Goal: Task Accomplishment & Management: Manage account settings

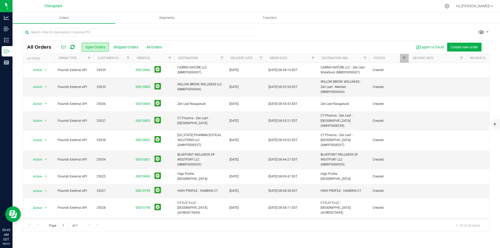
click at [71, 46] on div at bounding box center [67, 47] width 17 height 6
click at [71, 46] on icon at bounding box center [72, 47] width 4 height 5
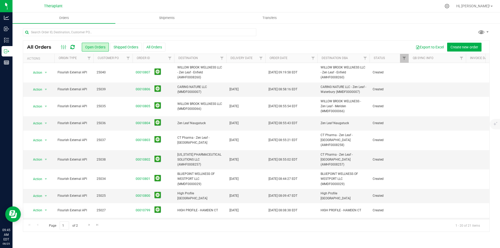
click at [178, 26] on div "All Orders Open Orders Shipped Orders All Orders Export to Excel Create new ord…" at bounding box center [257, 130] width 488 height 214
click at [176, 34] on input "text" at bounding box center [139, 32] width 233 height 8
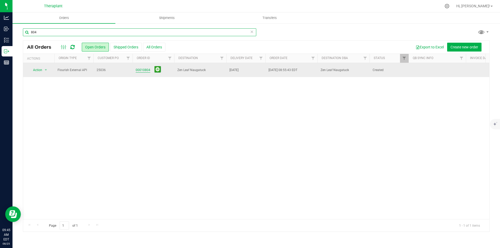
type input "804"
click at [146, 69] on link "00010804" at bounding box center [143, 70] width 15 height 5
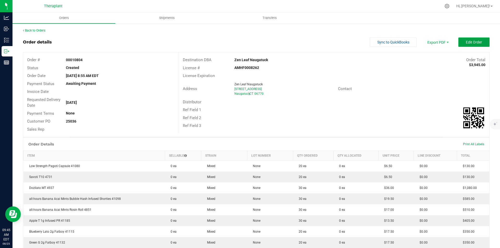
click at [466, 41] on span "Edit Order" at bounding box center [474, 42] width 16 height 4
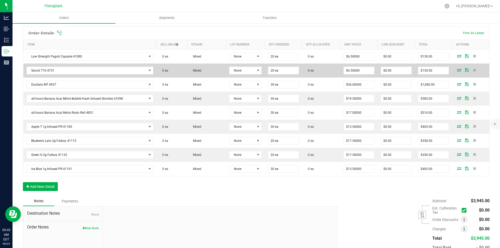
scroll to position [130, 0]
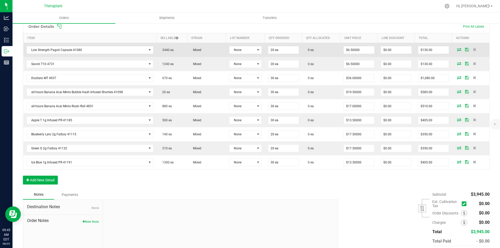
click at [457, 49] on icon at bounding box center [459, 49] width 4 height 3
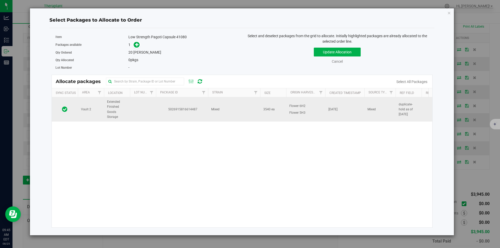
click at [141, 104] on td at bounding box center [143, 109] width 26 height 24
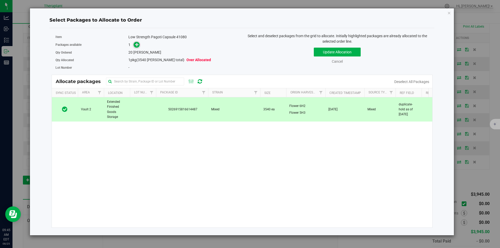
click at [135, 43] on icon at bounding box center [137, 44] width 4 height 4
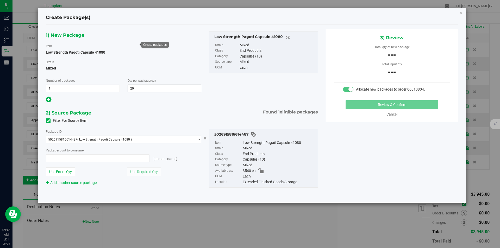
type input "0 ea"
click at [104, 157] on span at bounding box center [98, 158] width 104 height 8
type input "20"
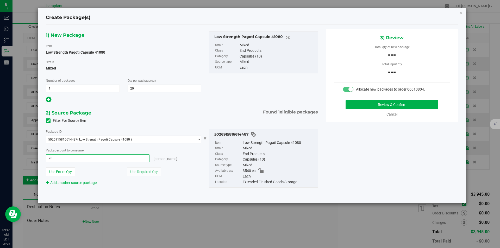
type input "20 ea"
click at [369, 111] on div "Review & Confirm Cancel" at bounding box center [392, 108] width 116 height 17
click at [364, 104] on button "Review & Confirm" at bounding box center [392, 104] width 93 height 9
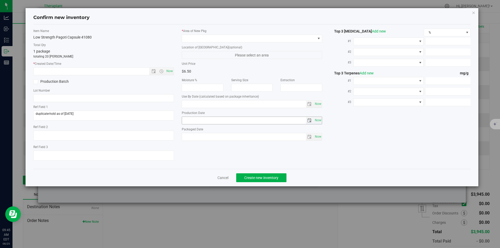
type input "2026-06-23"
click at [170, 70] on span "Now" at bounding box center [169, 71] width 9 height 8
type input "8/25/2025 9:45 AM"
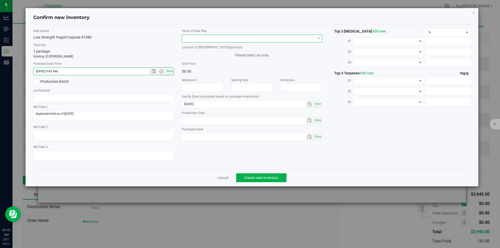
click at [201, 41] on span at bounding box center [249, 38] width 134 height 7
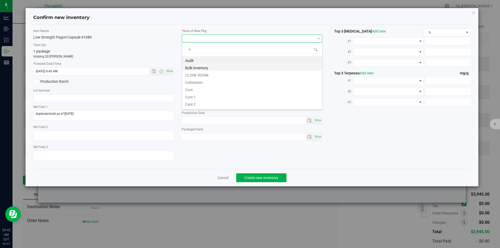
scroll to position [8, 141]
click at [202, 77] on li "Vault" at bounding box center [252, 74] width 140 height 7
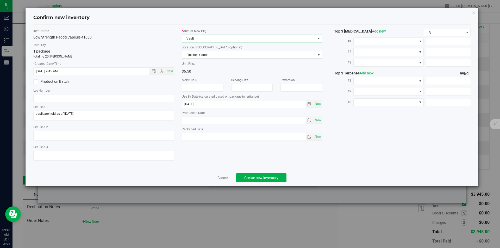
drag, startPoint x: 203, startPoint y: 59, endPoint x: 191, endPoint y: 18, distance: 42.9
click at [201, 52] on span "Finished Goods" at bounding box center [249, 54] width 134 height 7
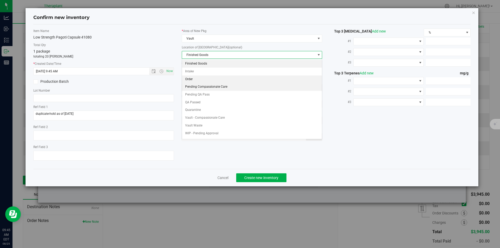
click at [197, 80] on li "Order" at bounding box center [252, 80] width 140 height 8
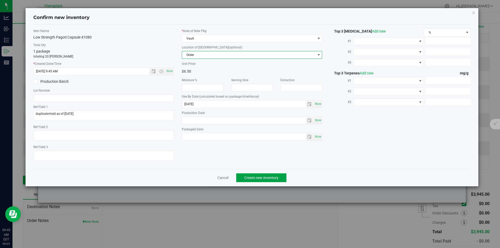
click at [246, 177] on span "Create new inventory" at bounding box center [261, 178] width 34 height 4
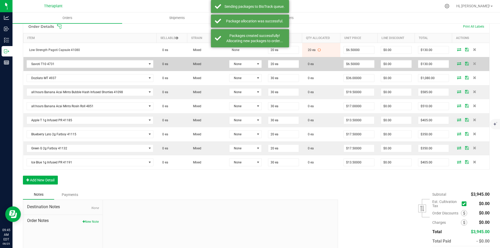
click at [457, 64] on icon at bounding box center [459, 63] width 4 height 3
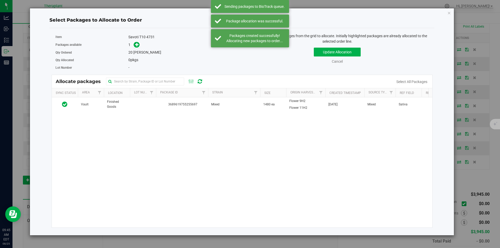
drag, startPoint x: 176, startPoint y: 87, endPoint x: 119, endPoint y: 66, distance: 60.6
click at [173, 109] on td "3689619755255697" at bounding box center [182, 104] width 52 height 14
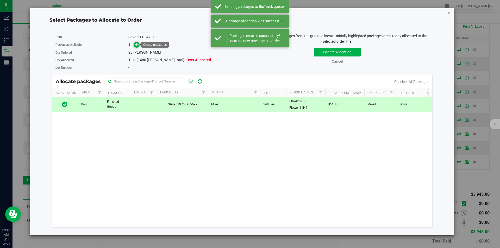
click at [136, 43] on icon at bounding box center [137, 44] width 4 height 4
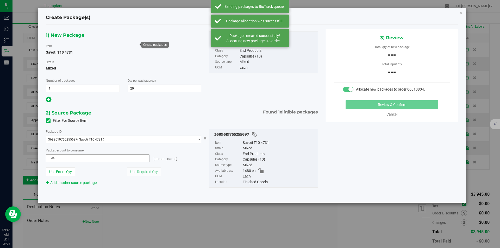
click at [105, 159] on span "0 ea 0" at bounding box center [98, 158] width 104 height 8
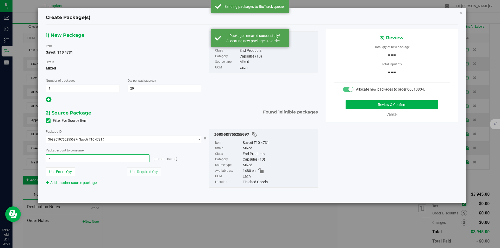
type input "20"
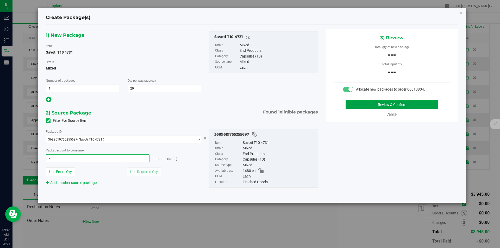
type input "20 ea"
click at [404, 106] on button "Review & Confirm" at bounding box center [392, 104] width 93 height 9
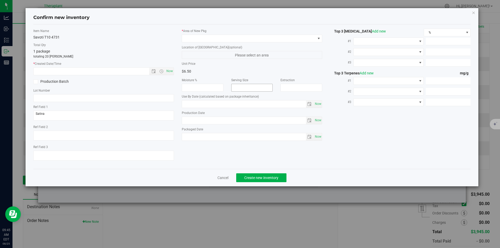
type input "2026-01-06"
click at [173, 70] on span "Now" at bounding box center [169, 71] width 9 height 8
type input "8/25/2025 9:45 AM"
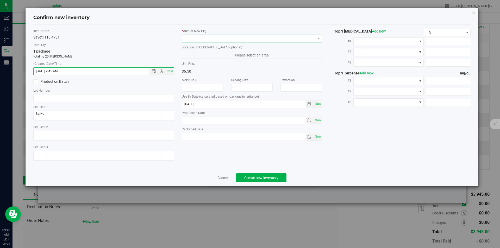
click at [207, 41] on span at bounding box center [249, 38] width 134 height 7
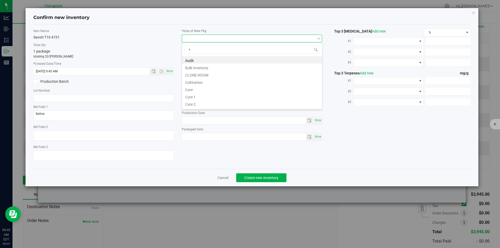
scroll to position [8, 141]
click at [196, 76] on li "Vault" at bounding box center [252, 74] width 140 height 7
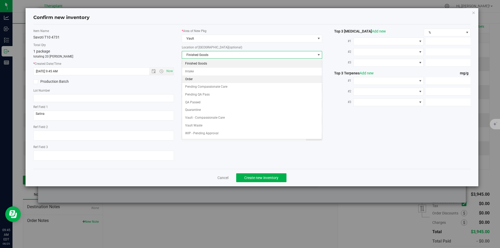
click at [197, 81] on li "Order" at bounding box center [252, 80] width 140 height 8
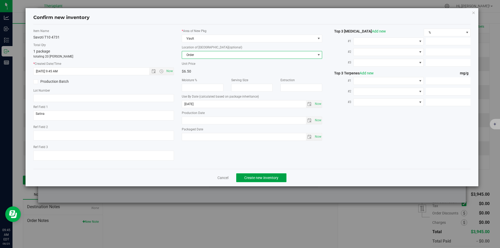
click at [253, 181] on button "Create new inventory" at bounding box center [261, 177] width 50 height 9
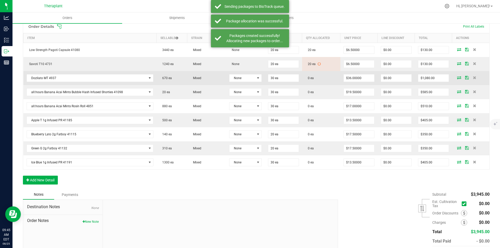
click at [457, 79] on icon at bounding box center [459, 77] width 4 height 3
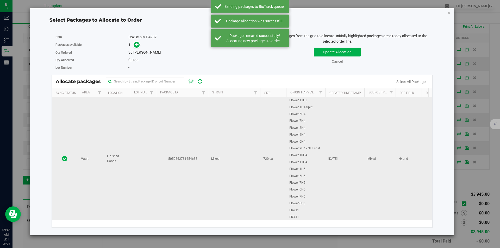
click at [136, 111] on td at bounding box center [143, 158] width 26 height 123
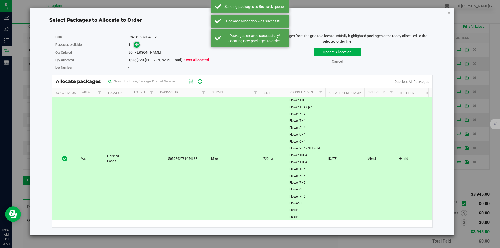
click at [139, 46] on icon at bounding box center [137, 44] width 4 height 4
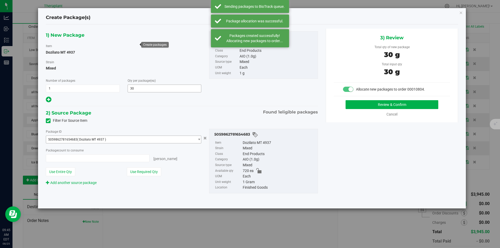
type input "30 ea"
click at [371, 108] on button "Review & Confirm" at bounding box center [392, 104] width 93 height 9
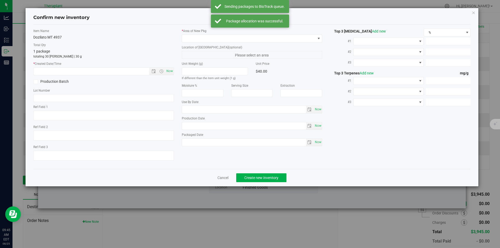
type textarea "Hybrid"
type input "2026-05-15"
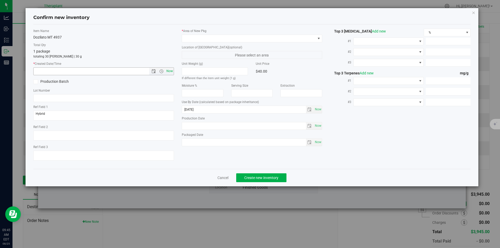
click at [168, 69] on span "Now" at bounding box center [169, 71] width 9 height 8
type input "8/25/2025 9:45 AM"
click at [197, 38] on span at bounding box center [249, 38] width 134 height 7
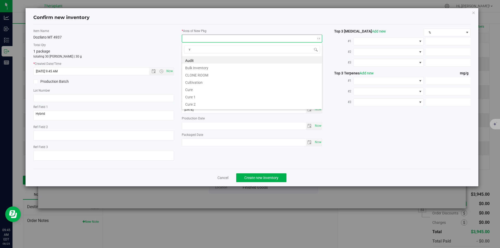
scroll to position [8, 141]
click at [194, 73] on li "Vault" at bounding box center [252, 74] width 140 height 7
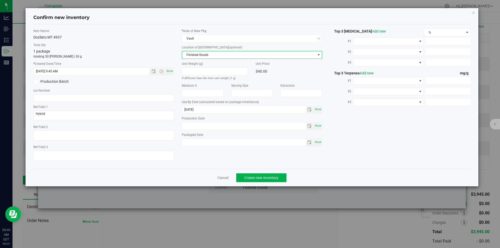
click at [194, 54] on span "Finished Goods" at bounding box center [249, 54] width 134 height 7
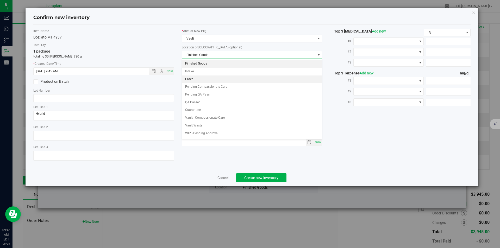
click at [197, 78] on li "Order" at bounding box center [252, 80] width 140 height 8
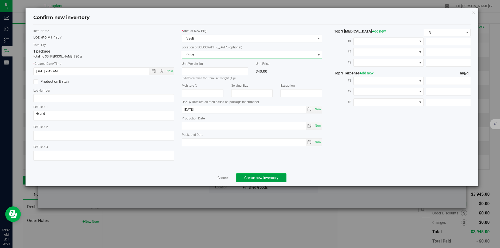
click at [252, 179] on span "Create new inventory" at bounding box center [261, 178] width 34 height 4
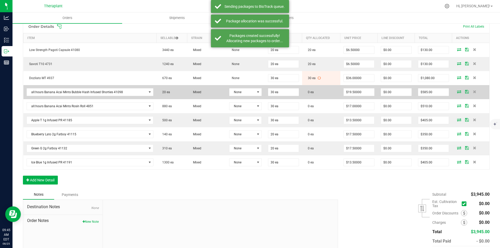
click at [457, 92] on icon at bounding box center [459, 91] width 4 height 3
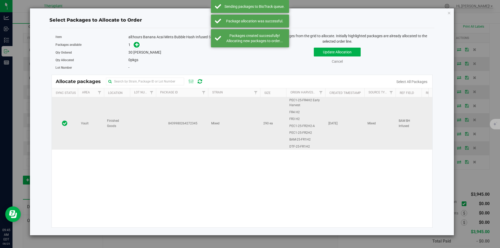
click at [146, 126] on td at bounding box center [143, 123] width 26 height 52
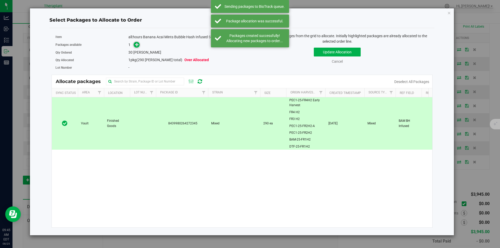
click at [139, 46] on icon at bounding box center [137, 45] width 4 height 4
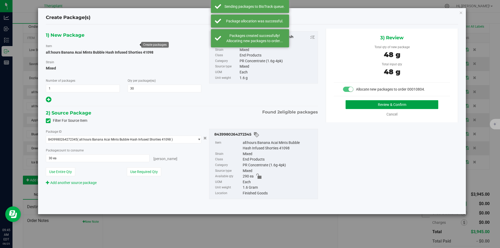
click at [363, 104] on button "Review & Confirm" at bounding box center [392, 104] width 93 height 9
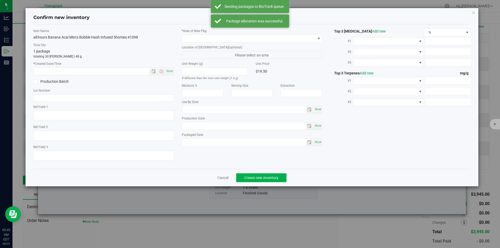
type textarea "BAM BH Infused"
type input "2026-07-15"
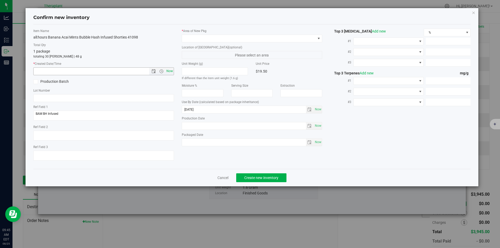
drag, startPoint x: 168, startPoint y: 75, endPoint x: 171, endPoint y: 72, distance: 4.2
click at [168, 74] on span "Now" at bounding box center [103, 71] width 141 height 8
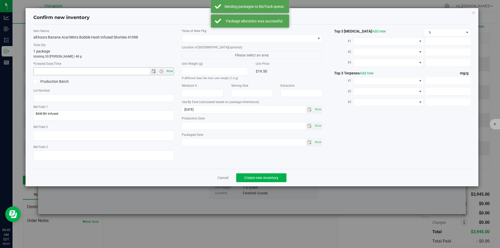
click at [171, 71] on span "Now" at bounding box center [169, 71] width 9 height 8
type input "8/25/2025 9:45 AM"
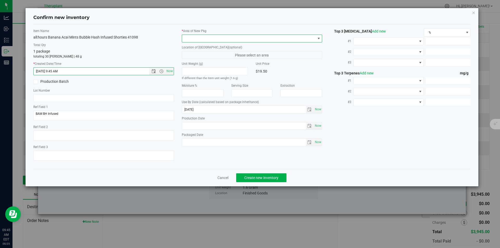
click at [203, 40] on span at bounding box center [249, 38] width 134 height 7
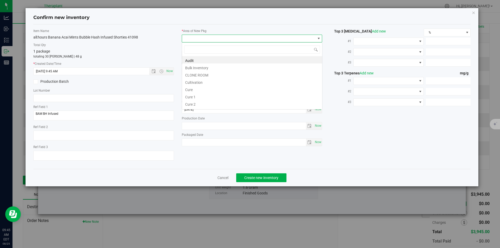
type input "v"
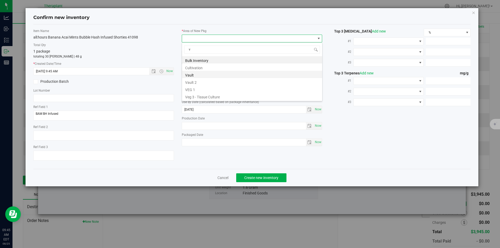
click at [195, 72] on li "Vault" at bounding box center [252, 74] width 140 height 7
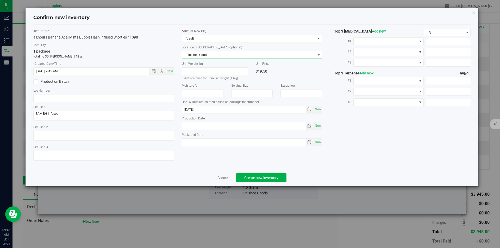
click at [195, 54] on span "Finished Goods" at bounding box center [249, 54] width 134 height 7
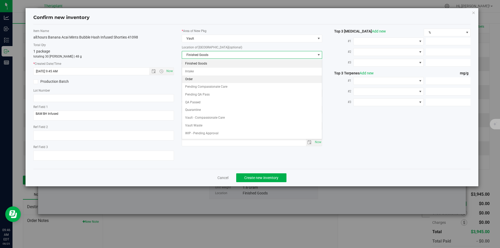
click at [195, 79] on li "Order" at bounding box center [252, 80] width 140 height 8
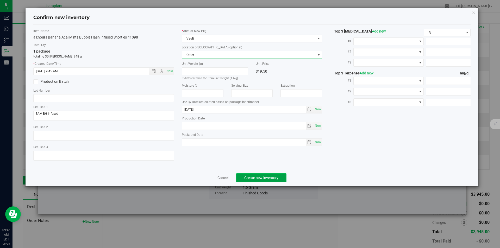
click at [257, 177] on span "Create new inventory" at bounding box center [261, 178] width 34 height 4
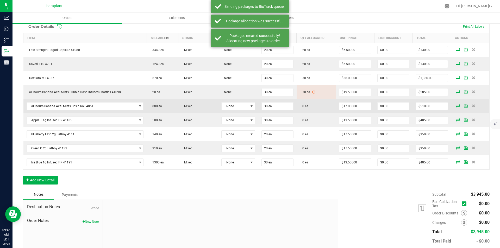
click at [456, 106] on icon at bounding box center [458, 105] width 4 height 3
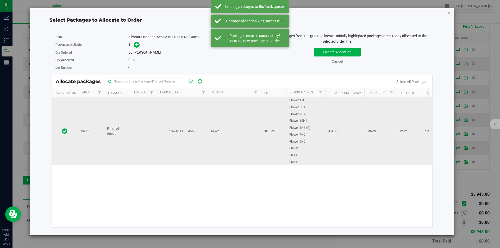
click at [156, 109] on td "7747483330345690" at bounding box center [182, 131] width 52 height 68
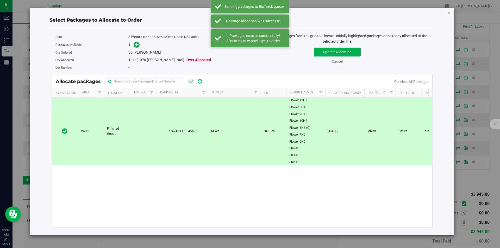
click at [134, 42] on span at bounding box center [135, 45] width 9 height 6
click at [134, 45] on span at bounding box center [137, 45] width 6 height 6
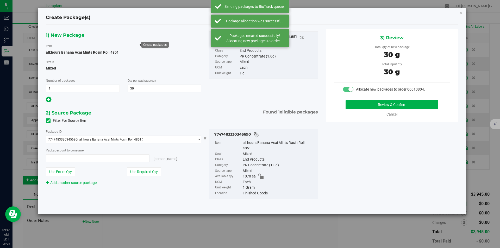
type input "30 ea"
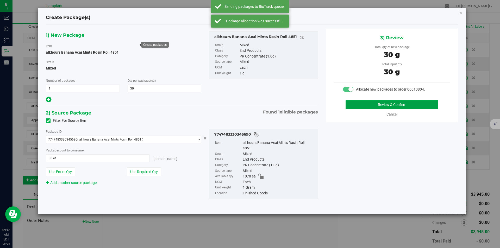
click at [359, 102] on button "Review & Confirm" at bounding box center [392, 104] width 93 height 9
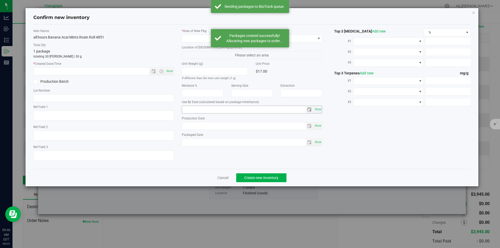
type textarea "Sativa"
type textarea "a:h"
type input "2026-03-31"
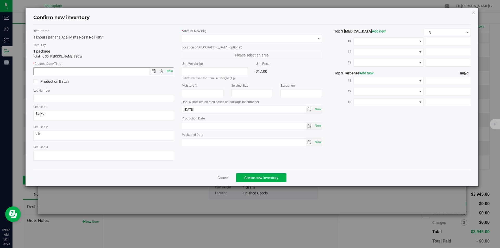
click at [169, 70] on span "Now" at bounding box center [169, 71] width 9 height 8
type input "8/25/2025 9:46 AM"
drag, startPoint x: 195, startPoint y: 42, endPoint x: 194, endPoint y: 37, distance: 5.4
click at [195, 40] on span at bounding box center [252, 39] width 141 height 8
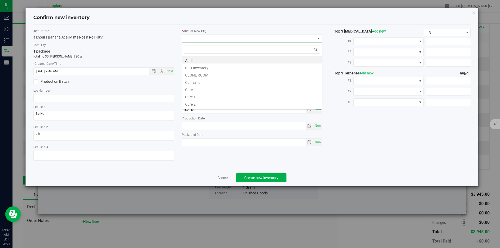
scroll to position [8, 141]
type input "v"
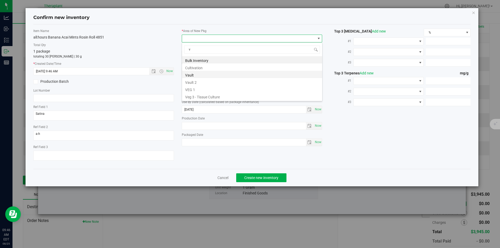
click at [191, 73] on li "Vault" at bounding box center [252, 74] width 140 height 7
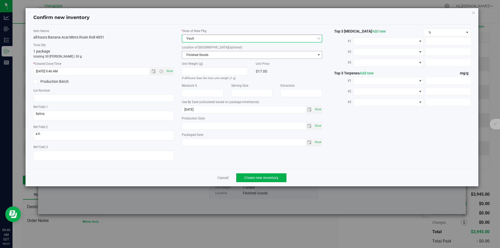
drag, startPoint x: 191, startPoint y: 54, endPoint x: 189, endPoint y: 33, distance: 21.8
click at [191, 52] on span "Finished Goods" at bounding box center [249, 54] width 134 height 7
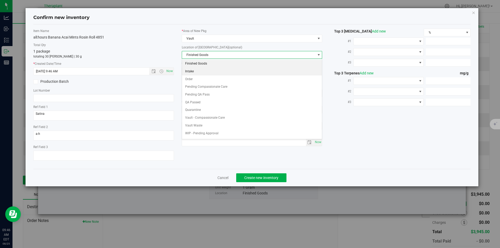
click at [195, 79] on li "Order" at bounding box center [252, 80] width 140 height 8
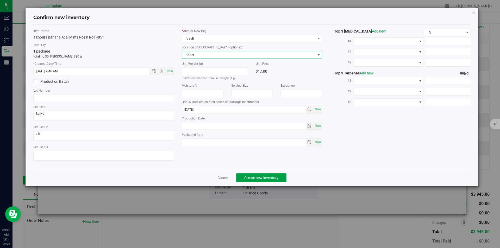
click at [256, 176] on span "Create new inventory" at bounding box center [261, 178] width 34 height 4
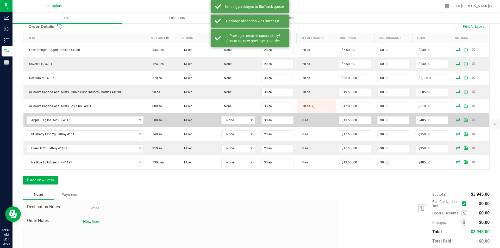
click at [456, 118] on icon at bounding box center [458, 119] width 4 height 3
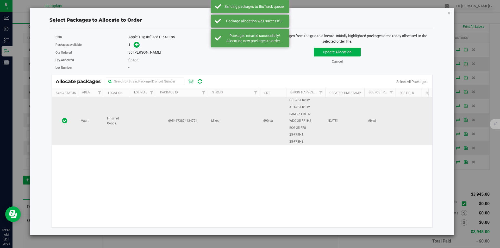
click at [158, 115] on td "6954673874434774" at bounding box center [182, 120] width 52 height 47
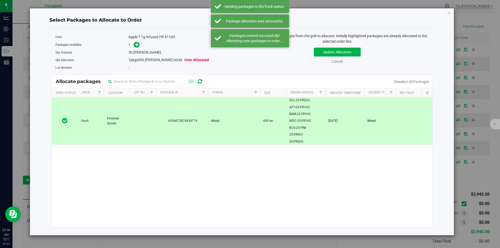
click at [136, 41] on div "Packages available 1" at bounding box center [146, 45] width 183 height 8
click at [136, 43] on icon at bounding box center [137, 45] width 4 height 4
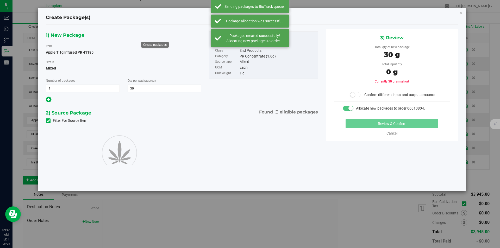
type input "30"
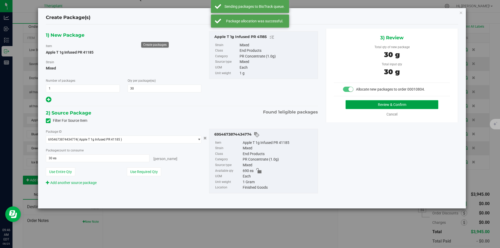
click at [416, 102] on button "Review & Confirm" at bounding box center [392, 104] width 93 height 9
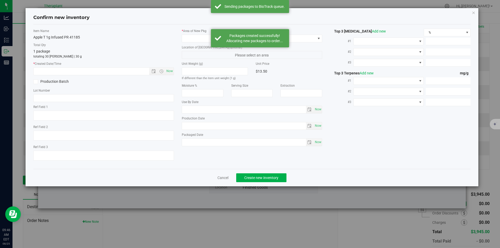
type input "2026-08-06"
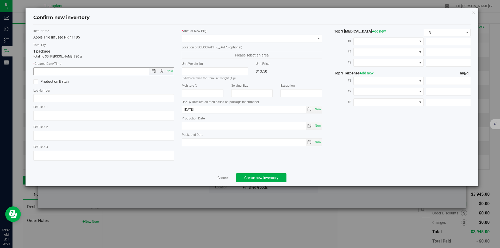
drag, startPoint x: 172, startPoint y: 71, endPoint x: 186, endPoint y: 60, distance: 17.5
click at [172, 70] on span "Now" at bounding box center [169, 71] width 9 height 8
type input "8/25/2025 9:46 AM"
click at [208, 36] on span at bounding box center [249, 38] width 134 height 7
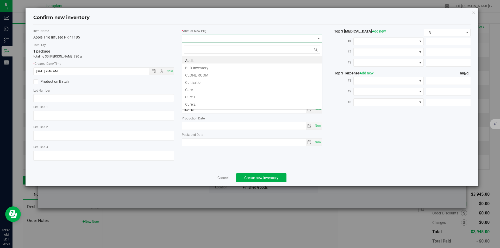
type input "v"
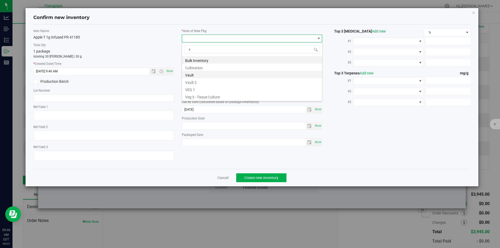
click at [192, 73] on li "Vault" at bounding box center [252, 74] width 140 height 7
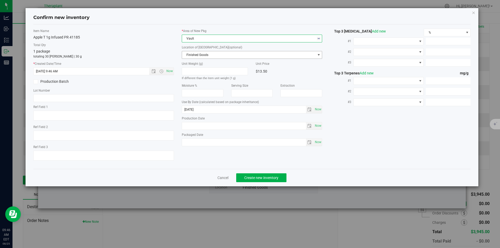
click at [195, 53] on span "Finished Goods" at bounding box center [249, 54] width 134 height 7
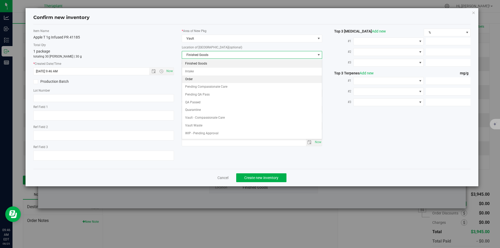
click at [197, 79] on li "Order" at bounding box center [252, 80] width 140 height 8
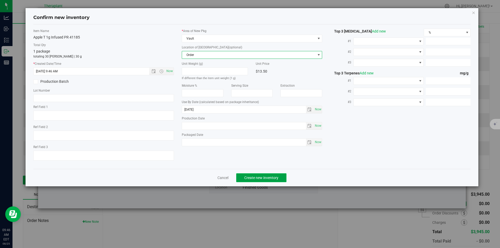
click at [261, 174] on button "Create new inventory" at bounding box center [261, 177] width 50 height 9
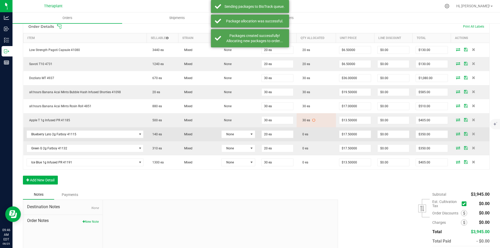
click at [456, 133] on icon at bounding box center [458, 133] width 4 height 3
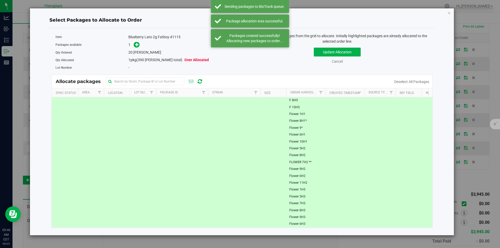
click at [135, 42] on span at bounding box center [135, 45] width 8 height 6
click at [138, 45] on icon at bounding box center [137, 44] width 4 height 4
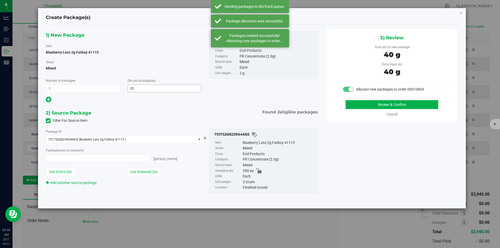
type input "20 ea"
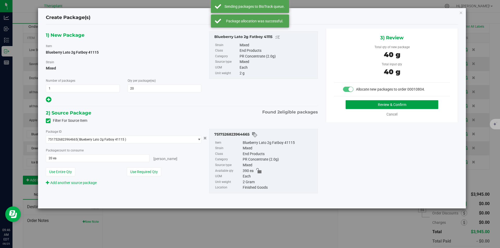
click at [390, 102] on button "Review & Confirm" at bounding box center [392, 104] width 93 height 9
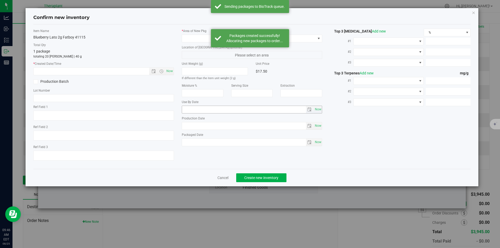
type textarea "BCK x GTO"
type textarea "(Budder Infused)"
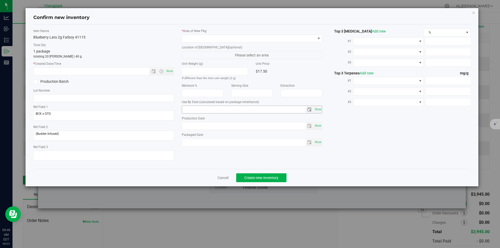
type input "[DATE]"
click at [172, 69] on span "Now" at bounding box center [169, 71] width 9 height 8
type input "8/25/2025 9:46 AM"
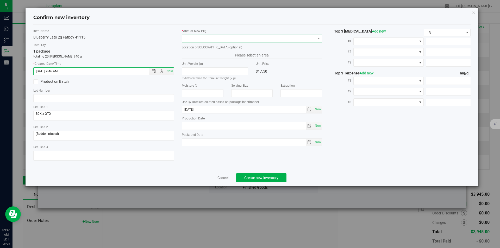
click at [192, 37] on span at bounding box center [249, 38] width 134 height 7
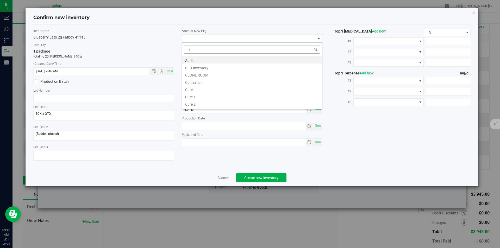
scroll to position [8, 141]
click at [198, 73] on li "Vault" at bounding box center [252, 74] width 140 height 7
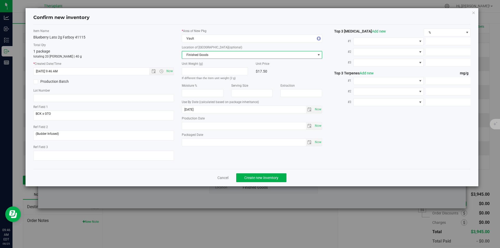
click at [196, 56] on span "Finished Goods" at bounding box center [249, 54] width 134 height 7
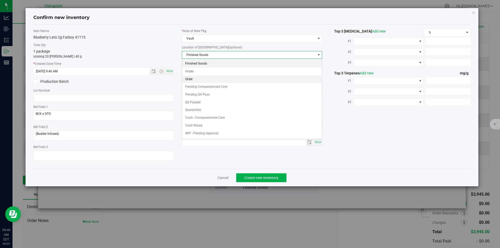
click at [193, 80] on li "Order" at bounding box center [252, 80] width 140 height 8
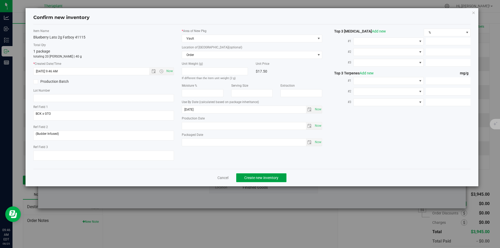
click at [249, 177] on span "Create new inventory" at bounding box center [261, 178] width 34 height 4
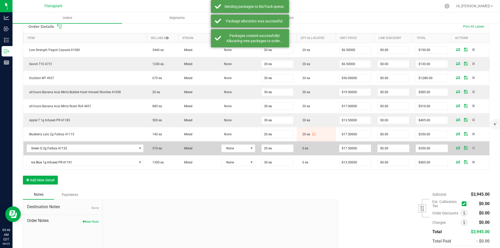
click at [456, 149] on icon at bounding box center [458, 147] width 4 height 3
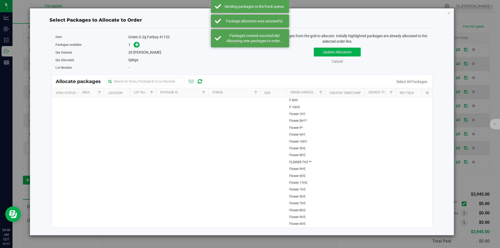
drag, startPoint x: 120, startPoint y: 109, endPoint x: 124, endPoint y: 93, distance: 16.9
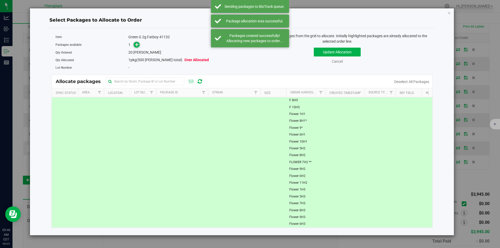
click at [135, 44] on icon at bounding box center [137, 44] width 4 height 4
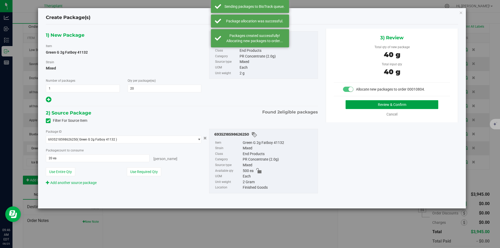
click at [366, 103] on button "Review & Confirm" at bounding box center [392, 104] width 93 height 9
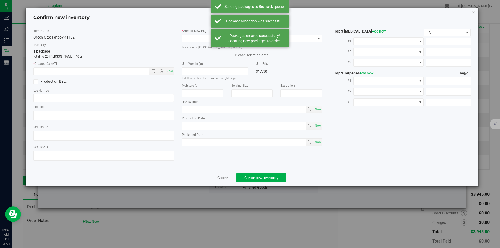
type textarea "GGH (Shatter Infused)"
type input "2026-07-18"
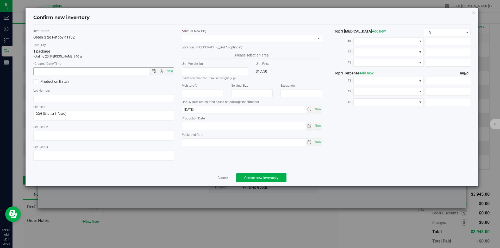
click at [171, 73] on span "Now" at bounding box center [169, 71] width 9 height 8
type input "8/25/2025 9:46 AM"
click at [197, 31] on label "* Area of [GEOGRAPHIC_DATA]" at bounding box center [252, 31] width 141 height 5
click at [196, 37] on span at bounding box center [249, 38] width 134 height 7
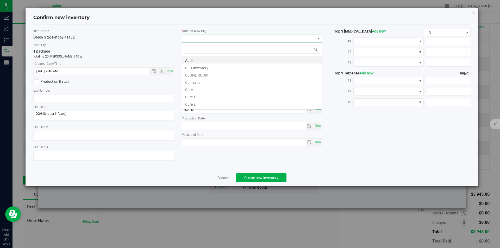
type input "v"
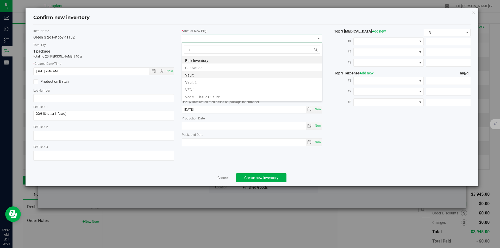
click at [190, 73] on li "Vault" at bounding box center [252, 74] width 140 height 7
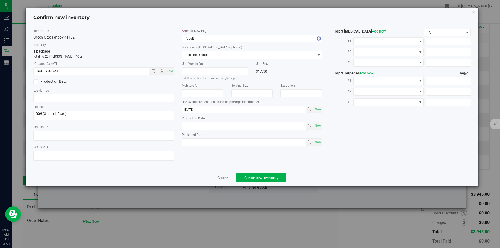
click at [192, 57] on span "Finished Goods" at bounding box center [249, 54] width 134 height 7
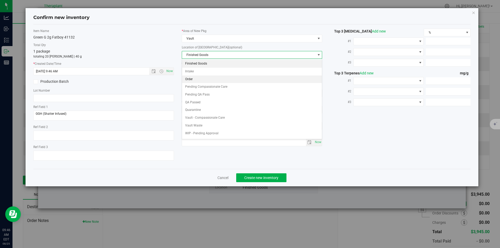
click at [190, 81] on li "Order" at bounding box center [252, 80] width 140 height 8
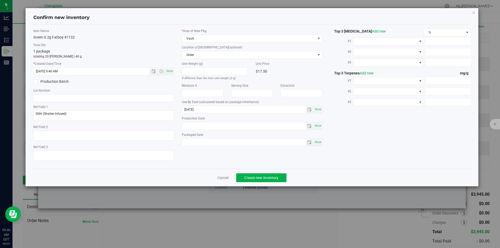
click at [256, 185] on div "Cancel Create new inventory" at bounding box center [252, 177] width 438 height 17
click at [254, 180] on span "Create new inventory" at bounding box center [261, 178] width 34 height 4
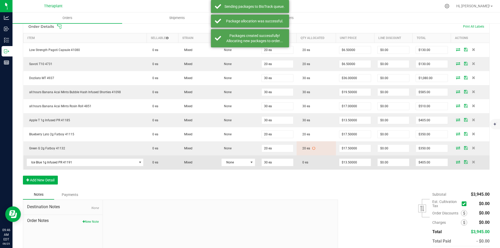
click at [456, 163] on icon at bounding box center [458, 161] width 4 height 3
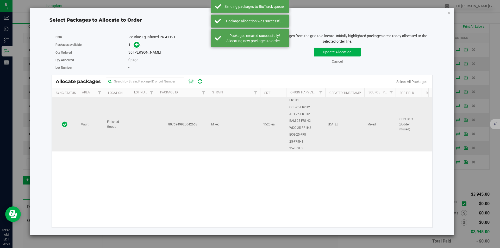
click at [147, 111] on td at bounding box center [143, 124] width 26 height 54
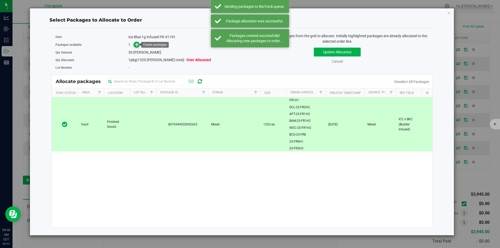
click at [137, 43] on icon at bounding box center [137, 44] width 4 height 4
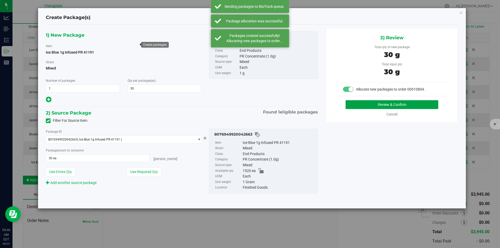
click at [398, 104] on button "Review & Confirm" at bounding box center [392, 104] width 93 height 9
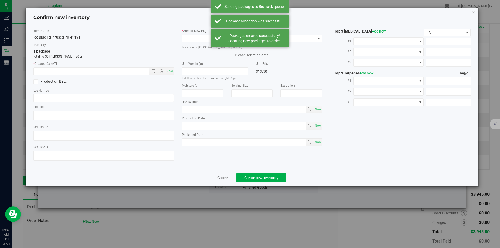
type textarea "ICC x BKC (Budder Infused)"
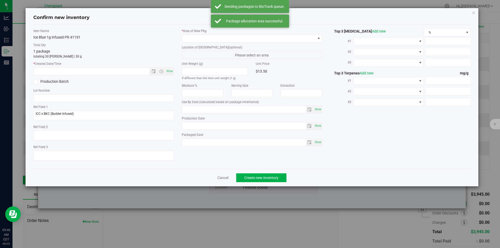
type input "2026-08-11"
click at [169, 72] on span "Now" at bounding box center [169, 71] width 9 height 8
type input "8/25/2025 9:46 AM"
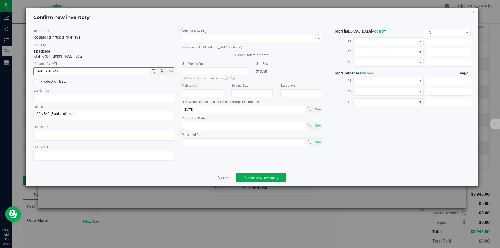
click at [189, 42] on span at bounding box center [252, 39] width 141 height 8
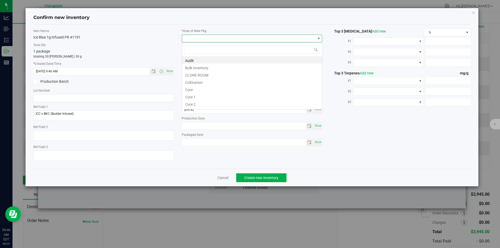
type input "v"
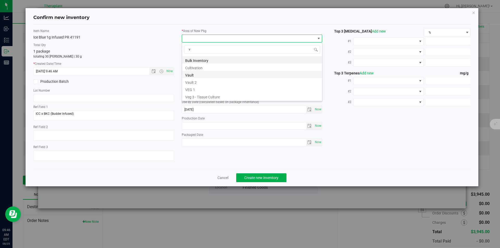
click at [200, 76] on li "Vault" at bounding box center [252, 74] width 140 height 7
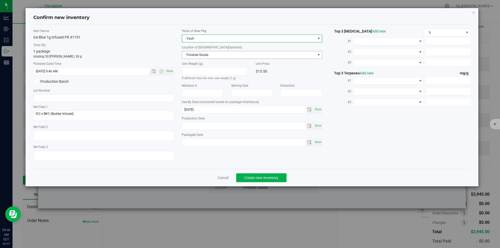
click at [199, 55] on span "Finished Goods" at bounding box center [249, 54] width 134 height 7
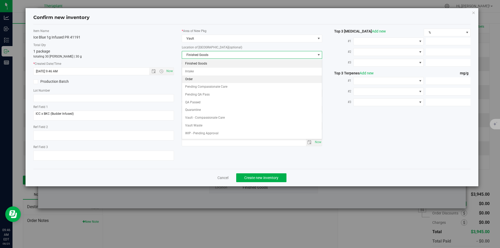
click at [195, 81] on li "Order" at bounding box center [252, 80] width 140 height 8
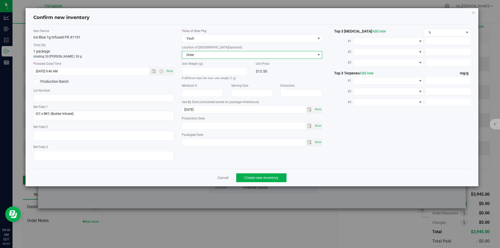
click at [255, 173] on div "Cancel Create new inventory" at bounding box center [252, 177] width 438 height 17
click at [255, 176] on span "Create new inventory" at bounding box center [261, 178] width 34 height 4
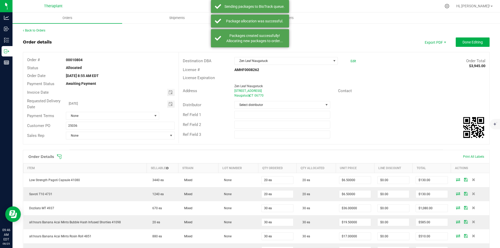
click at [472, 48] on outbound-order-header "Order details Export PDF Done Editing Order # 00010804 Status Allocated Order D…" at bounding box center [256, 94] width 467 height 112
click at [466, 41] on span "Done Editing" at bounding box center [473, 42] width 20 height 4
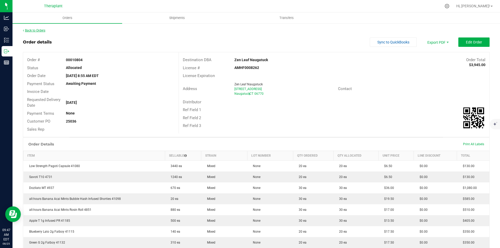
click at [41, 30] on link "Back to Orders" at bounding box center [34, 31] width 22 height 4
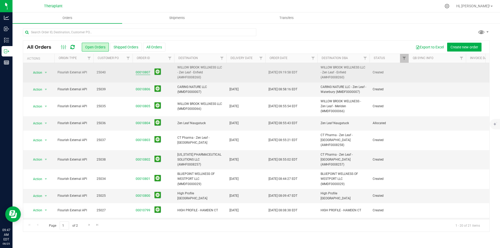
click at [142, 70] on link "00010807" at bounding box center [143, 72] width 15 height 5
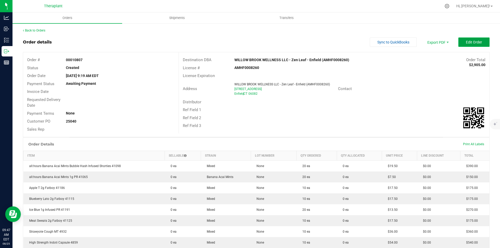
click at [464, 39] on button "Edit Order" at bounding box center [473, 42] width 31 height 9
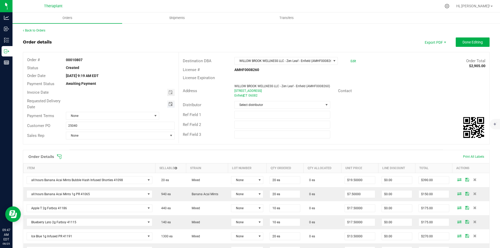
click at [171, 104] on span "Toggle calendar" at bounding box center [170, 104] width 4 height 4
click at [108, 163] on span "27" at bounding box center [112, 164] width 8 height 8
click at [169, 103] on span "Toggle calendar" at bounding box center [170, 104] width 4 height 4
click at [104, 163] on span "26" at bounding box center [105, 164] width 8 height 8
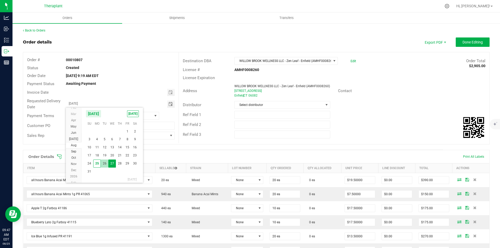
type input "[DATE]"
click at [463, 32] on div "Back to Orders" at bounding box center [256, 30] width 467 height 5
click at [459, 47] on outbound-order-header "Order details Export PDF Done Editing Order # 00010807 Status Created Order Dat…" at bounding box center [256, 94] width 467 height 112
click at [463, 43] on span "Done Editing" at bounding box center [473, 42] width 20 height 4
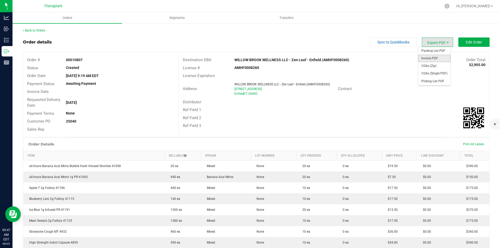
click at [430, 57] on span "Invoice PDF" at bounding box center [434, 59] width 32 height 8
click at [34, 32] on div "Back to Orders" at bounding box center [256, 30] width 467 height 5
click at [34, 32] on link "Back to Orders" at bounding box center [34, 31] width 22 height 4
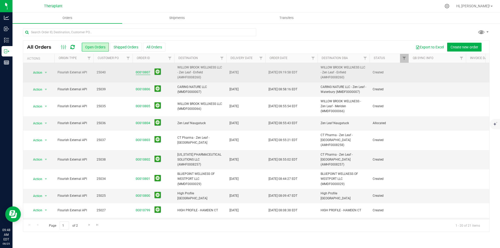
click at [146, 74] on link "00010807" at bounding box center [143, 72] width 15 height 5
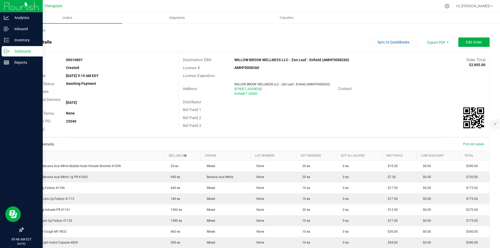
click at [4, 7] on div at bounding box center [21, 6] width 43 height 13
click at [6, 7] on img at bounding box center [21, 6] width 35 height 12
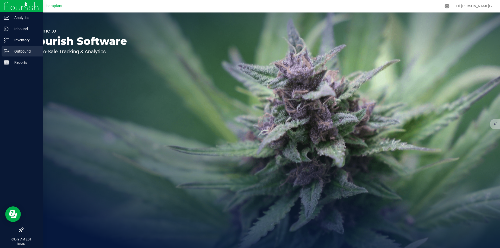
click at [23, 49] on p "Outbound" at bounding box center [24, 51] width 31 height 6
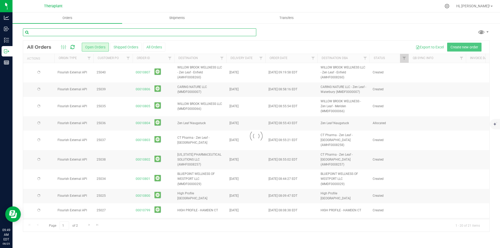
click at [88, 31] on input "text" at bounding box center [139, 32] width 233 height 8
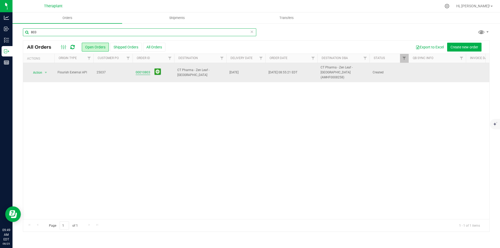
type input "803"
click at [139, 70] on link "00010803" at bounding box center [143, 72] width 15 height 5
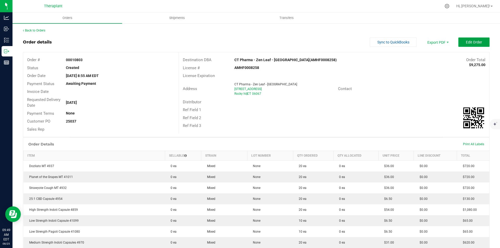
click at [479, 46] on button "Edit Order" at bounding box center [473, 42] width 31 height 9
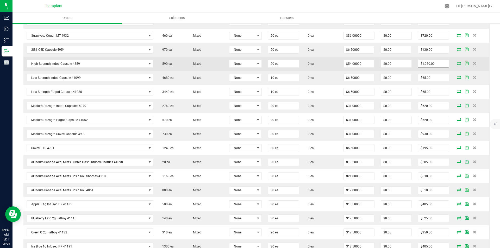
scroll to position [130, 0]
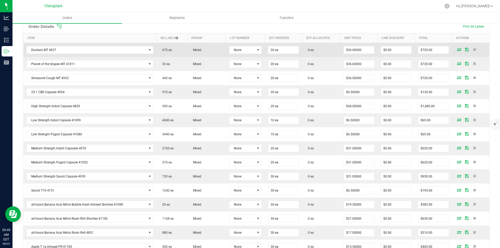
click at [457, 50] on icon at bounding box center [459, 49] width 4 height 3
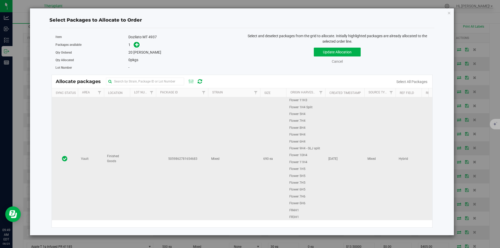
click at [164, 113] on td "5059862781654683" at bounding box center [182, 158] width 52 height 123
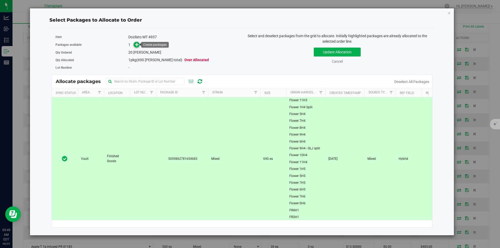
click at [136, 42] on span at bounding box center [137, 45] width 6 height 6
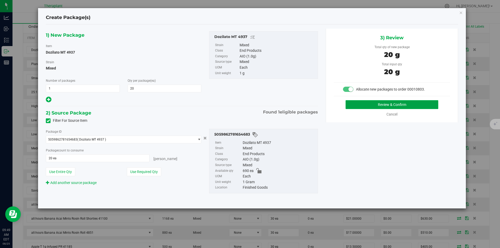
click at [365, 101] on button "Review & Confirm" at bounding box center [392, 104] width 93 height 9
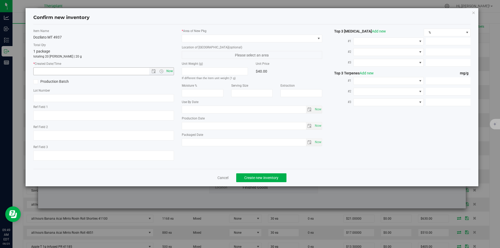
type textarea "Hybrid"
type input "2026-05-15"
click at [171, 70] on span "Now" at bounding box center [169, 71] width 9 height 8
type input "8/25/2025 9:49 AM"
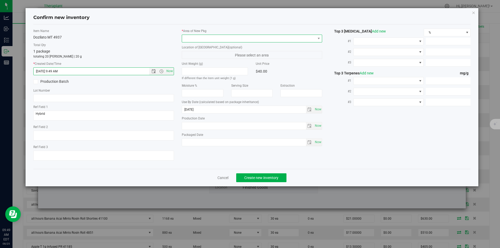
click at [189, 35] on span at bounding box center [252, 39] width 141 height 8
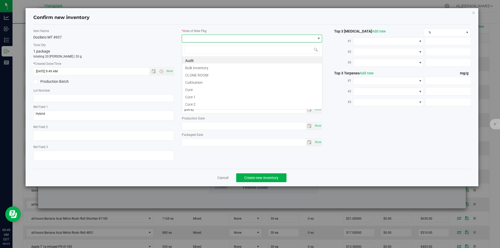
type input "v"
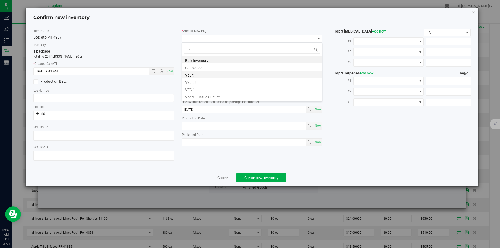
click at [195, 72] on li "Vault" at bounding box center [252, 74] width 140 height 7
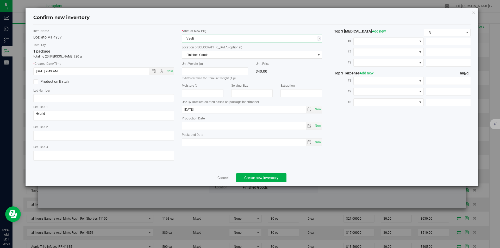
click at [195, 57] on span "Finished Goods" at bounding box center [249, 54] width 134 height 7
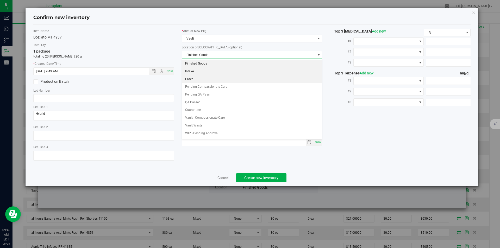
click at [196, 76] on li "Order" at bounding box center [252, 80] width 140 height 8
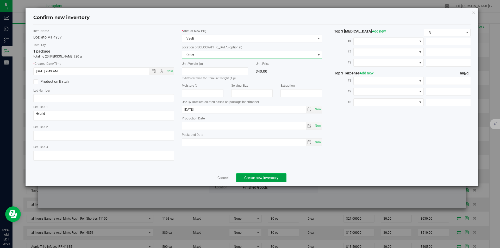
click at [256, 174] on button "Create new inventory" at bounding box center [261, 177] width 50 height 9
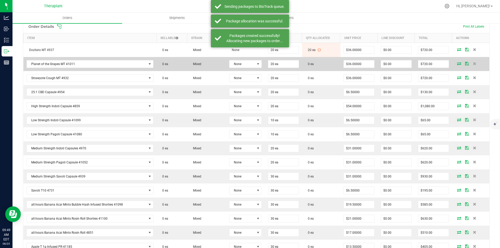
click at [457, 63] on icon at bounding box center [459, 63] width 4 height 3
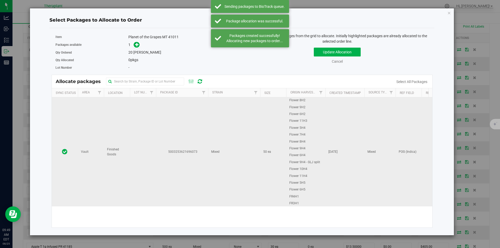
click at [197, 107] on td "5003253621696073" at bounding box center [182, 151] width 52 height 109
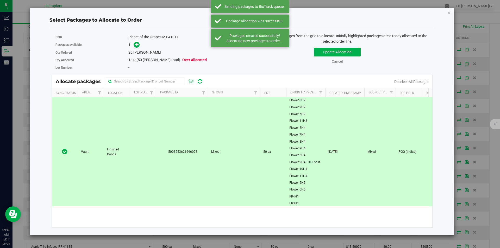
click at [140, 46] on div "1" at bounding box center [183, 45] width 110 height 6
click at [135, 42] on span at bounding box center [137, 45] width 6 height 6
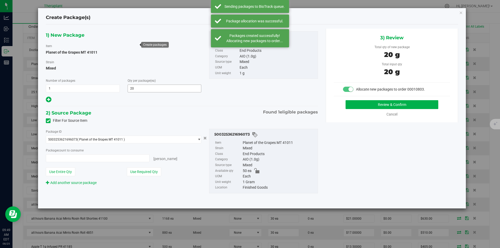
type input "20 ea"
click at [370, 108] on button "Review & Confirm" at bounding box center [392, 104] width 93 height 9
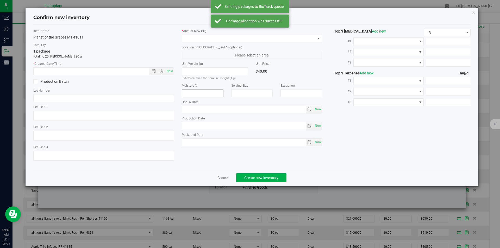
type textarea "POG (Indica)"
type textarea "Terps"
type input "[DATE]"
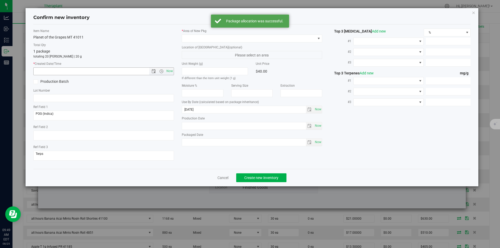
drag, startPoint x: 165, startPoint y: 72, endPoint x: 195, endPoint y: 53, distance: 35.3
click at [167, 70] on span "Now" at bounding box center [169, 71] width 9 height 8
type input "8/25/2025 9:49 AM"
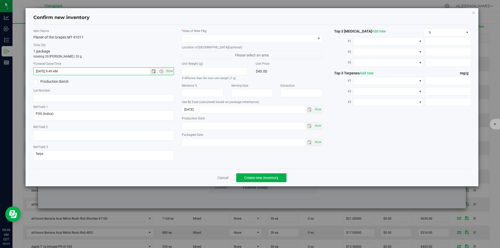
click at [206, 34] on div "* Area of [GEOGRAPHIC_DATA]" at bounding box center [252, 36] width 141 height 14
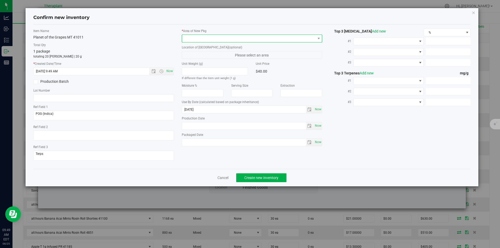
click at [198, 38] on span at bounding box center [249, 38] width 134 height 7
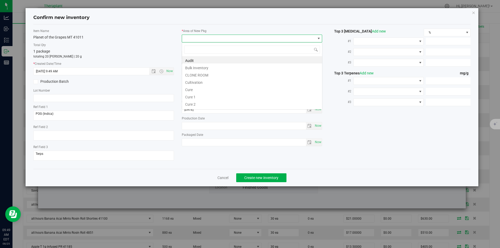
type input "v"
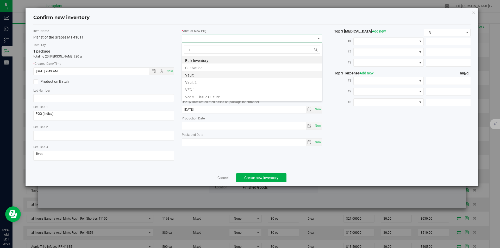
click at [195, 74] on li "Vault" at bounding box center [252, 74] width 140 height 7
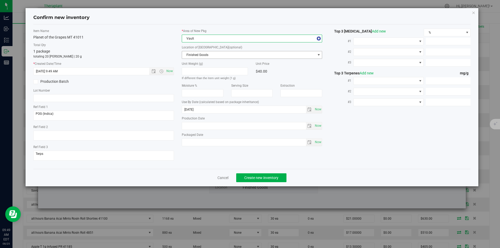
click at [197, 57] on span "Finished Goods" at bounding box center [249, 54] width 134 height 7
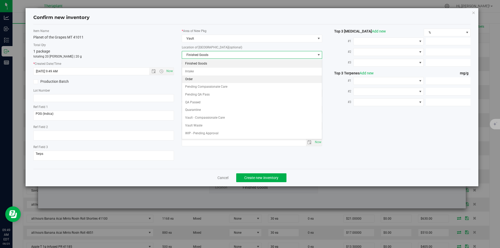
click at [197, 80] on li "Order" at bounding box center [252, 80] width 140 height 8
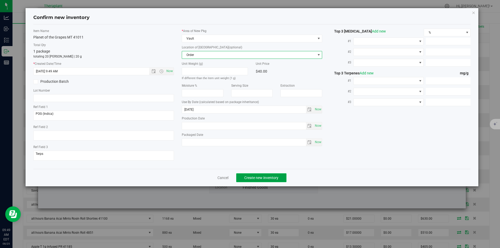
click at [252, 178] on span "Create new inventory" at bounding box center [261, 178] width 34 height 4
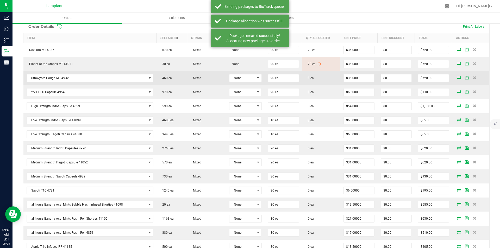
click at [457, 79] on icon at bounding box center [459, 77] width 4 height 3
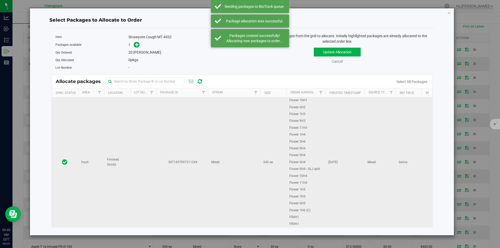
click at [162, 119] on td "5071437097311244" at bounding box center [182, 162] width 52 height 130
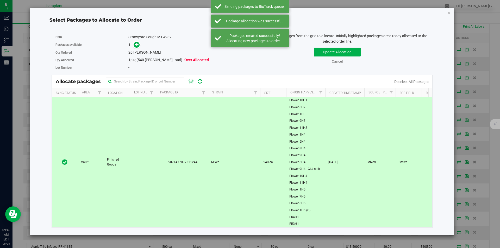
click at [133, 42] on span at bounding box center [135, 45] width 8 height 6
click at [136, 46] on icon at bounding box center [137, 44] width 4 height 4
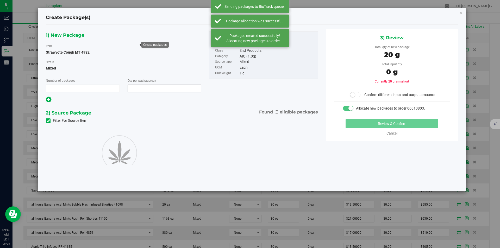
type input "1"
type input "20"
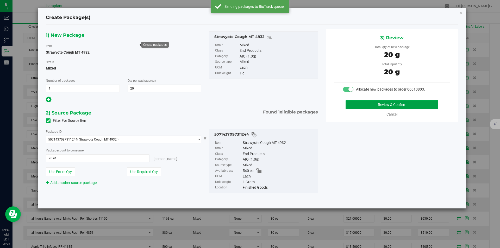
click at [358, 101] on button "Review & Confirm" at bounding box center [392, 104] width 93 height 9
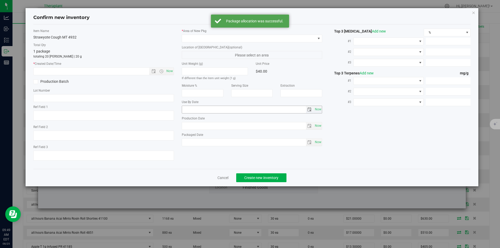
type textarea "Sativa"
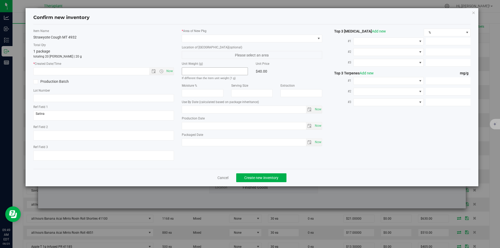
type input "2026-05-15"
click at [170, 73] on span "Now" at bounding box center [169, 71] width 9 height 8
type input "8/25/2025 9:49 AM"
drag, startPoint x: 199, startPoint y: 39, endPoint x: 200, endPoint y: 25, distance: 14.4
click at [199, 36] on span at bounding box center [249, 38] width 134 height 7
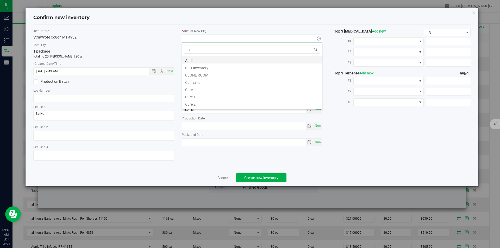
scroll to position [8, 141]
click at [200, 72] on li "Vault" at bounding box center [252, 74] width 140 height 7
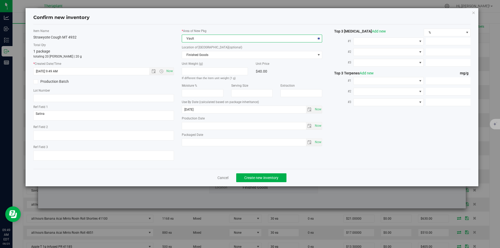
click at [198, 49] on label "Location of [GEOGRAPHIC_DATA] (optional)" at bounding box center [252, 47] width 141 height 5
click at [197, 51] on div "Location of [GEOGRAPHIC_DATA] (optional) Finished Goods Finished Goods Intake O…" at bounding box center [252, 52] width 141 height 14
click at [197, 54] on span "Finished Goods" at bounding box center [249, 54] width 134 height 7
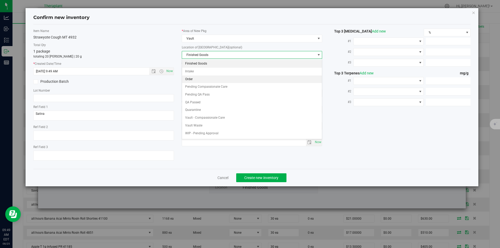
click at [199, 80] on li "Order" at bounding box center [252, 80] width 140 height 8
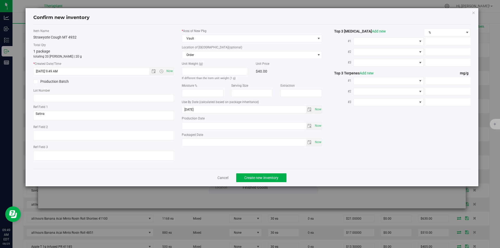
click at [259, 184] on div "Cancel Create new inventory" at bounding box center [252, 177] width 438 height 17
click at [258, 177] on span "Create new inventory" at bounding box center [261, 178] width 34 height 4
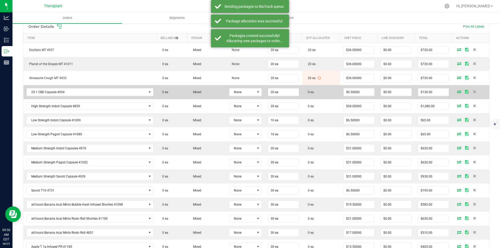
click at [457, 92] on icon at bounding box center [459, 91] width 4 height 3
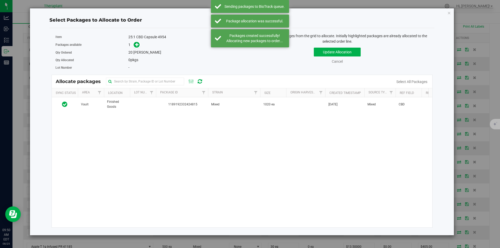
click at [171, 113] on div "Vault Finished Goods 1189192332424815 Mixed 1020 ea Apr 28, 2025 Mixed CBD $0.0…" at bounding box center [242, 162] width 381 height 130
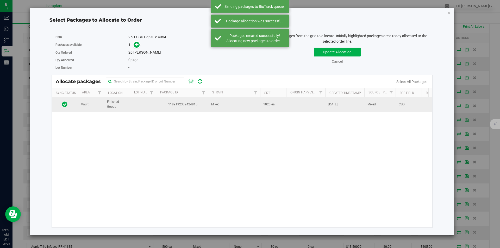
click at [169, 103] on span "1189192332424815" at bounding box center [182, 104] width 46 height 5
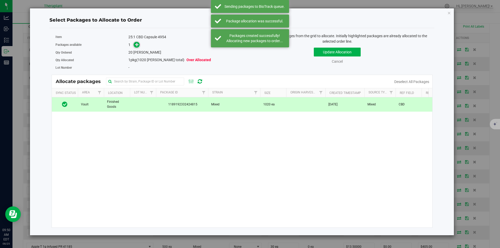
click at [137, 48] on span at bounding box center [137, 45] width 6 height 6
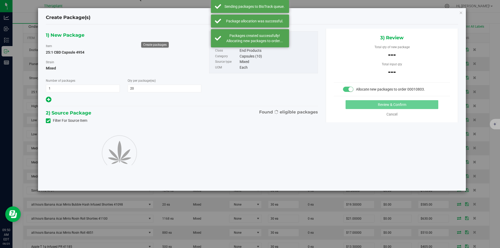
type input "20"
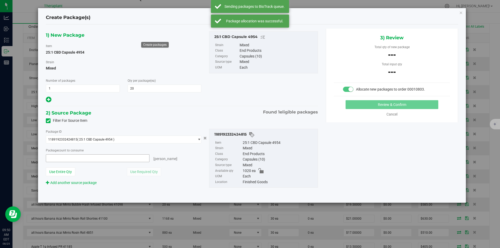
click at [103, 159] on span at bounding box center [98, 158] width 104 height 8
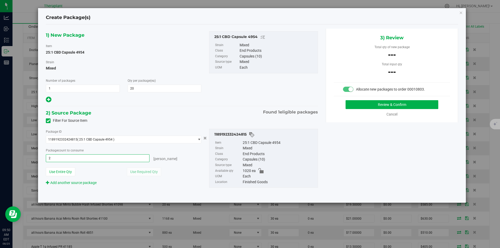
type input "20"
type input "20 ea"
click at [359, 107] on button "Review & Confirm" at bounding box center [392, 104] width 93 height 9
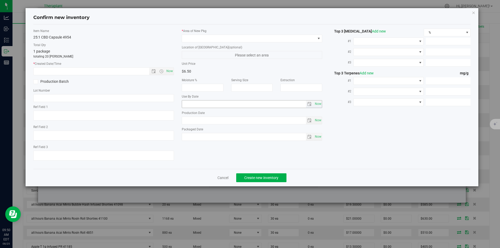
type textarea "CBD"
type input "2026-05-06"
drag, startPoint x: 165, startPoint y: 70, endPoint x: 169, endPoint y: 69, distance: 4.5
click at [166, 70] on span "Now" at bounding box center [161, 71] width 24 height 7
click at [171, 70] on span "Now" at bounding box center [169, 71] width 9 height 8
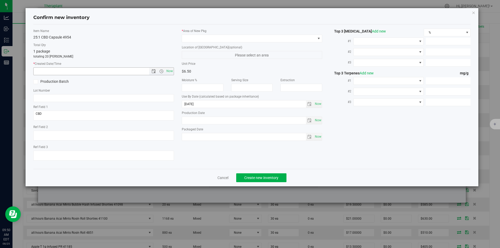
type input "8/25/2025 9:50 AM"
drag, startPoint x: 199, startPoint y: 39, endPoint x: 199, endPoint y: 35, distance: 3.6
click at [199, 38] on span at bounding box center [249, 38] width 134 height 7
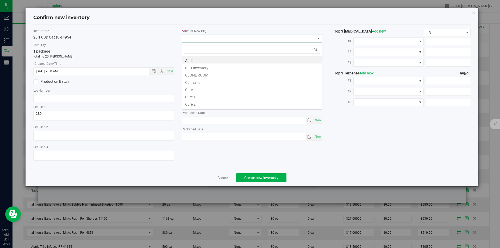
type input "v"
click at [191, 72] on li "Vault" at bounding box center [252, 74] width 140 height 7
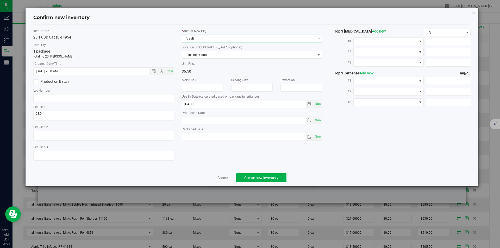
drag, startPoint x: 195, startPoint y: 59, endPoint x: 196, endPoint y: 25, distance: 33.9
click at [195, 58] on span "Finished Goods" at bounding box center [249, 54] width 134 height 7
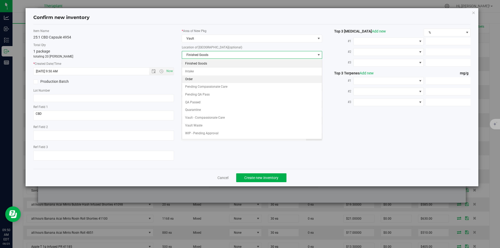
click at [200, 80] on li "Order" at bounding box center [252, 80] width 140 height 8
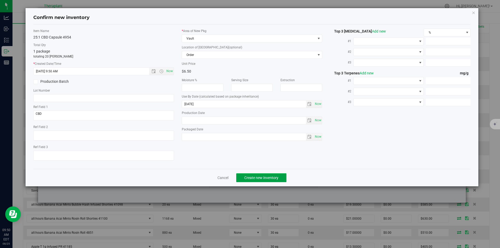
click at [251, 177] on span "Create new inventory" at bounding box center [261, 178] width 34 height 4
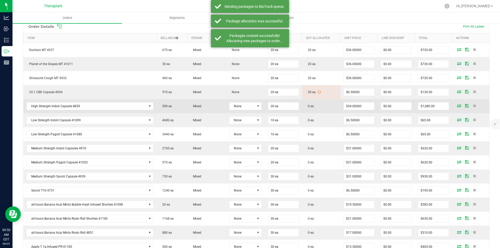
click at [457, 106] on icon at bounding box center [459, 105] width 4 height 3
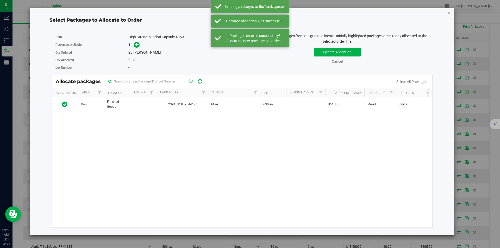
click at [203, 114] on div "Vault Finished Goods 2391591839544176 Mixed 630 ea May 15, 2025 Mixed Indica $0…" at bounding box center [242, 162] width 381 height 130
drag, startPoint x: 200, startPoint y: 103, endPoint x: 146, endPoint y: 66, distance: 65.5
click at [199, 102] on span "2391591839544176" at bounding box center [182, 104] width 46 height 5
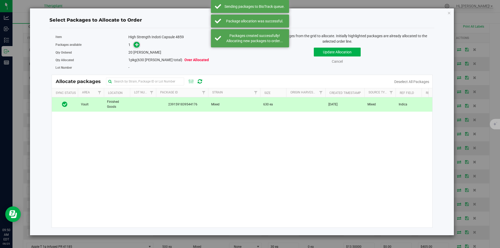
click at [138, 44] on icon at bounding box center [137, 44] width 4 height 4
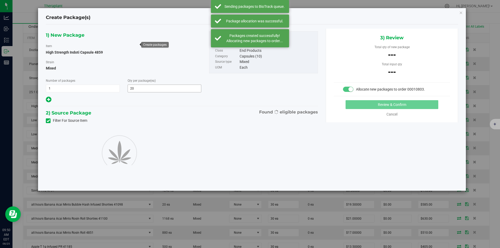
type input "20"
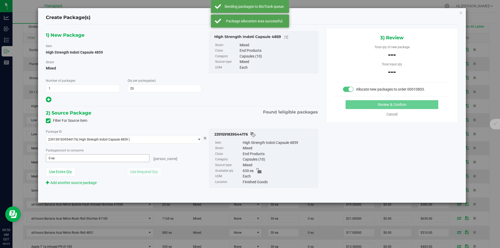
click at [91, 157] on div "Package count to consume 0 ea 0 eaches" at bounding box center [123, 155] width 155 height 15
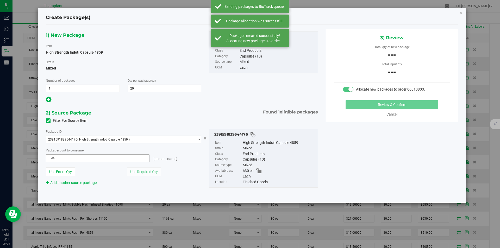
click at [91, 157] on span "0 ea 0" at bounding box center [98, 158] width 104 height 8
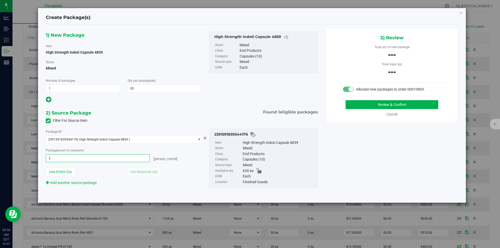
type input "20"
type input "20 ea"
click at [386, 104] on button "Review & Confirm" at bounding box center [392, 104] width 93 height 9
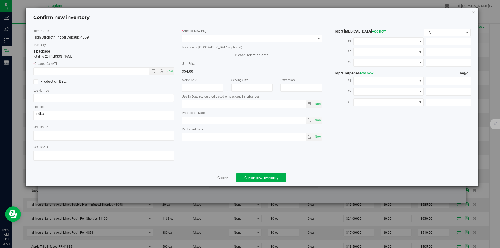
type input "2026-05-21"
drag, startPoint x: 171, startPoint y: 71, endPoint x: 195, endPoint y: 48, distance: 33.2
click at [171, 71] on span "Now" at bounding box center [169, 71] width 9 height 8
type input "8/25/2025 9:50 AM"
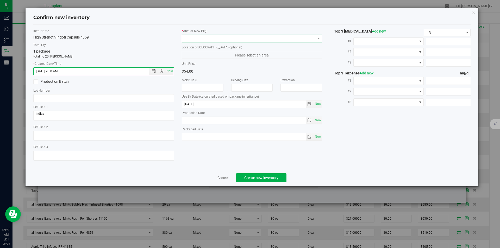
click at [203, 37] on span at bounding box center [249, 38] width 134 height 7
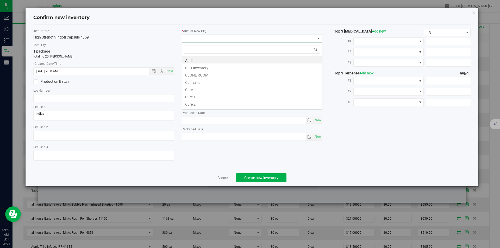
type input "v"
drag, startPoint x: 192, startPoint y: 79, endPoint x: 196, endPoint y: 68, distance: 11.0
click at [193, 79] on li "Vault 2" at bounding box center [252, 81] width 140 height 7
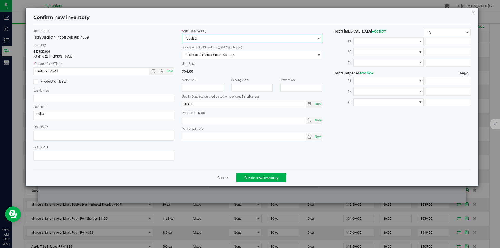
click at [198, 35] on span "Vault 2" at bounding box center [249, 38] width 134 height 7
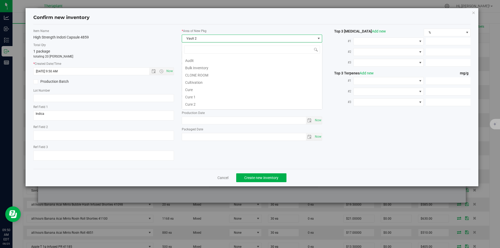
type input "v"
click at [196, 80] on li "Vault 2" at bounding box center [252, 81] width 140 height 7
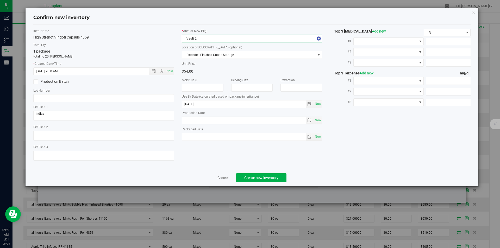
drag, startPoint x: 197, startPoint y: 46, endPoint x: 196, endPoint y: 28, distance: 18.0
click at [197, 46] on label "Location of [GEOGRAPHIC_DATA] (optional)" at bounding box center [252, 47] width 141 height 5
drag, startPoint x: 195, startPoint y: 39, endPoint x: 195, endPoint y: 20, distance: 19.0
click at [195, 39] on span "Vault 2" at bounding box center [249, 38] width 134 height 7
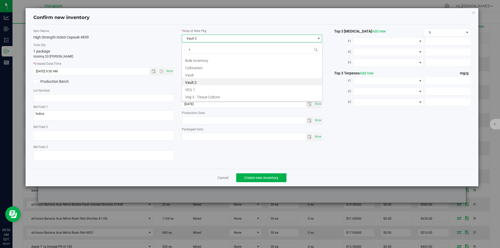
drag, startPoint x: 197, startPoint y: 74, endPoint x: 199, endPoint y: 68, distance: 6.7
click at [197, 75] on li "Vault" at bounding box center [252, 74] width 140 height 7
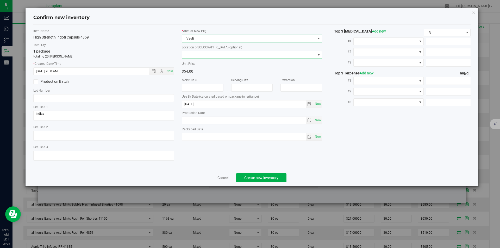
drag, startPoint x: 200, startPoint y: 55, endPoint x: 200, endPoint y: 15, distance: 39.8
click at [200, 51] on span at bounding box center [249, 54] width 134 height 7
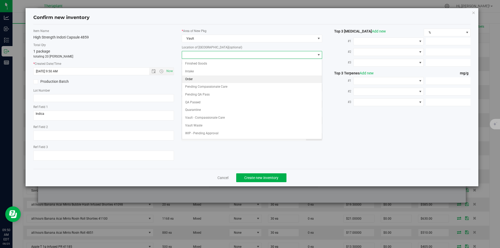
click at [201, 79] on li "Order" at bounding box center [252, 80] width 140 height 8
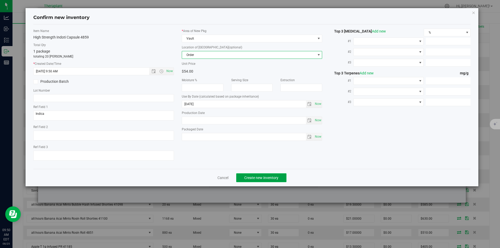
click at [252, 177] on span "Create new inventory" at bounding box center [261, 178] width 34 height 4
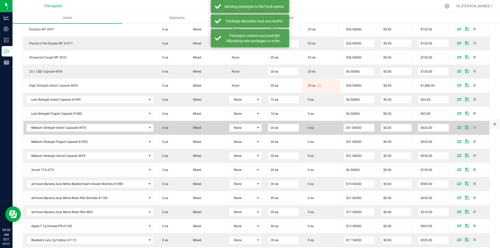
scroll to position [182, 0]
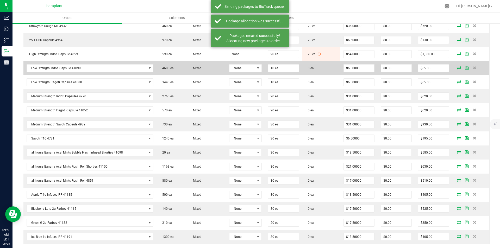
click at [457, 68] on icon at bounding box center [459, 67] width 4 height 3
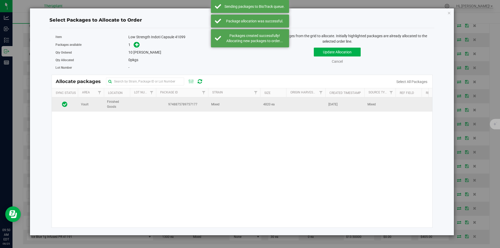
click at [215, 103] on span "Mixed" at bounding box center [215, 104] width 8 height 5
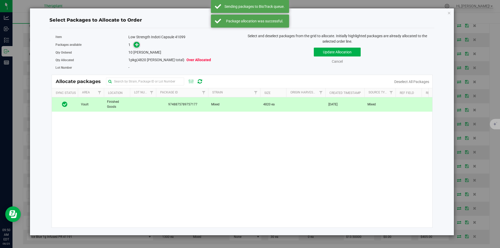
click at [136, 43] on icon at bounding box center [137, 44] width 4 height 4
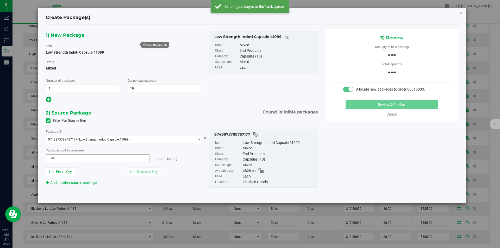
click at [87, 157] on span "0 ea 0" at bounding box center [98, 158] width 104 height 8
type input "10"
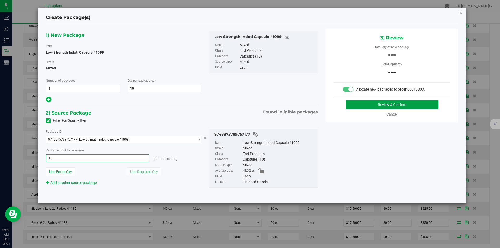
click at [374, 103] on button "Review & Confirm" at bounding box center [392, 104] width 93 height 9
type input "10 ea"
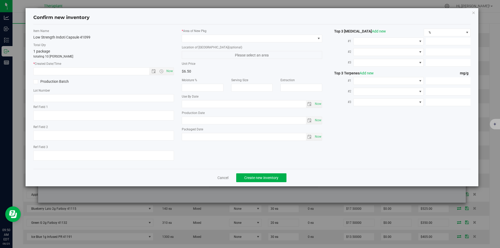
type input "2026-07-11"
click at [171, 71] on span "Now" at bounding box center [169, 71] width 9 height 8
type input "8/25/2025 9:50 AM"
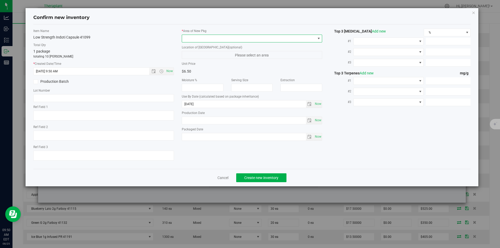
click at [200, 36] on span at bounding box center [249, 38] width 134 height 7
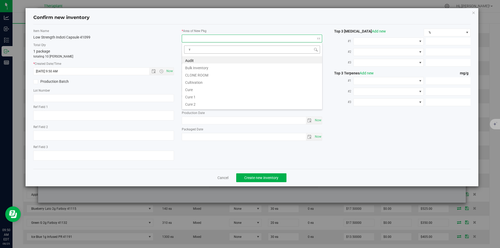
scroll to position [8, 141]
click at [199, 72] on li "Vault" at bounding box center [252, 74] width 140 height 7
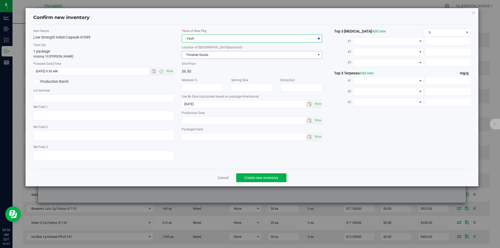
click at [196, 56] on span "Finished Goods" at bounding box center [249, 54] width 134 height 7
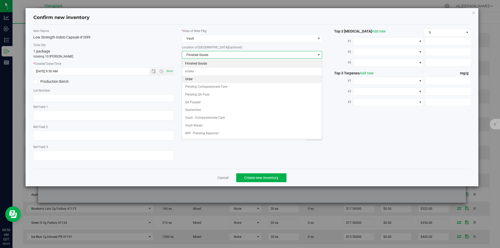
click at [193, 80] on li "Order" at bounding box center [252, 80] width 140 height 8
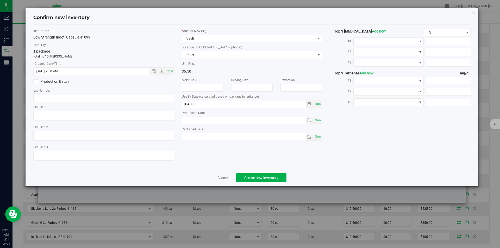
click at [263, 183] on div "Cancel Create new inventory" at bounding box center [252, 177] width 438 height 17
click at [263, 176] on span "Create new inventory" at bounding box center [261, 178] width 34 height 4
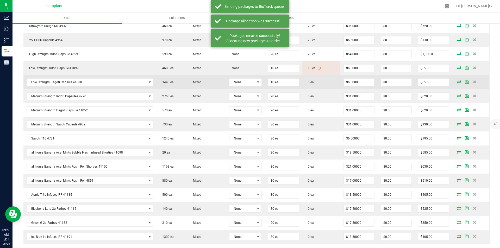
click at [457, 81] on icon at bounding box center [459, 81] width 4 height 3
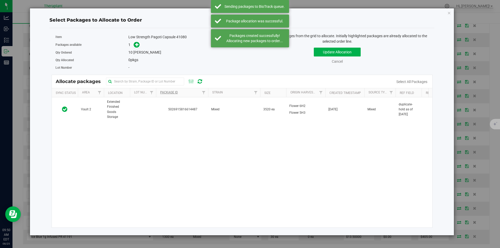
click at [145, 119] on td at bounding box center [143, 109] width 26 height 24
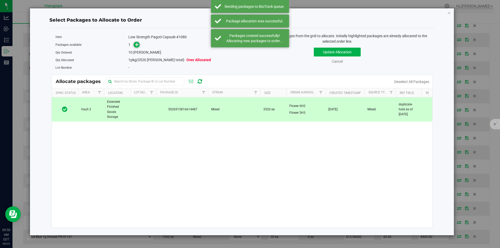
click at [136, 42] on span at bounding box center [137, 45] width 6 height 6
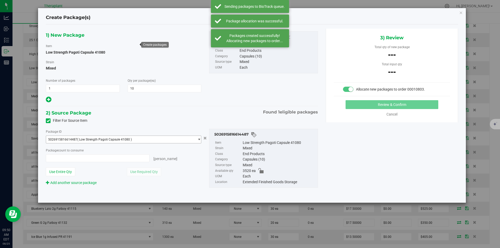
type input "0 ea"
click at [88, 157] on span "0 ea 0" at bounding box center [98, 158] width 104 height 8
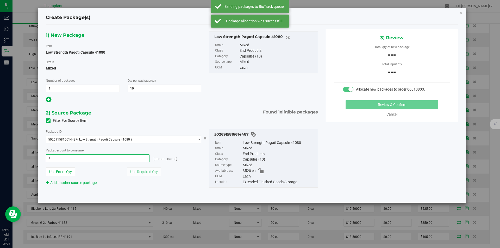
type input "10"
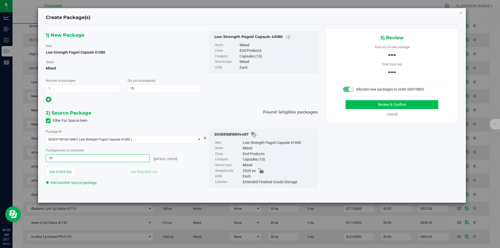
click at [388, 104] on div "3) Review Total qty of new package --- Total input qty --- Allocate new package…" at bounding box center [392, 76] width 132 height 94
type input "10 ea"
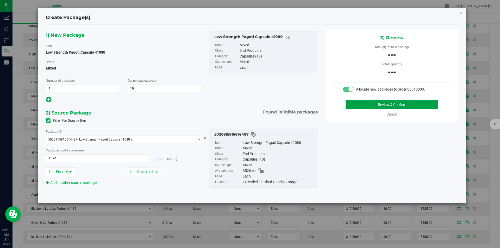
click at [388, 104] on button "Review & Confirm" at bounding box center [392, 104] width 93 height 9
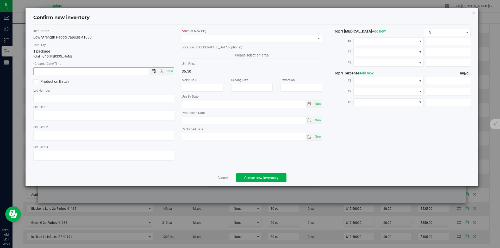
type textarea "duplicate-hold as of 7.9.25"
type input "2026-06-23"
drag, startPoint x: 167, startPoint y: 71, endPoint x: 181, endPoint y: 52, distance: 23.1
click at [170, 70] on span "Now" at bounding box center [169, 71] width 9 height 8
type input "8/25/2025 9:50 AM"
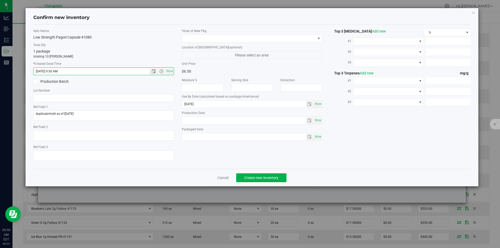
click at [189, 34] on div "* Area of [GEOGRAPHIC_DATA]" at bounding box center [252, 36] width 141 height 14
click at [188, 34] on div "* Area of [GEOGRAPHIC_DATA]" at bounding box center [252, 36] width 141 height 14
click at [188, 35] on div "* Area of [GEOGRAPHIC_DATA]" at bounding box center [252, 36] width 141 height 14
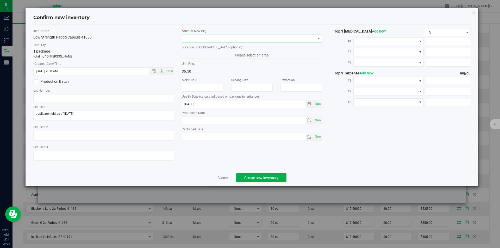
click at [191, 38] on span at bounding box center [249, 38] width 134 height 7
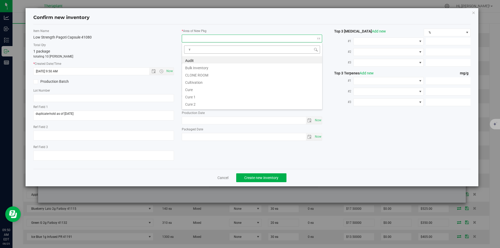
scroll to position [8, 141]
click at [196, 74] on li "Vault" at bounding box center [252, 74] width 140 height 7
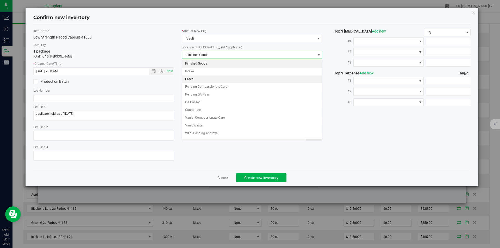
click at [200, 77] on li "Order" at bounding box center [252, 80] width 140 height 8
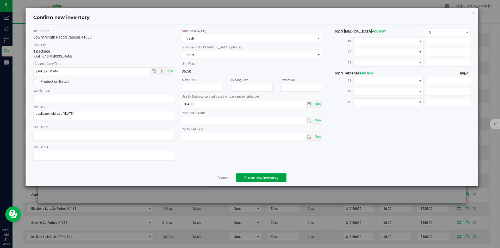
click at [246, 174] on button "Create new inventory" at bounding box center [261, 177] width 50 height 9
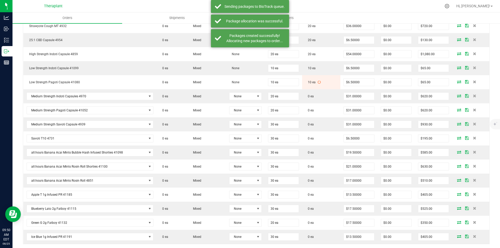
scroll to position [208, 0]
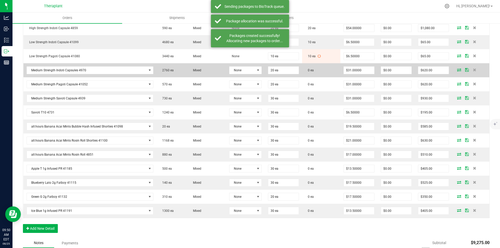
click at [457, 70] on icon at bounding box center [459, 69] width 4 height 3
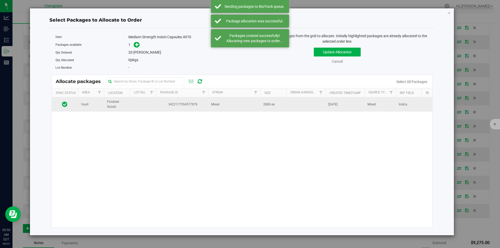
click at [182, 110] on td "3422117554577878" at bounding box center [182, 104] width 52 height 14
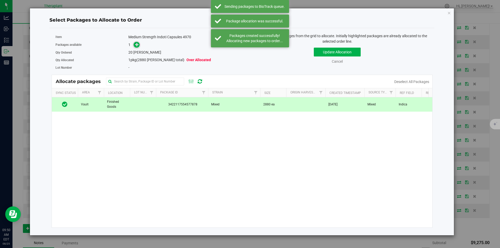
click at [137, 43] on icon at bounding box center [137, 45] width 4 height 4
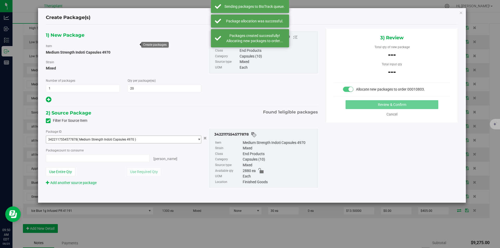
type input "0 ea"
click at [97, 155] on span at bounding box center [98, 158] width 104 height 8
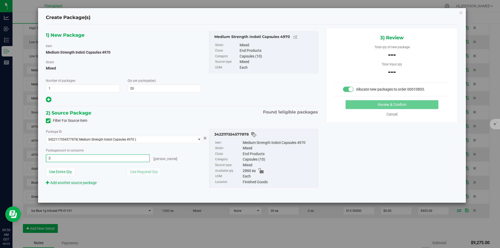
type input "20"
type input "20 ea"
click at [377, 109] on div "Review & Confirm Cancel" at bounding box center [392, 108] width 116 height 17
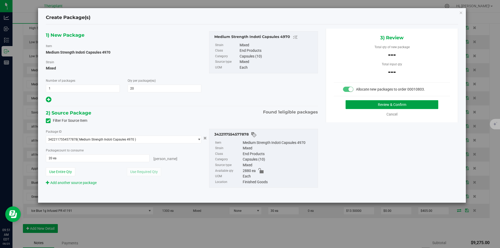
click at [381, 106] on button "Review & Confirm" at bounding box center [392, 104] width 93 height 9
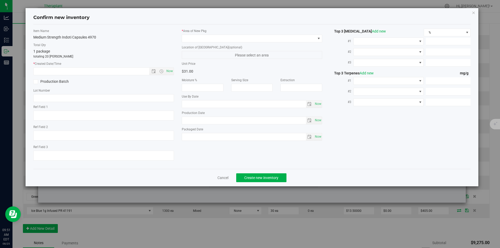
type textarea "Indica"
type input "2026-05-20"
click at [169, 72] on span "Now" at bounding box center [169, 71] width 9 height 8
type input "8/25/2025 9:51 AM"
click at [193, 34] on div "* Area of [GEOGRAPHIC_DATA]" at bounding box center [252, 36] width 141 height 14
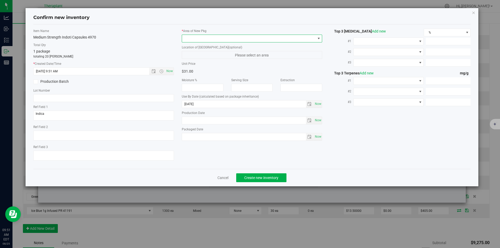
click at [190, 35] on span at bounding box center [249, 38] width 134 height 7
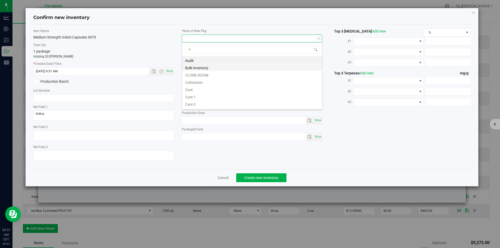
scroll to position [8, 141]
click at [190, 72] on li "Vault" at bounding box center [252, 74] width 140 height 7
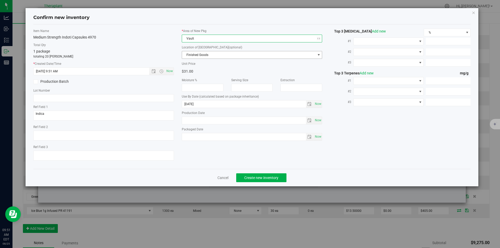
drag, startPoint x: 193, startPoint y: 58, endPoint x: 197, endPoint y: 29, distance: 29.1
click at [195, 54] on span "Finished Goods" at bounding box center [249, 54] width 134 height 7
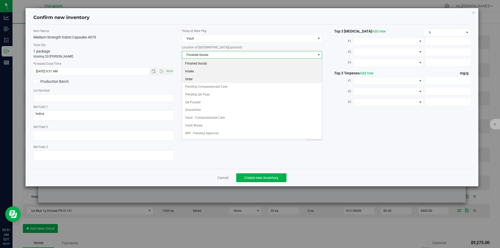
click at [197, 78] on li "Order" at bounding box center [252, 80] width 140 height 8
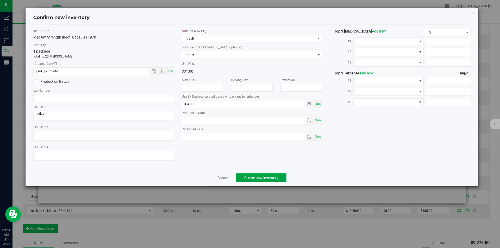
click at [255, 181] on button "Create new inventory" at bounding box center [261, 177] width 50 height 9
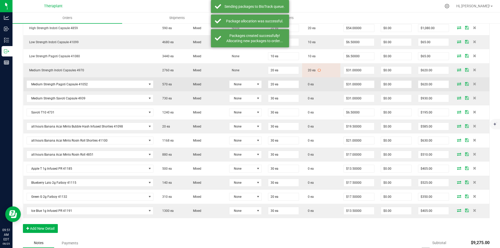
click at [457, 83] on icon at bounding box center [459, 83] width 4 height 3
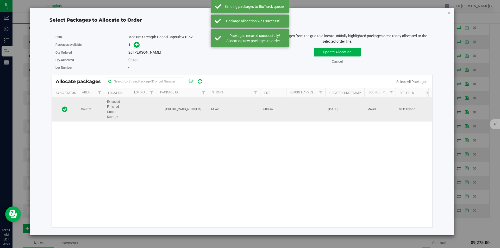
click at [214, 118] on td "Mixed" at bounding box center [234, 109] width 52 height 24
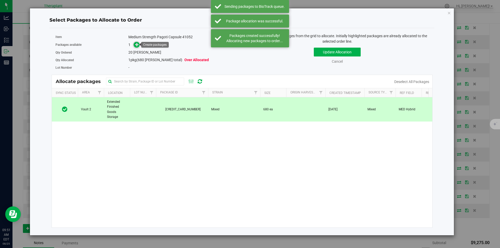
click at [134, 44] on span at bounding box center [137, 45] width 6 height 6
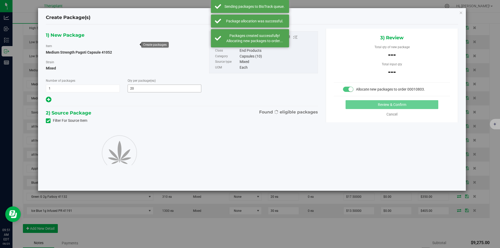
type input "20"
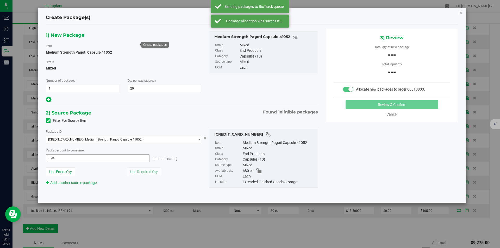
click at [74, 160] on span "0 ea 0" at bounding box center [98, 158] width 104 height 8
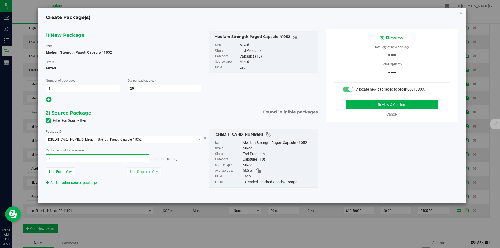
type input "20"
type input "20 ea"
click at [372, 105] on button "Review & Confirm" at bounding box center [392, 104] width 93 height 9
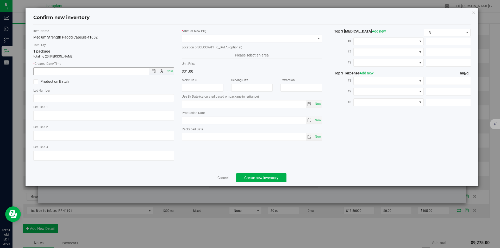
type textarea "MED Hybrid"
type input "2026-06-17"
click at [170, 70] on span "Now" at bounding box center [169, 71] width 9 height 8
type input "8/25/2025 9:51 AM"
click at [211, 32] on label "* Area of [GEOGRAPHIC_DATA]" at bounding box center [252, 31] width 141 height 5
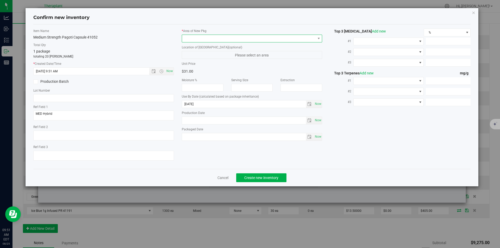
click at [209, 35] on span at bounding box center [249, 38] width 134 height 7
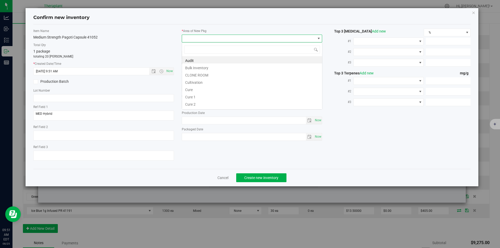
type input "v"
click at [198, 73] on li "Vault" at bounding box center [252, 74] width 140 height 7
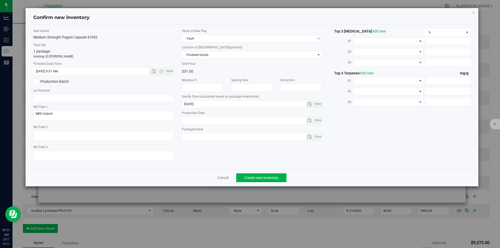
click at [198, 47] on label "Location of [GEOGRAPHIC_DATA] (optional)" at bounding box center [252, 47] width 141 height 5
click at [196, 55] on span "Finished Goods" at bounding box center [249, 54] width 134 height 7
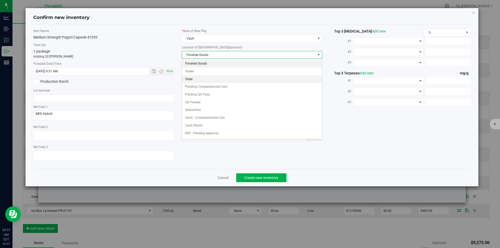
click at [195, 76] on li "Order" at bounding box center [252, 80] width 140 height 8
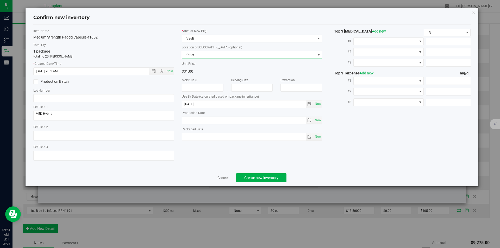
click at [265, 188] on div "Confirm new inventory Item Name Medium Strength Pagoti Capsule 41052 Total Qty …" at bounding box center [252, 124] width 504 height 248
click at [264, 182] on button "Create new inventory" at bounding box center [261, 177] width 50 height 9
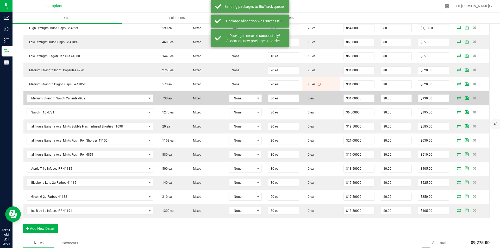
click at [457, 99] on icon at bounding box center [459, 97] width 4 height 3
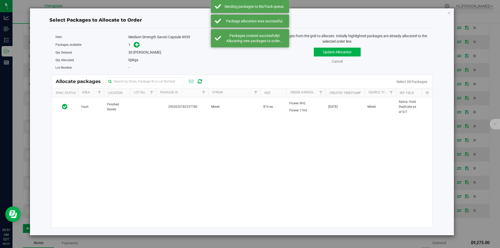
click at [93, 108] on td "Vault" at bounding box center [91, 106] width 26 height 19
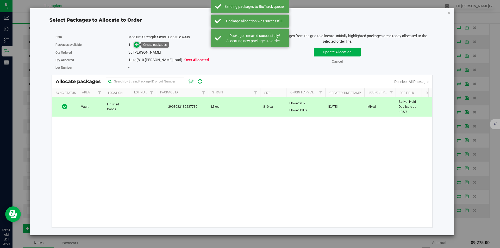
click at [138, 46] on icon at bounding box center [137, 45] width 4 height 4
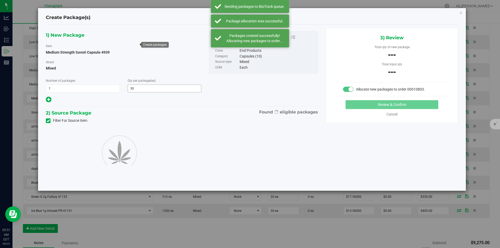
type input "30"
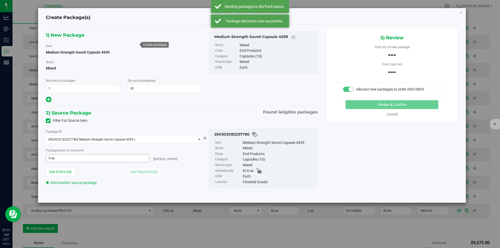
click at [75, 161] on span "0 ea 0" at bounding box center [98, 158] width 104 height 8
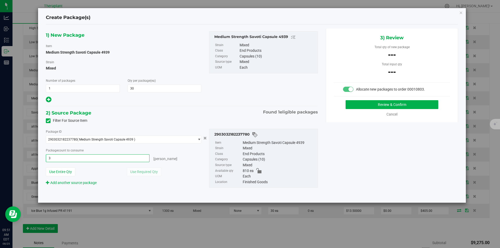
type input "30"
type input "30 ea"
click at [354, 105] on button "Review & Confirm" at bounding box center [392, 104] width 93 height 9
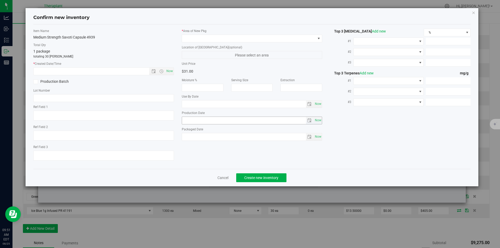
type textarea "Sativa- Hold Duplicate as of 5/7"
type input "2026-04-30"
drag, startPoint x: 172, startPoint y: 73, endPoint x: 190, endPoint y: 51, distance: 28.1
click at [172, 72] on span "Now" at bounding box center [169, 71] width 9 height 8
type input "8/25/2025 9:51 AM"
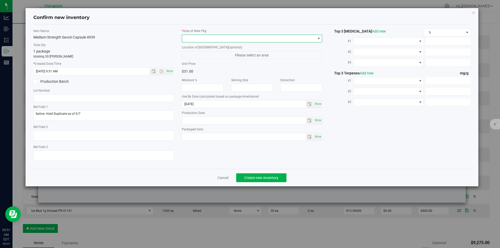
drag, startPoint x: 197, startPoint y: 40, endPoint x: 195, endPoint y: 24, distance: 15.7
click at [197, 39] on span at bounding box center [249, 38] width 134 height 7
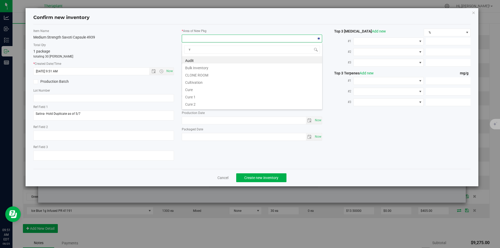
scroll to position [8, 141]
click at [197, 74] on li "Vault" at bounding box center [252, 74] width 140 height 7
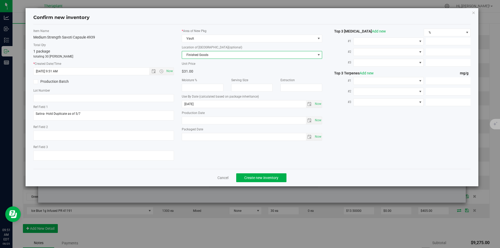
click at [197, 56] on span "Finished Goods" at bounding box center [249, 54] width 134 height 7
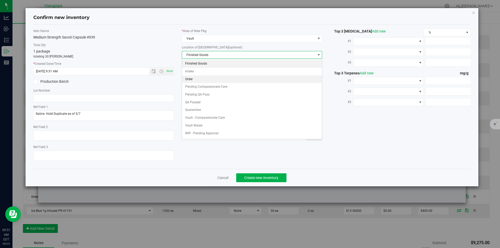
click at [198, 79] on li "Order" at bounding box center [252, 80] width 140 height 8
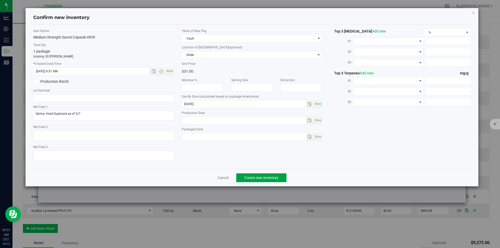
click at [255, 180] on button "Create new inventory" at bounding box center [261, 177] width 50 height 9
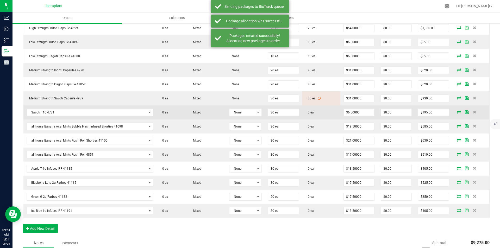
click at [457, 112] on icon at bounding box center [459, 111] width 4 height 3
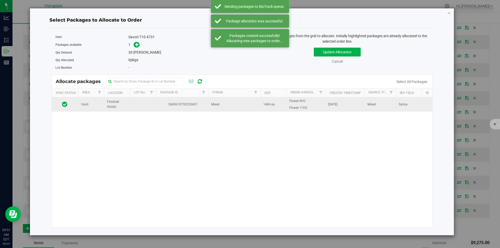
click at [170, 107] on span "3689619755255697" at bounding box center [182, 104] width 46 height 5
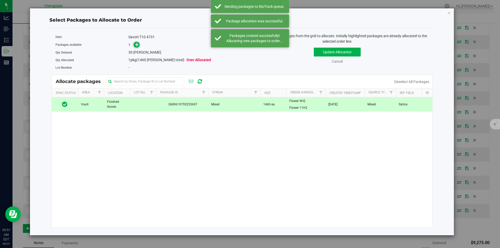
click at [137, 46] on icon at bounding box center [137, 44] width 4 height 4
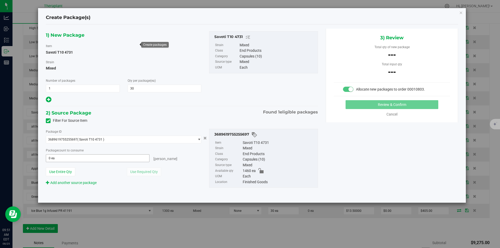
click at [82, 159] on span "0 ea 0" at bounding box center [98, 158] width 104 height 8
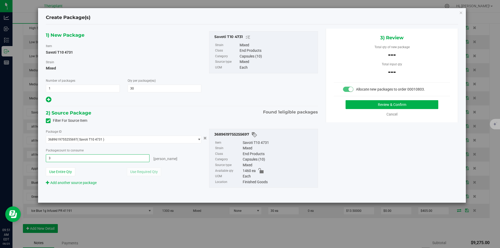
type input "30"
type input "30 ea"
click at [367, 105] on button "Review & Confirm" at bounding box center [392, 104] width 93 height 9
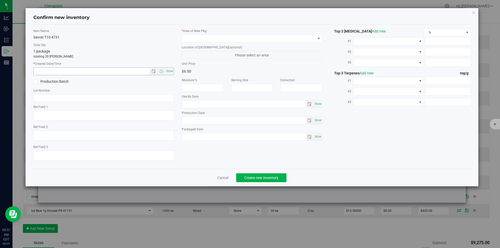
type textarea "Sativa"
type input "2026-01-06"
click at [172, 72] on span "Now" at bounding box center [169, 71] width 9 height 8
type input "8/25/2025 9:51 AM"
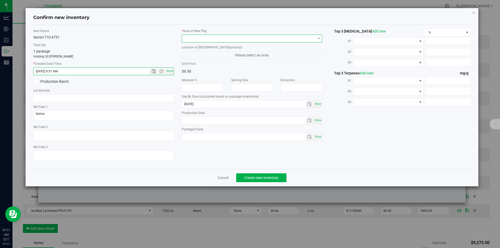
click at [204, 38] on span at bounding box center [249, 38] width 134 height 7
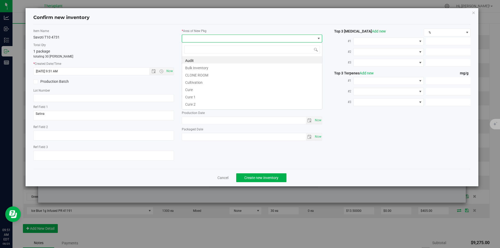
type input "v"
click at [196, 74] on li "Vault" at bounding box center [252, 74] width 140 height 7
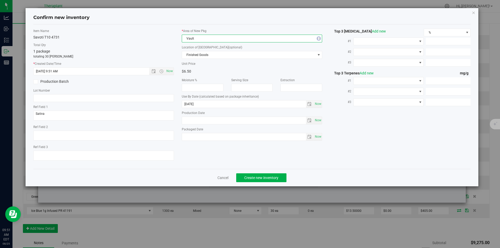
drag, startPoint x: 198, startPoint y: 63, endPoint x: 198, endPoint y: 48, distance: 14.3
click at [198, 59] on div "* Area of New Pkg Vault Location of New Pkg (optional) Finished Goods Finished …" at bounding box center [252, 86] width 148 height 115
click at [195, 55] on span "Finished Goods" at bounding box center [249, 54] width 134 height 7
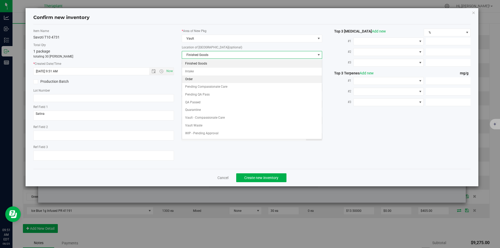
click at [194, 77] on li "Order" at bounding box center [252, 80] width 140 height 8
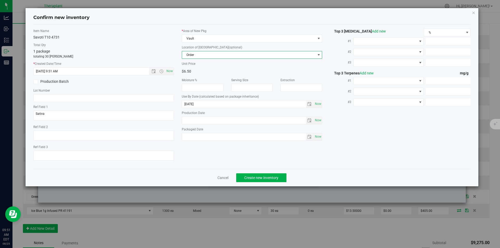
click at [257, 191] on div "Confirm new inventory Item Name Savoti T10 4731 Total Qty 1 package totaling 30…" at bounding box center [252, 124] width 504 height 248
click at [257, 183] on div "Cancel Create new inventory" at bounding box center [252, 177] width 438 height 17
click at [257, 180] on span "Create new inventory" at bounding box center [261, 178] width 34 height 4
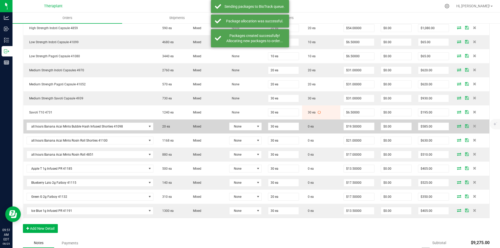
click at [457, 125] on icon at bounding box center [459, 125] width 4 height 3
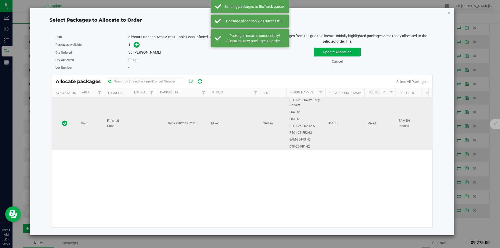
click at [168, 119] on td "8439980264272345" at bounding box center [182, 123] width 52 height 52
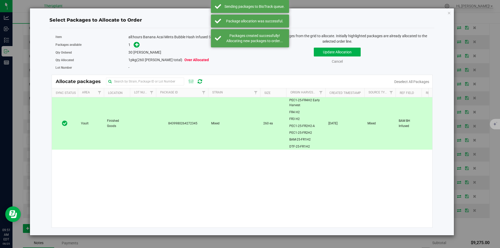
click at [132, 42] on span at bounding box center [135, 45] width 8 height 6
click at [137, 44] on icon at bounding box center [137, 45] width 4 height 4
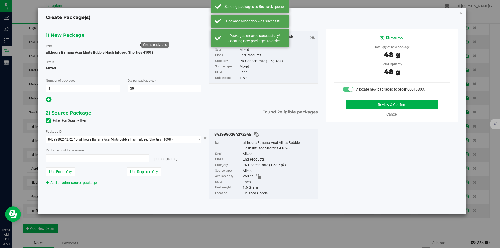
type input "30 ea"
click at [359, 105] on button "Review & Confirm" at bounding box center [392, 104] width 93 height 9
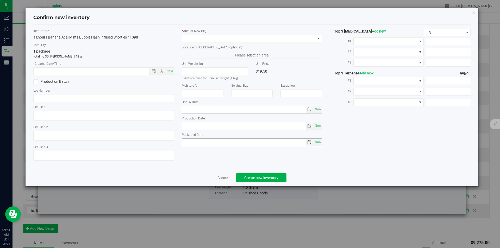
type textarea "BAM BH Infused"
type input "2026-07-15"
click at [171, 69] on span "Now" at bounding box center [169, 71] width 9 height 8
type input "8/25/2025 9:51 AM"
click at [201, 44] on div "* Area of New Pkg Location of New Pkg (optional) Please select an area Unit Wei…" at bounding box center [252, 89] width 148 height 120
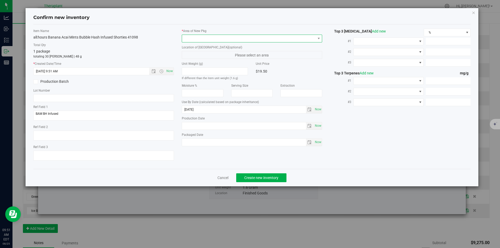
click at [198, 36] on span at bounding box center [249, 38] width 134 height 7
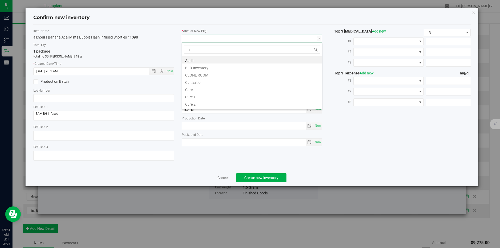
scroll to position [8, 141]
click at [195, 73] on li "Vault" at bounding box center [252, 74] width 140 height 7
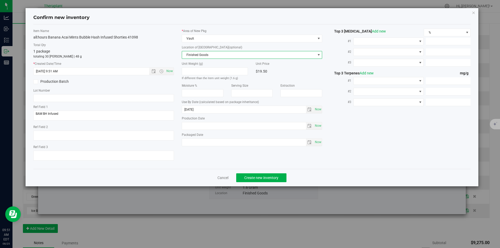
click at [195, 55] on span "Finished Goods" at bounding box center [249, 54] width 134 height 7
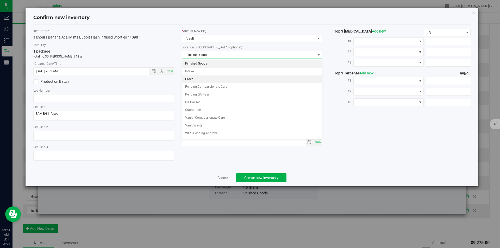
click at [194, 78] on li "Order" at bounding box center [252, 80] width 140 height 8
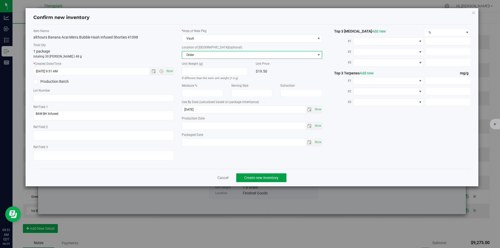
click at [255, 173] on button "Create new inventory" at bounding box center [261, 177] width 50 height 9
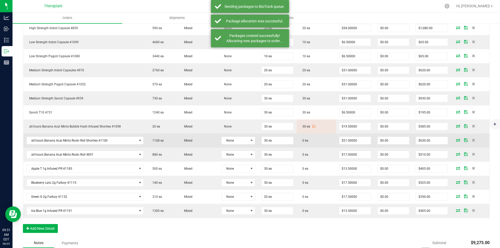
click at [457, 139] on span at bounding box center [458, 140] width 8 height 3
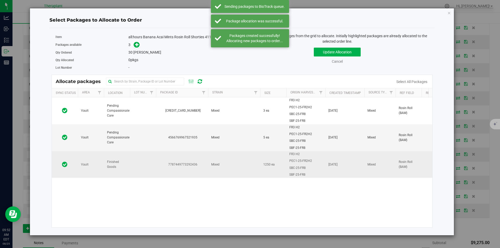
click at [174, 162] on span "7787449773292436" at bounding box center [182, 164] width 46 height 5
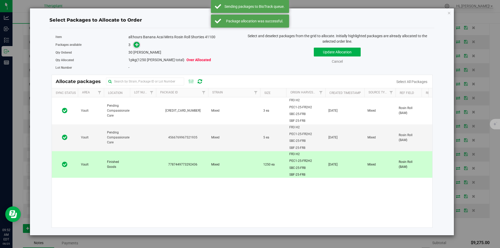
click at [138, 48] on span at bounding box center [137, 45] width 6 height 6
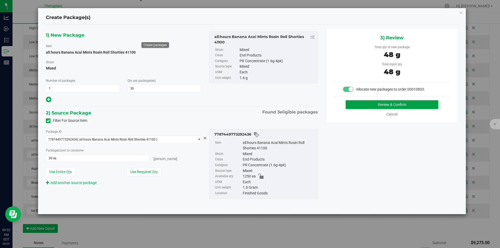
click at [360, 101] on button "Review & Confirm" at bounding box center [392, 104] width 93 height 9
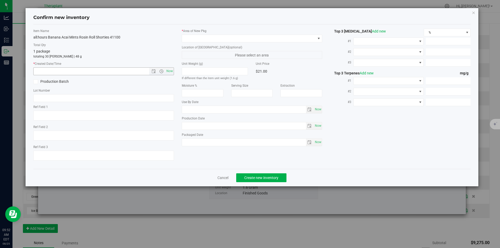
type textarea "Rosin Roll (BAM)"
type input "2026-07-15"
click at [170, 72] on span "Now" at bounding box center [169, 71] width 9 height 8
type input "8/25/2025 9:52 AM"
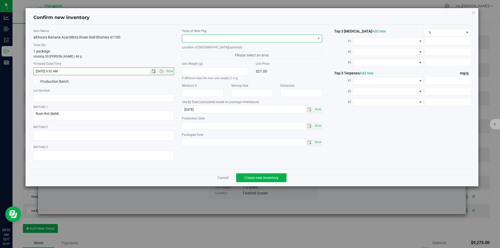
click at [193, 35] on span at bounding box center [249, 38] width 134 height 7
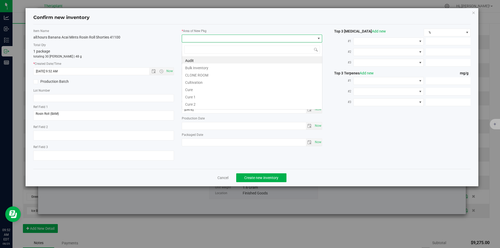
type input "v"
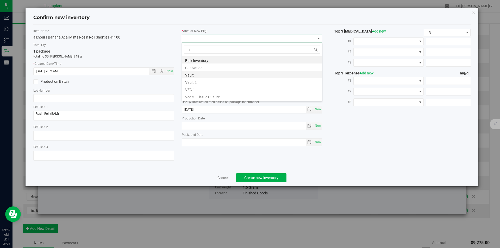
click at [195, 73] on li "Vault" at bounding box center [252, 74] width 140 height 7
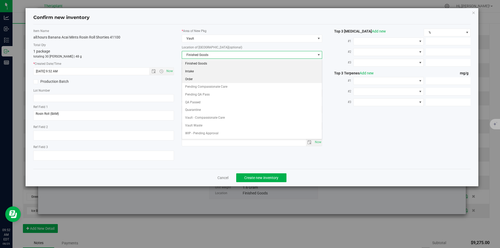
click at [193, 80] on li "Order" at bounding box center [252, 80] width 140 height 8
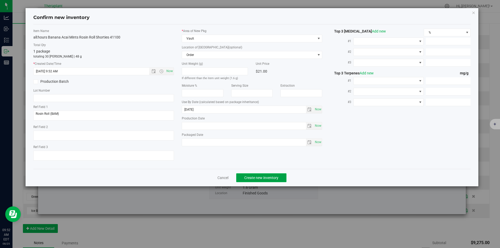
click at [257, 177] on span "Create new inventory" at bounding box center [261, 178] width 34 height 4
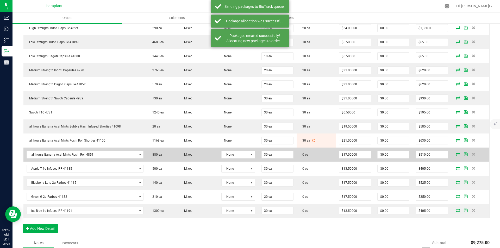
click at [456, 155] on icon at bounding box center [458, 154] width 4 height 3
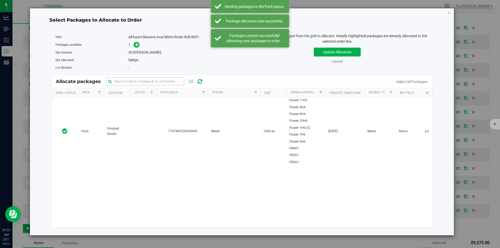
drag, startPoint x: 188, startPoint y: 116, endPoint x: 146, endPoint y: 79, distance: 55.2
click at [187, 116] on td "7747483330345690" at bounding box center [182, 131] width 52 height 68
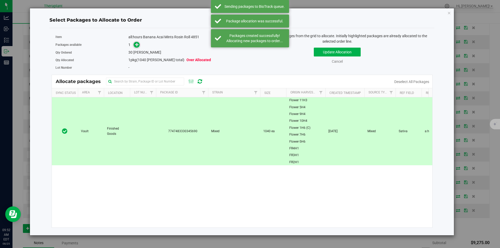
click at [140, 46] on div "1" at bounding box center [183, 45] width 110 height 6
click at [139, 46] on span at bounding box center [137, 45] width 6 height 6
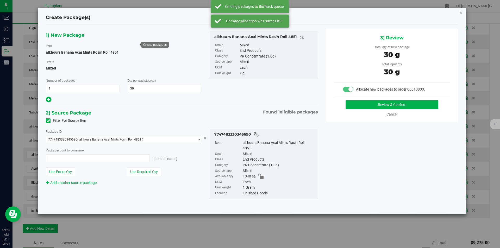
type input "30 ea"
click at [371, 105] on button "Review & Confirm" at bounding box center [392, 104] width 93 height 9
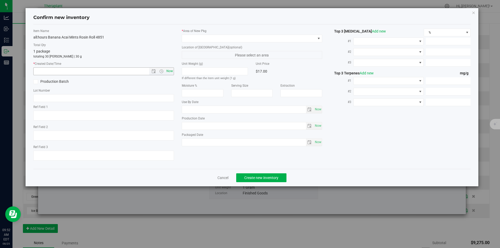
type textarea "Sativa"
type textarea "a:h"
type input "2026-03-31"
click at [171, 67] on div "* Created Date/Time Now" at bounding box center [103, 68] width 141 height 14
click at [171, 68] on span "Now" at bounding box center [169, 71] width 9 height 8
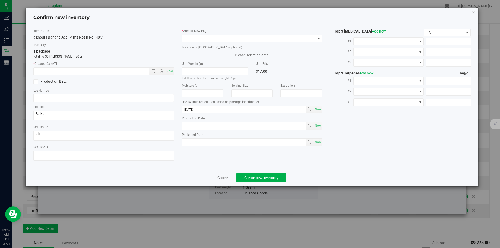
type input "8/25/2025 9:52 AM"
drag, startPoint x: 196, startPoint y: 44, endPoint x: 196, endPoint y: 39, distance: 4.9
click at [196, 42] on div "* Area of New Pkg Location of New Pkg (optional) Please select an area Unit Wei…" at bounding box center [252, 89] width 148 height 120
click at [196, 39] on span at bounding box center [249, 38] width 134 height 7
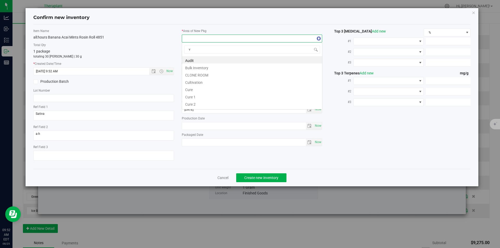
scroll to position [8, 141]
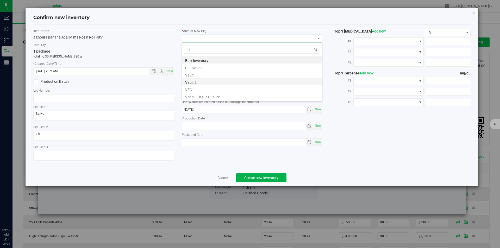
click at [193, 79] on li "Vault 2" at bounding box center [252, 81] width 140 height 7
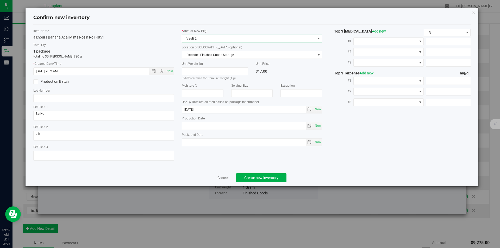
click at [193, 37] on span "Vault 2" at bounding box center [249, 38] width 134 height 7
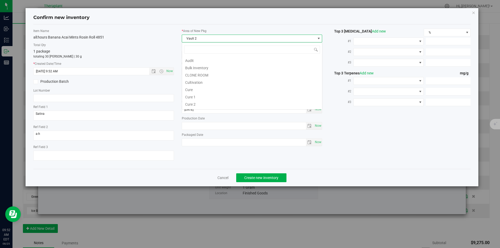
type input "v"
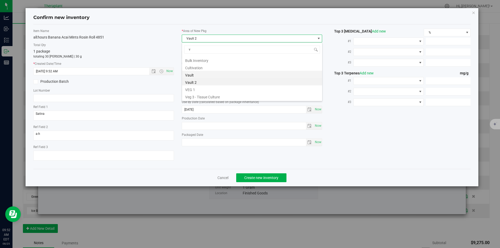
click at [197, 74] on li "Vault" at bounding box center [252, 74] width 140 height 7
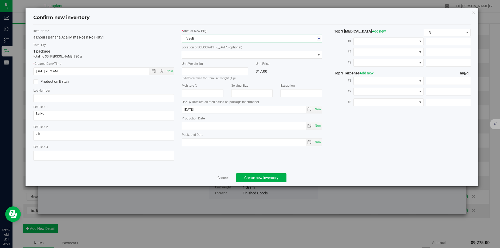
click at [197, 53] on span at bounding box center [249, 54] width 134 height 7
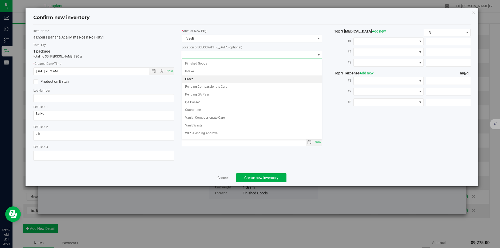
click at [194, 79] on li "Order" at bounding box center [252, 80] width 140 height 8
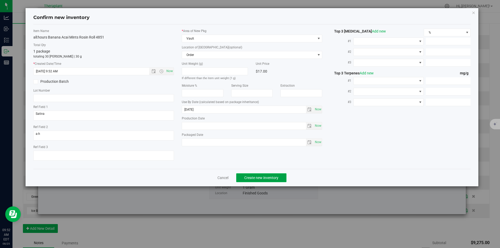
click at [253, 174] on button "Create new inventory" at bounding box center [261, 177] width 50 height 9
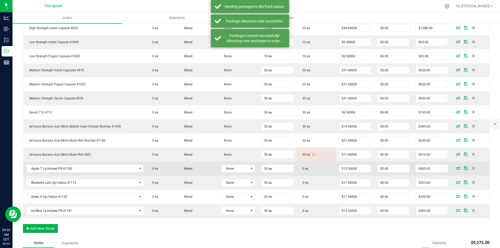
click at [456, 168] on icon at bounding box center [458, 168] width 4 height 3
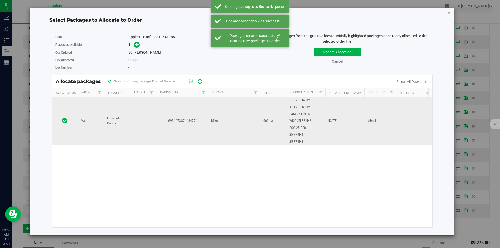
click at [185, 101] on td "6954673874434774" at bounding box center [182, 120] width 52 height 47
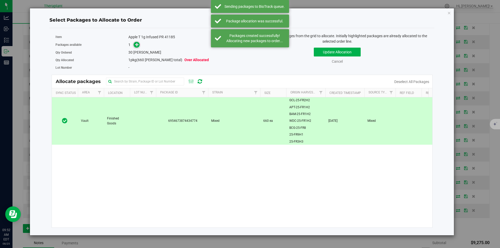
click at [138, 43] on icon at bounding box center [137, 45] width 4 height 4
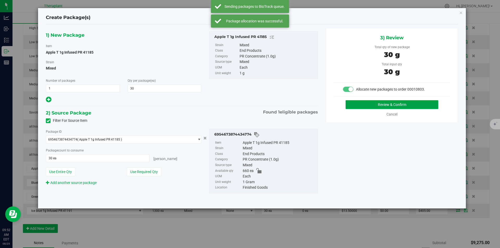
click at [367, 106] on button "Review & Confirm" at bounding box center [392, 104] width 93 height 9
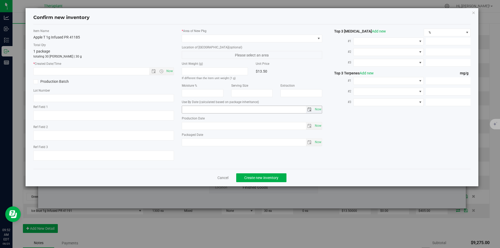
type input "2026-08-06"
drag, startPoint x: 173, startPoint y: 76, endPoint x: 170, endPoint y: 68, distance: 8.2
click at [172, 73] on div "Item Name Apple T 1g Infused PR 41185 Total Qty 1 package totaling 30 eaches | …" at bounding box center [103, 97] width 148 height 136
click at [170, 68] on span "Now" at bounding box center [169, 71] width 9 height 8
type input "8/25/2025 9:52 AM"
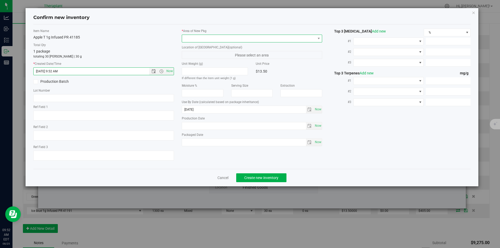
click at [197, 36] on span at bounding box center [249, 38] width 134 height 7
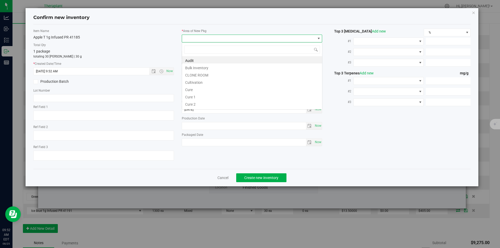
type input "v"
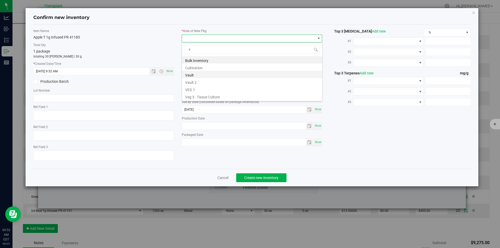
click at [195, 74] on li "Vault" at bounding box center [252, 74] width 140 height 7
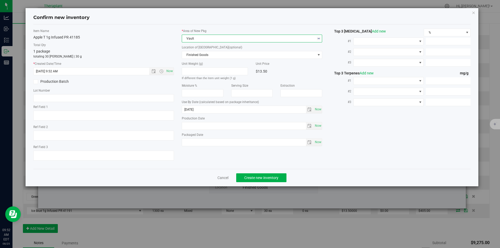
drag, startPoint x: 196, startPoint y: 60, endPoint x: 187, endPoint y: 36, distance: 25.2
click at [195, 57] on div "* Area of New Pkg Vault Location of New Pkg (optional) Finished Goods Finished …" at bounding box center [252, 89] width 148 height 120
click at [189, 54] on span "Finished Goods" at bounding box center [249, 54] width 134 height 7
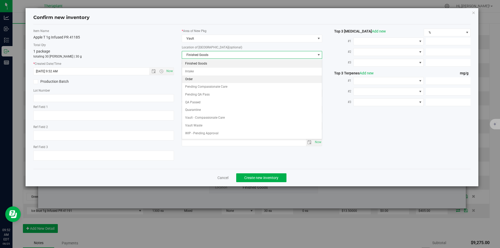
click at [190, 80] on li "Order" at bounding box center [252, 80] width 140 height 8
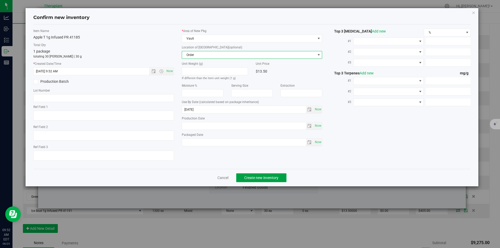
click at [257, 175] on button "Create new inventory" at bounding box center [261, 177] width 50 height 9
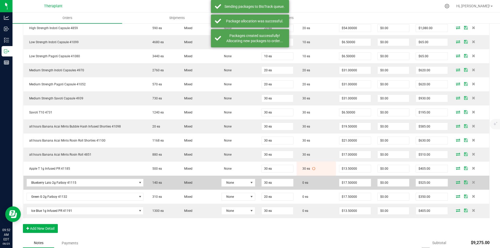
click at [456, 184] on icon at bounding box center [458, 182] width 4 height 3
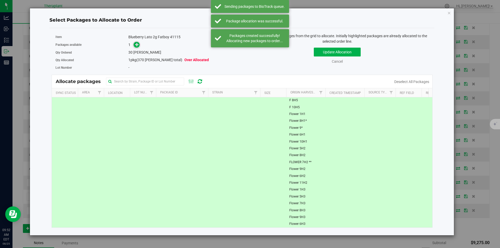
click at [134, 44] on span at bounding box center [137, 45] width 6 height 6
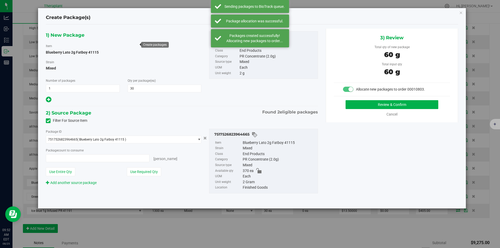
type input "30 ea"
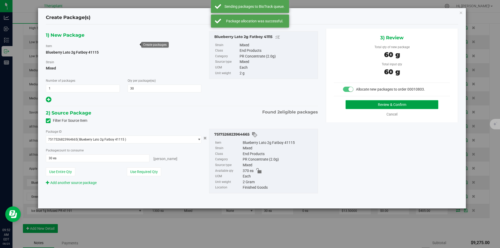
click at [364, 105] on button "Review & Confirm" at bounding box center [392, 104] width 93 height 9
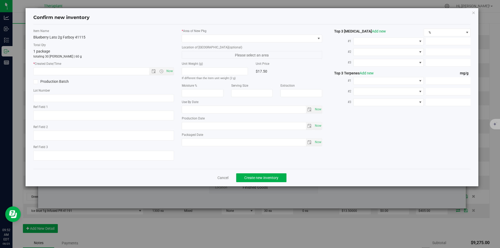
type textarea "BCK x GTO"
type textarea "(Budder Infused)"
type input "[DATE]"
click at [171, 71] on span "Now" at bounding box center [169, 71] width 9 height 8
type input "8/25/2025 9:52 AM"
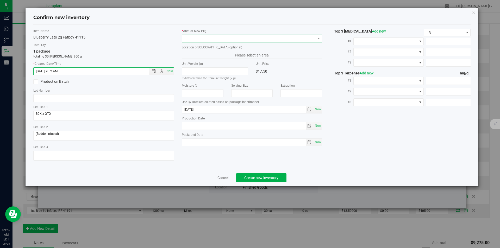
click at [195, 38] on span at bounding box center [249, 38] width 134 height 7
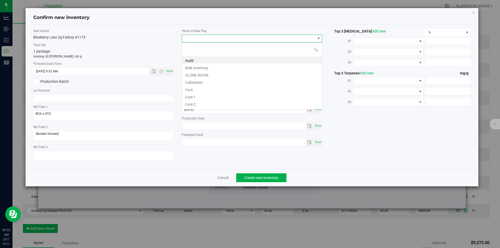
type input "v"
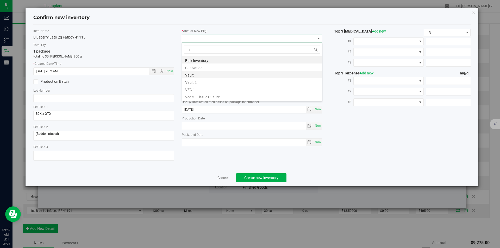
click at [198, 73] on li "Vault" at bounding box center [252, 74] width 140 height 7
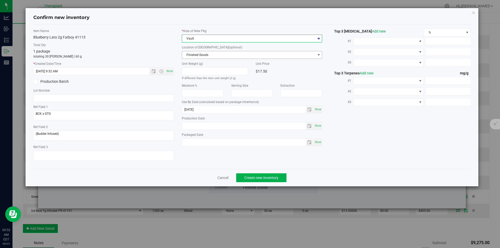
drag, startPoint x: 199, startPoint y: 58, endPoint x: 190, endPoint y: 25, distance: 34.6
click at [199, 54] on span "Finished Goods" at bounding box center [249, 54] width 134 height 7
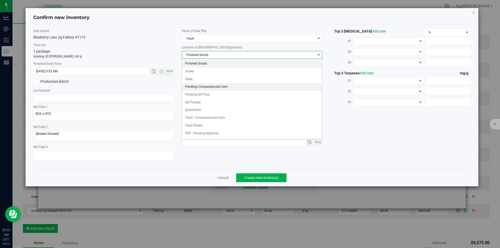
click at [192, 83] on li "Pending Compassionate Care" at bounding box center [252, 87] width 140 height 8
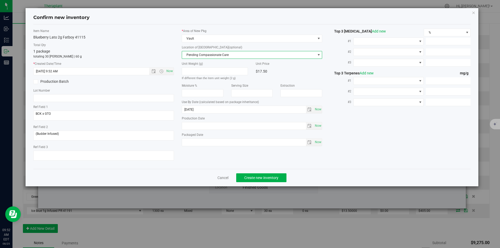
click at [195, 55] on span "Pending Compassionate Care" at bounding box center [249, 54] width 134 height 7
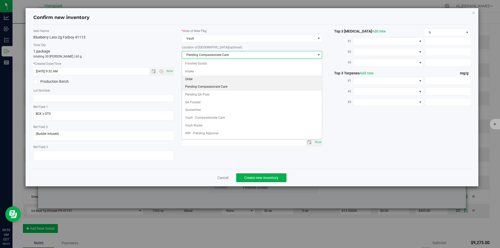
click at [189, 79] on li "Order" at bounding box center [252, 80] width 140 height 8
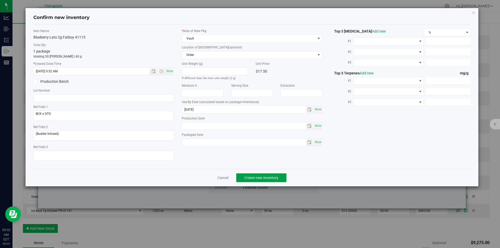
click at [249, 179] on span "Create new inventory" at bounding box center [261, 178] width 34 height 4
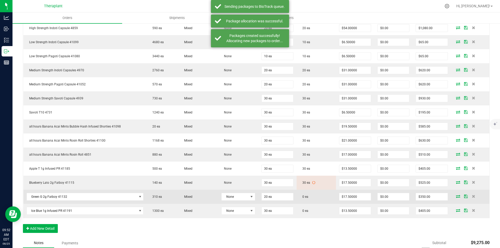
click at [456, 195] on icon at bounding box center [458, 196] width 4 height 3
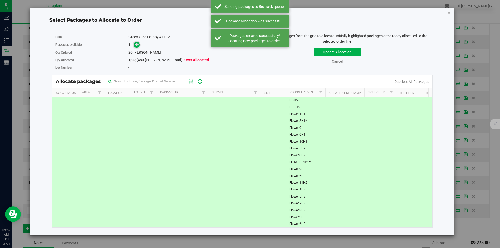
click at [138, 46] on icon at bounding box center [137, 45] width 4 height 4
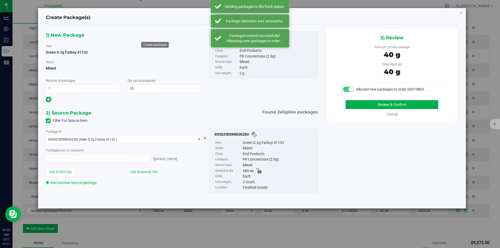
type input "20 ea"
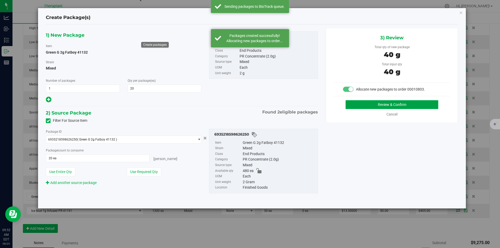
click at [357, 104] on button "Review & Confirm" at bounding box center [392, 104] width 93 height 9
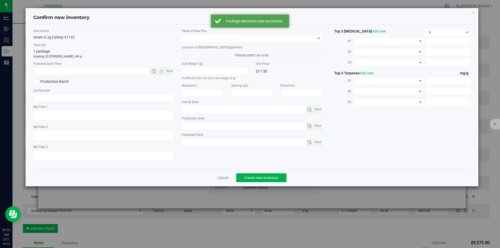
type textarea "GGH (Shatter Infused)"
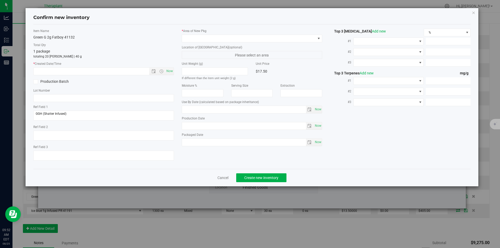
type input "2026-07-18"
click at [171, 73] on span "Now" at bounding box center [169, 71] width 9 height 8
type input "8/25/2025 9:52 AM"
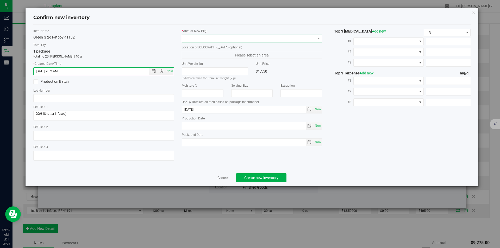
click at [196, 39] on span at bounding box center [249, 38] width 134 height 7
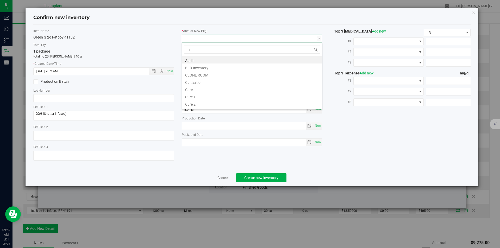
scroll to position [8, 141]
click at [190, 71] on li "Vault" at bounding box center [252, 74] width 140 height 7
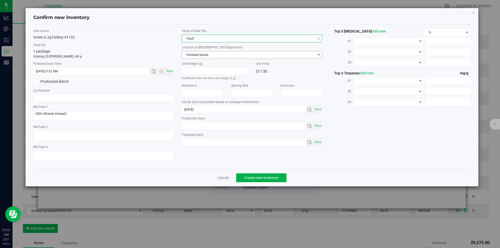
drag, startPoint x: 192, startPoint y: 57, endPoint x: 186, endPoint y: 27, distance: 30.2
click at [191, 53] on span "Finished Goods" at bounding box center [249, 54] width 134 height 7
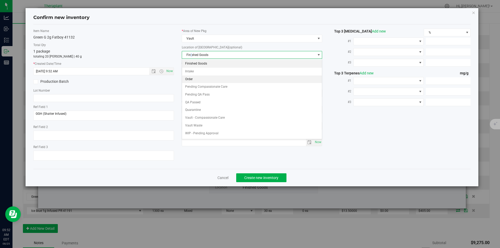
click at [198, 77] on li "Order" at bounding box center [252, 80] width 140 height 8
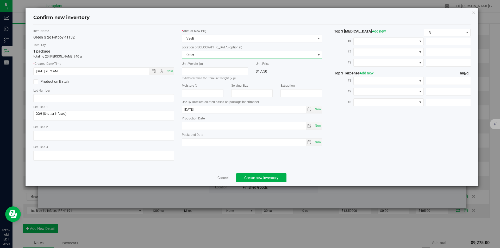
click at [257, 184] on div "Cancel Create new inventory" at bounding box center [252, 177] width 438 height 17
click at [259, 179] on span "Create new inventory" at bounding box center [261, 178] width 34 height 4
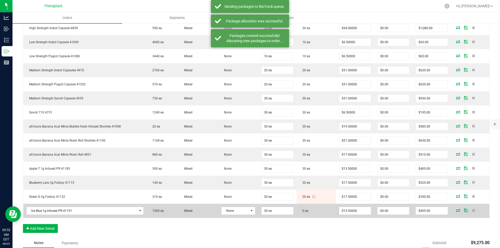
click at [456, 212] on icon at bounding box center [458, 210] width 4 height 3
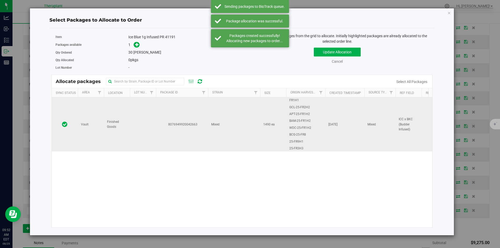
drag, startPoint x: 198, startPoint y: 121, endPoint x: 170, endPoint y: 109, distance: 31.1
click at [197, 121] on td "8076949920042663" at bounding box center [182, 124] width 52 height 54
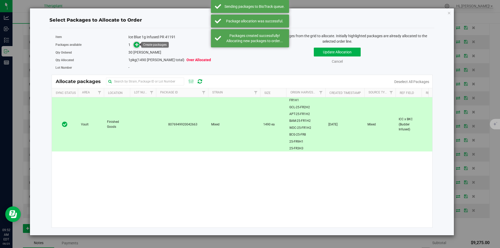
click at [136, 46] on icon at bounding box center [137, 45] width 4 height 4
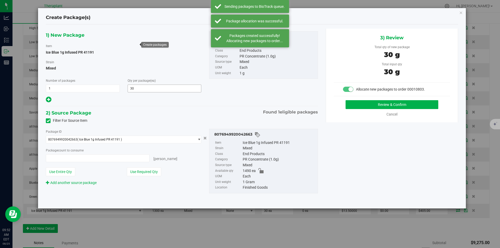
type input "30 ea"
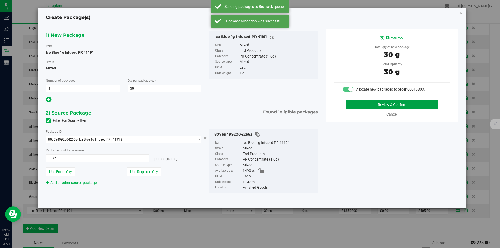
click at [360, 104] on button "Review & Confirm" at bounding box center [392, 104] width 93 height 9
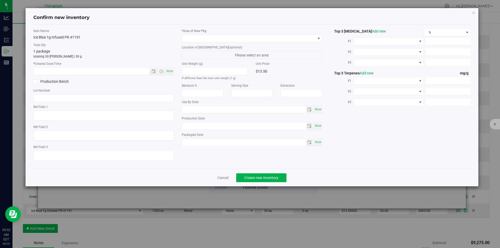
type textarea "ICC x BKC (Budder Infused)"
type input "2026-08-11"
click at [172, 72] on span "Now" at bounding box center [169, 71] width 9 height 8
type input "8/25/2025 9:53 AM"
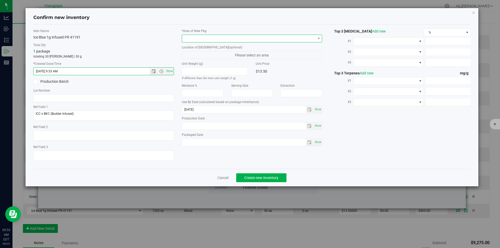
click at [196, 37] on span at bounding box center [249, 38] width 134 height 7
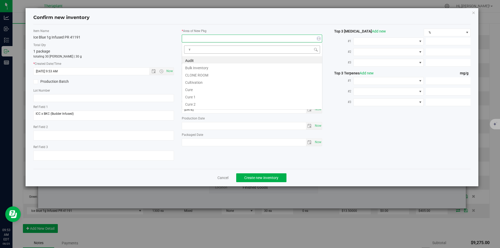
scroll to position [8, 141]
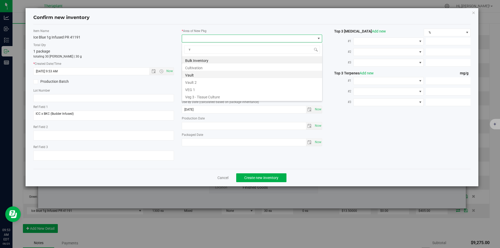
click at [199, 72] on li "Vault" at bounding box center [252, 74] width 140 height 7
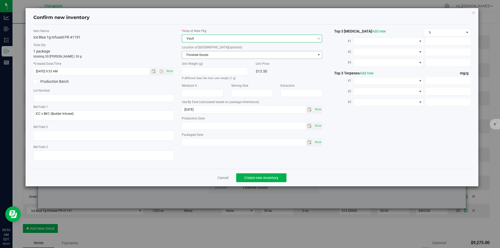
click at [198, 55] on span "Finished Goods" at bounding box center [249, 54] width 134 height 7
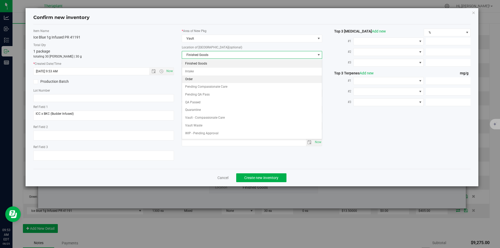
click at [196, 78] on li "Order" at bounding box center [252, 80] width 140 height 8
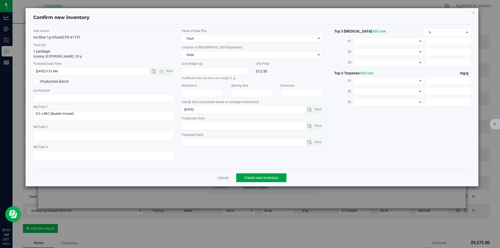
click at [257, 179] on span "Create new inventory" at bounding box center [261, 178] width 34 height 4
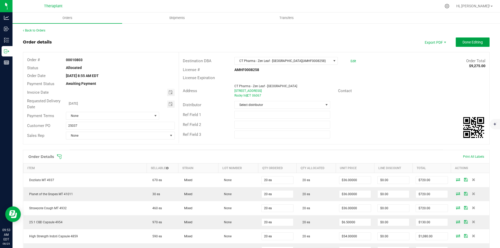
click at [466, 46] on button "Done Editing" at bounding box center [473, 42] width 34 height 9
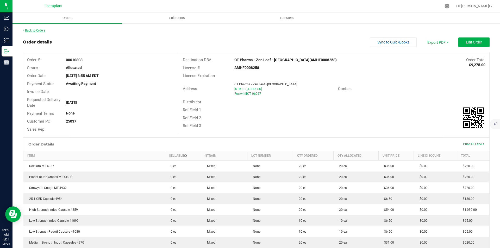
click at [44, 29] on link "Back to Orders" at bounding box center [34, 31] width 22 height 4
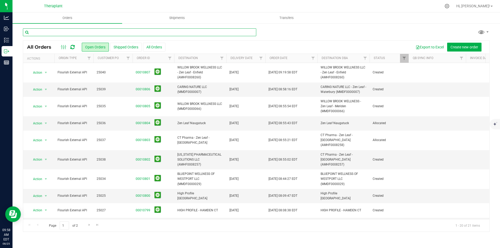
click at [131, 32] on input "text" at bounding box center [139, 32] width 233 height 8
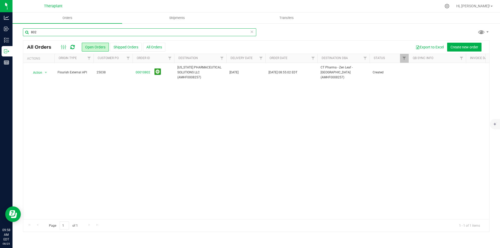
type input "802"
click at [142, 72] on link "00010802" at bounding box center [143, 72] width 15 height 5
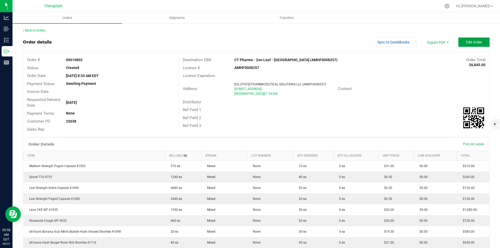
click at [469, 43] on span "Edit Order" at bounding box center [474, 42] width 16 height 4
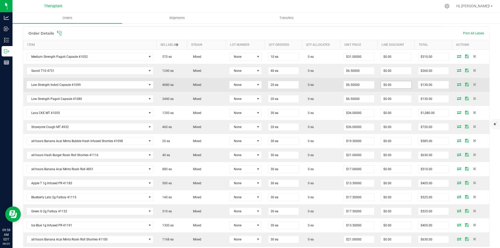
scroll to position [149, 0]
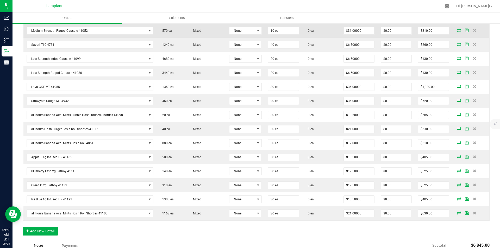
click at [457, 30] on icon at bounding box center [459, 30] width 4 height 3
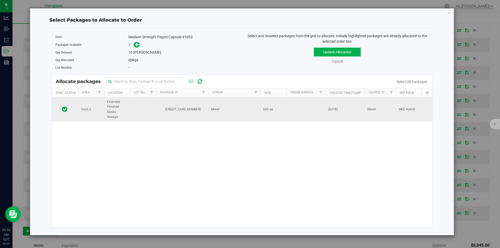
click at [190, 107] on span "[CREDIT_CARD_NUMBER]" at bounding box center [182, 109] width 46 height 5
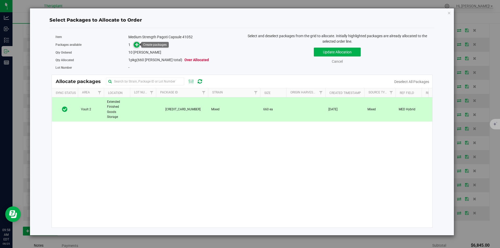
click at [136, 47] on span at bounding box center [137, 45] width 6 height 6
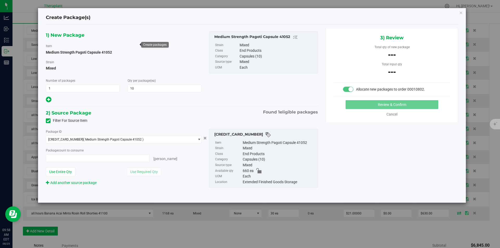
type input "0 ea"
click at [103, 157] on span "0 ea 0" at bounding box center [98, 158] width 104 height 8
type input "10"
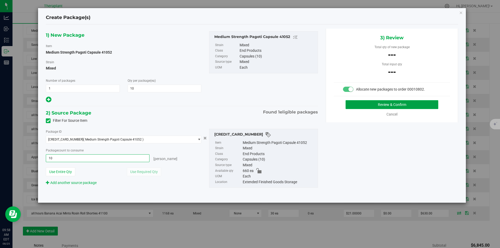
type input "10 ea"
click at [364, 105] on button "Review & Confirm" at bounding box center [392, 104] width 93 height 9
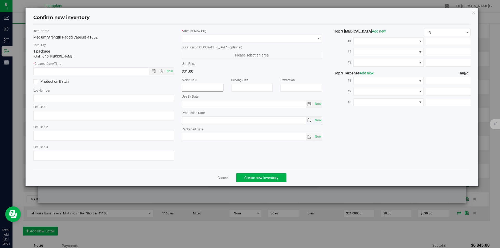
type textarea "MED Hybrid"
type input "2026-06-17"
drag, startPoint x: 168, startPoint y: 71, endPoint x: 203, endPoint y: 43, distance: 44.7
click at [168, 70] on span "Now" at bounding box center [169, 71] width 9 height 8
type input "8/25/2025 9:58 AM"
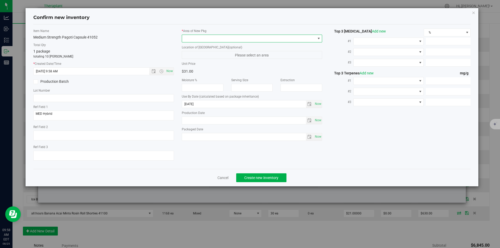
click at [204, 38] on span at bounding box center [249, 38] width 134 height 7
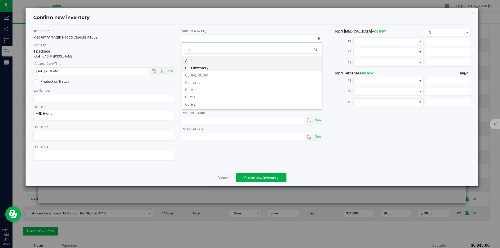
scroll to position [8, 141]
click at [192, 70] on li "Cultivation" at bounding box center [252, 67] width 140 height 7
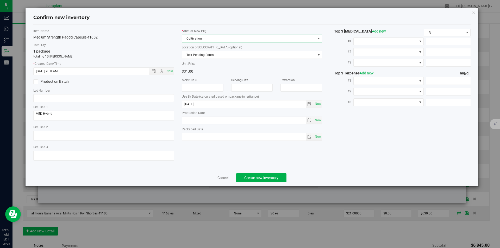
click at [189, 41] on span "Cultivation" at bounding box center [249, 38] width 134 height 7
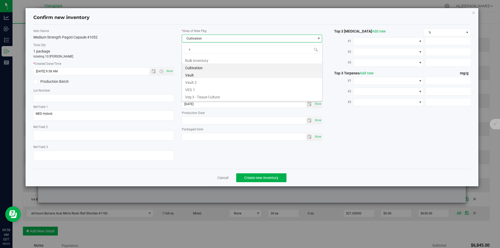
click at [196, 75] on li "Vault" at bounding box center [252, 74] width 140 height 7
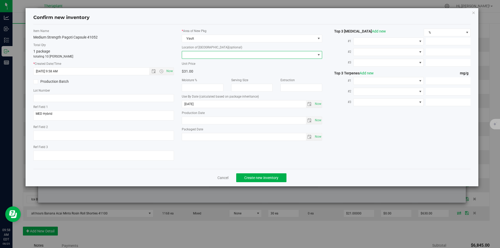
click at [196, 55] on span at bounding box center [249, 54] width 134 height 7
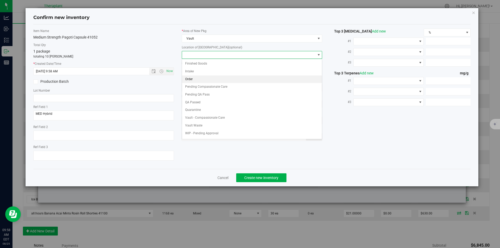
click at [201, 80] on li "Order" at bounding box center [252, 80] width 140 height 8
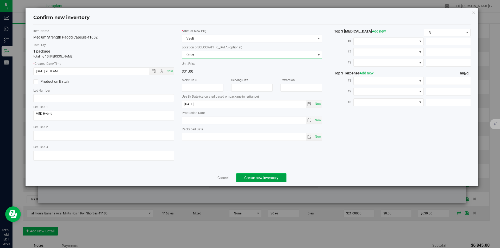
click at [254, 175] on button "Create new inventory" at bounding box center [261, 177] width 50 height 9
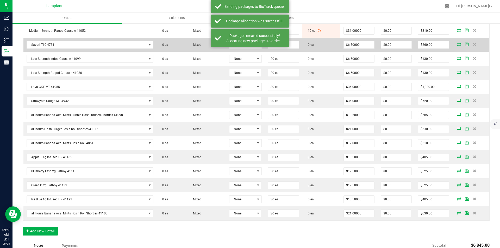
click at [457, 45] on icon at bounding box center [459, 44] width 4 height 3
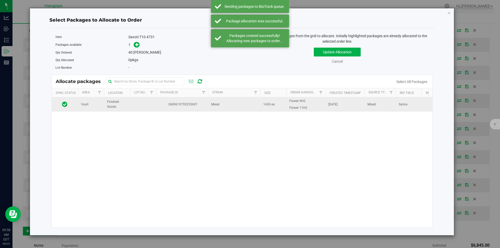
click at [185, 98] on td "3689619755255697" at bounding box center [182, 104] width 52 height 14
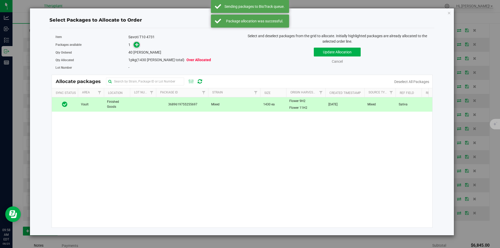
click at [136, 45] on icon at bounding box center [137, 44] width 4 height 4
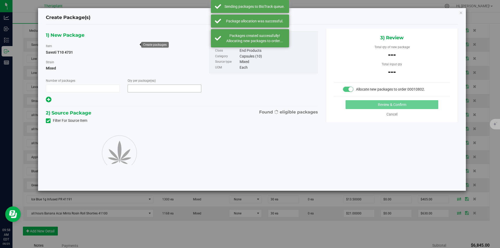
type input "1"
type input "40"
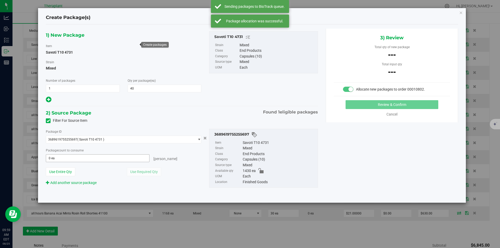
click at [93, 158] on span "0 ea 0" at bounding box center [98, 158] width 104 height 8
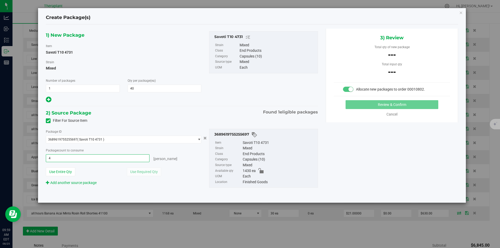
type input "40"
type input "40 ea"
click at [355, 100] on div "3) Review Total qty of new package --- Total input qty --- Allocate new package…" at bounding box center [392, 76] width 132 height 94
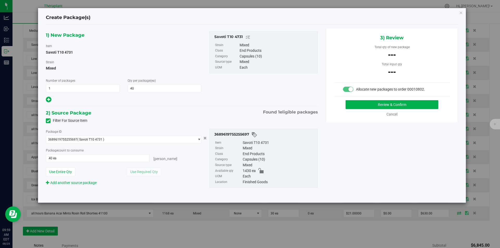
click at [377, 99] on div "3) Review Total qty of new package --- Total input qty --- Allocate new package…" at bounding box center [392, 76] width 132 height 94
click at [375, 101] on button "Review & Confirm" at bounding box center [392, 104] width 93 height 9
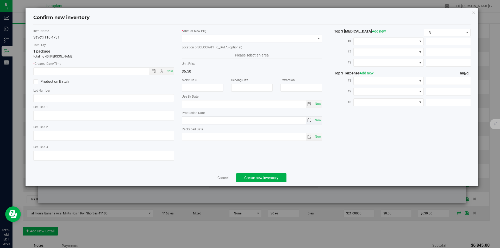
type textarea "Sativa"
type input "2026-01-06"
click at [168, 69] on span "Now" at bounding box center [169, 71] width 9 height 8
type input "8/25/2025 9:59 AM"
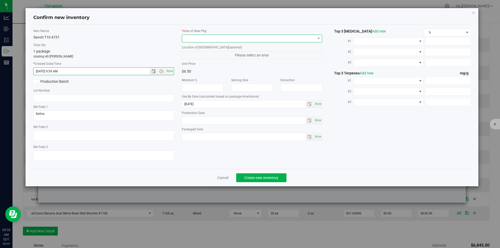
click at [194, 40] on span at bounding box center [249, 38] width 134 height 7
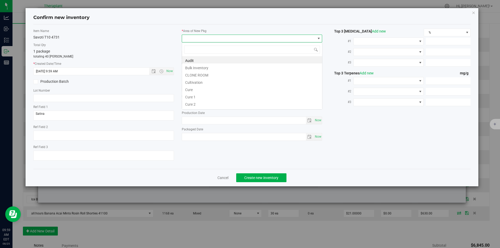
type input "v"
click at [194, 74] on li "Vault" at bounding box center [252, 74] width 140 height 7
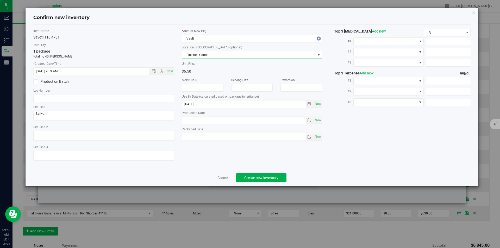
click at [192, 52] on span "Finished Goods" at bounding box center [249, 54] width 134 height 7
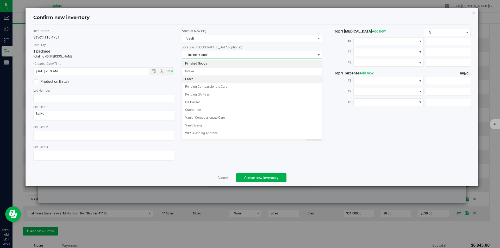
click at [194, 77] on li "Order" at bounding box center [252, 80] width 140 height 8
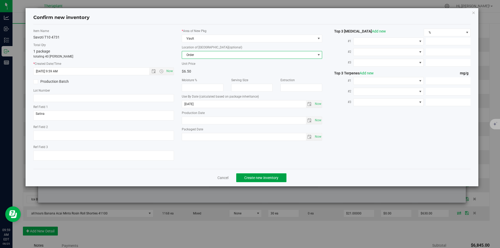
click at [246, 179] on span "Create new inventory" at bounding box center [261, 178] width 34 height 4
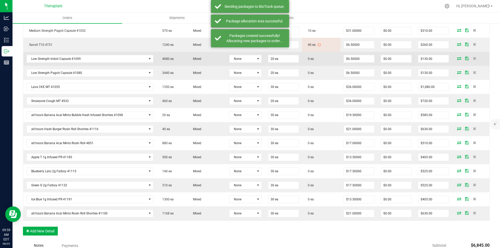
click at [457, 59] on icon at bounding box center [459, 58] width 4 height 3
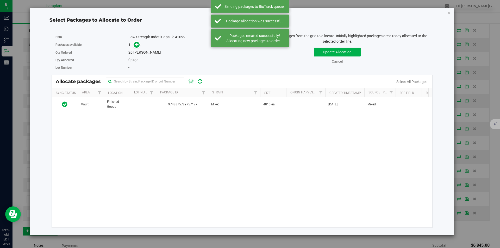
drag, startPoint x: 180, startPoint y: 109, endPoint x: 144, endPoint y: 74, distance: 50.1
click at [180, 109] on td "9748875789757177" at bounding box center [182, 104] width 52 height 14
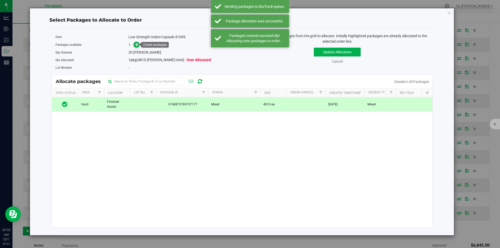
click at [135, 43] on icon at bounding box center [137, 45] width 4 height 4
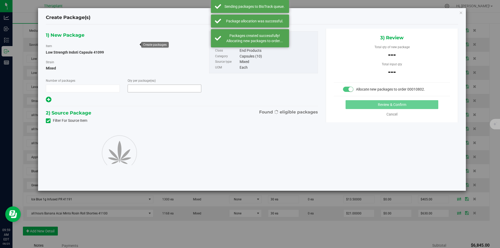
type input "1"
type input "20"
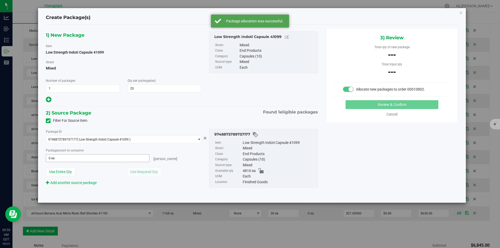
click at [133, 158] on span "0 ea 0" at bounding box center [98, 158] width 104 height 8
type input "20"
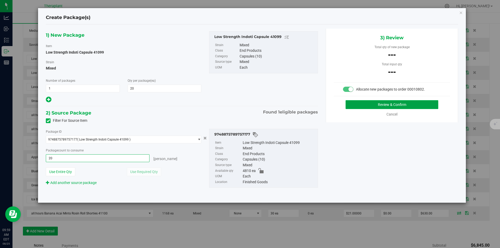
click at [378, 108] on button "Review & Confirm" at bounding box center [392, 104] width 93 height 9
type input "20 ea"
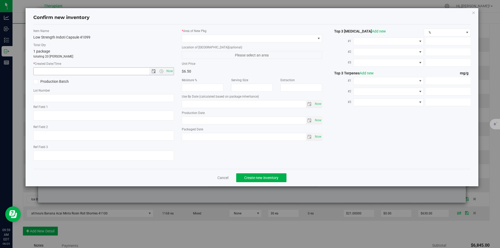
type input "2026-07-11"
click at [171, 69] on span "Now" at bounding box center [169, 71] width 9 height 8
type input "8/25/2025 9:59 AM"
click at [193, 37] on span at bounding box center [249, 38] width 134 height 7
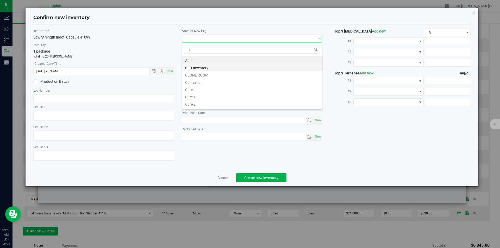
scroll to position [8, 141]
click at [199, 76] on li "Vault" at bounding box center [252, 74] width 140 height 7
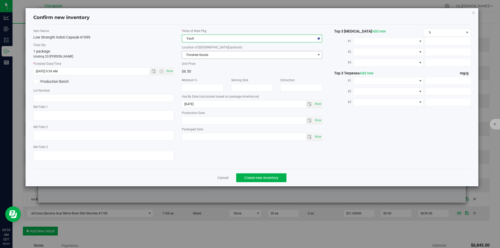
drag, startPoint x: 197, startPoint y: 56, endPoint x: 193, endPoint y: 38, distance: 18.1
click at [196, 52] on span "Finished Goods" at bounding box center [249, 54] width 134 height 7
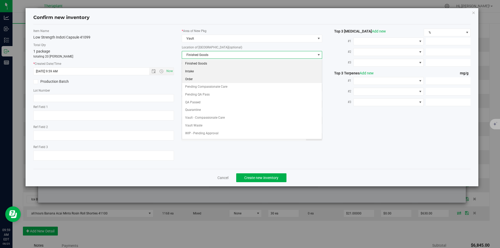
click at [192, 79] on li "Order" at bounding box center [252, 80] width 140 height 8
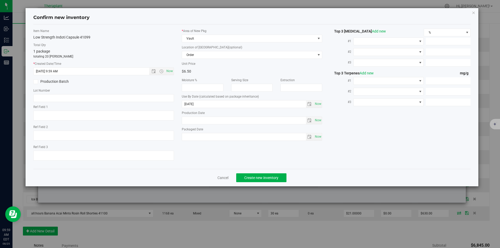
click at [239, 171] on div "Cancel Create new inventory" at bounding box center [252, 177] width 438 height 17
click at [245, 180] on button "Create new inventory" at bounding box center [261, 177] width 50 height 9
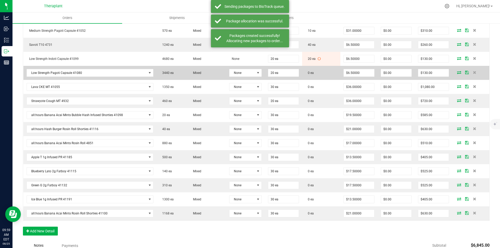
click at [457, 72] on icon at bounding box center [459, 72] width 4 height 3
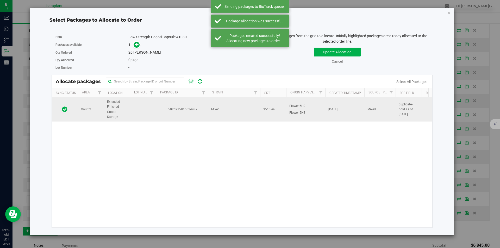
click at [167, 115] on td "5026915816614487" at bounding box center [182, 109] width 52 height 24
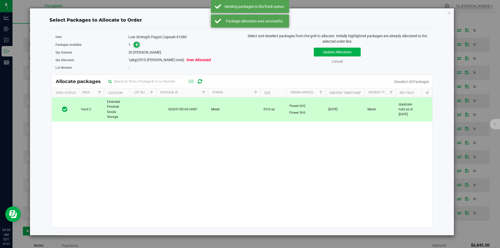
click at [138, 43] on icon at bounding box center [137, 45] width 4 height 4
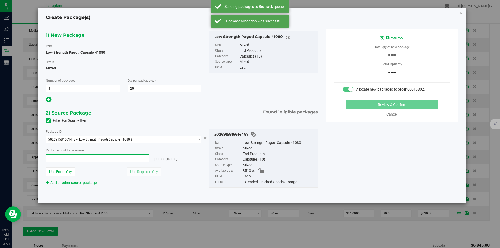
click at [111, 156] on span "0 ea 0" at bounding box center [98, 158] width 104 height 8
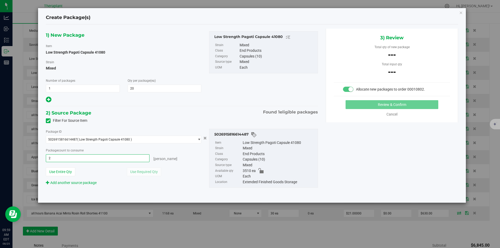
type input "20"
click at [376, 104] on button "Review & Confirm" at bounding box center [392, 104] width 93 height 9
type input "20 ea"
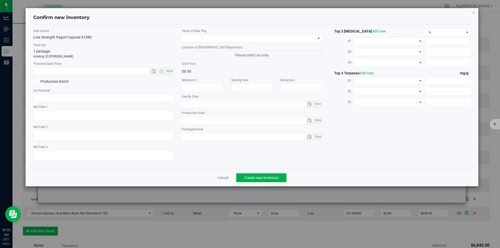
type textarea "duplicate-hold as of 7.9.25"
type input "2026-06-23"
drag, startPoint x: 167, startPoint y: 70, endPoint x: 197, endPoint y: 39, distance: 43.1
click at [168, 70] on span "Now" at bounding box center [169, 71] width 9 height 8
type input "8/25/2025 9:59 AM"
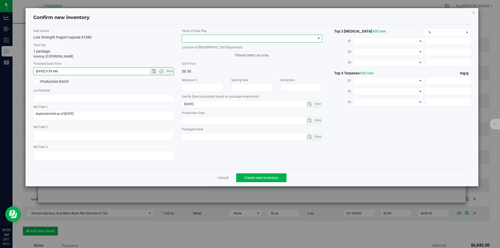
click at [197, 38] on span at bounding box center [249, 38] width 134 height 7
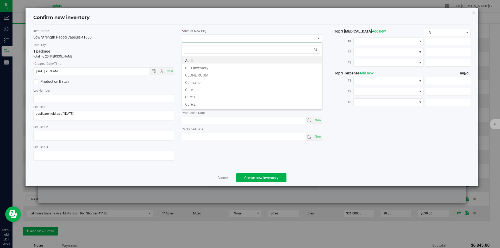
scroll to position [8, 141]
type input "v"
click at [197, 73] on li "Vault" at bounding box center [252, 74] width 140 height 7
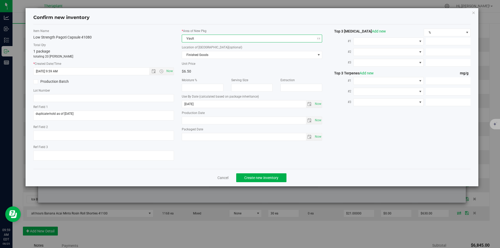
click at [199, 46] on label "Location of [GEOGRAPHIC_DATA] (optional)" at bounding box center [252, 47] width 141 height 5
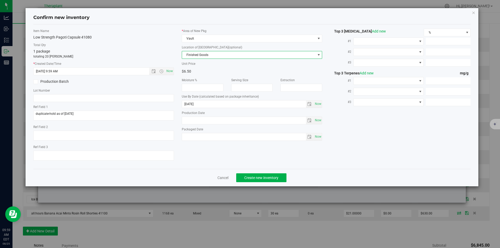
click at [197, 54] on span "Finished Goods" at bounding box center [249, 54] width 134 height 7
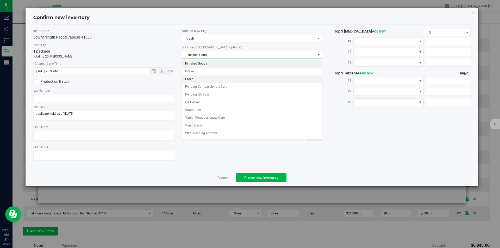
click at [197, 78] on li "Order" at bounding box center [252, 80] width 140 height 8
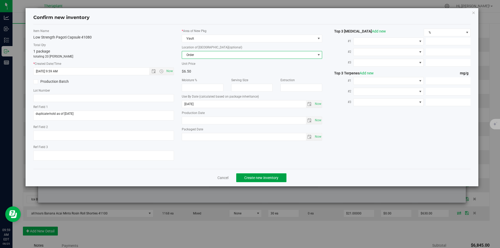
click at [245, 174] on button "Create new inventory" at bounding box center [261, 177] width 50 height 9
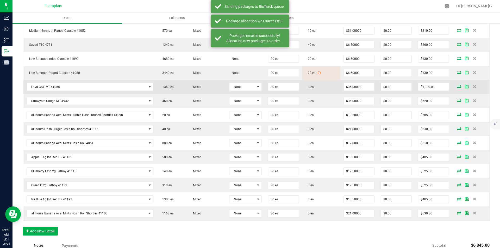
click at [457, 86] on icon at bounding box center [459, 86] width 4 height 3
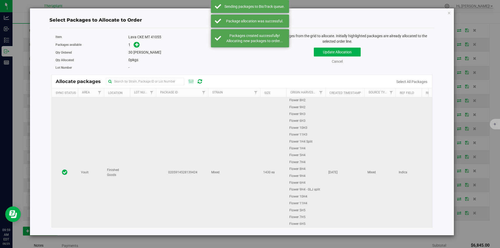
click at [151, 122] on td at bounding box center [143, 172] width 26 height 151
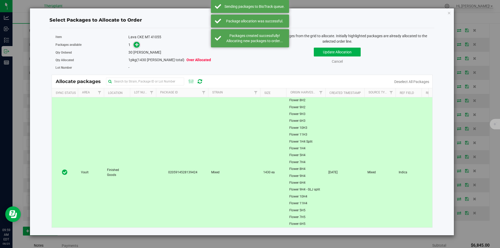
click at [136, 44] on icon at bounding box center [137, 45] width 4 height 4
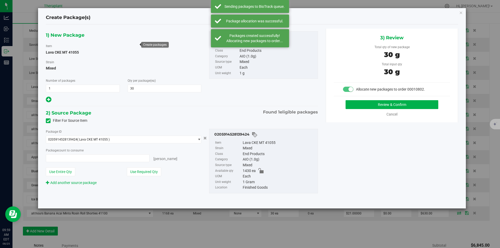
type input "30 ea"
click at [373, 105] on button "Review & Confirm" at bounding box center [392, 104] width 93 height 9
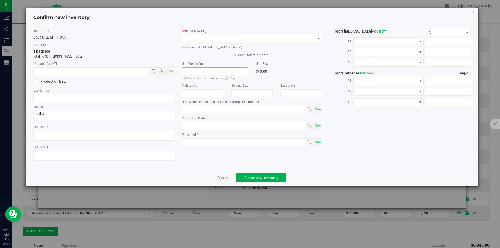
type input "2026-06-17"
drag, startPoint x: 165, startPoint y: 70, endPoint x: 179, endPoint y: 66, distance: 14.6
click at [165, 70] on span "Now" at bounding box center [161, 71] width 24 height 7
click at [169, 69] on span "Now" at bounding box center [169, 71] width 9 height 8
type input "8/25/2025 9:59 AM"
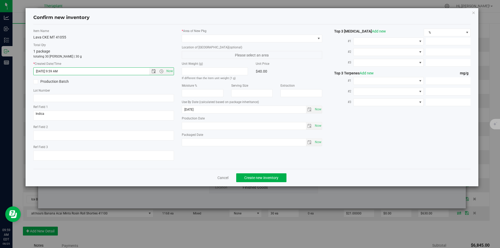
drag, startPoint x: 196, startPoint y: 44, endPoint x: 196, endPoint y: 33, distance: 11.2
click at [196, 41] on div "* Area of New Pkg Location of New Pkg (optional) Please select an area Unit Wei…" at bounding box center [252, 89] width 148 height 120
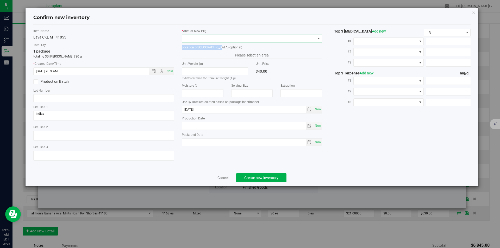
click at [194, 40] on span at bounding box center [249, 38] width 134 height 7
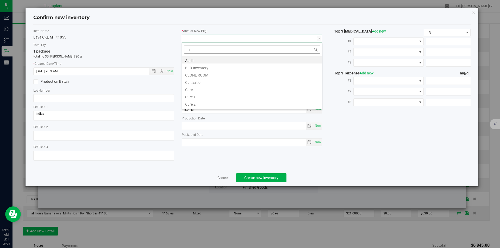
scroll to position [8, 141]
click at [194, 75] on li "Vault" at bounding box center [252, 74] width 140 height 7
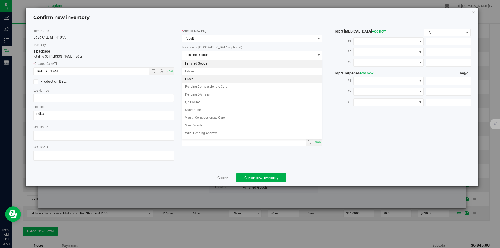
click at [196, 81] on li "Order" at bounding box center [252, 80] width 140 height 8
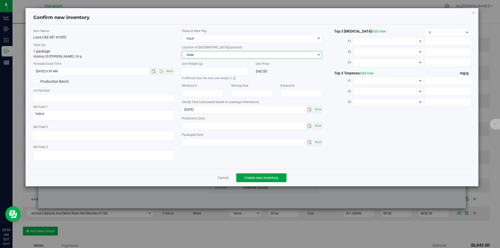
click at [243, 175] on button "Create new inventory" at bounding box center [261, 177] width 50 height 9
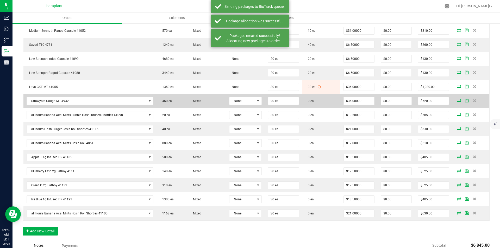
click at [457, 101] on icon at bounding box center [459, 100] width 4 height 3
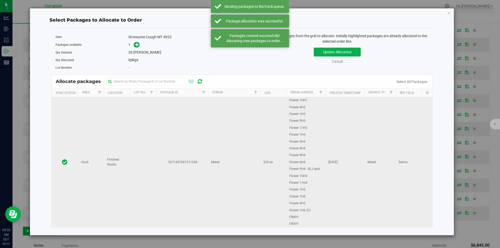
drag, startPoint x: 230, startPoint y: 70, endPoint x: 164, endPoint y: 102, distance: 73.4
click at [184, 119] on td "5071437097311244" at bounding box center [182, 162] width 52 height 130
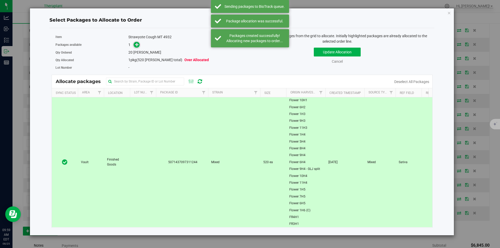
click at [138, 46] on icon at bounding box center [137, 45] width 4 height 4
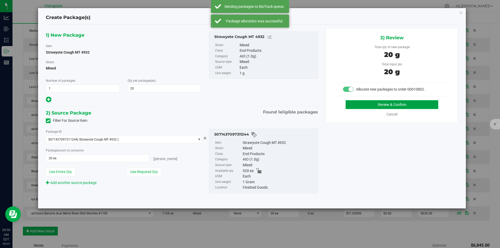
click at [365, 109] on button "Review & Confirm" at bounding box center [392, 104] width 93 height 9
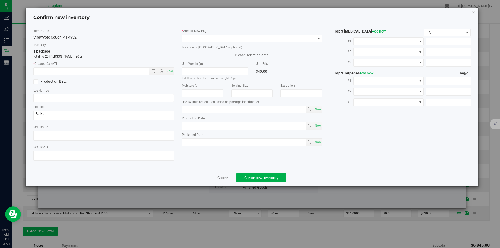
type input "2026-05-15"
click at [172, 68] on span "Now" at bounding box center [169, 71] width 9 height 8
type input "8/25/2025 9:59 AM"
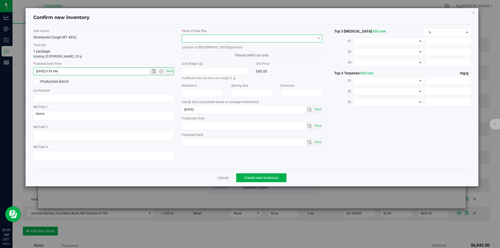
click at [189, 39] on span at bounding box center [249, 38] width 134 height 7
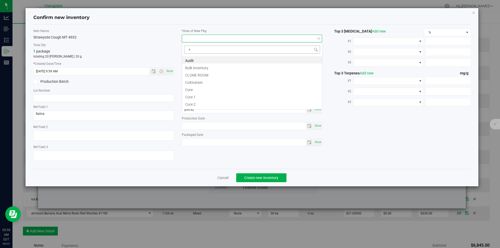
scroll to position [8, 141]
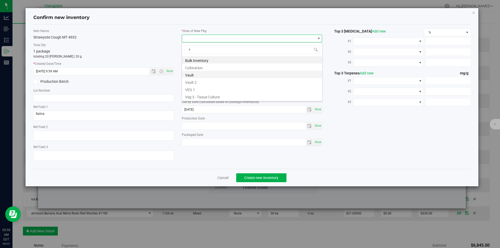
click at [196, 74] on li "Vault" at bounding box center [252, 74] width 140 height 7
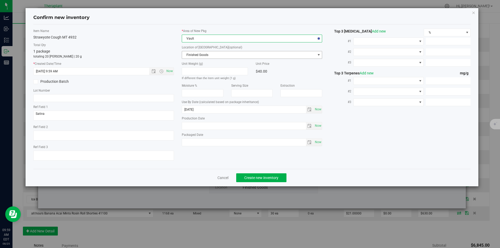
click at [194, 55] on span "Finished Goods" at bounding box center [249, 54] width 134 height 7
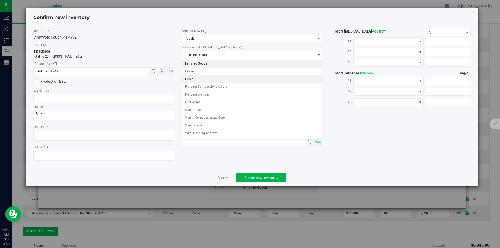
click at [193, 76] on li "Order" at bounding box center [252, 80] width 140 height 8
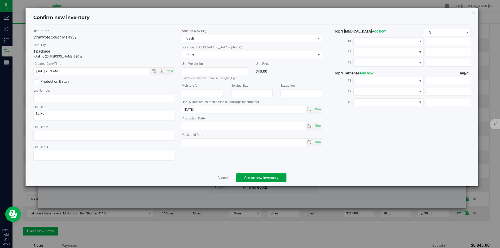
click at [257, 176] on span "Create new inventory" at bounding box center [261, 178] width 34 height 4
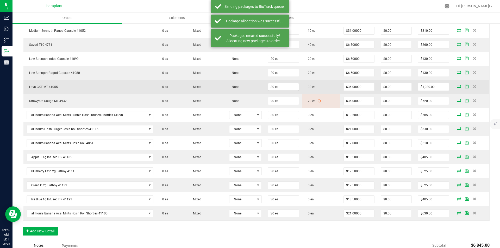
scroll to position [202, 0]
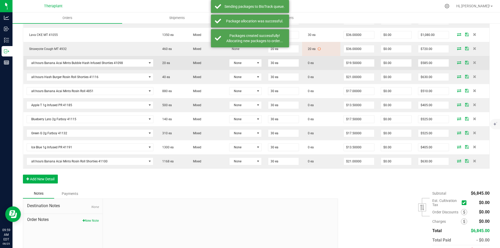
click at [457, 63] on icon at bounding box center [459, 62] width 4 height 3
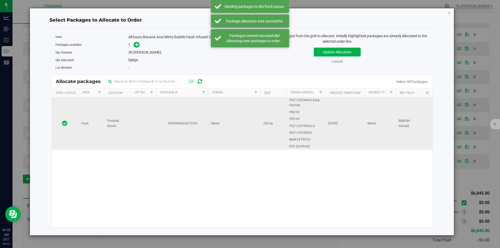
click at [139, 113] on td at bounding box center [143, 123] width 26 height 52
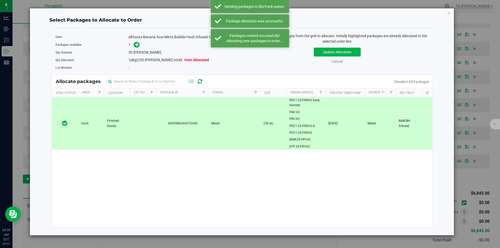
click at [141, 45] on div "1" at bounding box center [183, 45] width 110 height 6
click at [138, 45] on icon at bounding box center [137, 45] width 4 height 4
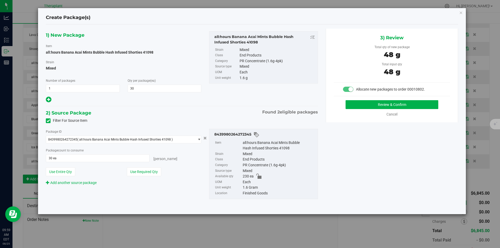
click at [362, 96] on div "3) Review Total qty of new package 48 g Total input qty 48 g Allocate new packa…" at bounding box center [392, 76] width 132 height 94
click at [360, 107] on button "Review & Confirm" at bounding box center [392, 104] width 93 height 9
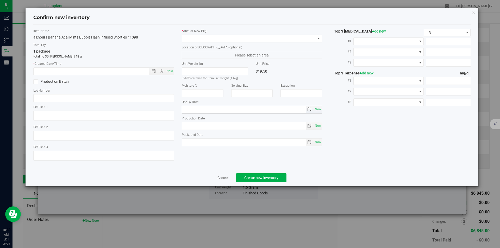
type textarea "BAM BH Infused"
type input "2026-07-15"
click at [174, 70] on span "Now" at bounding box center [103, 71] width 141 height 8
click at [172, 75] on span "Now" at bounding box center [103, 71] width 141 height 8
click at [170, 72] on span "Now" at bounding box center [169, 71] width 9 height 8
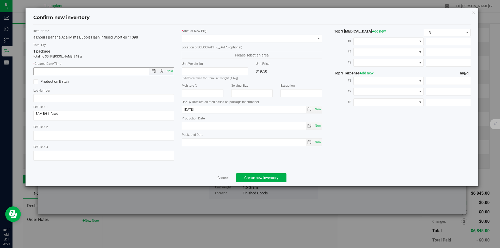
type input "8/25/2025 10:00 AM"
click at [196, 41] on span at bounding box center [249, 38] width 134 height 7
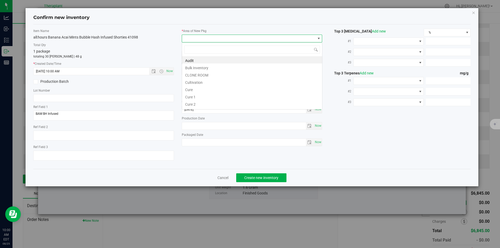
type input "v"
drag, startPoint x: 192, startPoint y: 76, endPoint x: 193, endPoint y: 60, distance: 15.7
click at [192, 76] on li "Vault" at bounding box center [252, 74] width 140 height 7
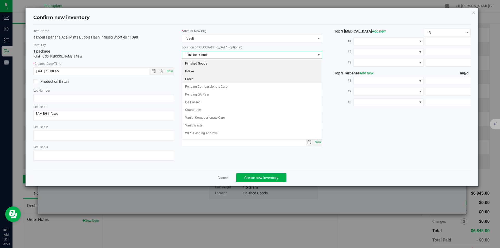
click at [197, 79] on li "Order" at bounding box center [252, 80] width 140 height 8
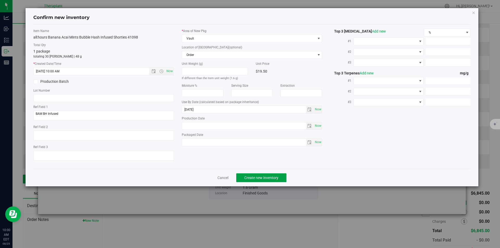
click at [249, 176] on span "Create new inventory" at bounding box center [261, 178] width 34 height 4
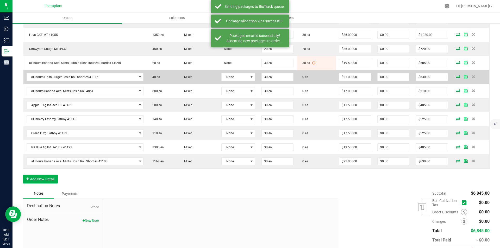
click at [456, 77] on icon at bounding box center [458, 76] width 4 height 3
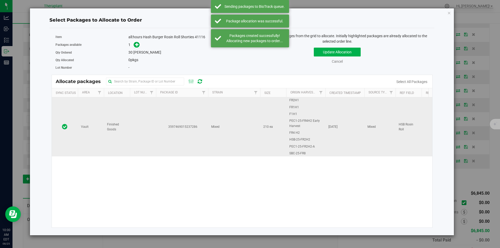
click at [221, 104] on td "Mixed" at bounding box center [234, 126] width 52 height 59
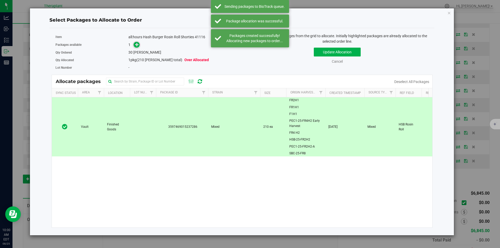
click at [138, 44] on icon at bounding box center [137, 45] width 4 height 4
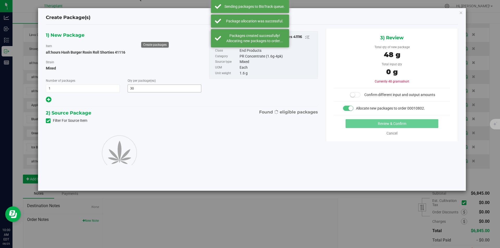
type input "30"
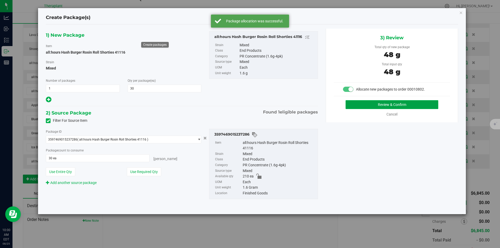
click at [359, 101] on button "Review & Confirm" at bounding box center [392, 104] width 93 height 9
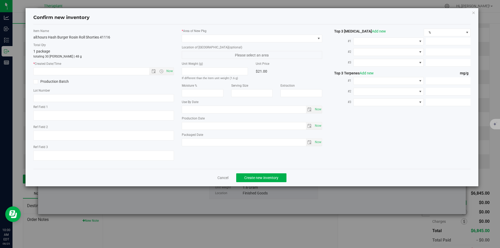
type textarea "HSB Rosin Roll"
type input "2026-07-15"
drag, startPoint x: 171, startPoint y: 70, endPoint x: 195, endPoint y: 38, distance: 40.5
click at [171, 68] on span "Now" at bounding box center [169, 71] width 9 height 8
type input "8/25/2025 10:00 AM"
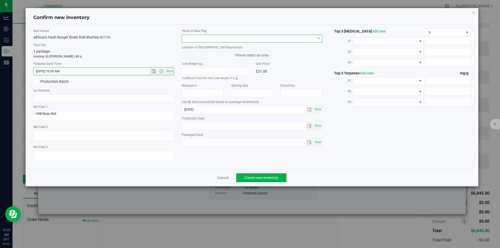
click at [195, 37] on span at bounding box center [249, 38] width 134 height 7
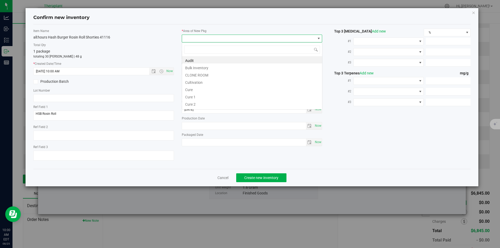
type input "v"
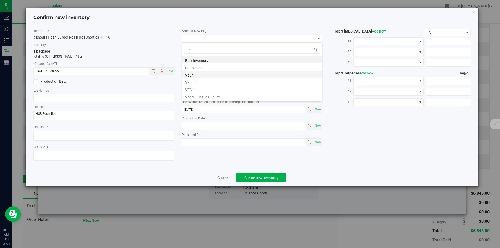
click at [201, 56] on ul "Bulk Inventory Cultivation Vault Vault 2 VEG 1 Veg 3 - Tissue Culture" at bounding box center [252, 56] width 140 height 0
click at [201, 73] on li "Vault" at bounding box center [252, 74] width 140 height 7
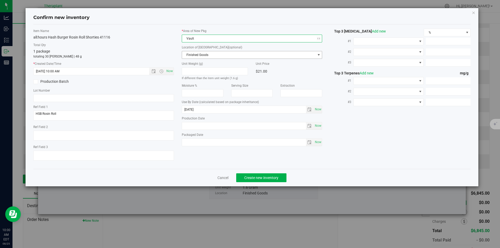
click at [198, 51] on span "Finished Goods" at bounding box center [249, 54] width 134 height 7
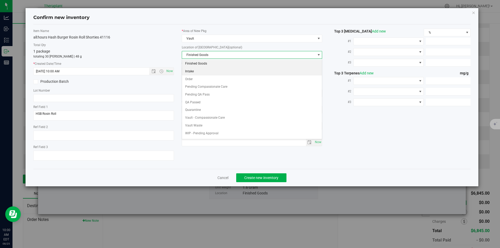
click at [196, 75] on li "Intake" at bounding box center [252, 72] width 140 height 8
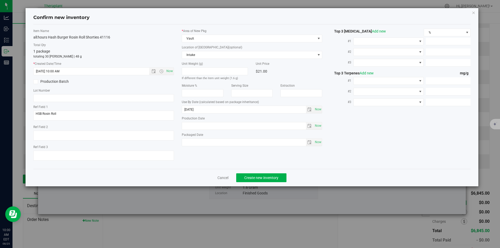
click at [195, 49] on label "Location of [GEOGRAPHIC_DATA] (optional)" at bounding box center [252, 47] width 141 height 5
click at [196, 59] on span "Intake" at bounding box center [252, 55] width 141 height 8
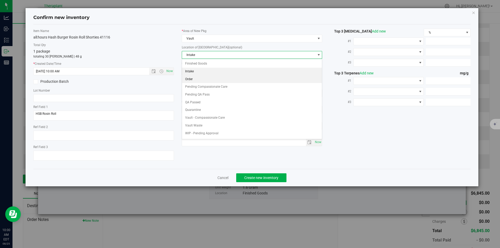
click at [202, 81] on li "Order" at bounding box center [252, 80] width 140 height 8
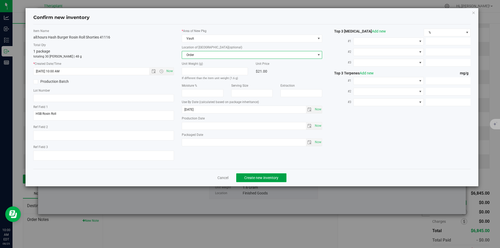
click at [253, 178] on span "Create new inventory" at bounding box center [261, 178] width 34 height 4
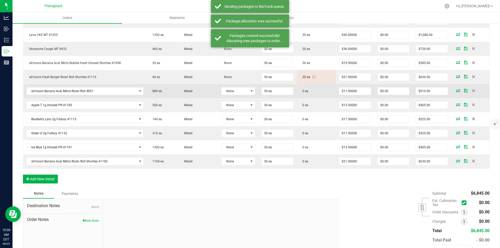
click at [456, 91] on icon at bounding box center [458, 90] width 4 height 3
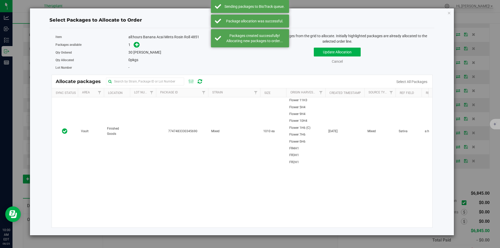
drag, startPoint x: 203, startPoint y: 132, endPoint x: 172, endPoint y: 87, distance: 55.0
click at [203, 132] on span "7747483330345690" at bounding box center [182, 131] width 46 height 5
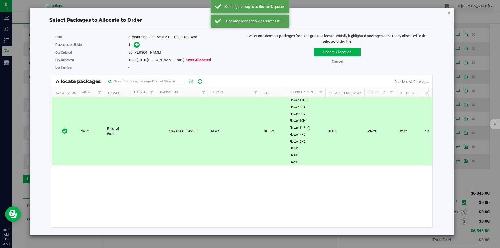
click at [140, 45] on div "1" at bounding box center [183, 45] width 110 height 6
click at [139, 45] on span at bounding box center [137, 45] width 6 height 6
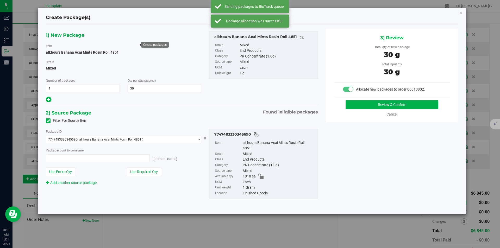
type input "30 ea"
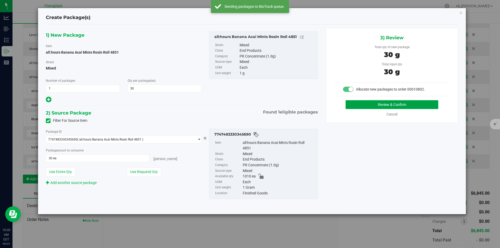
click at [375, 104] on button "Review & Confirm" at bounding box center [392, 104] width 93 height 9
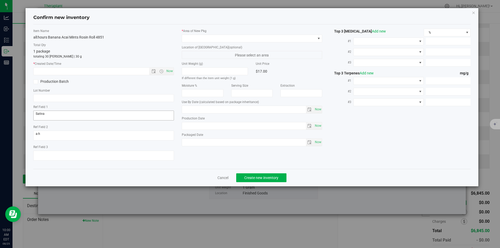
type input "2026-03-31"
click at [171, 71] on span "Now" at bounding box center [169, 71] width 9 height 8
type input "8/25/2025 10:00 AM"
click at [189, 40] on span at bounding box center [249, 38] width 134 height 7
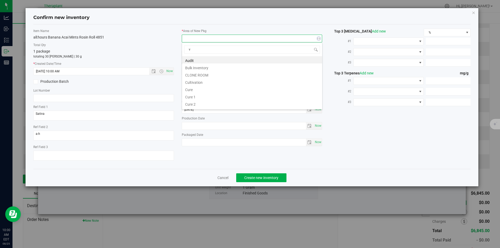
scroll to position [8, 141]
click at [201, 72] on li "Vault" at bounding box center [252, 74] width 140 height 7
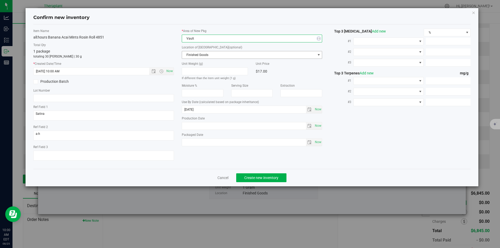
click at [196, 57] on span "Finished Goods" at bounding box center [249, 54] width 134 height 7
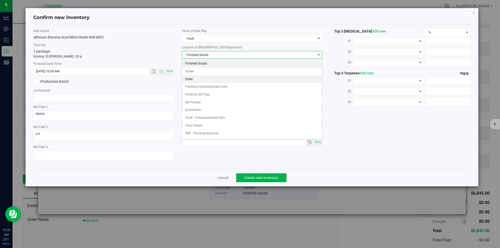
click at [199, 79] on li "Order" at bounding box center [252, 80] width 140 height 8
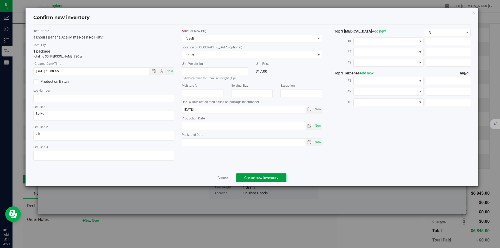
click at [253, 175] on button "Create new inventory" at bounding box center [261, 177] width 50 height 9
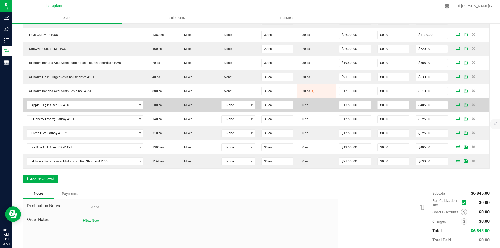
click at [454, 104] on span at bounding box center [458, 104] width 8 height 3
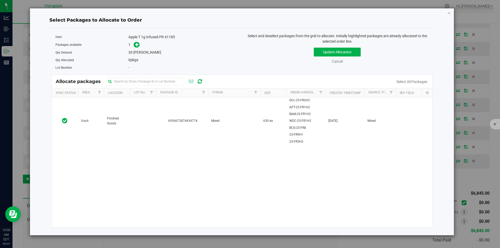
drag, startPoint x: 154, startPoint y: 108, endPoint x: 138, endPoint y: 70, distance: 42.1
click at [153, 108] on td at bounding box center [143, 120] width 26 height 47
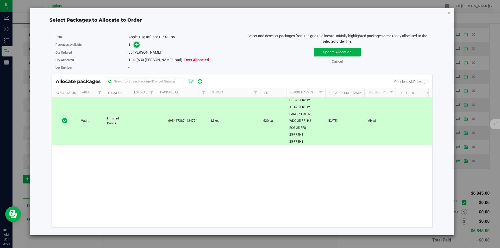
click at [138, 45] on icon at bounding box center [137, 45] width 4 height 4
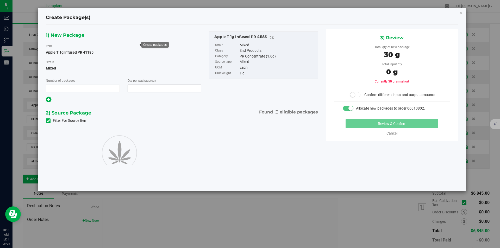
type input "1"
type input "30"
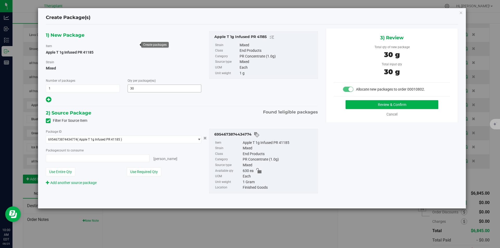
type input "30 ea"
click at [360, 109] on div "Review & Confirm Cancel" at bounding box center [392, 108] width 116 height 17
click at [355, 100] on div "3) Review Total qty of new package 30 g Total input qty 30 g Allocate new packa…" at bounding box center [392, 76] width 132 height 94
click at [356, 103] on button "Review & Confirm" at bounding box center [392, 104] width 93 height 9
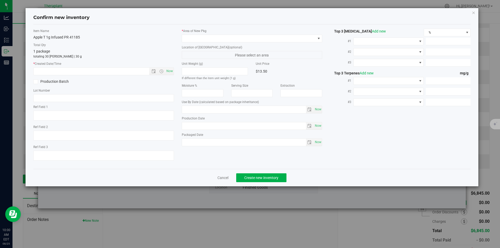
type input "2026-08-06"
click at [171, 72] on span "Now" at bounding box center [169, 71] width 9 height 8
type input "8/25/2025 10:00 AM"
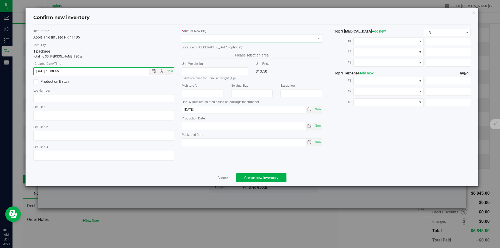
click at [191, 40] on span at bounding box center [249, 38] width 134 height 7
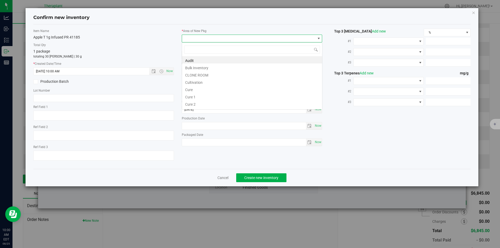
type input "v"
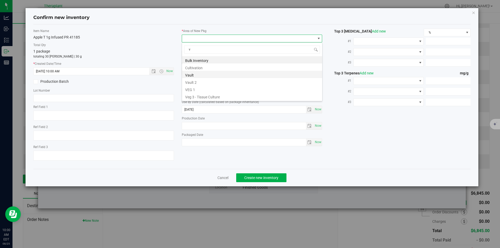
click at [195, 72] on li "Vault" at bounding box center [252, 74] width 140 height 7
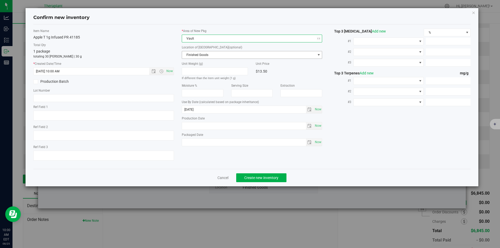
drag, startPoint x: 195, startPoint y: 57, endPoint x: 186, endPoint y: 18, distance: 40.1
click at [195, 55] on span "Finished Goods" at bounding box center [249, 54] width 134 height 7
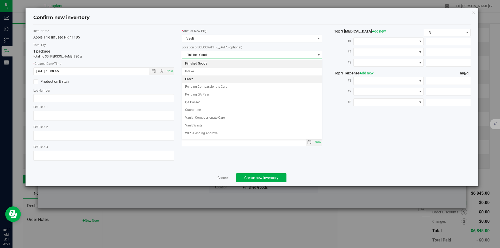
click at [195, 81] on li "Order" at bounding box center [252, 80] width 140 height 8
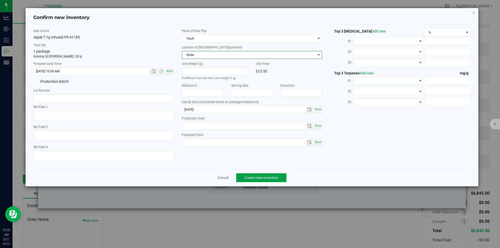
click at [255, 178] on span "Create new inventory" at bounding box center [261, 178] width 34 height 4
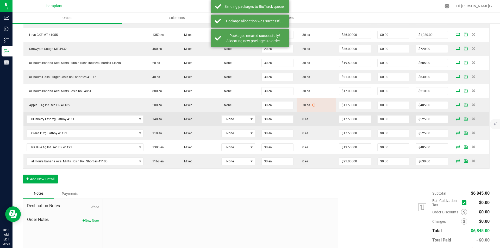
click at [456, 119] on icon at bounding box center [458, 118] width 4 height 3
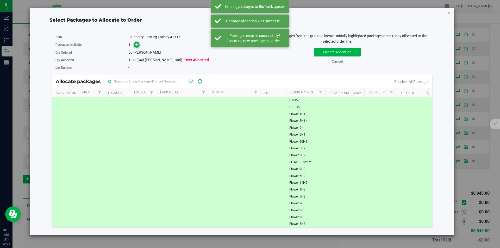
click at [136, 46] on icon at bounding box center [137, 45] width 4 height 4
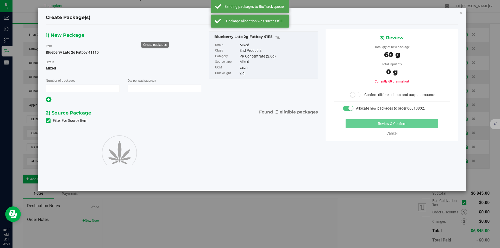
type input "1"
type input "30"
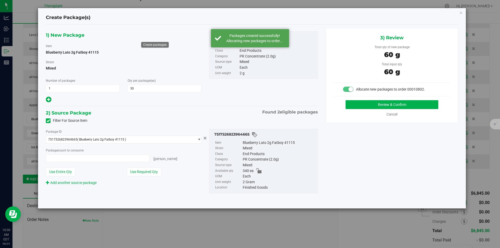
type input "30 ea"
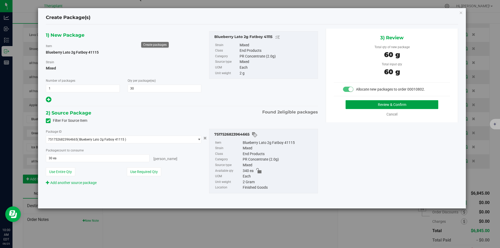
click at [363, 104] on button "Review & Confirm" at bounding box center [392, 104] width 93 height 9
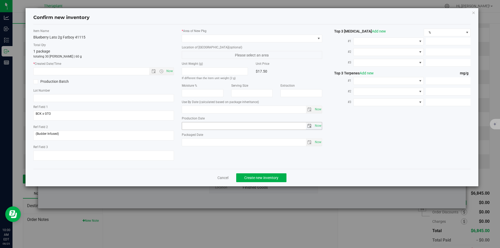
type input "[DATE]"
click at [168, 71] on span "Now" at bounding box center [169, 71] width 9 height 8
type input "8/25/2025 10:00 AM"
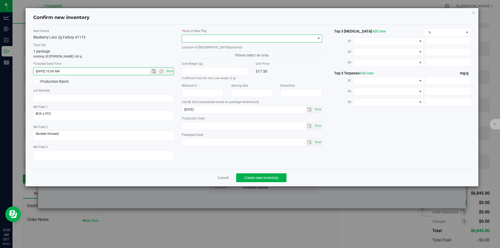
click at [194, 42] on span at bounding box center [249, 38] width 134 height 7
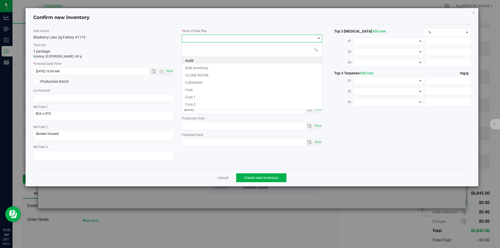
type input "v"
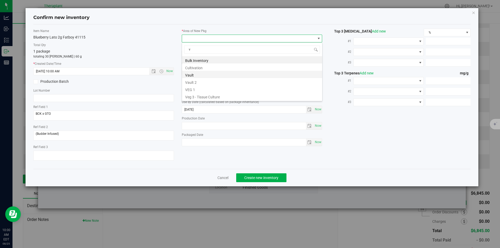
click at [199, 74] on li "Vault" at bounding box center [252, 74] width 140 height 7
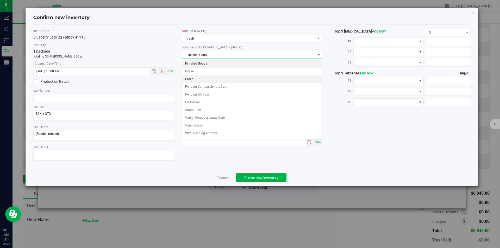
click at [195, 83] on li "Order" at bounding box center [252, 80] width 140 height 8
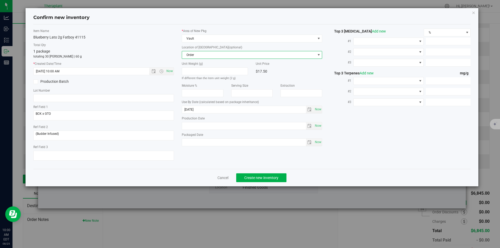
click at [262, 185] on div "Cancel Create new inventory" at bounding box center [252, 177] width 438 height 17
click at [260, 177] on span "Create new inventory" at bounding box center [261, 178] width 34 height 4
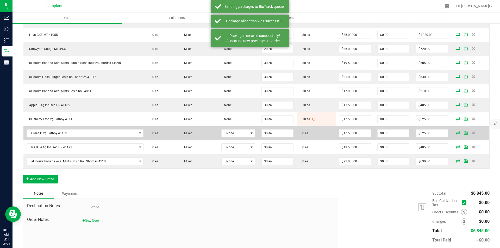
click at [456, 132] on icon at bounding box center [458, 132] width 4 height 3
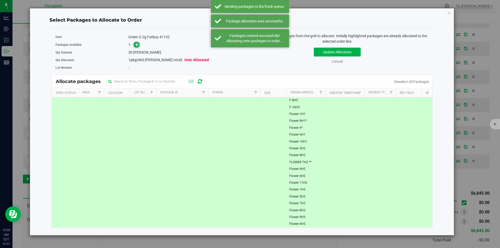
click at [137, 44] on icon at bounding box center [137, 45] width 4 height 4
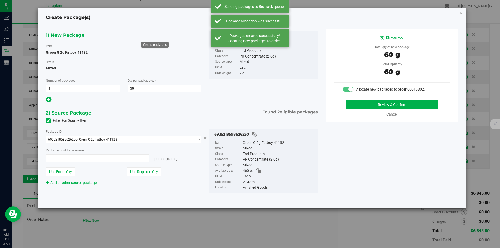
type input "30 ea"
click at [355, 107] on button "Review & Confirm" at bounding box center [392, 104] width 93 height 9
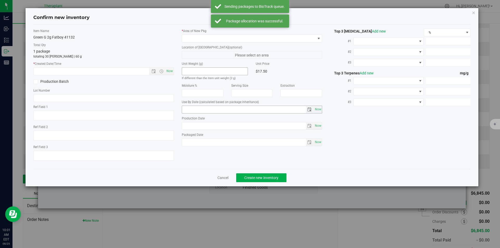
type textarea "GGH (Shatter Infused)"
type input "2026-07-18"
click at [172, 69] on span "Now" at bounding box center [169, 71] width 9 height 8
type input "8/25/2025 10:01 AM"
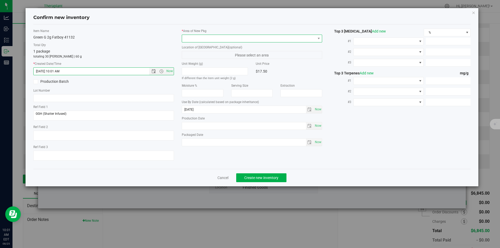
click at [188, 40] on span at bounding box center [249, 38] width 134 height 7
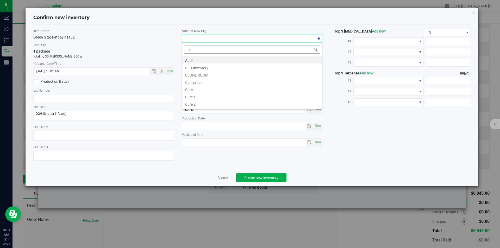
scroll to position [8, 141]
click at [196, 73] on li "Vault" at bounding box center [252, 74] width 140 height 7
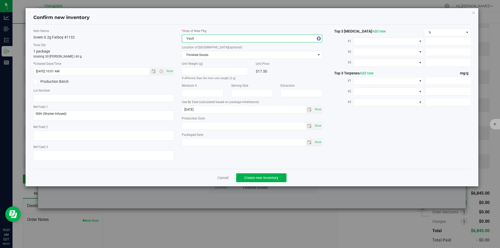
drag, startPoint x: 195, startPoint y: 60, endPoint x: 185, endPoint y: 24, distance: 38.0
click at [195, 60] on div "* Area of New Pkg Vault Location of New Pkg (optional) Finished Goods Finished …" at bounding box center [252, 89] width 148 height 120
click at [190, 57] on span "Finished Goods" at bounding box center [249, 54] width 134 height 7
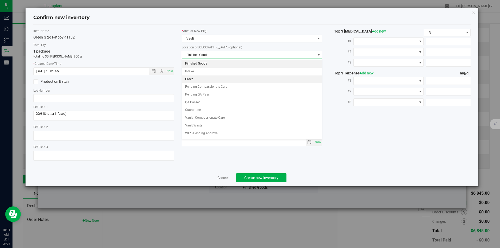
click at [196, 78] on li "Order" at bounding box center [252, 80] width 140 height 8
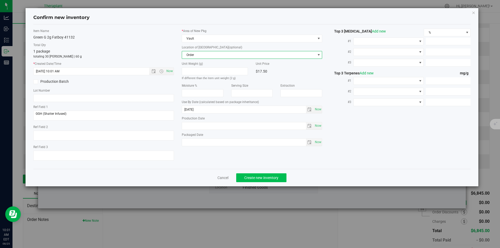
click at [253, 173] on div "Cancel Create new inventory" at bounding box center [252, 177] width 438 height 17
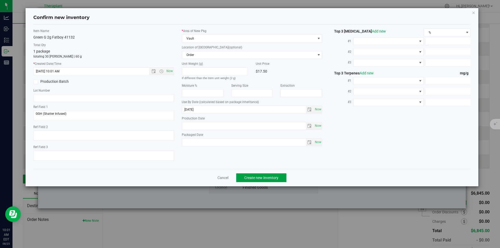
click at [253, 176] on span "Create new inventory" at bounding box center [261, 178] width 34 height 4
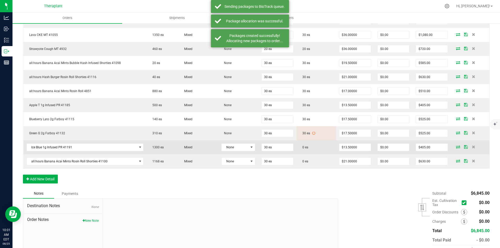
click at [456, 145] on icon at bounding box center [458, 146] width 4 height 3
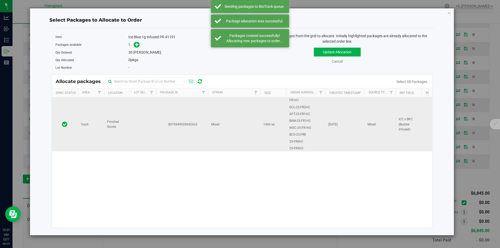
click at [137, 131] on td at bounding box center [143, 124] width 26 height 54
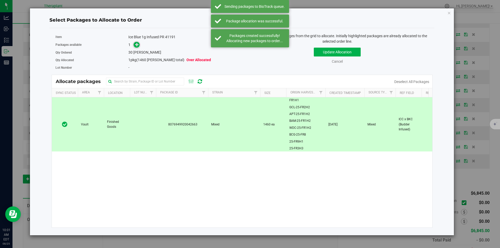
click at [134, 45] on span at bounding box center [137, 45] width 6 height 6
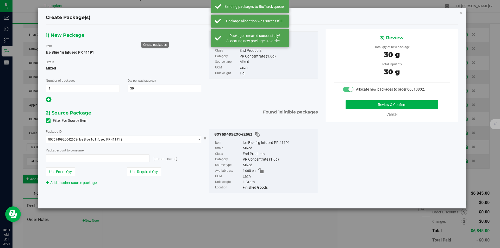
type input "30 ea"
click at [356, 107] on button "Review & Confirm" at bounding box center [392, 104] width 93 height 9
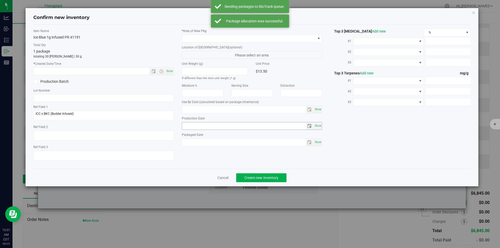
type input "2026-08-11"
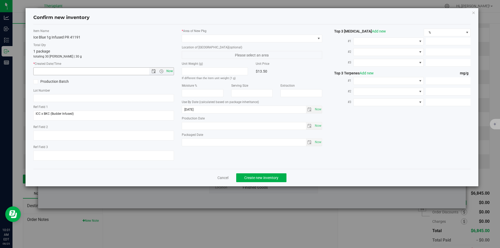
click at [168, 71] on span "Now" at bounding box center [169, 71] width 9 height 8
type input "8/25/2025 10:01 AM"
click at [187, 39] on span at bounding box center [249, 38] width 134 height 7
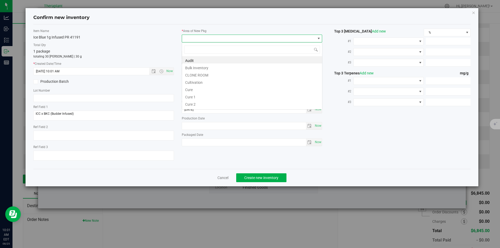
type input "v"
click at [203, 70] on li "Cultivation" at bounding box center [252, 67] width 140 height 7
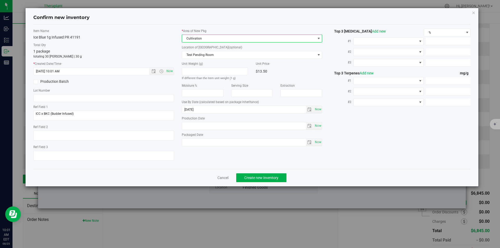
click at [198, 39] on span "Cultivation" at bounding box center [249, 38] width 134 height 7
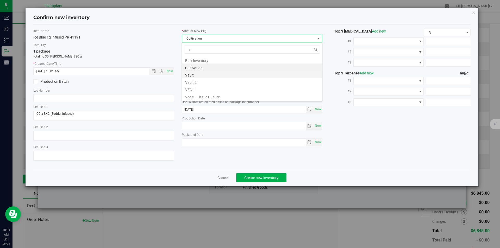
click at [194, 72] on li "Vault" at bounding box center [252, 74] width 140 height 7
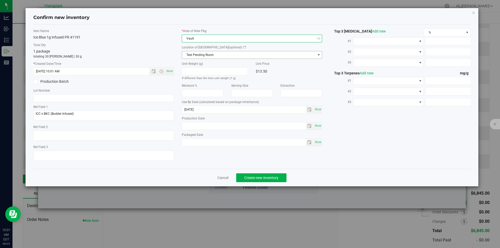
click at [191, 54] on span "Test Pending Room" at bounding box center [249, 54] width 134 height 7
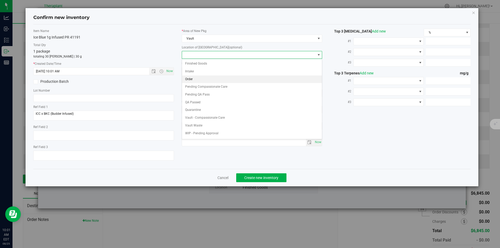
click at [197, 83] on li "Order" at bounding box center [252, 80] width 140 height 8
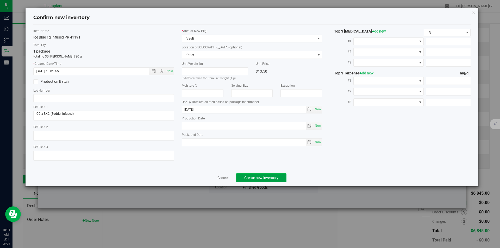
click at [250, 174] on button "Create new inventory" at bounding box center [261, 177] width 50 height 9
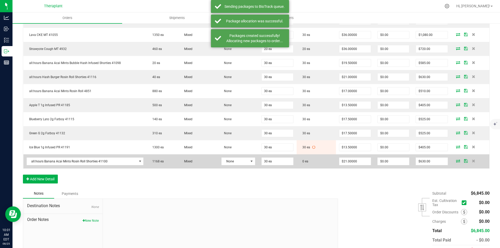
click at [456, 162] on icon at bounding box center [458, 160] width 4 height 3
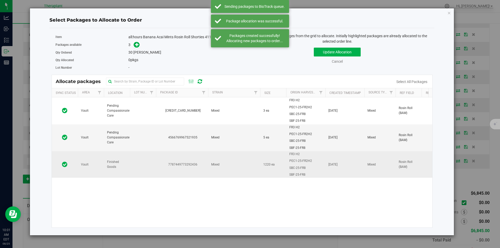
click at [176, 159] on td "7787449773292436" at bounding box center [182, 164] width 52 height 27
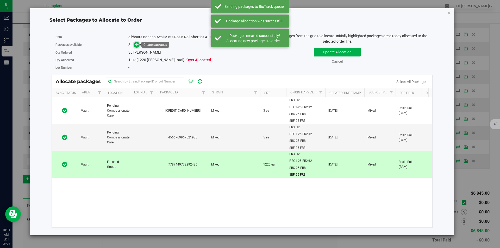
click at [136, 43] on icon at bounding box center [137, 45] width 4 height 4
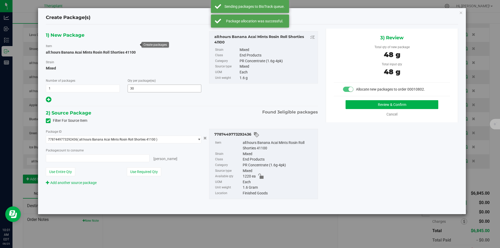
type input "30 ea"
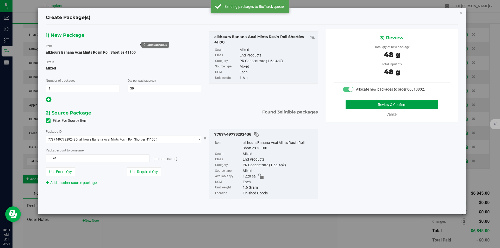
click at [369, 105] on button "Review & Confirm" at bounding box center [392, 104] width 93 height 9
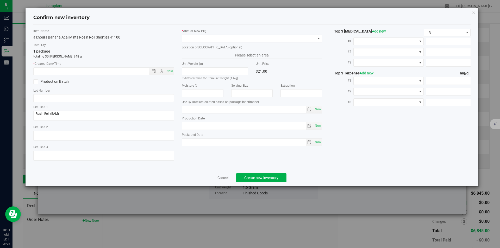
type input "2026-07-15"
click at [172, 72] on span "Now" at bounding box center [169, 71] width 9 height 8
type input "8/25/2025 10:01 AM"
click at [189, 30] on label "* Area of [GEOGRAPHIC_DATA]" at bounding box center [252, 31] width 141 height 5
click at [190, 37] on span at bounding box center [249, 38] width 134 height 7
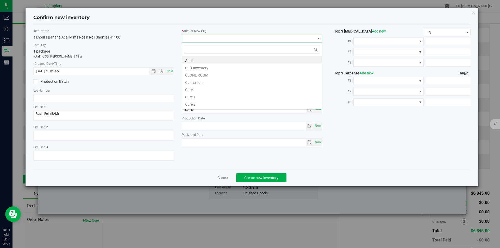
type input "v"
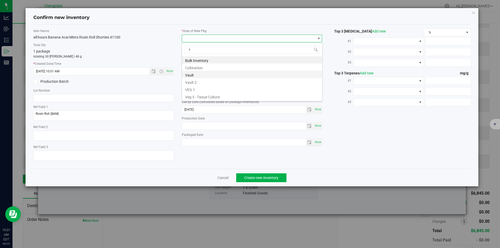
click at [194, 72] on li "Vault" at bounding box center [252, 74] width 140 height 7
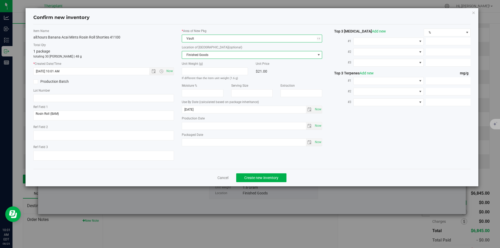
click at [192, 56] on span "Finished Goods" at bounding box center [249, 54] width 134 height 7
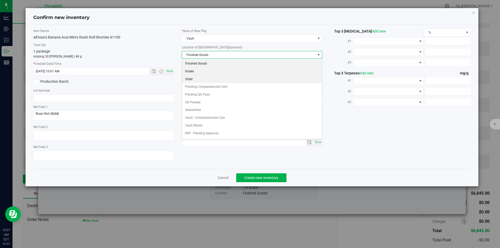
click at [193, 78] on li "Order" at bounding box center [252, 80] width 140 height 8
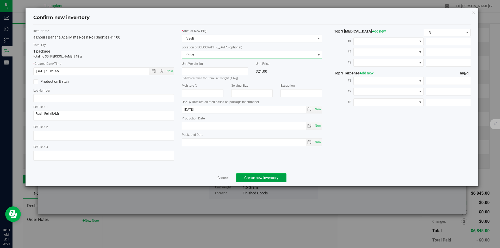
click at [250, 177] on span "Create new inventory" at bounding box center [261, 178] width 34 height 4
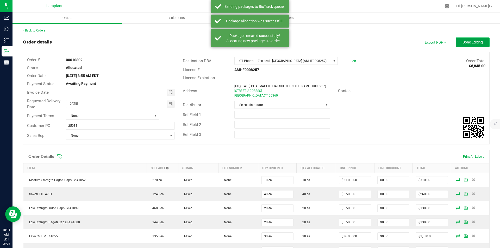
click at [466, 41] on span "Done Editing" at bounding box center [473, 42] width 20 height 4
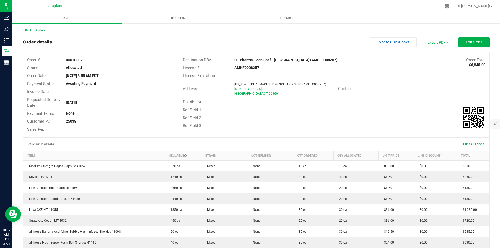
click at [38, 31] on link "Back to Orders" at bounding box center [34, 31] width 22 height 4
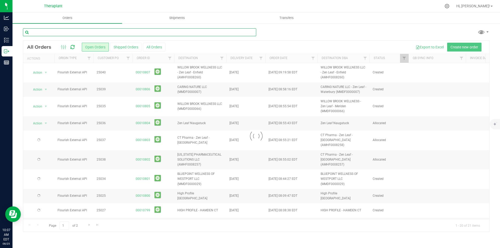
click at [67, 31] on input "text" at bounding box center [139, 32] width 233 height 8
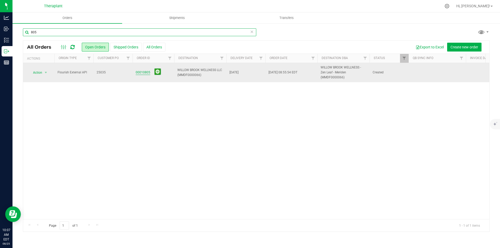
type input "805"
click at [137, 71] on link "00010805" at bounding box center [143, 72] width 15 height 5
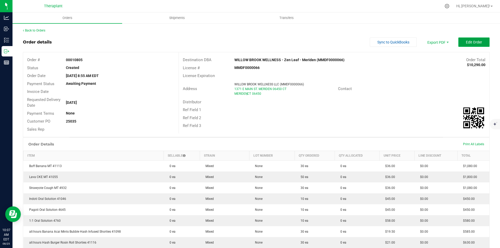
click at [461, 43] on button "Edit Order" at bounding box center [473, 42] width 31 height 9
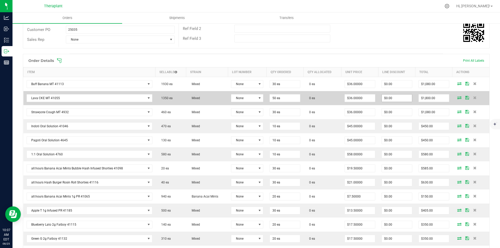
scroll to position [130, 0]
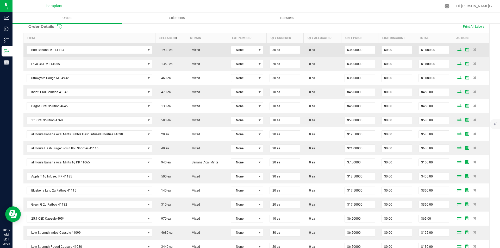
click at [457, 51] on icon at bounding box center [459, 49] width 4 height 3
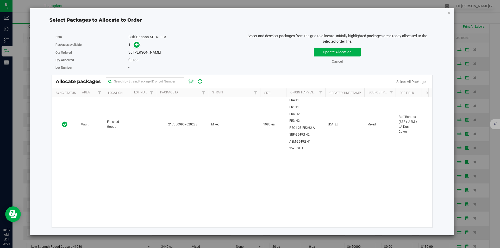
drag, startPoint x: 166, startPoint y: 106, endPoint x: 135, endPoint y: 84, distance: 38.7
click at [165, 107] on td "2170509907620288" at bounding box center [182, 124] width 52 height 54
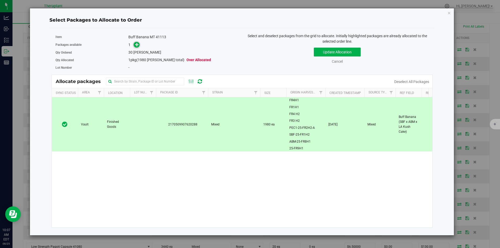
click at [136, 44] on icon at bounding box center [137, 45] width 4 height 4
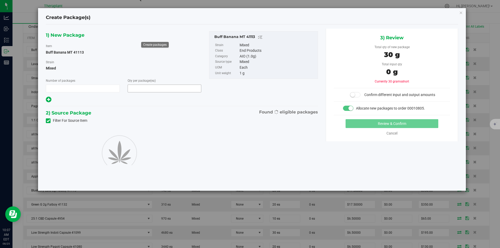
type input "1"
type input "30"
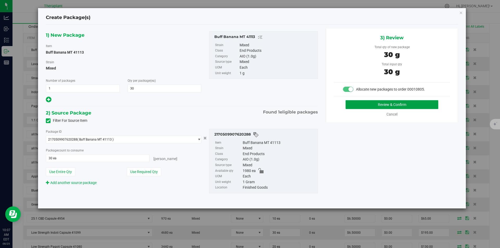
click at [383, 102] on button "Review & Confirm" at bounding box center [392, 104] width 93 height 9
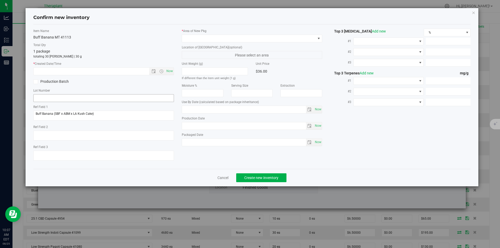
type input "2026-07-09"
click at [172, 71] on span "Now" at bounding box center [169, 71] width 9 height 8
type input "8/25/2025 10:07 AM"
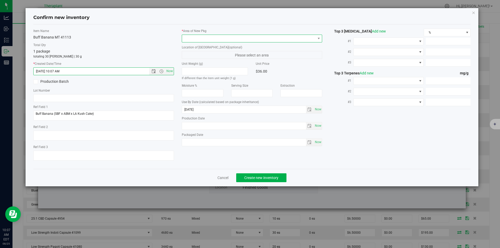
click at [208, 35] on span at bounding box center [252, 39] width 141 height 8
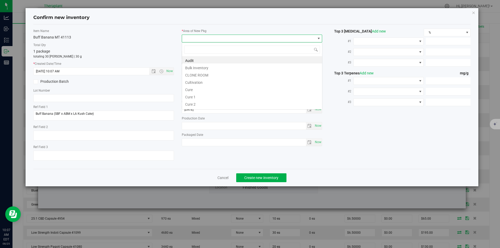
scroll to position [8, 141]
type input "v"
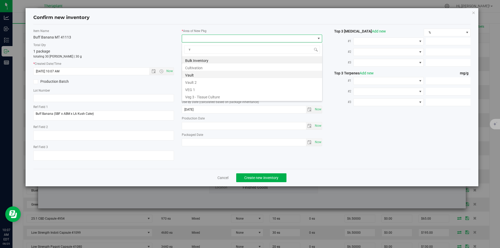
click at [199, 73] on li "Vault" at bounding box center [252, 74] width 140 height 7
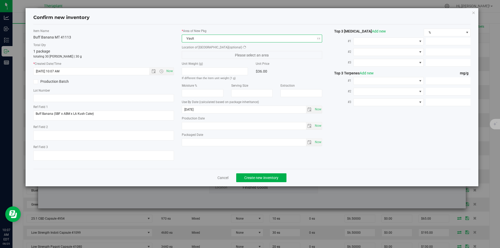
click at [199, 58] on div "* Area of New Pkg Vault Location of New Pkg (optional) Please select an area Un…" at bounding box center [252, 89] width 148 height 120
click at [195, 53] on span "Finished Goods" at bounding box center [249, 54] width 134 height 7
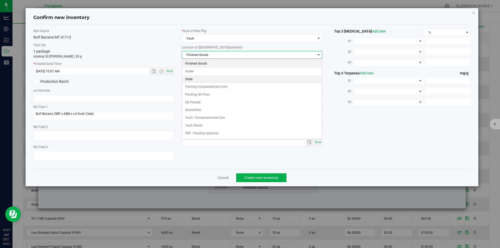
click at [194, 77] on li "Order" at bounding box center [252, 80] width 140 height 8
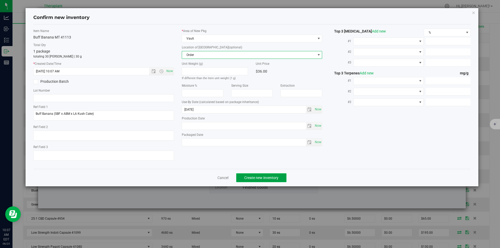
click at [254, 175] on button "Create new inventory" at bounding box center [261, 177] width 50 height 9
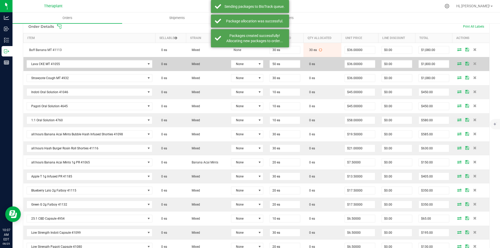
click at [457, 63] on icon at bounding box center [459, 63] width 4 height 3
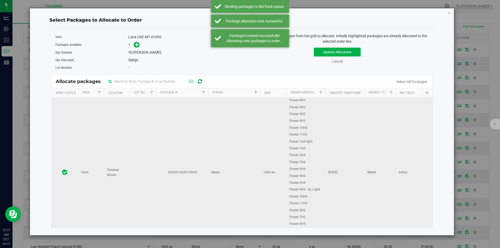
click at [167, 117] on td "0205914528139424" at bounding box center [182, 172] width 52 height 151
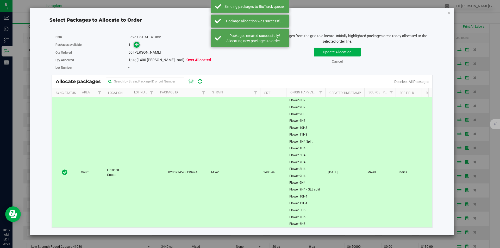
click at [135, 47] on span at bounding box center [137, 45] width 6 height 6
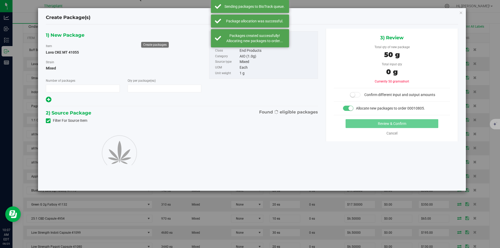
type input "1"
type input "50"
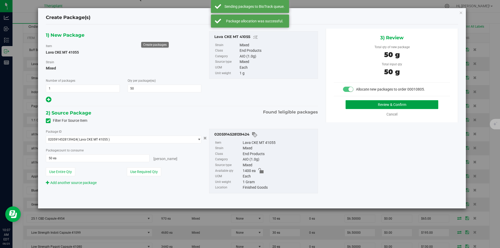
click at [409, 103] on button "Review & Confirm" at bounding box center [392, 104] width 93 height 9
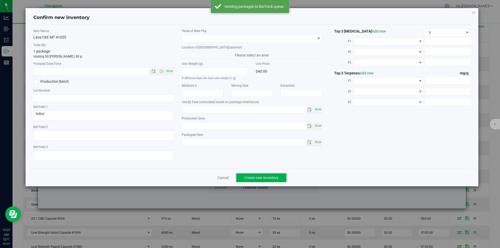
type input "2026-06-17"
drag, startPoint x: 171, startPoint y: 70, endPoint x: 193, endPoint y: 43, distance: 35.1
click at [171, 69] on span "Now" at bounding box center [169, 71] width 9 height 8
type input "8/25/2025 10:07 AM"
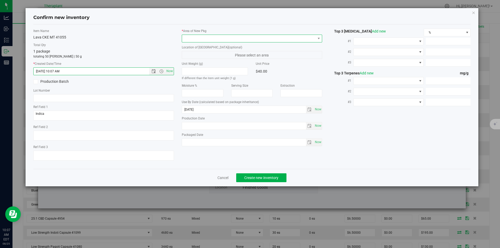
click at [194, 37] on span at bounding box center [249, 38] width 134 height 7
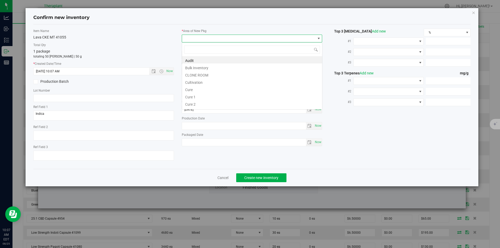
type input "v"
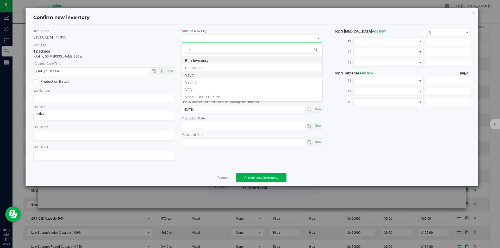
click at [191, 77] on li "Vault" at bounding box center [252, 74] width 140 height 7
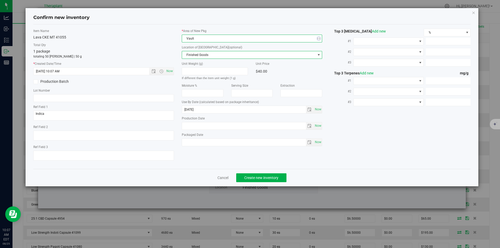
click at [194, 57] on span "Finished Goods" at bounding box center [249, 54] width 134 height 7
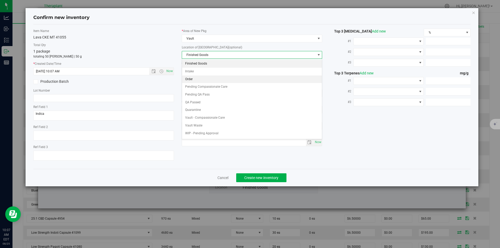
click at [194, 78] on li "Order" at bounding box center [252, 80] width 140 height 8
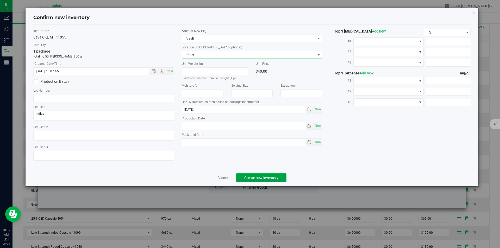
click at [256, 178] on span "Create new inventory" at bounding box center [261, 178] width 34 height 4
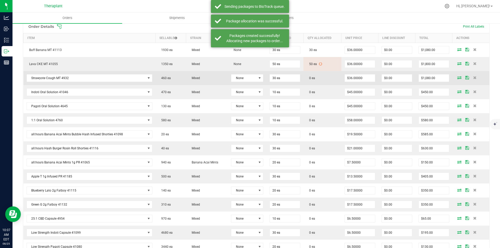
click at [457, 78] on icon at bounding box center [459, 77] width 4 height 3
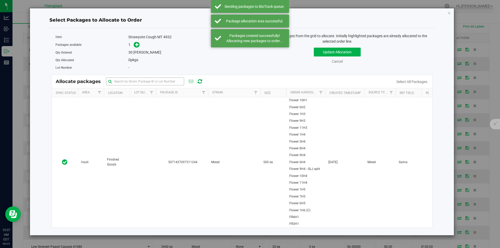
drag, startPoint x: 173, startPoint y: 117, endPoint x: 159, endPoint y: 84, distance: 37.0
click at [173, 117] on td "5071437097311244" at bounding box center [182, 162] width 52 height 130
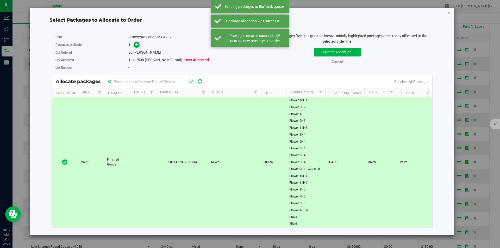
click at [135, 44] on span at bounding box center [137, 45] width 6 height 6
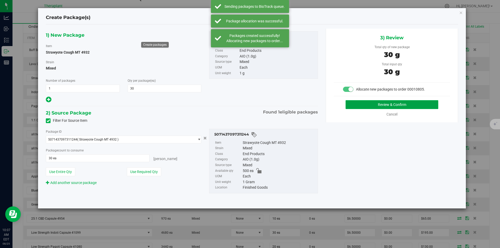
click at [372, 105] on button "Review & Confirm" at bounding box center [392, 104] width 93 height 9
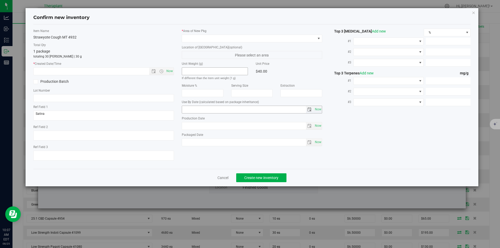
type input "2026-05-15"
click at [168, 73] on span "Now" at bounding box center [169, 71] width 9 height 8
type input "8/25/2025 10:07 AM"
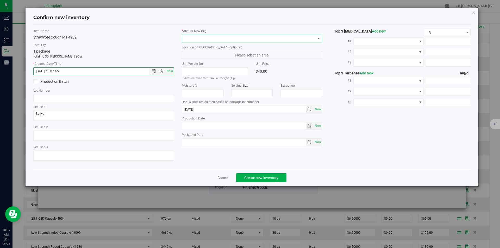
click at [197, 37] on span at bounding box center [249, 38] width 134 height 7
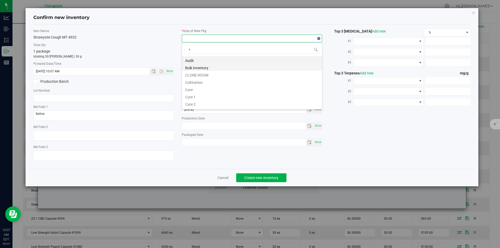
scroll to position [8, 141]
click at [194, 74] on li "Vault" at bounding box center [252, 74] width 140 height 7
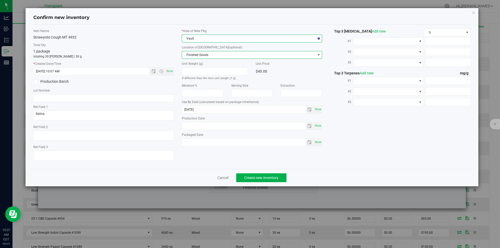
click at [196, 53] on span "Finished Goods" at bounding box center [249, 54] width 134 height 7
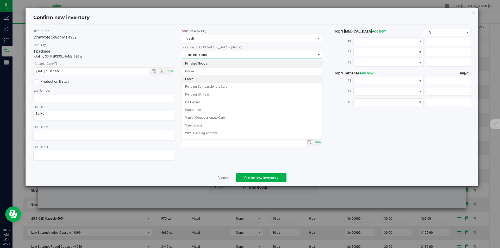
click at [193, 77] on li "Order" at bounding box center [252, 80] width 140 height 8
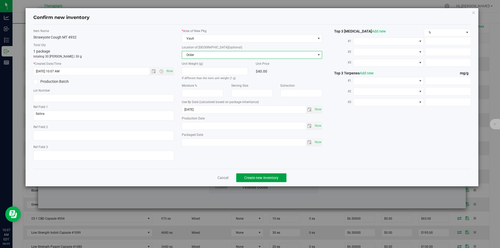
click at [254, 176] on span "Create new inventory" at bounding box center [261, 178] width 34 height 4
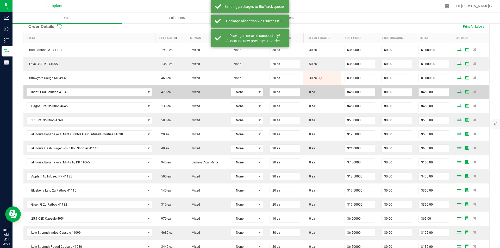
click at [457, 90] on icon at bounding box center [459, 91] width 4 height 3
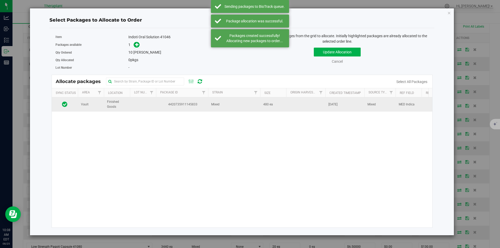
click at [149, 105] on td at bounding box center [143, 104] width 26 height 14
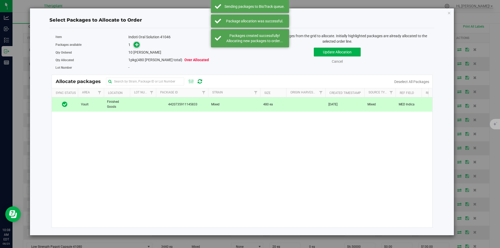
click at [138, 46] on icon at bounding box center [137, 45] width 4 height 4
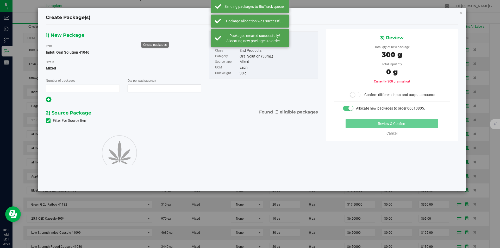
type input "1"
type input "10"
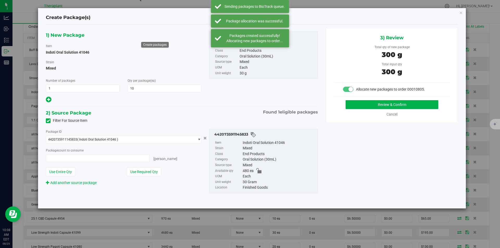
type input "10 ea"
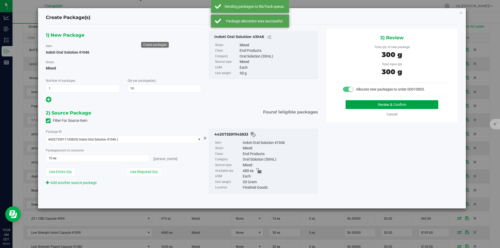
click at [358, 104] on button "Review & Confirm" at bounding box center [392, 104] width 93 height 9
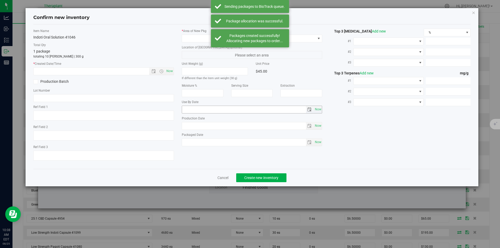
type textarea "MED Indica"
type input "2026-05-15"
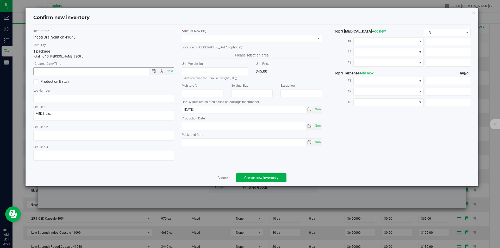
drag, startPoint x: 169, startPoint y: 69, endPoint x: 184, endPoint y: 63, distance: 15.5
click at [169, 69] on span "Now" at bounding box center [169, 71] width 9 height 8
type input "8/25/2025 10:08 AM"
click at [193, 38] on span at bounding box center [249, 38] width 134 height 7
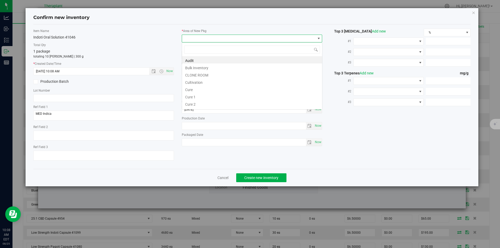
type input "v"
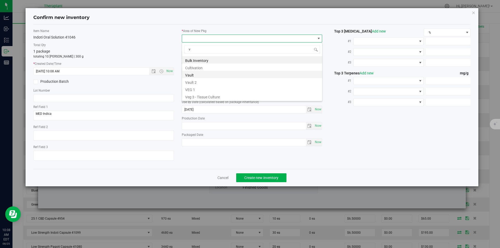
click at [194, 74] on li "Vault" at bounding box center [252, 74] width 140 height 7
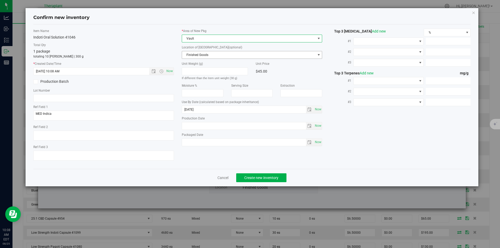
drag, startPoint x: 194, startPoint y: 60, endPoint x: 194, endPoint y: 42, distance: 18.2
click at [194, 57] on span "Finished Goods" at bounding box center [252, 55] width 141 height 8
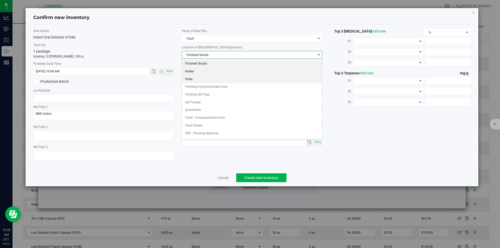
click at [192, 78] on li "Order" at bounding box center [252, 80] width 140 height 8
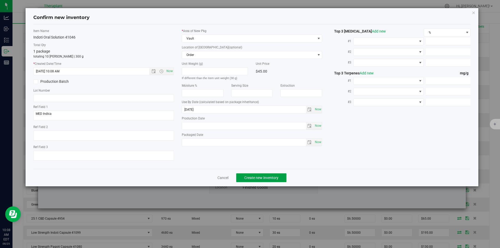
click at [256, 178] on span "Create new inventory" at bounding box center [261, 178] width 34 height 4
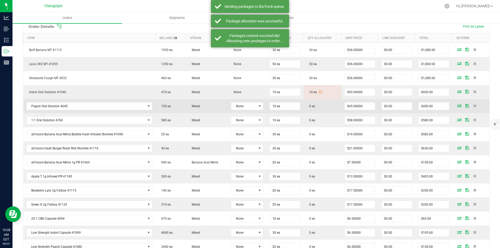
click at [457, 105] on icon at bounding box center [459, 105] width 4 height 3
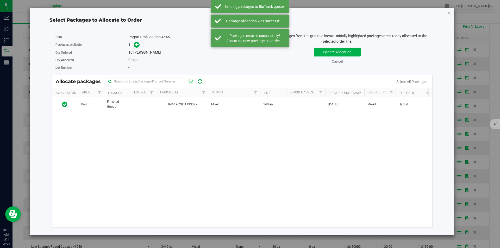
click at [149, 114] on div "Vault Finished Goods 8464962801193327 Mixed 140 ea Apr 22, 2025 Mixed Hybrid $0…" at bounding box center [242, 162] width 381 height 130
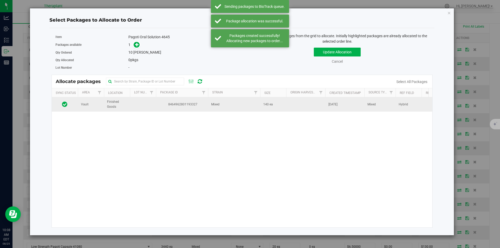
click at [147, 102] on td at bounding box center [143, 104] width 26 height 14
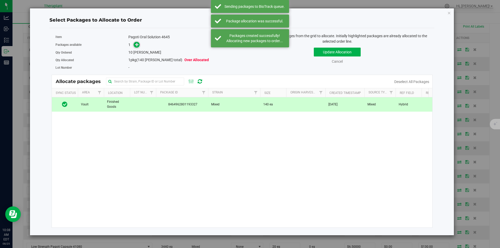
click at [136, 44] on icon at bounding box center [137, 45] width 4 height 4
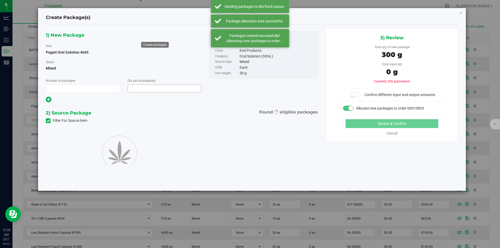
type input "1"
type input "10"
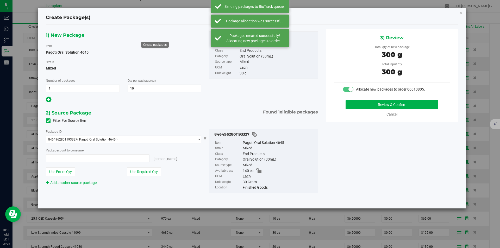
type input "10 ea"
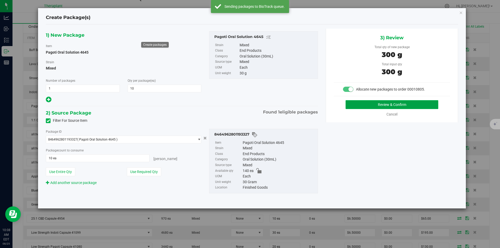
click at [373, 104] on button "Review & Confirm" at bounding box center [392, 104] width 93 height 9
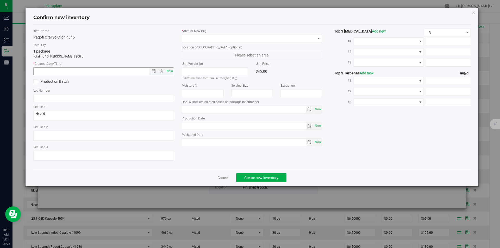
type input "2025-12-13"
click at [166, 71] on span "Now" at bounding box center [169, 71] width 9 height 8
type input "8/25/2025 10:08 AM"
click at [187, 41] on span at bounding box center [249, 38] width 134 height 7
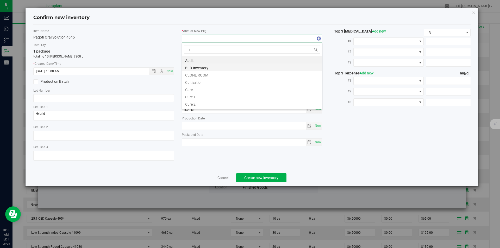
scroll to position [8, 141]
click at [195, 72] on li "Vault" at bounding box center [252, 74] width 140 height 7
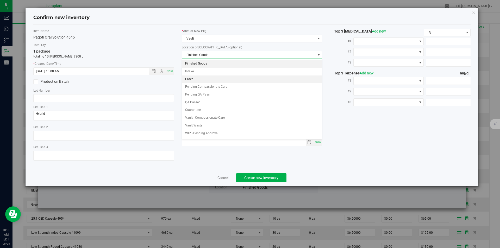
drag, startPoint x: 191, startPoint y: 78, endPoint x: 195, endPoint y: 84, distance: 7.2
click at [191, 79] on li "Order" at bounding box center [252, 80] width 140 height 8
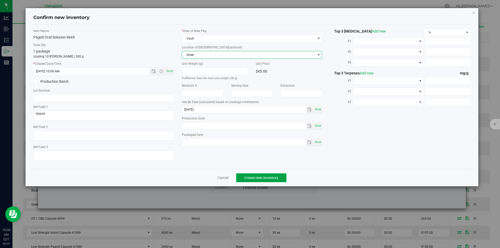
click at [255, 181] on button "Create new inventory" at bounding box center [261, 177] width 50 height 9
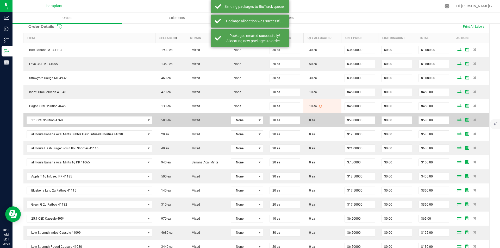
click at [457, 121] on icon at bounding box center [459, 119] width 4 height 3
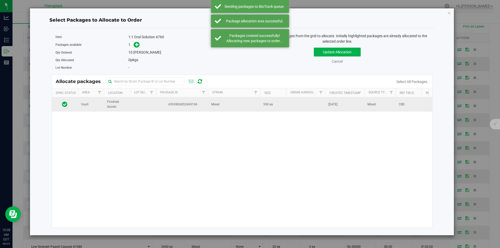
click at [183, 108] on td "4393806852469196" at bounding box center [182, 104] width 52 height 14
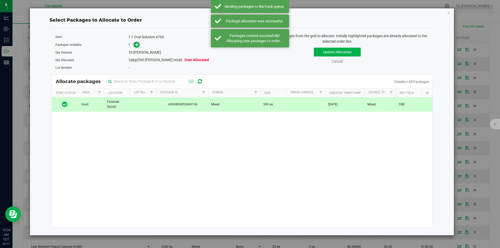
click at [135, 45] on icon at bounding box center [137, 45] width 4 height 4
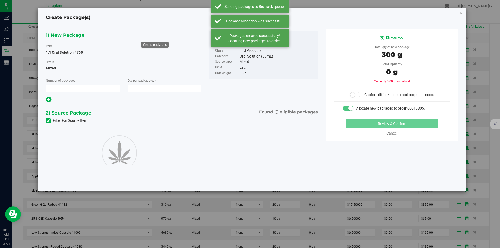
type input "1"
type input "10"
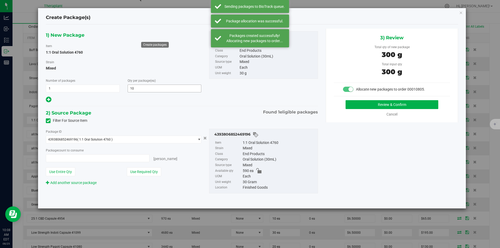
type input "10 ea"
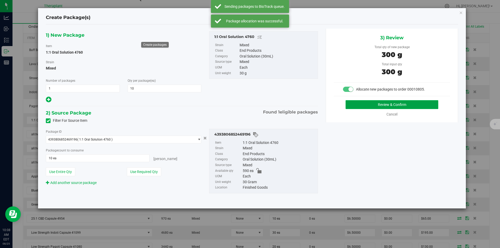
click at [372, 102] on button "Review & Confirm" at bounding box center [392, 104] width 93 height 9
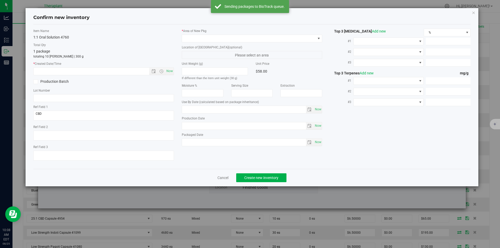
type input "2026-01-17"
click at [171, 68] on span "Now" at bounding box center [169, 71] width 9 height 8
type input "8/25/2025 10:08 AM"
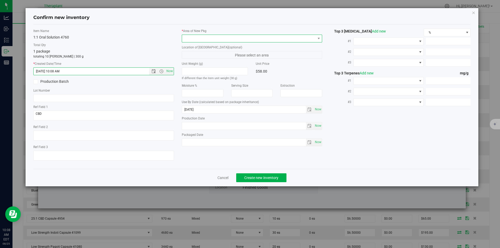
click at [193, 35] on span at bounding box center [249, 38] width 134 height 7
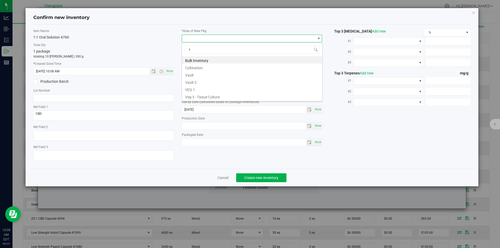
scroll to position [8, 141]
click at [189, 76] on li "Vault" at bounding box center [252, 74] width 140 height 7
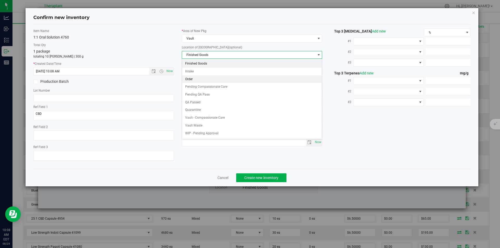
click at [193, 78] on li "Order" at bounding box center [252, 80] width 140 height 8
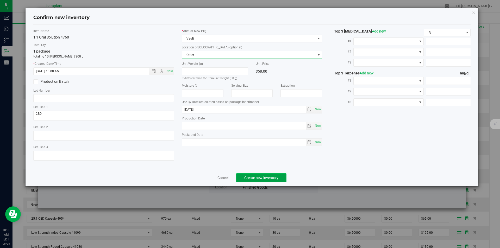
click at [255, 177] on span "Create new inventory" at bounding box center [261, 178] width 34 height 4
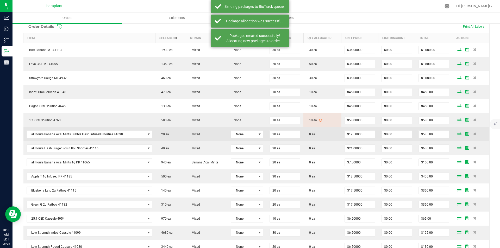
click at [452, 134] on td at bounding box center [470, 134] width 37 height 14
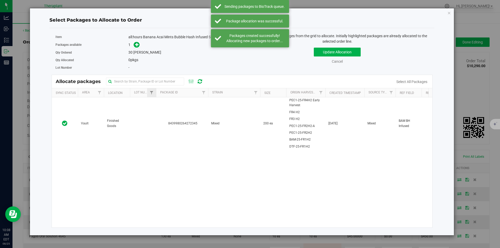
scroll to position [130, 0]
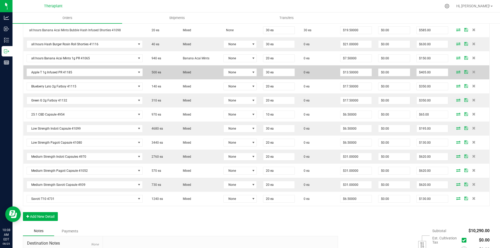
scroll to position [208, 0]
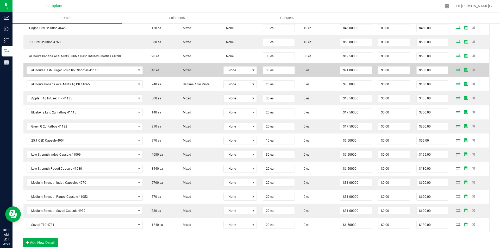
click at [456, 70] on icon at bounding box center [458, 69] width 4 height 3
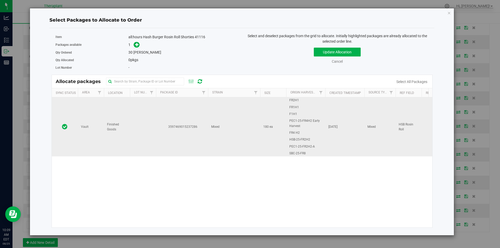
click at [176, 111] on td "3597469015237286" at bounding box center [182, 126] width 52 height 59
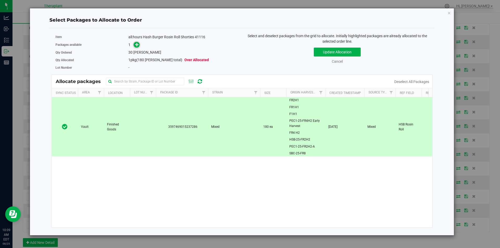
click at [137, 46] on icon at bounding box center [137, 45] width 4 height 4
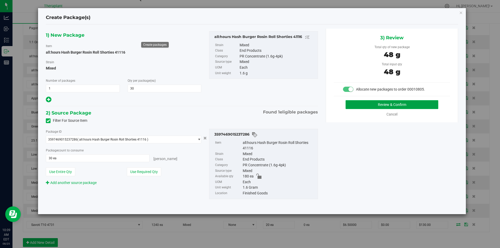
click at [362, 107] on button "Review & Confirm" at bounding box center [392, 104] width 93 height 9
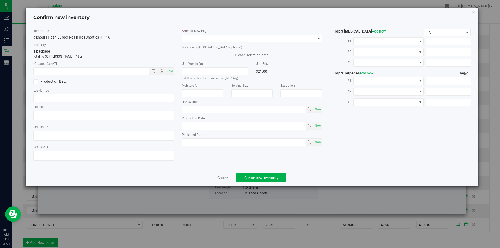
type textarea "HSB Rosin Roll"
type input "2026-07-15"
click at [167, 69] on span "Now" at bounding box center [169, 71] width 9 height 8
type input "8/25/2025 10:09 AM"
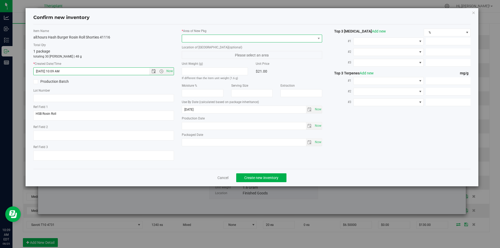
click at [195, 36] on span at bounding box center [249, 38] width 134 height 7
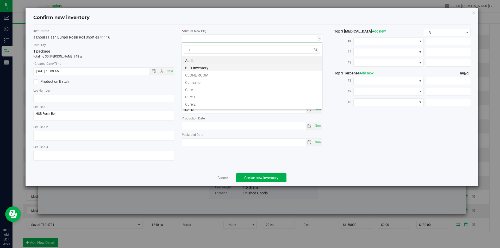
scroll to position [8, 141]
click at [201, 72] on li "Vault" at bounding box center [252, 74] width 140 height 7
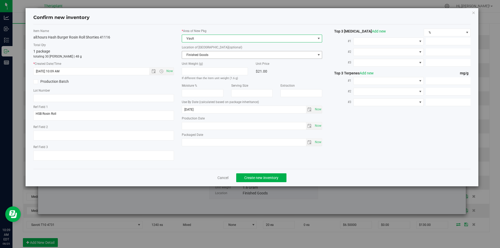
click at [198, 51] on span "Finished Goods" at bounding box center [249, 54] width 134 height 7
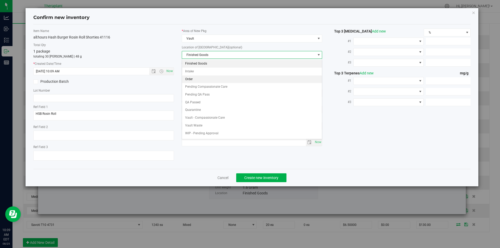
click at [197, 77] on li "Order" at bounding box center [252, 80] width 140 height 8
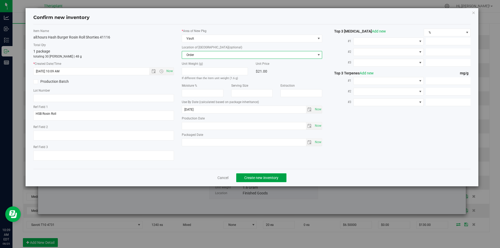
click at [249, 178] on span "Create new inventory" at bounding box center [261, 178] width 34 height 4
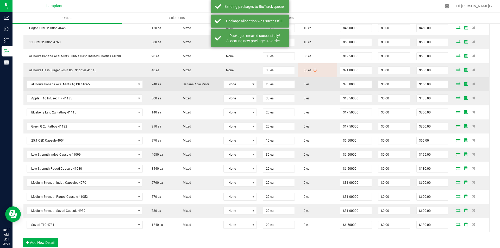
click at [456, 84] on icon at bounding box center [458, 83] width 4 height 3
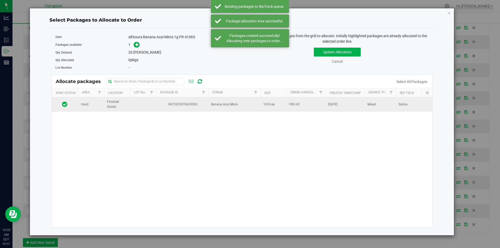
click at [159, 109] on td "9975335970635553" at bounding box center [182, 104] width 52 height 14
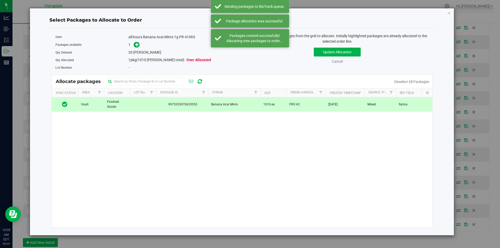
click at [133, 42] on span at bounding box center [135, 45] width 8 height 6
click at [136, 46] on icon at bounding box center [137, 45] width 4 height 4
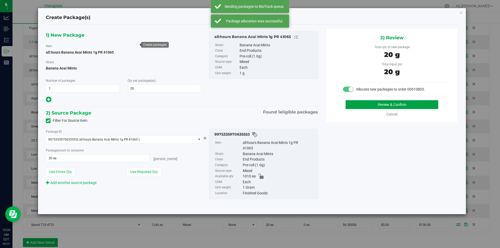
click at [354, 104] on button "Review & Confirm" at bounding box center [392, 104] width 93 height 9
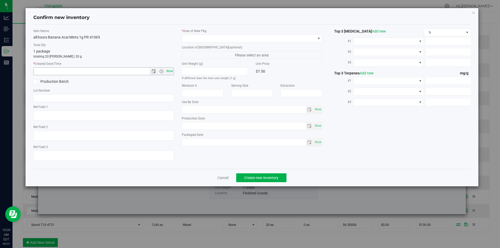
type textarea "Sativa"
type input "2026-06-23"
drag, startPoint x: 170, startPoint y: 71, endPoint x: 187, endPoint y: 55, distance: 23.6
click at [171, 71] on span "Now" at bounding box center [169, 71] width 9 height 8
type input "8/25/2025 10:09 AM"
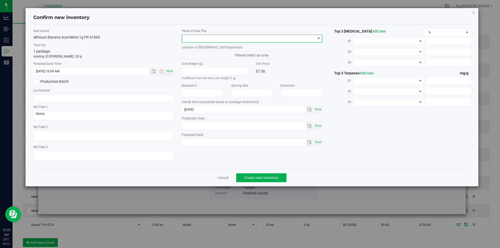
click at [197, 38] on span at bounding box center [249, 38] width 134 height 7
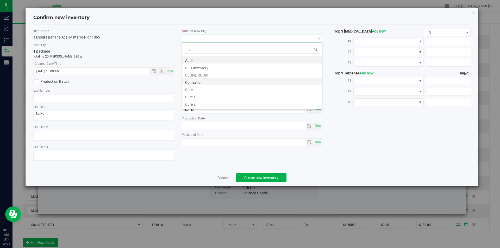
scroll to position [8, 141]
click at [198, 72] on li "Vault" at bounding box center [252, 74] width 140 height 7
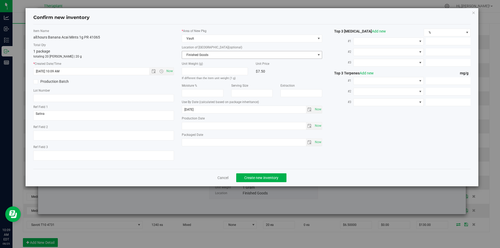
click at [191, 57] on span "Finished Goods" at bounding box center [249, 54] width 134 height 7
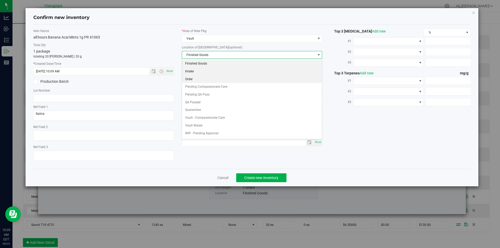
click at [193, 77] on li "Order" at bounding box center [252, 80] width 140 height 8
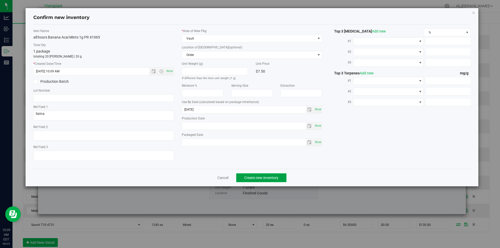
click at [254, 175] on button "Create new inventory" at bounding box center [261, 177] width 50 height 9
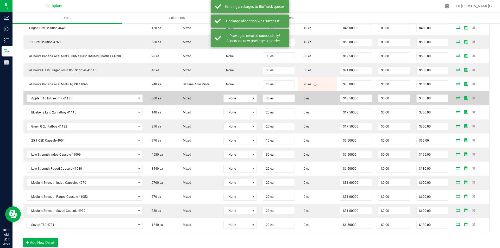
click at [456, 96] on icon at bounding box center [458, 97] width 4 height 3
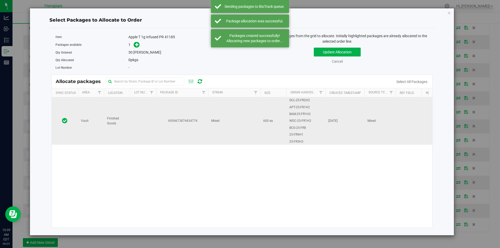
click at [188, 103] on td "6954673874434774" at bounding box center [182, 120] width 52 height 47
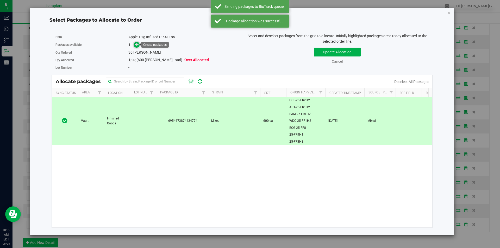
click at [139, 43] on span at bounding box center [137, 45] width 6 height 6
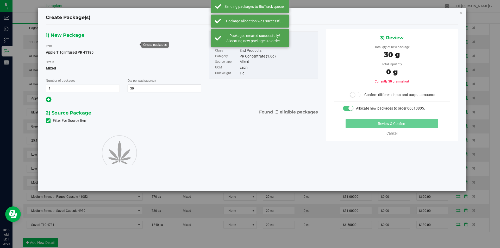
type input "30"
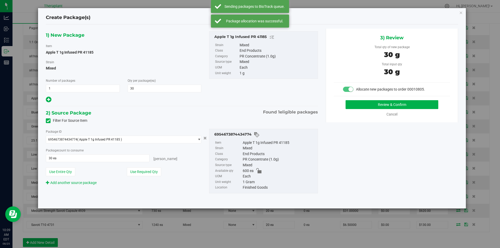
click at [370, 98] on div "3) Review Total qty of new package 30 g Total input qty 30 g Allocate new packa…" at bounding box center [392, 76] width 132 height 94
click at [374, 102] on button "Review & Confirm" at bounding box center [392, 104] width 93 height 9
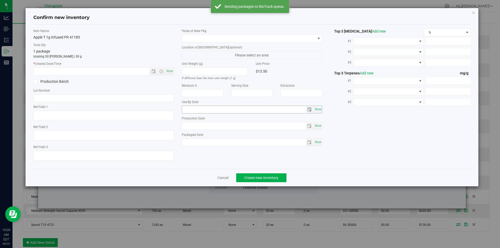
type input "2026-08-06"
drag, startPoint x: 170, startPoint y: 72, endPoint x: 178, endPoint y: 61, distance: 13.9
click at [169, 71] on span "Now" at bounding box center [169, 71] width 9 height 8
type input "8/25/2025 10:09 AM"
click at [192, 32] on label "* Area of [GEOGRAPHIC_DATA]" at bounding box center [252, 31] width 141 height 5
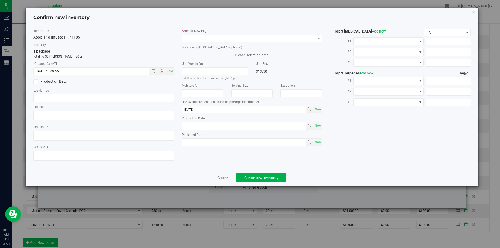
click at [191, 37] on span at bounding box center [249, 38] width 134 height 7
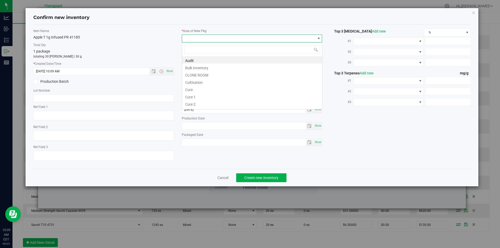
type input "v"
click at [196, 70] on li "Cultivation" at bounding box center [252, 67] width 140 height 7
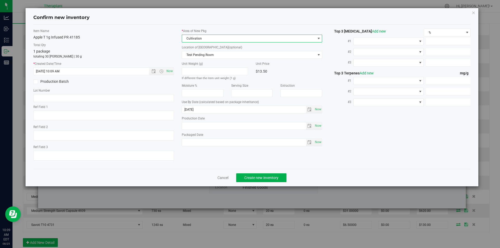
click at [196, 38] on span "Cultivation" at bounding box center [249, 38] width 134 height 7
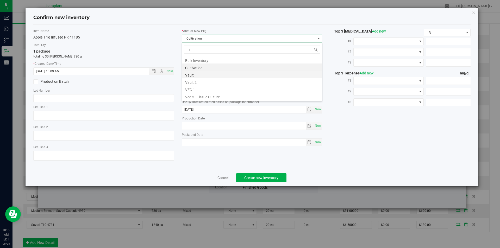
click at [197, 73] on li "Vault" at bounding box center [252, 74] width 140 height 7
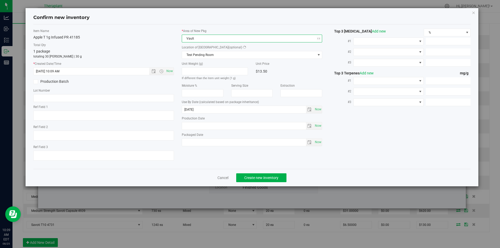
click at [197, 57] on span "Test Pending Room" at bounding box center [249, 54] width 134 height 7
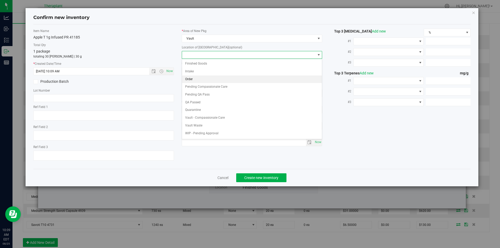
click at [196, 78] on li "Order" at bounding box center [252, 80] width 140 height 8
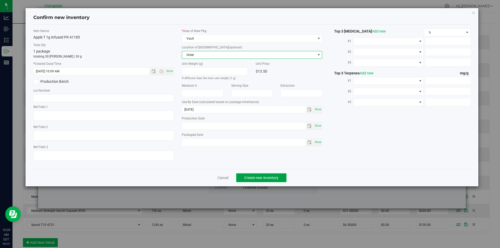
click at [258, 174] on button "Create new inventory" at bounding box center [261, 177] width 50 height 9
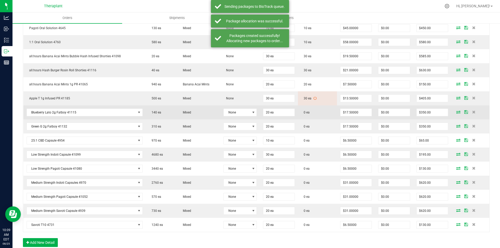
click at [456, 111] on icon at bounding box center [458, 111] width 4 height 3
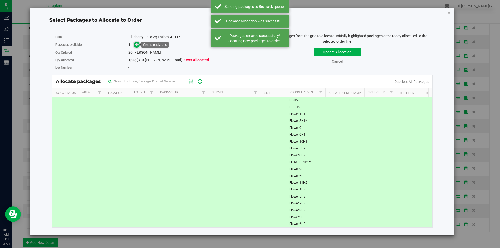
click at [137, 42] on span at bounding box center [137, 45] width 6 height 6
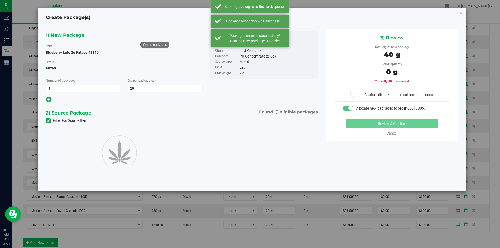
type input "20"
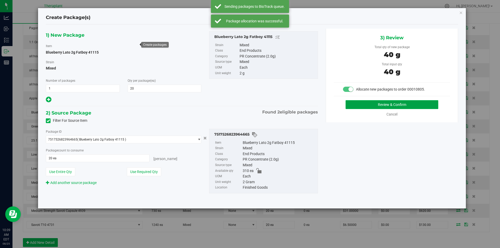
click at [387, 108] on button "Review & Confirm" at bounding box center [392, 104] width 93 height 9
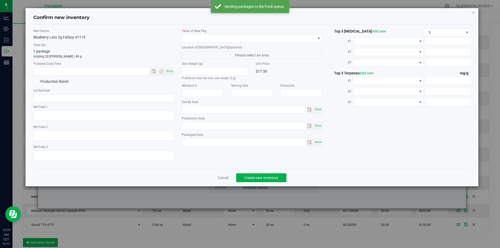
type textarea "BCK x GTO"
type textarea "(Budder Infused)"
type input "[DATE]"
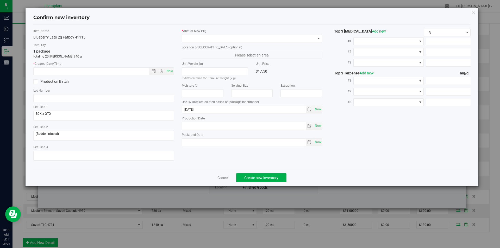
click at [175, 68] on div "Item Name Blueberry Lato 2g Fatboy 41115 Total Qty 1 package totaling 20 eaches…" at bounding box center [103, 97] width 148 height 136
click at [170, 71] on span "Now" at bounding box center [169, 71] width 9 height 8
type input "8/25/2025 10:09 AM"
drag, startPoint x: 209, startPoint y: 34, endPoint x: 202, endPoint y: 42, distance: 10.3
click at [207, 34] on div "* Area of [GEOGRAPHIC_DATA]" at bounding box center [252, 36] width 141 height 14
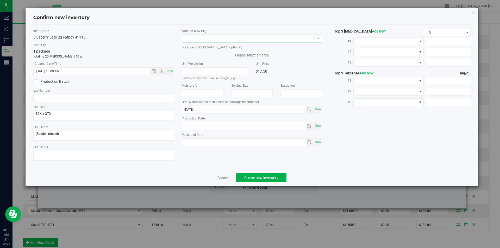
click at [202, 42] on span at bounding box center [249, 38] width 134 height 7
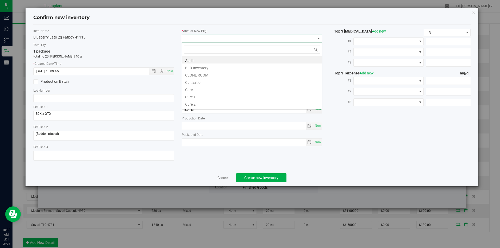
scroll to position [8, 141]
type input "v"
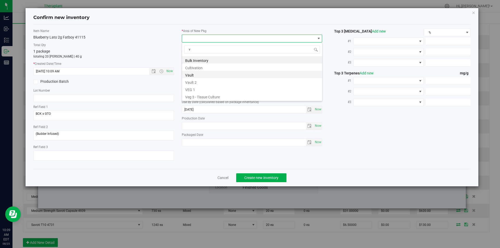
click at [196, 72] on li "Vault" at bounding box center [252, 74] width 140 height 7
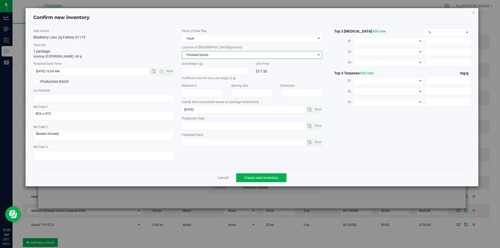
click at [196, 53] on span "Finished Goods" at bounding box center [249, 54] width 134 height 7
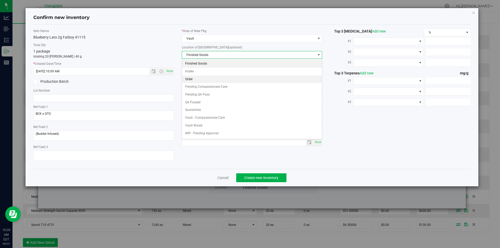
click at [197, 81] on li "Order" at bounding box center [252, 80] width 140 height 8
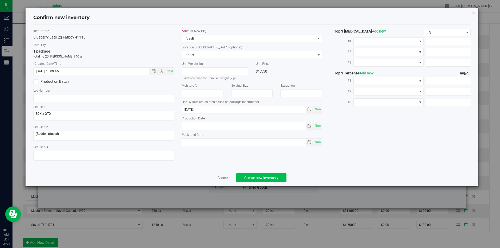
drag, startPoint x: 271, startPoint y: 172, endPoint x: 272, endPoint y: 178, distance: 5.6
click at [272, 174] on div "Cancel Create new inventory" at bounding box center [252, 177] width 438 height 17
click at [272, 178] on span "Create new inventory" at bounding box center [261, 178] width 34 height 4
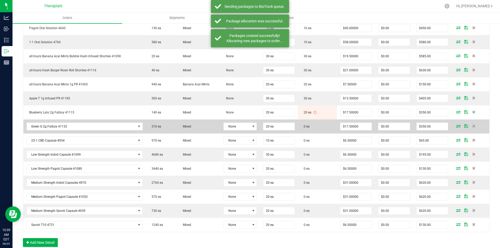
click at [456, 127] on icon at bounding box center [458, 125] width 4 height 3
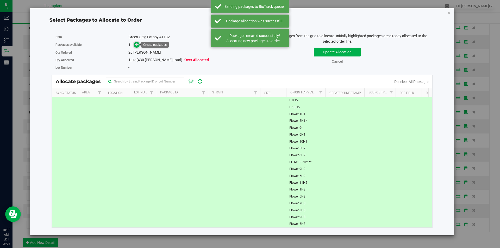
click at [135, 46] on icon at bounding box center [137, 45] width 4 height 4
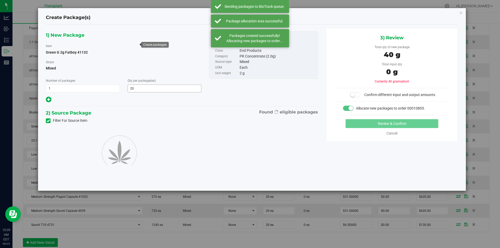
type input "20"
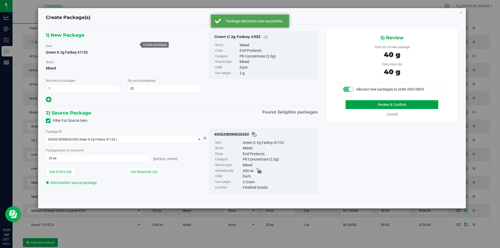
click at [377, 104] on button "Review & Confirm" at bounding box center [392, 104] width 93 height 9
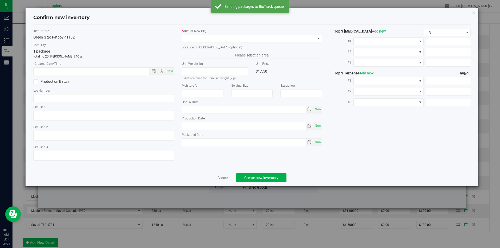
type textarea "GGH (Shatter Infused)"
type input "2026-07-18"
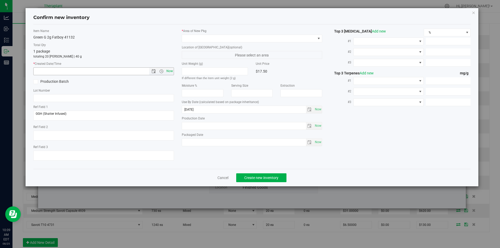
click at [170, 71] on span "Now" at bounding box center [169, 71] width 9 height 8
type input "8/25/2025 10:09 AM"
click at [191, 38] on span at bounding box center [249, 38] width 134 height 7
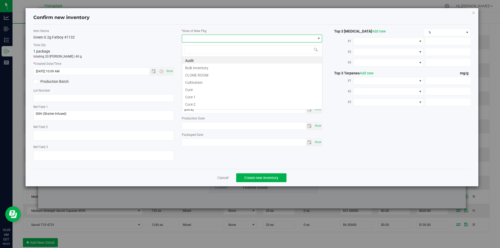
type input "v"
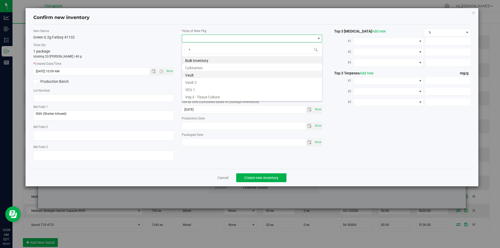
click at [196, 74] on li "Vault" at bounding box center [252, 74] width 140 height 7
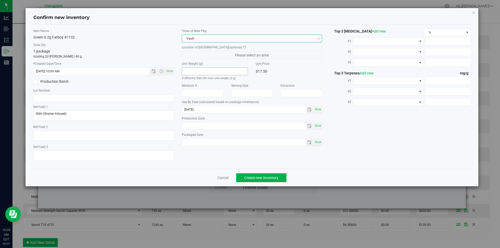
click at [199, 59] on div "* Area of New Pkg Vault Location of New Pkg (optional) Please select an area Un…" at bounding box center [252, 89] width 148 height 120
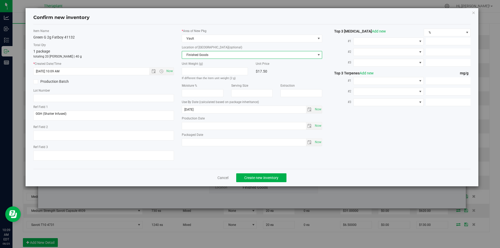
click at [192, 57] on span "Finished Goods" at bounding box center [249, 54] width 134 height 7
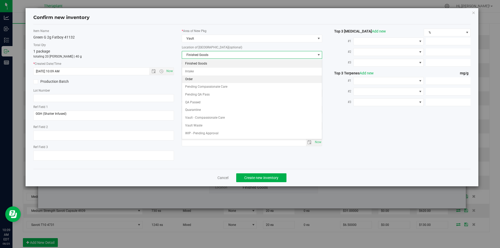
click at [193, 77] on li "Order" at bounding box center [252, 80] width 140 height 8
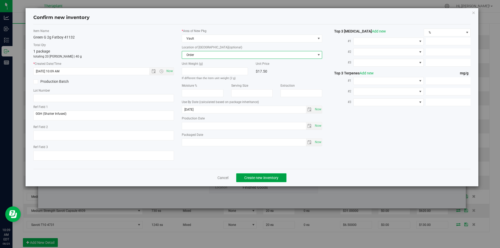
click at [260, 181] on button "Create new inventory" at bounding box center [261, 177] width 50 height 9
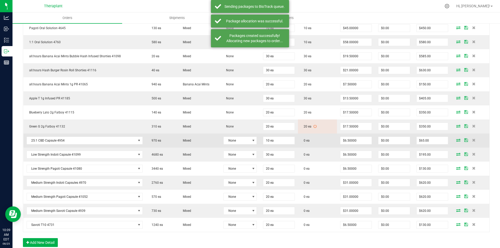
click at [456, 139] on icon at bounding box center [458, 140] width 4 height 3
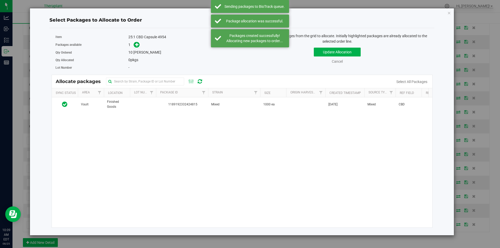
click at [153, 126] on div "Vault Finished Goods 1189192332424815 Mixed 1000 ea Apr 28, 2025 Mixed CBD $0.0…" at bounding box center [242, 162] width 381 height 130
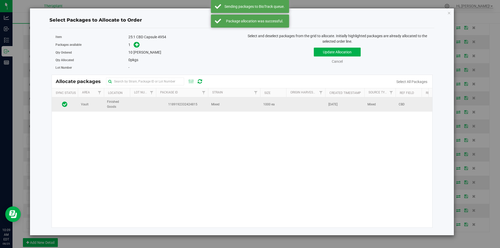
drag, startPoint x: 152, startPoint y: 112, endPoint x: 150, endPoint y: 104, distance: 8.4
click at [152, 110] on div "Vault Finished Goods 1189192332424815 Mixed 1000 ea Apr 28, 2025 Mixed CBD $0.0…" at bounding box center [242, 162] width 381 height 130
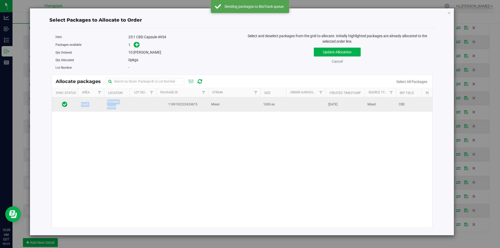
click at [149, 102] on td at bounding box center [143, 104] width 26 height 14
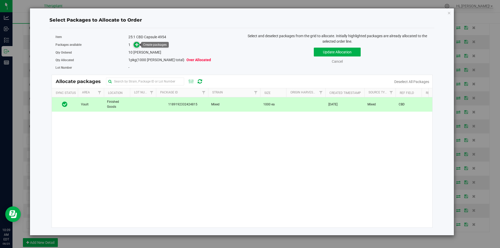
click at [136, 47] on span at bounding box center [137, 45] width 6 height 6
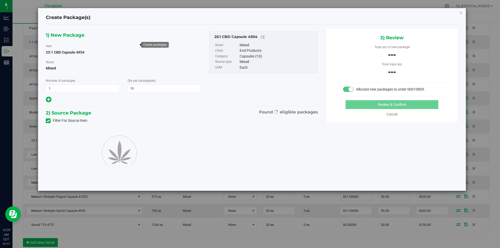
type input "10"
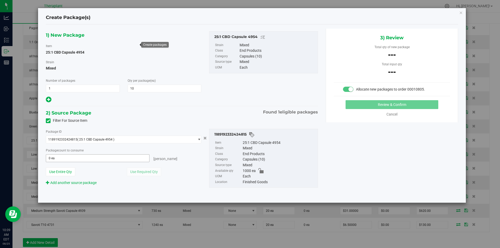
click at [78, 161] on span "0 ea 0" at bounding box center [98, 158] width 104 height 8
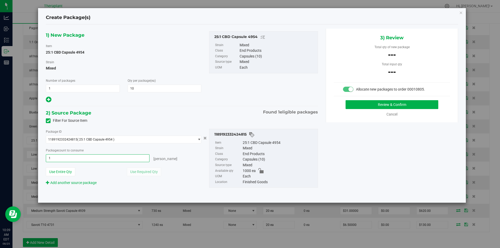
type input "10"
type input "10 ea"
click at [354, 105] on button "Review & Confirm" at bounding box center [392, 104] width 93 height 9
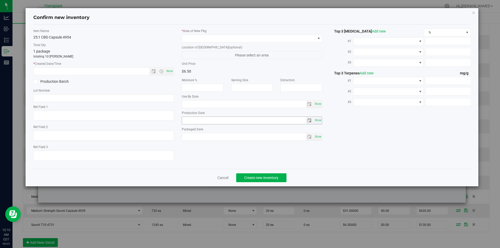
type textarea "CBD"
type input "2026-05-06"
drag, startPoint x: 170, startPoint y: 75, endPoint x: 172, endPoint y: 64, distance: 10.8
click at [170, 75] on span "Now" at bounding box center [103, 71] width 141 height 8
click at [166, 67] on span "Now" at bounding box center [169, 71] width 9 height 8
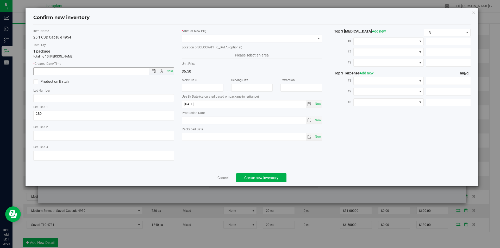
type input "8/25/2025 10:10 AM"
drag, startPoint x: 200, startPoint y: 41, endPoint x: 198, endPoint y: 30, distance: 11.4
click at [200, 40] on span at bounding box center [249, 38] width 134 height 7
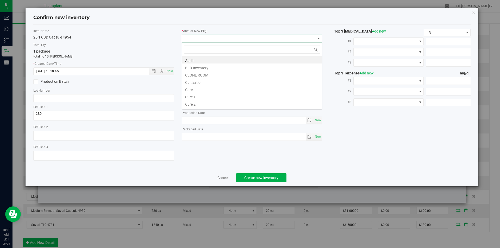
type input "v"
click at [197, 77] on li "Vault" at bounding box center [252, 74] width 140 height 7
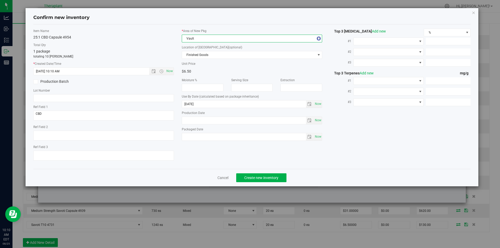
click at [195, 50] on div "Location of [GEOGRAPHIC_DATA] (optional) Finished Goods Finished Goods Intake O…" at bounding box center [252, 52] width 141 height 14
click at [191, 57] on span "Finished Goods" at bounding box center [249, 54] width 134 height 7
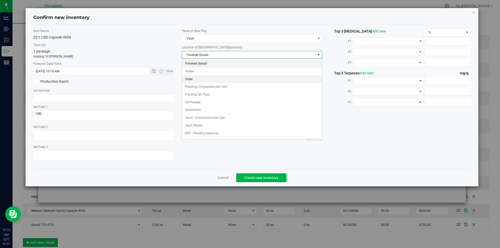
click at [191, 77] on li "Order" at bounding box center [252, 80] width 140 height 8
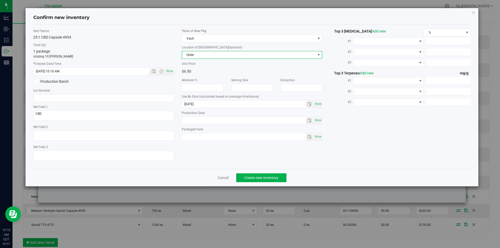
click at [251, 186] on div "Cancel Create new inventory" at bounding box center [252, 177] width 438 height 17
click at [251, 183] on div "Cancel Create new inventory" at bounding box center [252, 177] width 438 height 17
click at [259, 179] on span "Create new inventory" at bounding box center [261, 178] width 34 height 4
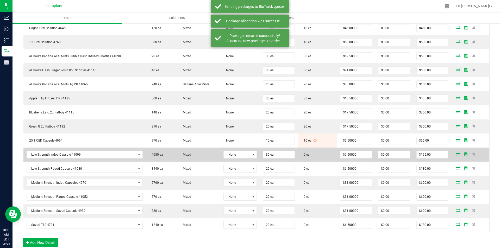
click at [456, 155] on icon at bounding box center [458, 154] width 4 height 3
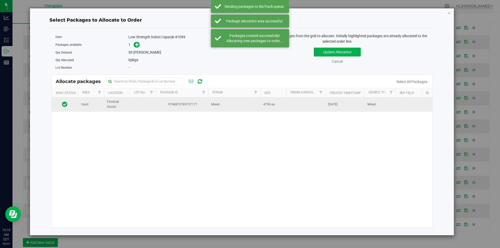
click at [142, 109] on td at bounding box center [143, 104] width 26 height 14
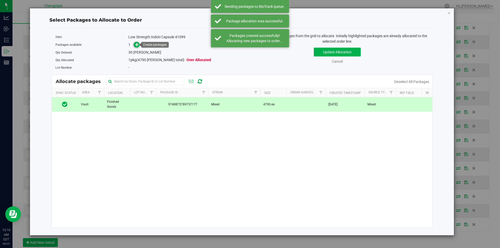
click at [138, 44] on icon at bounding box center [137, 45] width 4 height 4
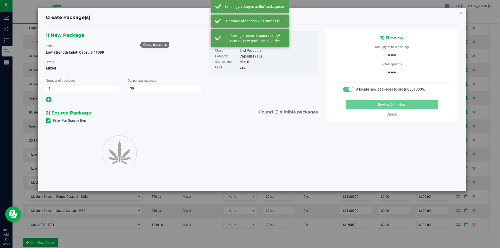
type input "30"
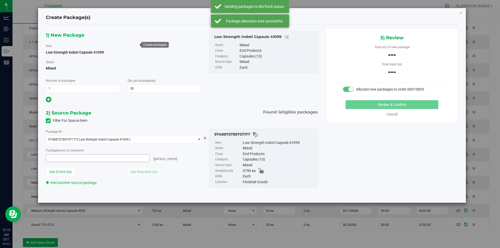
click at [82, 158] on span at bounding box center [98, 158] width 104 height 8
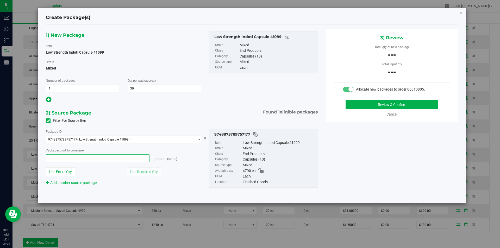
type input "30"
type input "30 ea"
click at [384, 106] on button "Review & Confirm" at bounding box center [392, 104] width 93 height 9
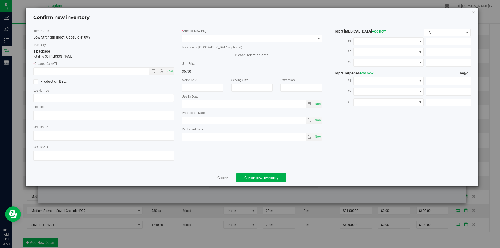
type input "2026-07-11"
click at [172, 73] on span "Now" at bounding box center [169, 71] width 9 height 8
type input "8/25/2025 10:10 AM"
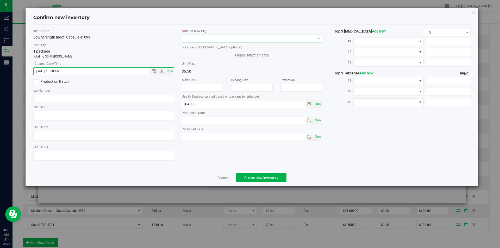
click at [196, 36] on span at bounding box center [249, 38] width 134 height 7
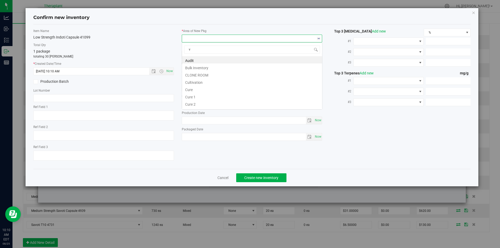
scroll to position [8, 141]
click at [192, 71] on li "Vault" at bounding box center [252, 74] width 140 height 7
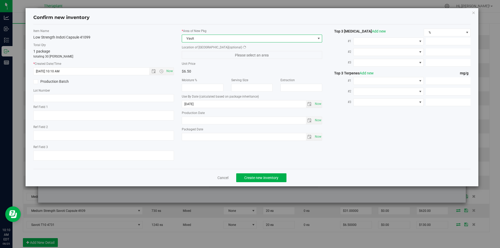
click at [195, 50] on div "Location of New Pkg (optional) Please select an area" at bounding box center [252, 52] width 141 height 14
click at [191, 53] on span "Finished Goods" at bounding box center [249, 54] width 134 height 7
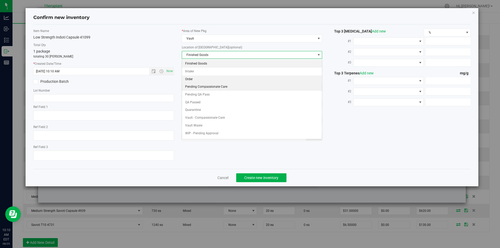
click at [192, 83] on li "Pending Compassionate Care" at bounding box center [252, 87] width 140 height 8
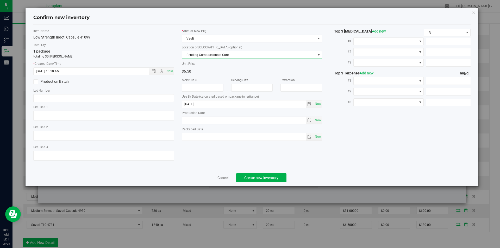
drag, startPoint x: 197, startPoint y: 63, endPoint x: 195, endPoint y: 52, distance: 11.2
click at [197, 62] on label "Unit Price" at bounding box center [215, 63] width 66 height 5
click at [195, 49] on label "Location of [GEOGRAPHIC_DATA] (optional)" at bounding box center [252, 47] width 141 height 5
click at [194, 53] on span "Pending Compassionate Care" at bounding box center [249, 54] width 134 height 7
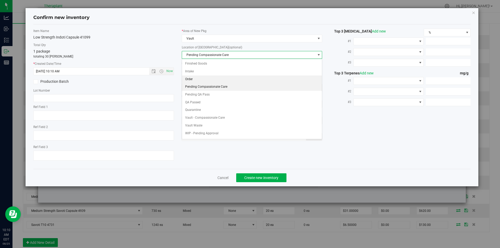
click at [191, 78] on li "Order" at bounding box center [252, 80] width 140 height 8
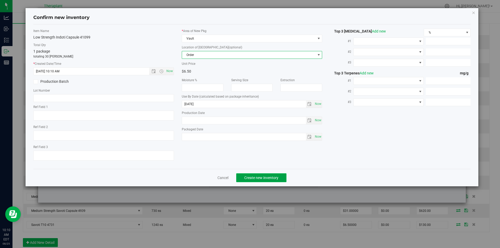
click at [259, 180] on span "Create new inventory" at bounding box center [261, 178] width 34 height 4
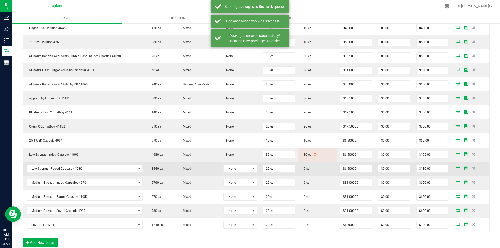
click at [457, 167] on span at bounding box center [458, 168] width 8 height 3
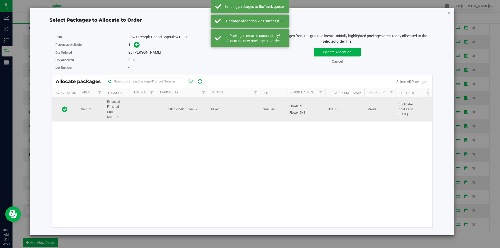
click at [250, 113] on td "Mixed" at bounding box center [234, 109] width 52 height 24
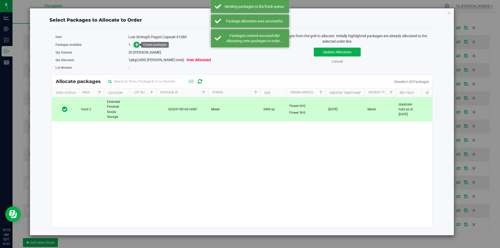
click at [138, 43] on icon at bounding box center [137, 45] width 4 height 4
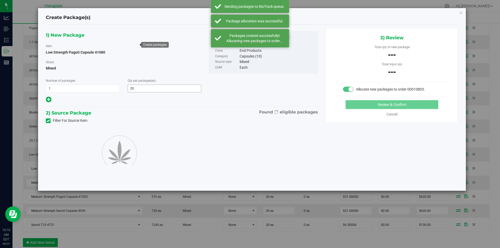
type input "20"
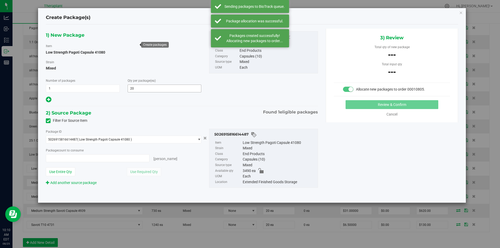
type input "0 ea"
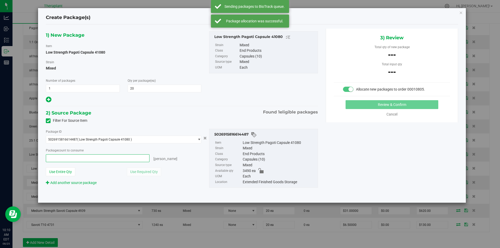
click at [76, 155] on span at bounding box center [98, 158] width 104 height 8
type input "20"
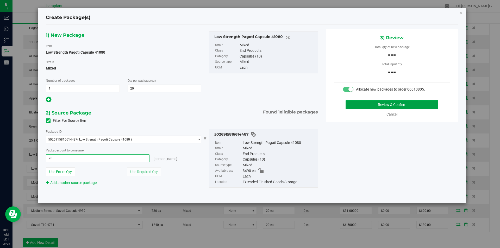
type input "20 ea"
click at [346, 104] on button "Review & Confirm" at bounding box center [392, 104] width 93 height 9
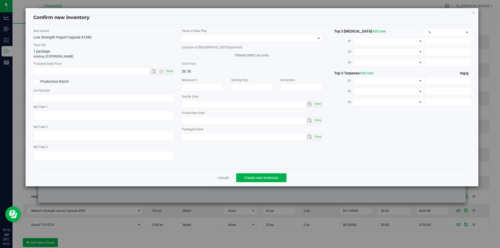
type textarea "duplicate-hold as of 7.9.25"
type input "2026-06-23"
click at [172, 71] on span "Now" at bounding box center [169, 71] width 9 height 8
type input "8/25/2025 10:10 AM"
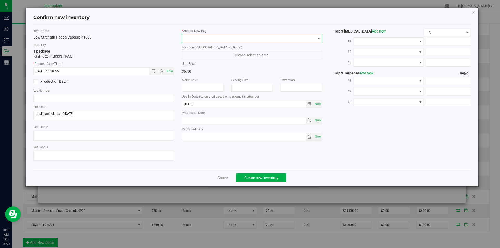
click at [190, 37] on span at bounding box center [249, 38] width 134 height 7
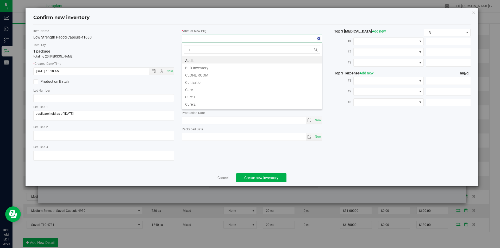
scroll to position [8, 141]
click at [191, 56] on ul "Bulk Inventory Cultivation Vault Vault 2 VEG 1 Veg 3 - Tissue Culture" at bounding box center [252, 56] width 140 height 0
click at [191, 74] on li "Vault" at bounding box center [252, 74] width 140 height 7
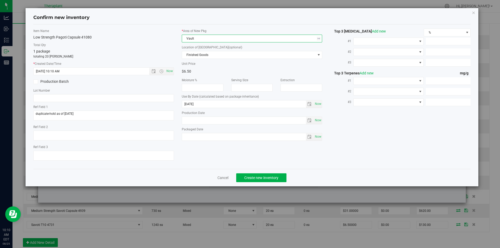
drag, startPoint x: 191, startPoint y: 60, endPoint x: 188, endPoint y: 48, distance: 12.3
click at [191, 57] on div "* Area of New Pkg Vault Location of New Pkg (optional) Finished Goods Finished …" at bounding box center [252, 86] width 148 height 115
click at [185, 52] on span "Finished Goods" at bounding box center [249, 54] width 134 height 7
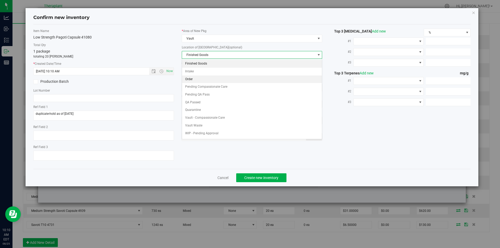
click at [194, 77] on li "Order" at bounding box center [252, 80] width 140 height 8
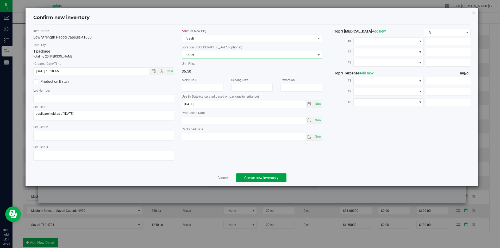
click at [255, 176] on span "Create new inventory" at bounding box center [261, 178] width 34 height 4
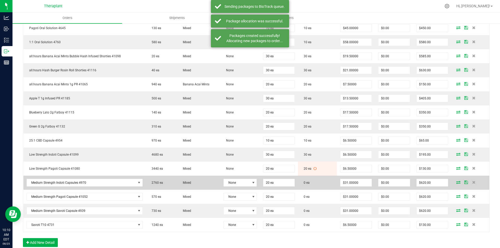
click at [456, 182] on icon at bounding box center [458, 182] width 4 height 3
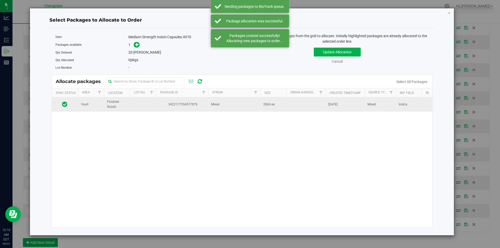
click at [192, 107] on span "3422117554577878" at bounding box center [182, 104] width 46 height 5
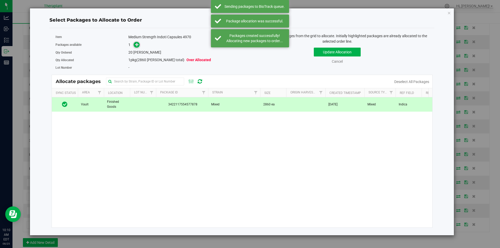
click at [138, 42] on span at bounding box center [137, 45] width 6 height 6
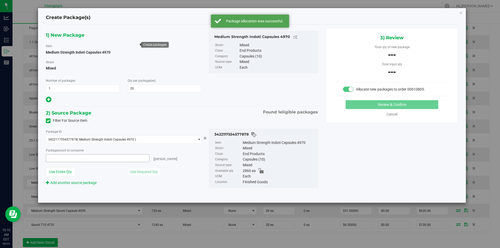
click at [123, 158] on span at bounding box center [98, 158] width 104 height 8
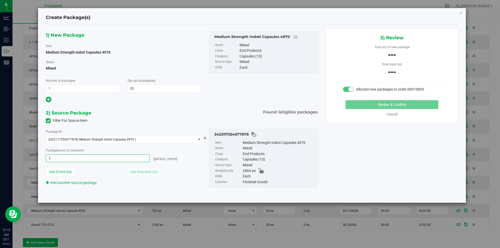
type input "20"
type input "20 ea"
click at [355, 103] on button "Review & Confirm" at bounding box center [392, 104] width 93 height 9
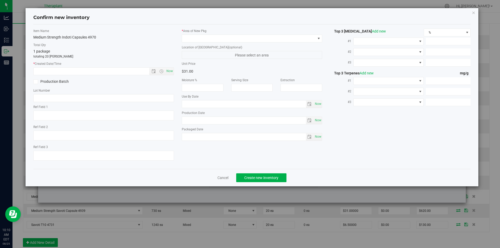
type textarea "Indica"
type input "2026-05-20"
click at [167, 70] on span "Now" at bounding box center [169, 71] width 9 height 8
type input "8/25/2025 10:10 AM"
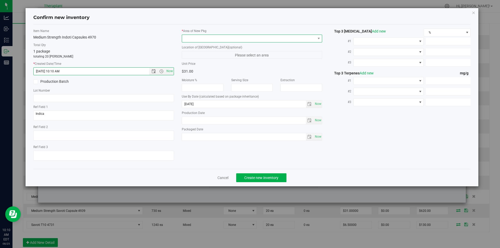
click at [198, 38] on span at bounding box center [249, 38] width 134 height 7
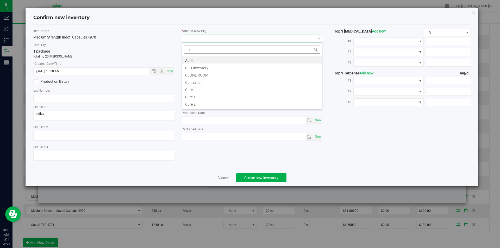
scroll to position [8, 141]
click at [202, 75] on li "Vault" at bounding box center [252, 74] width 140 height 7
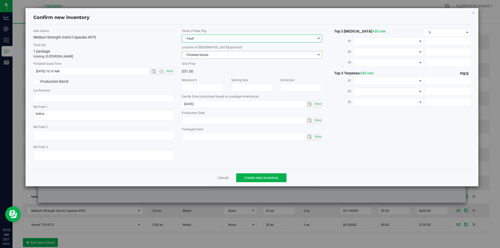
drag, startPoint x: 200, startPoint y: 53, endPoint x: 193, endPoint y: 20, distance: 33.2
click at [200, 51] on span "Finished Goods" at bounding box center [249, 54] width 134 height 7
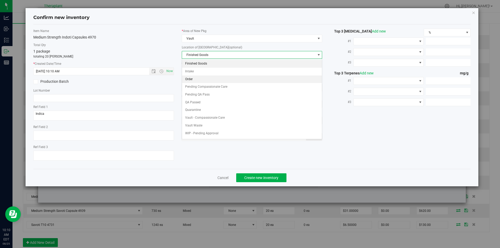
click at [193, 80] on li "Order" at bounding box center [252, 80] width 140 height 8
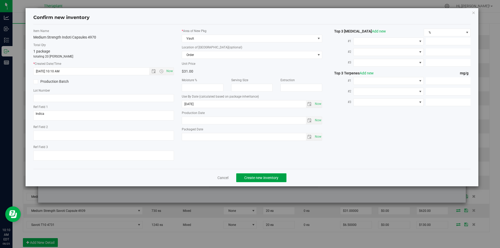
click at [248, 176] on span "Create new inventory" at bounding box center [261, 178] width 34 height 4
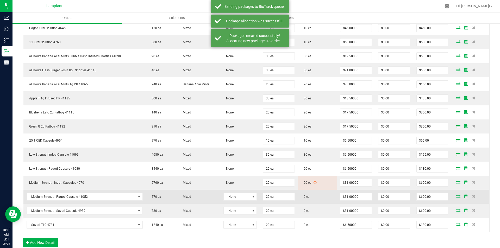
click at [456, 196] on icon at bounding box center [458, 196] width 4 height 3
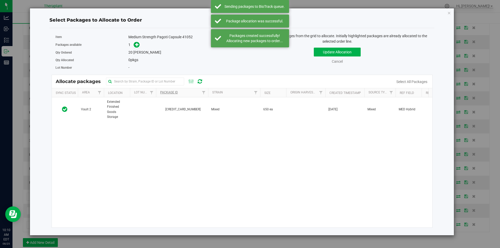
click at [195, 106] on td "[CREDIT_CARD_NUMBER]" at bounding box center [182, 109] width 52 height 24
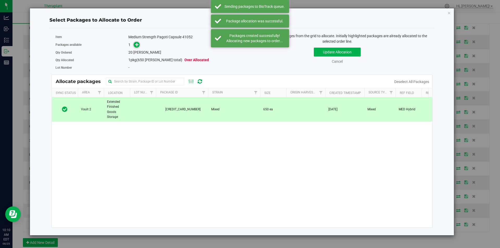
click at [136, 46] on icon at bounding box center [137, 45] width 4 height 4
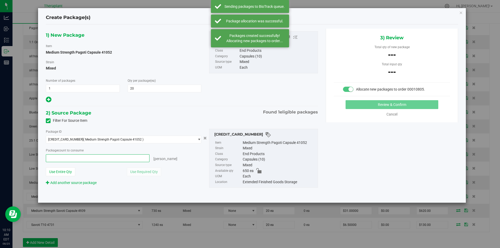
click at [78, 156] on span at bounding box center [98, 158] width 104 height 8
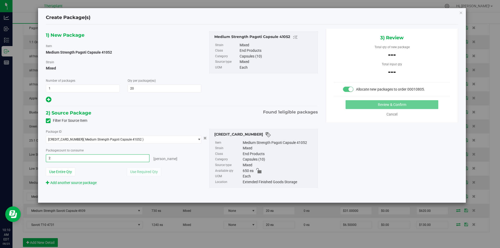
type input "20"
type input "20 ea"
click at [380, 100] on div "3) Review Total qty of new package --- Total input qty --- Allocate new package…" at bounding box center [392, 76] width 132 height 94
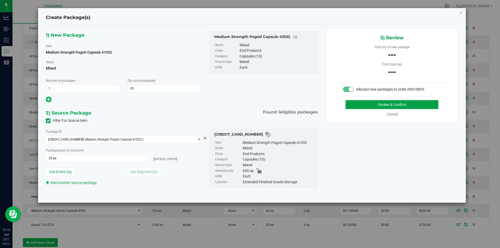
click at [380, 102] on button "Review & Confirm" at bounding box center [392, 104] width 93 height 9
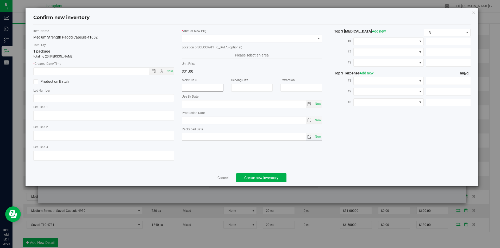
type textarea "MED Hybrid"
type input "2026-06-17"
drag, startPoint x: 169, startPoint y: 72, endPoint x: 185, endPoint y: 55, distance: 23.2
click at [169, 71] on span "Now" at bounding box center [169, 71] width 9 height 8
type input "8/25/2025 10:10 AM"
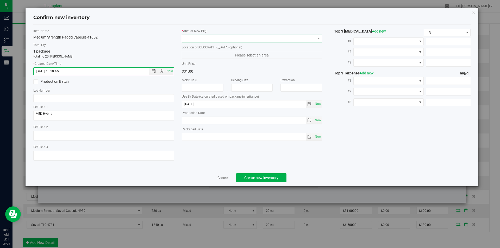
click at [197, 39] on span at bounding box center [249, 38] width 134 height 7
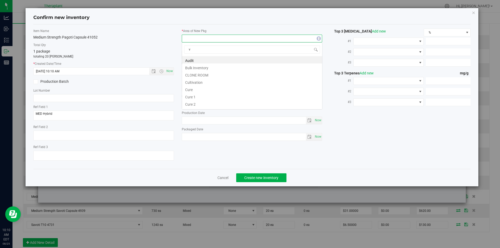
scroll to position [8, 141]
click at [194, 76] on li "Vault" at bounding box center [252, 74] width 140 height 7
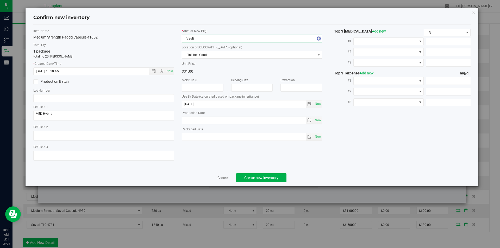
click at [193, 53] on span "Finished Goods" at bounding box center [249, 54] width 134 height 7
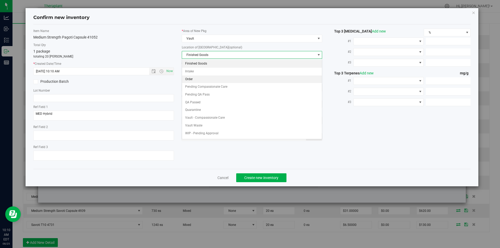
click at [191, 78] on li "Order" at bounding box center [252, 80] width 140 height 8
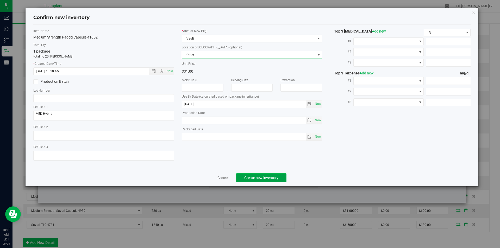
click at [248, 179] on span "Create new inventory" at bounding box center [261, 178] width 34 height 4
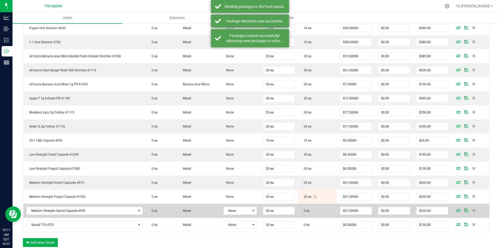
click at [456, 209] on icon at bounding box center [458, 210] width 4 height 3
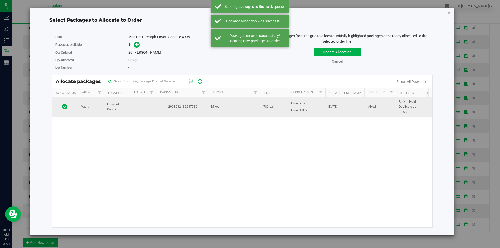
click at [155, 114] on td at bounding box center [143, 106] width 26 height 19
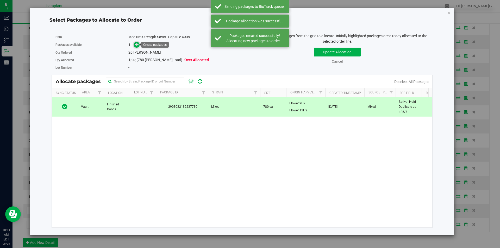
click at [137, 46] on icon at bounding box center [137, 45] width 4 height 4
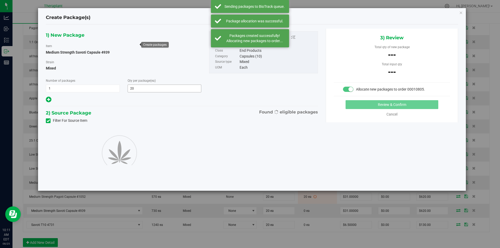
type input "20"
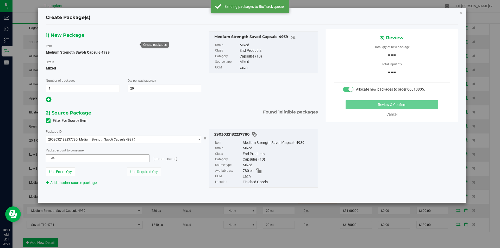
click at [63, 159] on span "0 ea 0" at bounding box center [98, 158] width 104 height 8
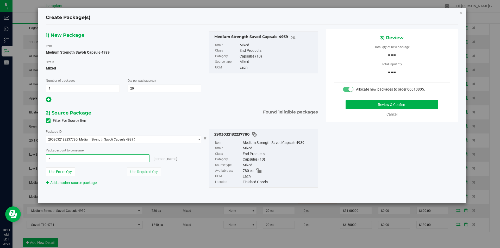
type input "20"
type input "20 ea"
click at [397, 102] on button "Review & Confirm" at bounding box center [392, 104] width 93 height 9
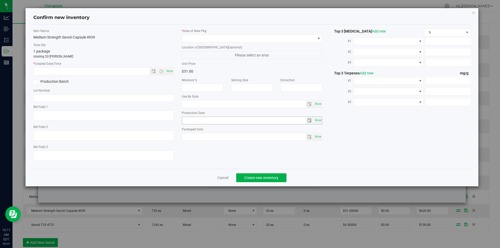
type textarea "Sativa- Hold Duplicate as of 5/7"
type input "2026-04-30"
drag, startPoint x: 167, startPoint y: 71, endPoint x: 190, endPoint y: 49, distance: 32.3
click at [167, 71] on span "Now" at bounding box center [169, 71] width 9 height 8
type input "8/25/2025 10:11 AM"
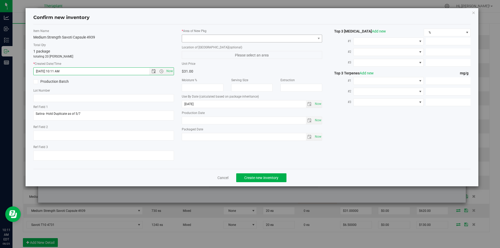
drag, startPoint x: 201, startPoint y: 26, endPoint x: 196, endPoint y: 41, distance: 16.0
click at [201, 26] on div "Item Name Medium Strength Savoti Capsule 4939 Total Qty 1 package totaling 20 e…" at bounding box center [252, 96] width 438 height 145
click at [196, 41] on span at bounding box center [249, 38] width 134 height 7
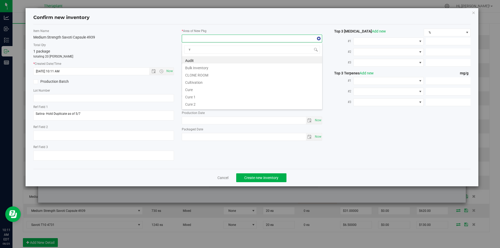
scroll to position [8, 141]
click at [195, 71] on li "Cultivation" at bounding box center [252, 67] width 140 height 7
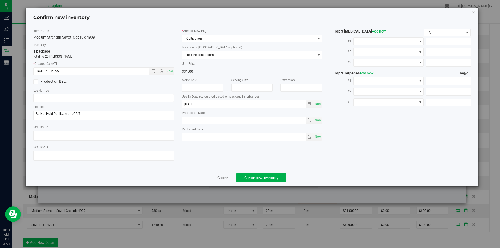
click at [197, 36] on span "Cultivation" at bounding box center [249, 38] width 134 height 7
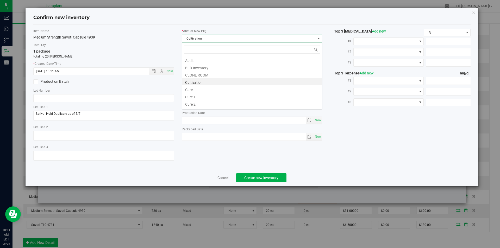
type input "v"
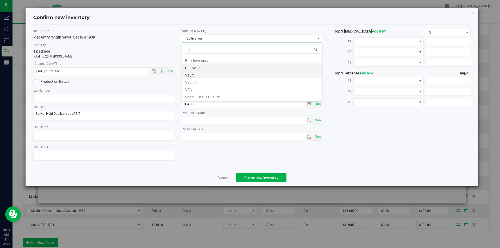
click at [196, 75] on li "Vault" at bounding box center [252, 74] width 140 height 7
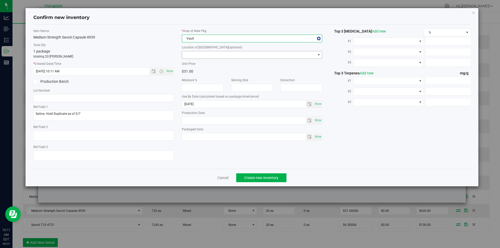
drag, startPoint x: 198, startPoint y: 58, endPoint x: 198, endPoint y: 24, distance: 34.1
click at [198, 55] on span at bounding box center [249, 54] width 134 height 7
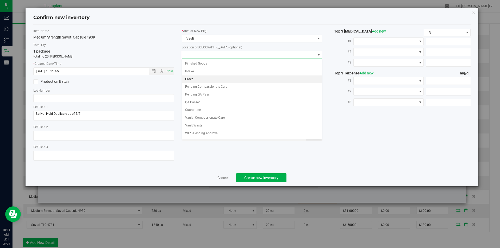
click at [198, 78] on li "Order" at bounding box center [252, 80] width 140 height 8
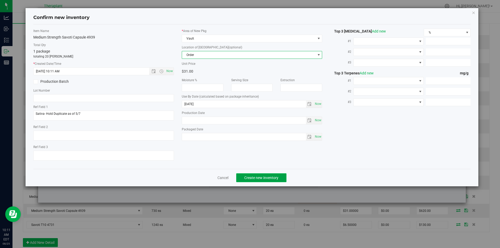
click at [243, 177] on button "Create new inventory" at bounding box center [261, 177] width 50 height 9
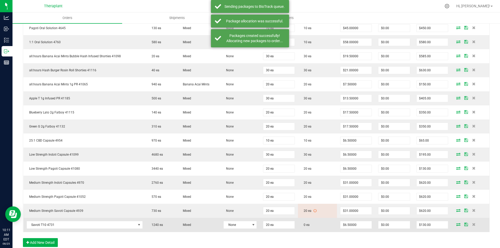
click at [456, 224] on icon at bounding box center [458, 224] width 4 height 3
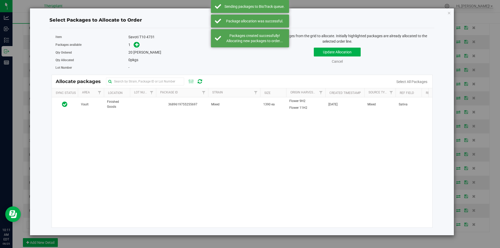
click at [220, 118] on div "Vault Finished Goods 3689619755255697 Mixed 1390 ea Flower 9H2 Flower 11H2 May …" at bounding box center [242, 162] width 381 height 130
drag, startPoint x: 211, startPoint y: 107, endPoint x: 181, endPoint y: 87, distance: 36.1
click at [210, 106] on td "Mixed" at bounding box center [234, 104] width 52 height 14
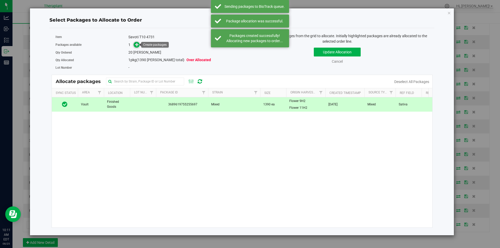
click at [138, 45] on icon at bounding box center [137, 45] width 4 height 4
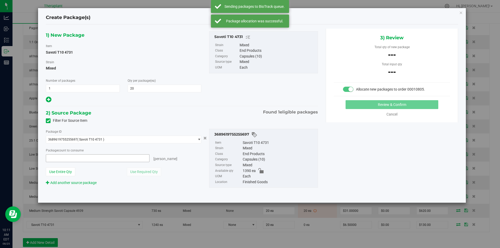
type input "0 ea"
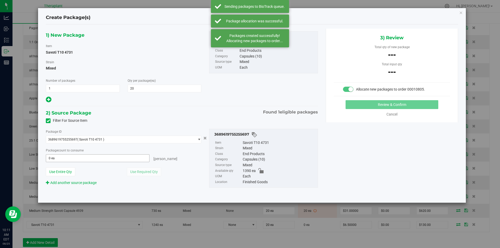
click at [71, 159] on span "0 ea 0" at bounding box center [98, 158] width 104 height 8
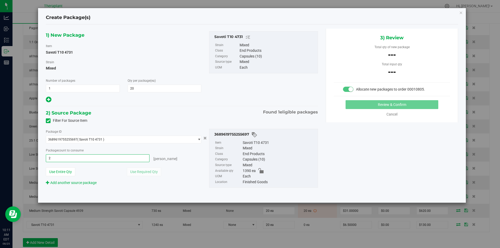
type input "20"
click at [372, 106] on button "Review & Confirm" at bounding box center [392, 104] width 93 height 9
type input "20 ea"
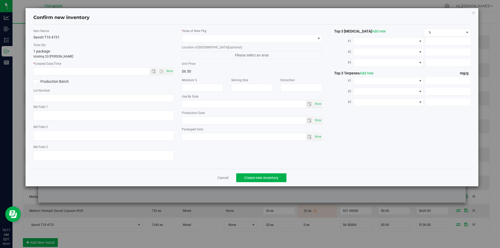
type textarea "Sativa"
type input "2026-01-06"
click at [168, 71] on span "Now" at bounding box center [169, 71] width 9 height 8
type input "8/25/2025 10:11 AM"
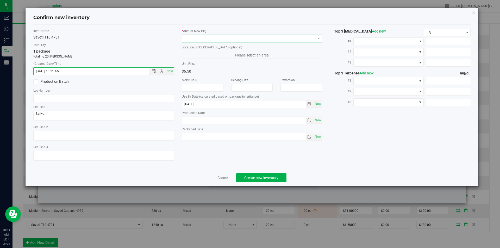
click at [193, 40] on span at bounding box center [249, 38] width 134 height 7
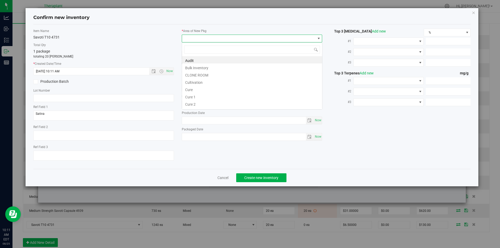
type input "v"
click at [194, 74] on li "Vault" at bounding box center [252, 74] width 140 height 7
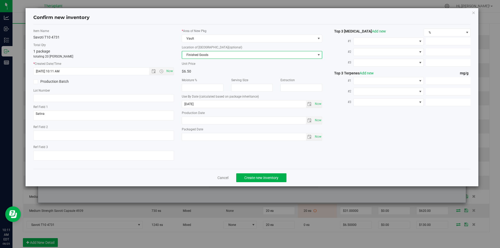
click at [197, 57] on span "Finished Goods" at bounding box center [252, 55] width 141 height 8
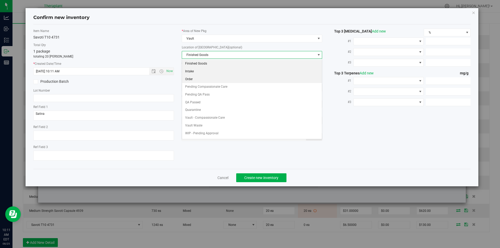
click at [195, 77] on li "Order" at bounding box center [252, 80] width 140 height 8
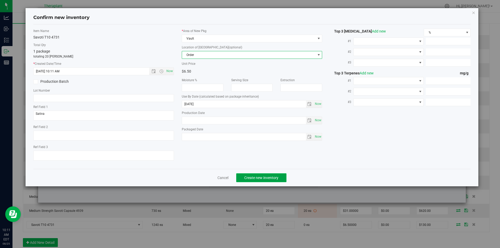
click at [254, 180] on button "Create new inventory" at bounding box center [261, 177] width 50 height 9
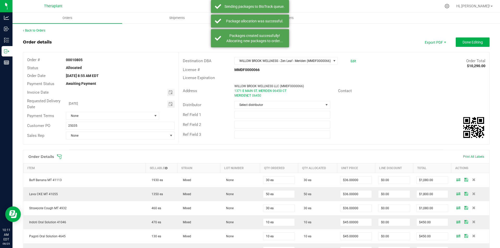
click at [460, 39] on button "Done Editing" at bounding box center [473, 42] width 34 height 9
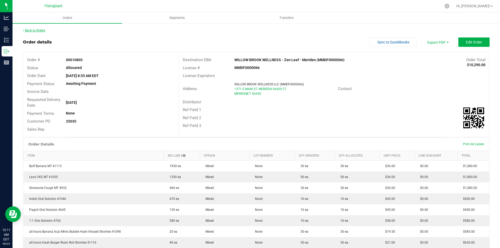
click at [39, 32] on link "Back to Orders" at bounding box center [34, 31] width 22 height 4
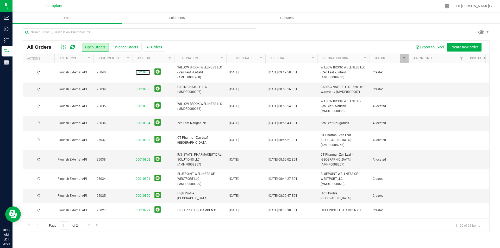
click at [141, 72] on link "00010807" at bounding box center [143, 72] width 15 height 5
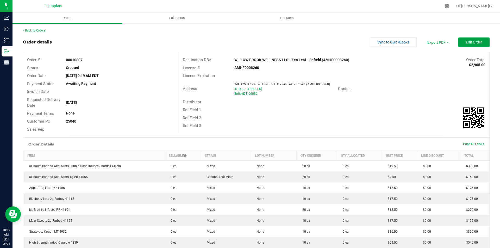
click at [467, 46] on button "Edit Order" at bounding box center [473, 42] width 31 height 9
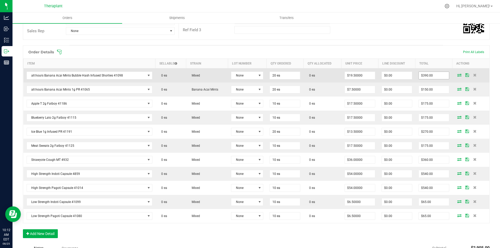
scroll to position [104, 0]
click at [457, 76] on icon at bounding box center [459, 75] width 4 height 3
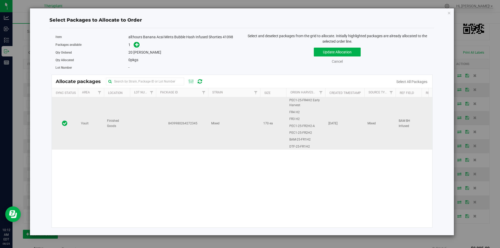
click at [179, 111] on td "8439980264272345" at bounding box center [182, 123] width 52 height 52
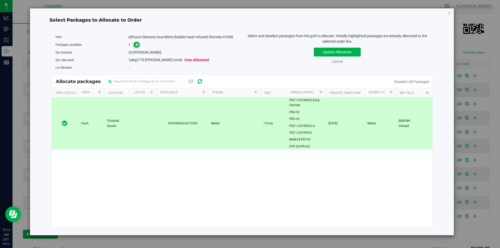
click at [136, 43] on icon at bounding box center [137, 45] width 4 height 4
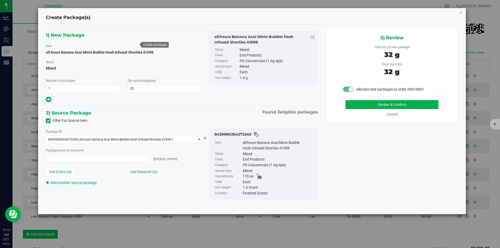
type input "20 ea"
click at [392, 99] on div "3) Review Total qty of new package 32 g Total input qty 32 g Allocate new packa…" at bounding box center [392, 76] width 132 height 94
click at [391, 104] on button "Review & Confirm" at bounding box center [392, 104] width 93 height 9
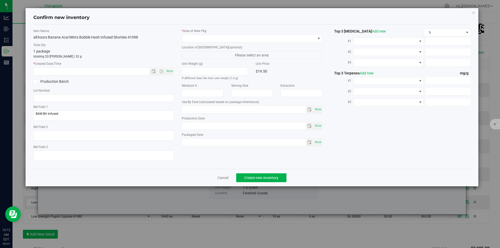
type input "2026-07-15"
click at [168, 70] on span "Now" at bounding box center [169, 71] width 9 height 8
type input "8/25/2025 10:12 AM"
click at [193, 40] on span at bounding box center [249, 38] width 134 height 7
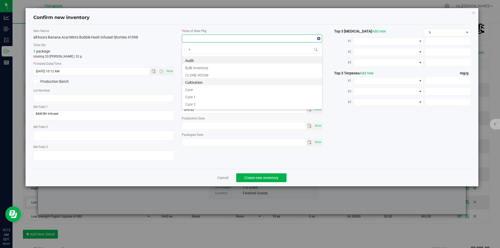
scroll to position [8, 141]
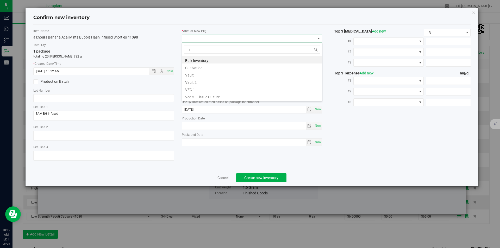
click at [197, 76] on li "Vault" at bounding box center [252, 74] width 140 height 7
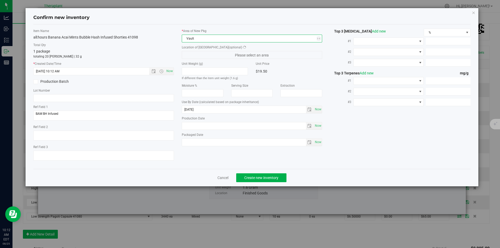
drag, startPoint x: 201, startPoint y: 57, endPoint x: 199, endPoint y: 33, distance: 23.8
click at [201, 53] on span "Please select an area" at bounding box center [252, 55] width 141 height 8
click at [202, 54] on span "Finished Goods" at bounding box center [249, 54] width 134 height 7
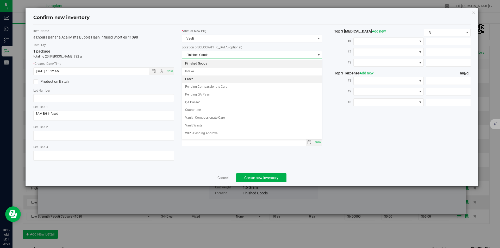
click at [201, 80] on li "Order" at bounding box center [252, 80] width 140 height 8
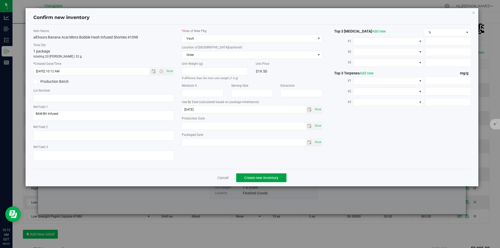
click at [253, 178] on span "Create new inventory" at bounding box center [261, 178] width 34 height 4
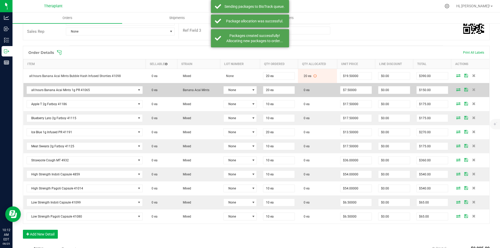
click at [454, 87] on td at bounding box center [470, 90] width 38 height 14
click at [456, 91] on icon at bounding box center [458, 89] width 4 height 3
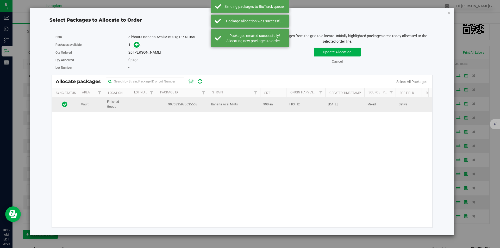
click at [145, 108] on td at bounding box center [143, 104] width 26 height 14
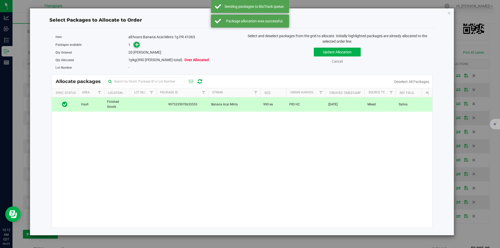
click at [137, 46] on icon at bounding box center [137, 45] width 4 height 4
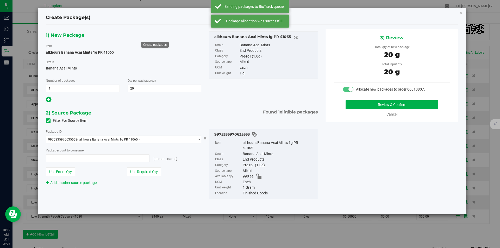
type input "20 ea"
click at [378, 109] on button "Review & Confirm" at bounding box center [392, 104] width 93 height 9
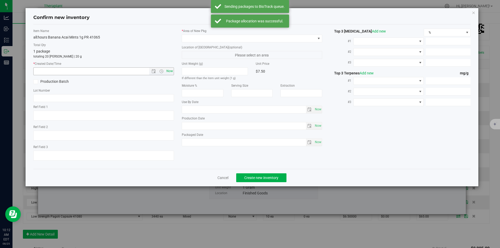
type textarea "Sativa"
type input "2026-06-23"
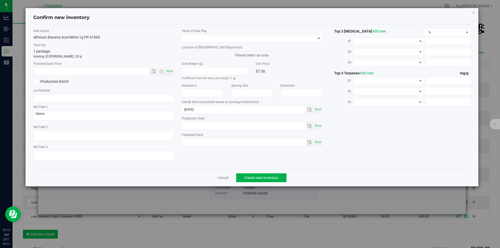
click at [169, 71] on span "Now" at bounding box center [169, 71] width 9 height 8
type input "8/25/2025 10:12 AM"
click at [197, 40] on span at bounding box center [249, 38] width 134 height 7
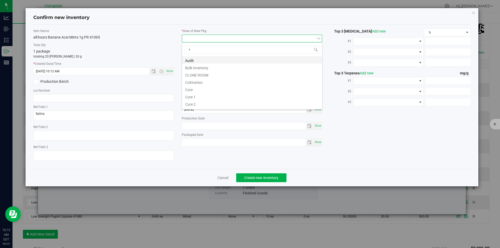
scroll to position [8, 141]
click at [200, 70] on li "Cultivation" at bounding box center [252, 67] width 140 height 7
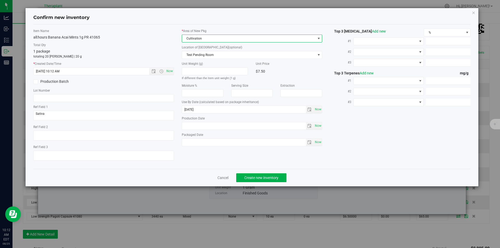
click at [199, 33] on label "* Area of [GEOGRAPHIC_DATA]" at bounding box center [252, 31] width 141 height 5
click at [197, 38] on span "Cultivation" at bounding box center [249, 38] width 134 height 7
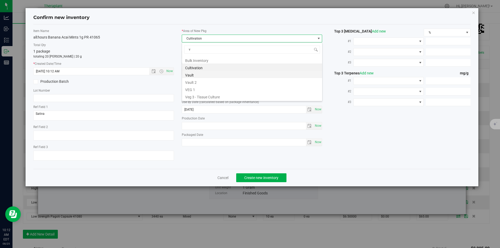
click at [196, 76] on li "Vault" at bounding box center [252, 74] width 140 height 7
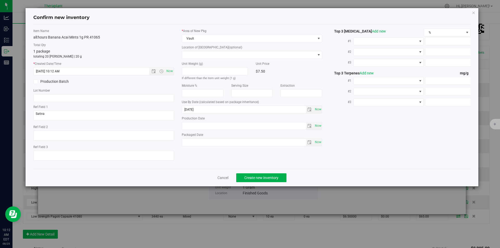
drag, startPoint x: 196, startPoint y: 60, endPoint x: 196, endPoint y: 29, distance: 31.0
click at [196, 58] on div "* Area of New Pkg Vault Location of New Pkg (optional) Finished Goods Intake Or…" at bounding box center [252, 89] width 148 height 120
click at [196, 57] on span at bounding box center [249, 54] width 134 height 7
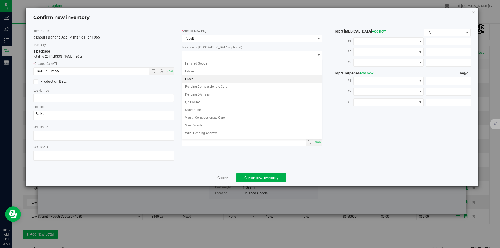
click at [196, 81] on li "Order" at bounding box center [252, 80] width 140 height 8
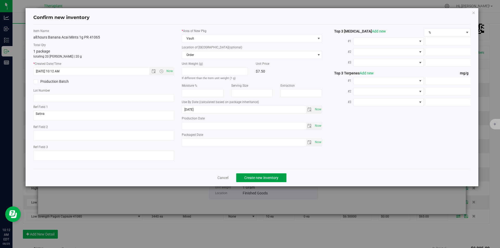
click at [246, 173] on button "Create new inventory" at bounding box center [261, 177] width 50 height 9
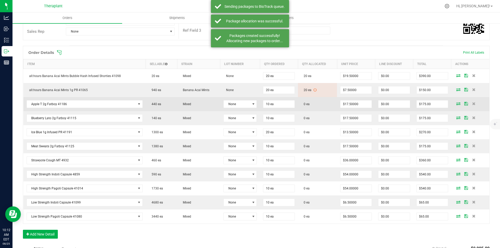
click at [456, 103] on icon at bounding box center [458, 103] width 4 height 3
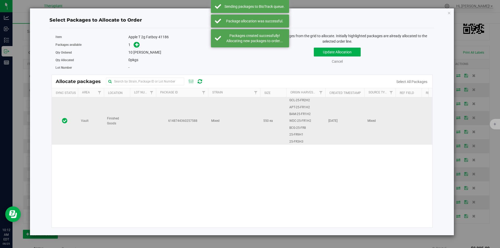
click at [169, 105] on td "6148744360257588" at bounding box center [182, 120] width 52 height 47
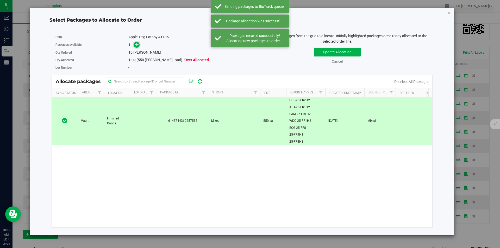
drag, startPoint x: 137, startPoint y: 37, endPoint x: 137, endPoint y: 43, distance: 6.0
click at [137, 39] on div "Apple T 2g Fatboy 41186" at bounding box center [183, 36] width 110 height 5
click at [137, 43] on icon at bounding box center [137, 45] width 4 height 4
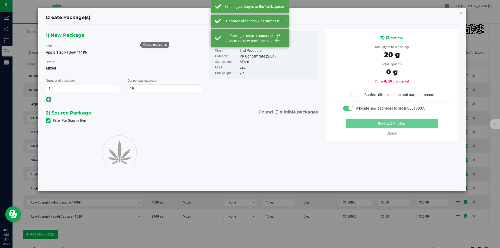
type input "10"
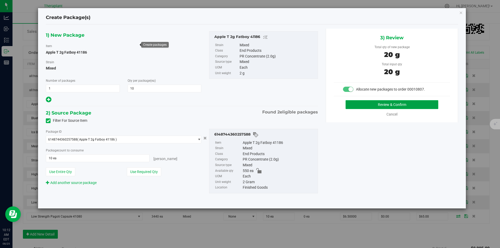
click at [370, 108] on button "Review & Confirm" at bounding box center [392, 104] width 93 height 9
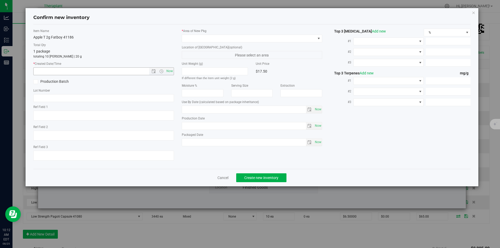
type input "2026-08-06"
click at [168, 70] on span "Now" at bounding box center [169, 71] width 9 height 8
type input "8/25/2025 10:12 AM"
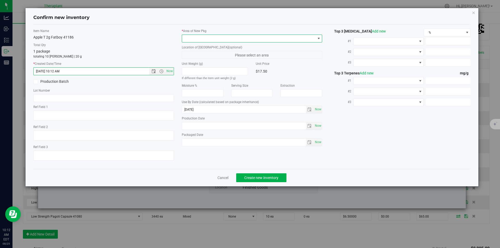
drag, startPoint x: 203, startPoint y: 41, endPoint x: 200, endPoint y: 34, distance: 7.7
click at [203, 41] on span at bounding box center [249, 38] width 134 height 7
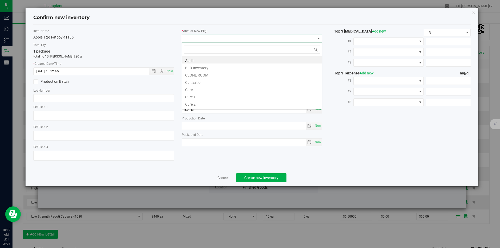
type input "v"
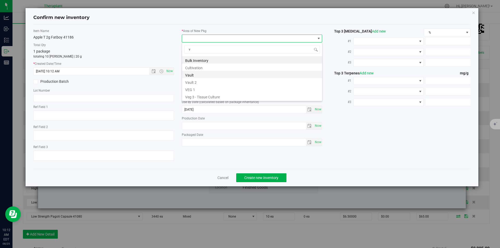
click at [198, 76] on li "Vault" at bounding box center [252, 74] width 140 height 7
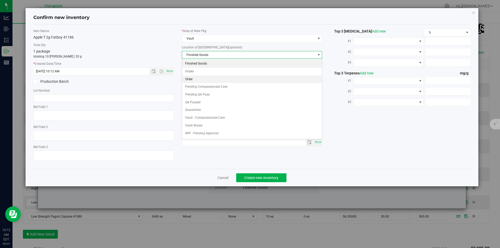
click at [198, 76] on li "Order" at bounding box center [252, 80] width 140 height 8
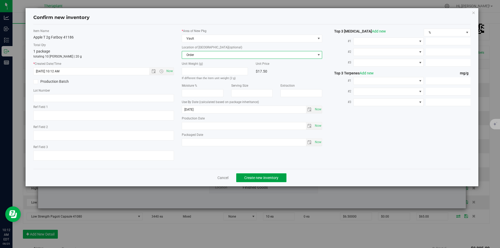
click at [253, 182] on button "Create new inventory" at bounding box center [261, 177] width 50 height 9
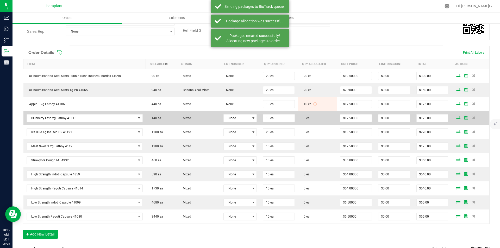
click at [456, 117] on icon at bounding box center [458, 117] width 4 height 3
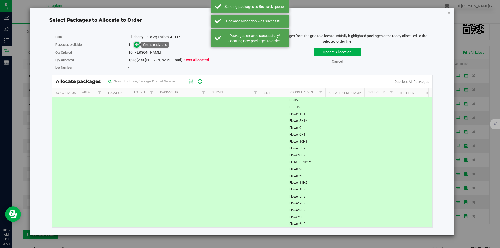
click at [136, 43] on icon at bounding box center [137, 45] width 4 height 4
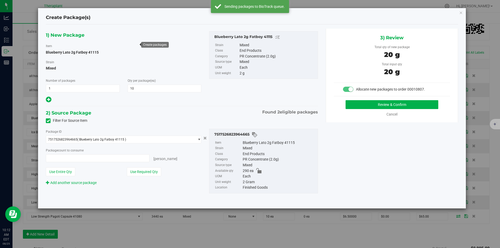
type input "10 ea"
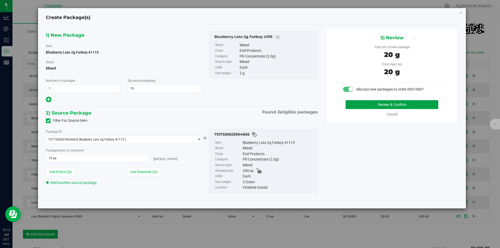
click at [380, 103] on button "Review & Confirm" at bounding box center [392, 104] width 93 height 9
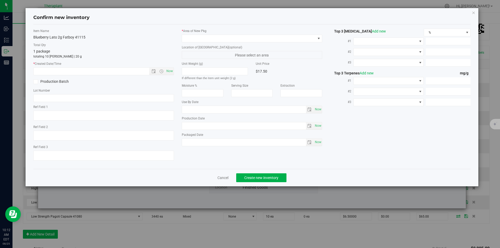
type textarea "BCK x GTO"
type textarea "(Budder Infused)"
type input "[DATE]"
drag, startPoint x: 171, startPoint y: 73, endPoint x: 182, endPoint y: 49, distance: 25.5
click at [171, 71] on span "Now" at bounding box center [169, 71] width 9 height 8
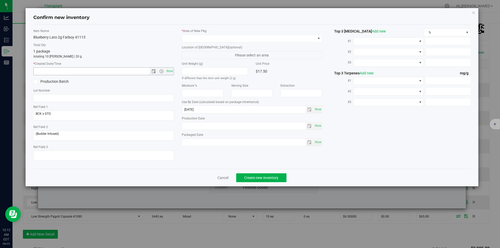
type input "8/25/2025 10:12 AM"
drag, startPoint x: 190, startPoint y: 38, endPoint x: 189, endPoint y: 16, distance: 21.9
click at [190, 37] on span at bounding box center [249, 38] width 134 height 7
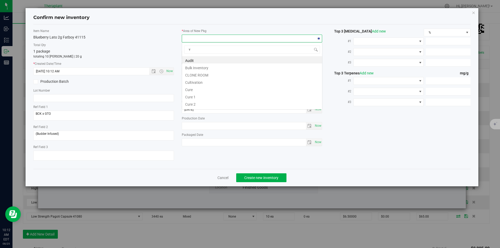
scroll to position [8, 141]
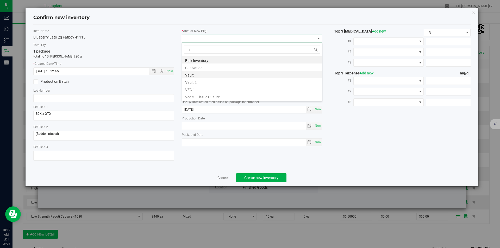
click at [199, 73] on li "Vault" at bounding box center [252, 74] width 140 height 7
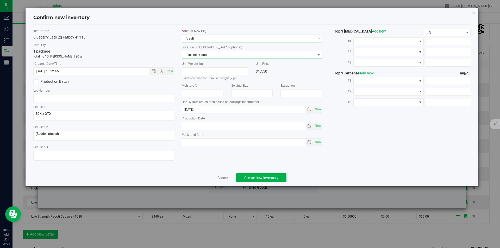
click at [197, 54] on span "Finished Goods" at bounding box center [249, 54] width 134 height 7
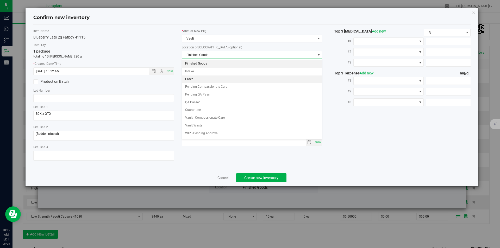
click at [200, 78] on li "Order" at bounding box center [252, 80] width 140 height 8
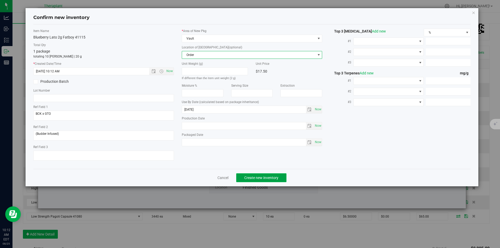
click at [249, 177] on span "Create new inventory" at bounding box center [261, 178] width 34 height 4
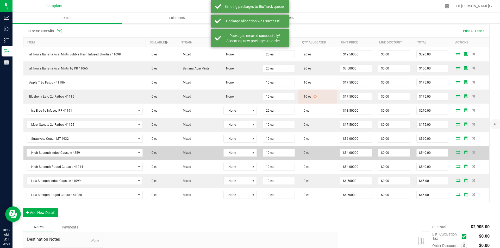
scroll to position [156, 0]
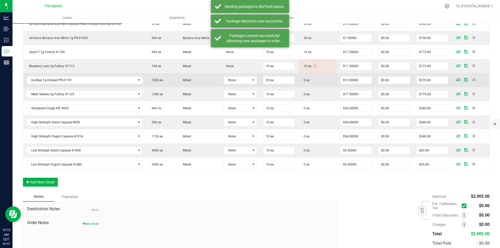
click at [456, 81] on icon at bounding box center [458, 79] width 4 height 3
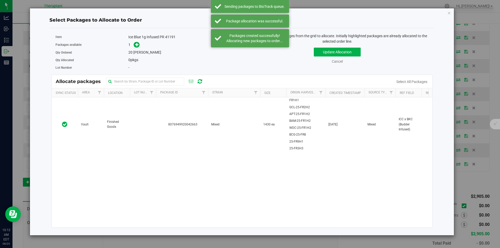
drag, startPoint x: 221, startPoint y: 113, endPoint x: 182, endPoint y: 97, distance: 41.5
click at [220, 113] on td "Mixed" at bounding box center [234, 124] width 52 height 54
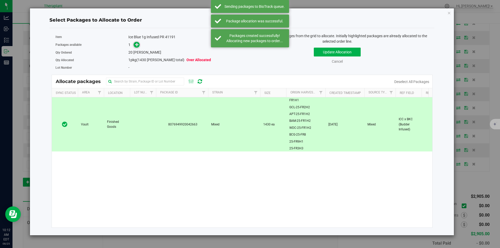
click at [136, 45] on icon at bounding box center [137, 45] width 4 height 4
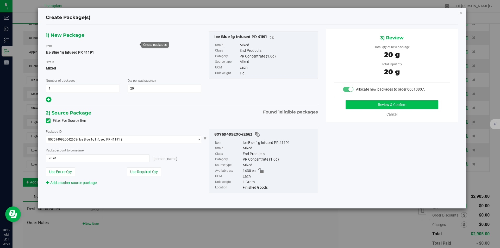
click at [375, 108] on div "Review & Confirm Cancel" at bounding box center [392, 108] width 116 height 17
click at [375, 107] on button "Review & Confirm" at bounding box center [392, 104] width 93 height 9
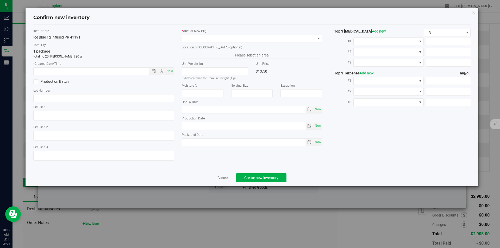
type textarea "ICC x BKC (Budder Infused)"
type input "2026-08-11"
click at [166, 69] on span "Now" at bounding box center [169, 71] width 9 height 8
type input "8/25/2025 10:12 AM"
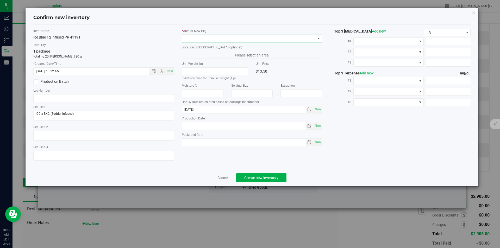
drag, startPoint x: 201, startPoint y: 39, endPoint x: 190, endPoint y: 17, distance: 23.5
click at [201, 38] on span at bounding box center [249, 38] width 134 height 7
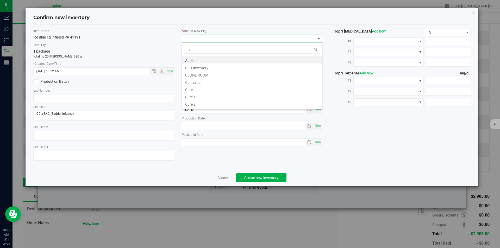
scroll to position [8, 141]
click at [202, 72] on li "Vault" at bounding box center [252, 74] width 140 height 7
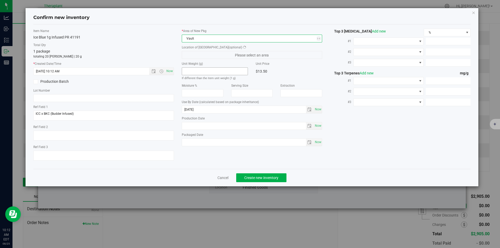
click at [200, 58] on div "* Area of New Pkg Vault Location of New Pkg (optional) Please select an area Un…" at bounding box center [252, 89] width 148 height 120
click at [196, 57] on span "Finished Goods" at bounding box center [249, 54] width 134 height 7
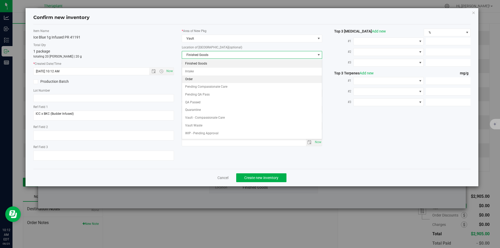
click at [200, 83] on li "Order" at bounding box center [252, 80] width 140 height 8
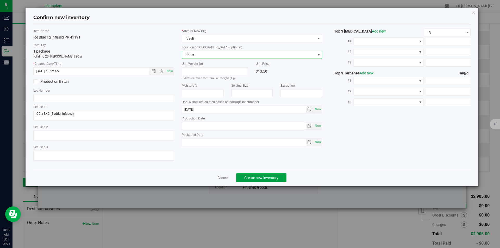
click at [259, 179] on span "Create new inventory" at bounding box center [261, 178] width 34 height 4
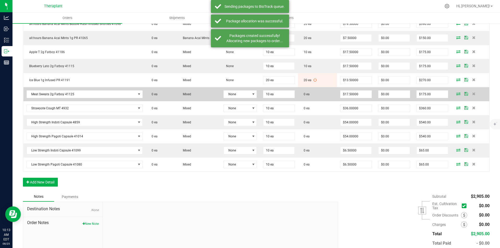
click at [456, 95] on icon at bounding box center [458, 93] width 4 height 3
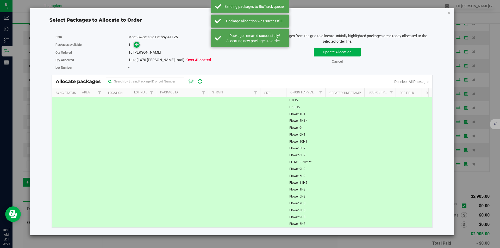
click at [139, 46] on span at bounding box center [137, 45] width 6 height 6
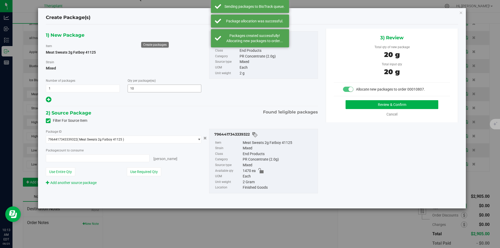
type input "10 ea"
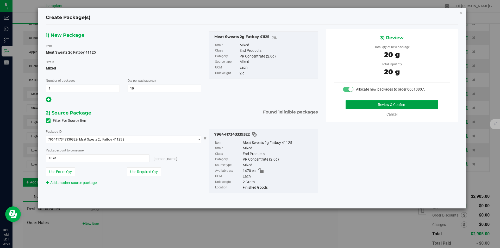
click at [374, 105] on button "Review & Confirm" at bounding box center [392, 104] width 93 height 9
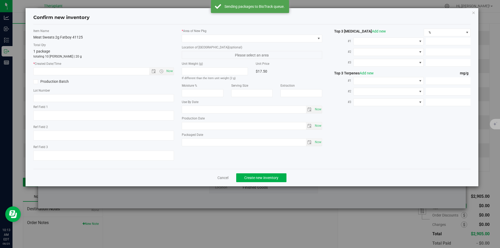
type textarea "Meat Sweats Fat Boy"
type input "2026-07-17"
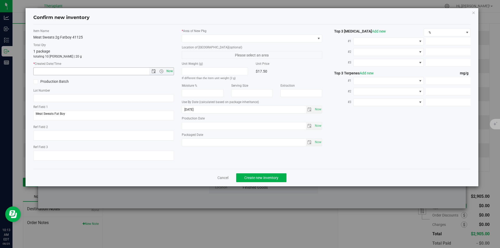
click at [170, 70] on span "Now" at bounding box center [169, 71] width 9 height 8
type input "8/25/2025 10:13 AM"
click at [199, 34] on div "* Area of [GEOGRAPHIC_DATA]" at bounding box center [252, 36] width 141 height 14
click at [193, 40] on span at bounding box center [249, 38] width 134 height 7
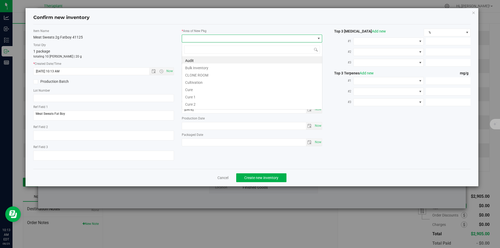
type input "v"
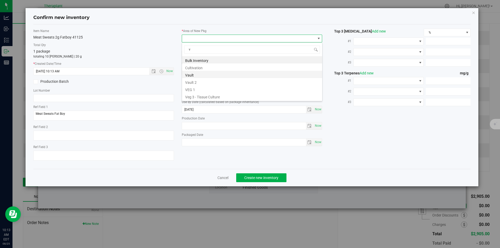
click at [197, 76] on li "Vault" at bounding box center [252, 74] width 140 height 7
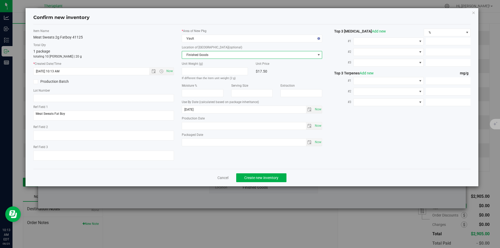
click at [197, 58] on span "Finished Goods" at bounding box center [249, 54] width 134 height 7
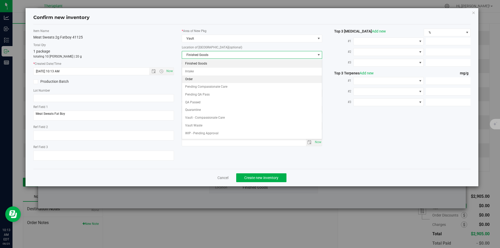
click at [197, 79] on li "Order" at bounding box center [252, 80] width 140 height 8
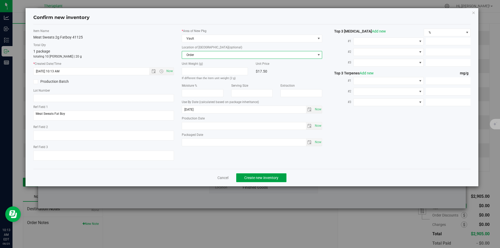
click at [258, 174] on button "Create new inventory" at bounding box center [261, 177] width 50 height 9
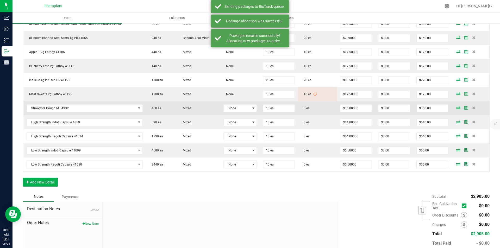
click at [456, 107] on icon at bounding box center [458, 107] width 4 height 3
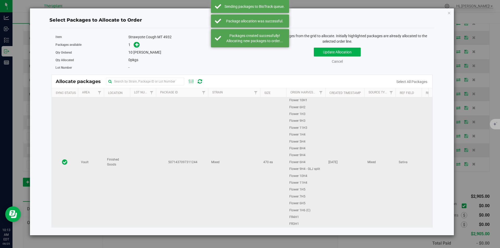
click at [169, 114] on td "5071437097311244" at bounding box center [182, 162] width 52 height 130
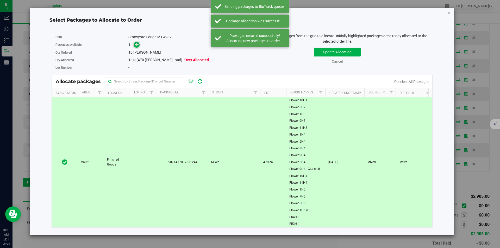
click at [139, 47] on span at bounding box center [137, 45] width 6 height 6
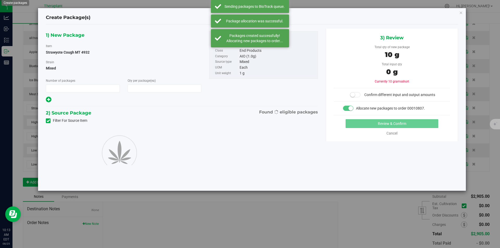
type input "1"
type input "10"
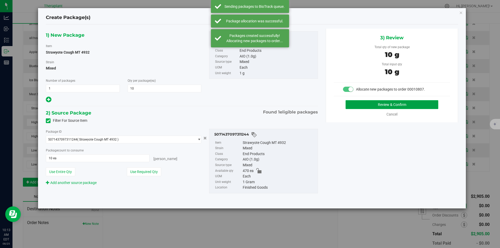
click at [359, 102] on button "Review & Confirm" at bounding box center [392, 104] width 93 height 9
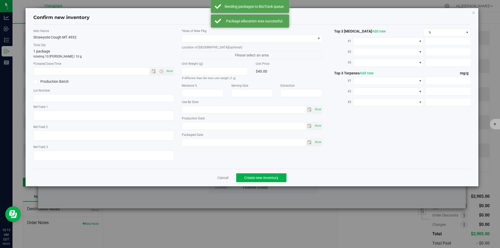
type textarea "Sativa"
type input "2026-05-15"
drag, startPoint x: 169, startPoint y: 72, endPoint x: 182, endPoint y: 55, distance: 21.7
click at [169, 72] on span "Now" at bounding box center [169, 71] width 9 height 8
type input "8/25/2025 10:13 AM"
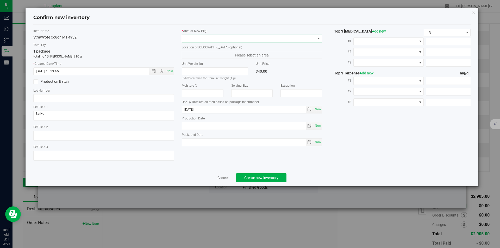
click at [200, 39] on span at bounding box center [249, 38] width 134 height 7
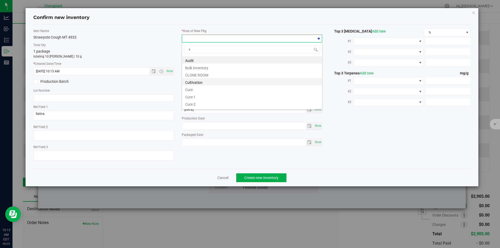
scroll to position [8, 141]
click at [198, 76] on li "Vault" at bounding box center [252, 74] width 140 height 7
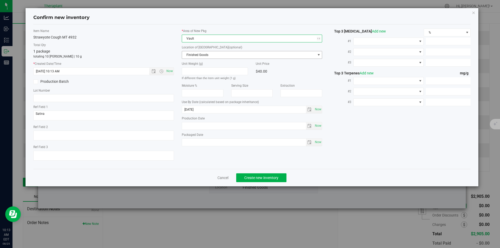
click at [196, 56] on span "Finished Goods" at bounding box center [249, 54] width 134 height 7
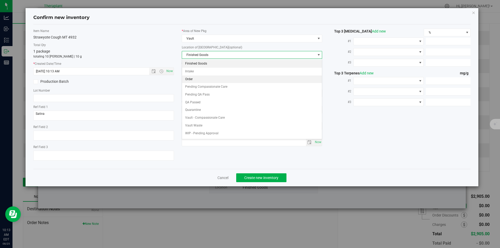
click at [193, 79] on li "Order" at bounding box center [252, 80] width 140 height 8
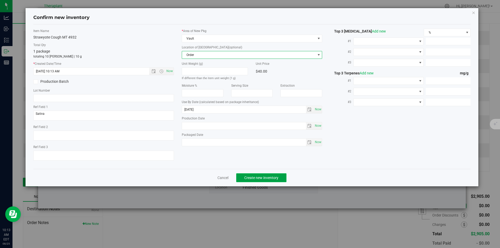
click at [257, 174] on button "Create new inventory" at bounding box center [261, 177] width 50 height 9
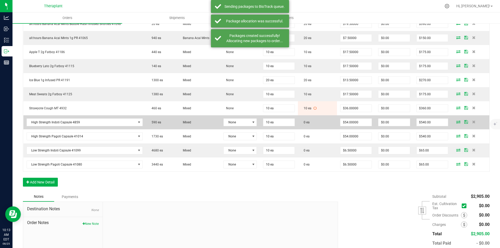
click at [456, 122] on icon at bounding box center [458, 121] width 4 height 3
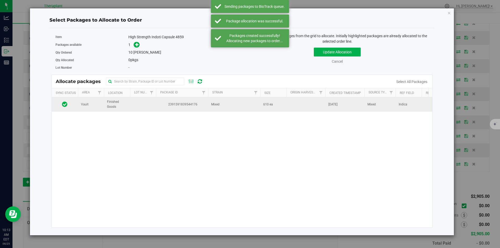
click at [155, 106] on td at bounding box center [143, 104] width 26 height 14
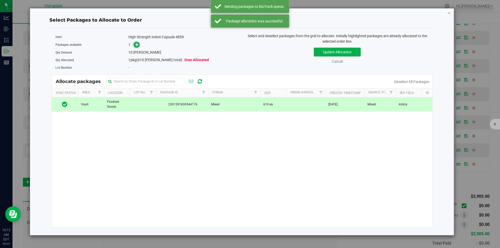
click at [135, 44] on icon at bounding box center [137, 45] width 4 height 4
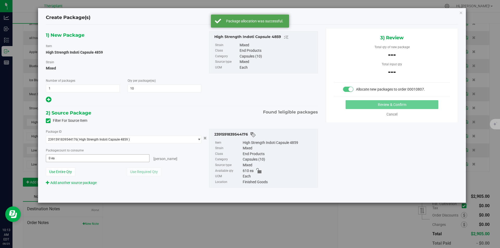
click at [118, 155] on span "0 ea 0" at bounding box center [98, 158] width 104 height 8
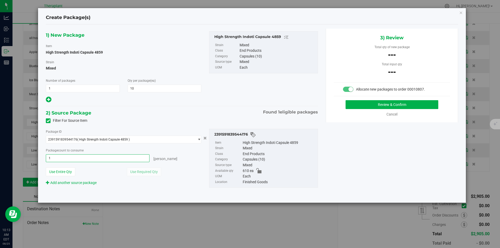
type input "10"
type input "10 ea"
drag, startPoint x: 388, startPoint y: 105, endPoint x: 385, endPoint y: 105, distance: 3.1
click at [385, 105] on button "Review & Confirm" at bounding box center [392, 104] width 93 height 9
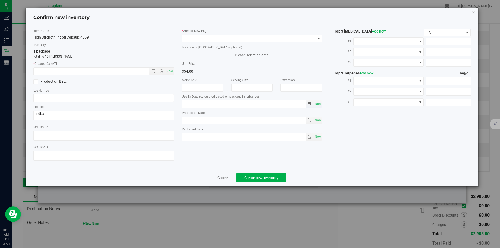
type input "2026-05-21"
click at [167, 68] on span "Now" at bounding box center [169, 71] width 9 height 8
type input "8/25/2025 10:13 AM"
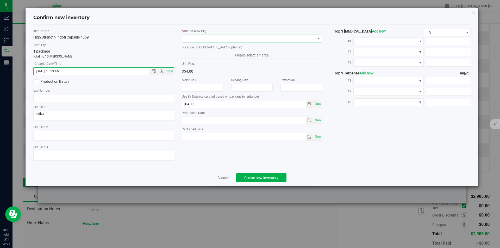
drag, startPoint x: 188, startPoint y: 37, endPoint x: 190, endPoint y: 18, distance: 18.3
click at [188, 36] on span at bounding box center [249, 38] width 134 height 7
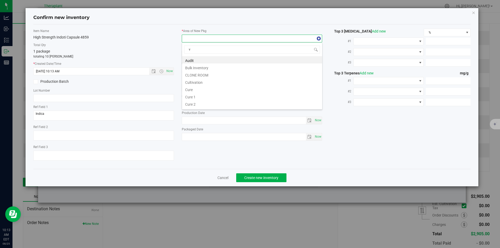
scroll to position [8, 141]
click at [199, 73] on li "Vault" at bounding box center [252, 74] width 140 height 7
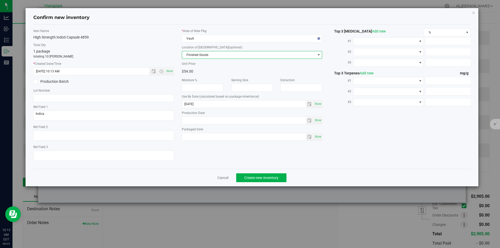
click at [198, 56] on span "Finished Goods" at bounding box center [249, 54] width 134 height 7
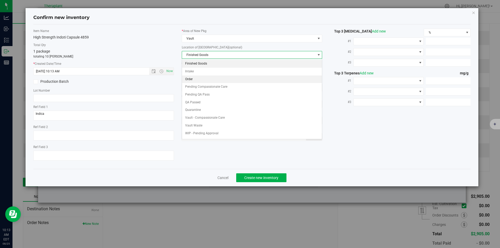
click at [195, 79] on li "Order" at bounding box center [252, 80] width 140 height 8
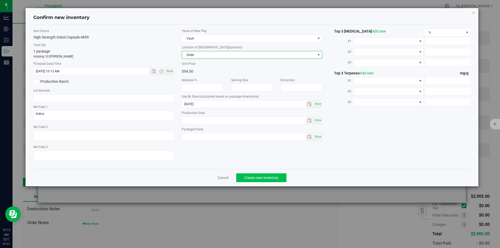
drag, startPoint x: 267, startPoint y: 190, endPoint x: 262, endPoint y: 177, distance: 13.8
click at [266, 188] on div "Confirm new inventory Item Name High Strength Indoti Capsule 4859 Total Qty 1 p…" at bounding box center [252, 124] width 504 height 248
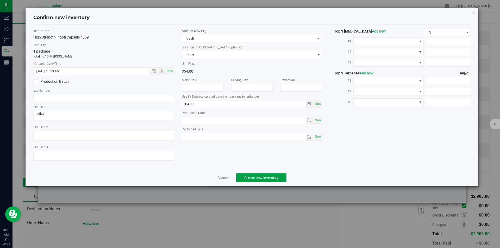
click at [262, 177] on span "Create new inventory" at bounding box center [261, 178] width 34 height 4
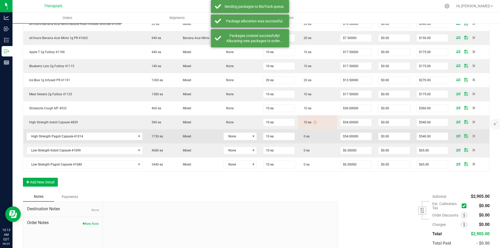
click at [456, 136] on icon at bounding box center [458, 135] width 4 height 3
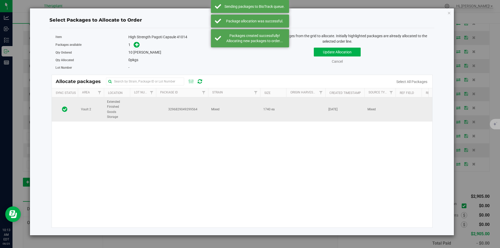
click at [171, 105] on td "3296829049299564" at bounding box center [182, 109] width 52 height 24
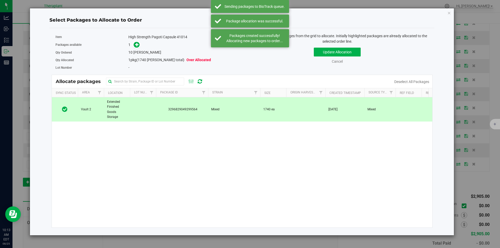
click at [137, 41] on div "Packages available 1" at bounding box center [146, 45] width 183 height 8
click at [137, 46] on icon at bounding box center [137, 45] width 4 height 4
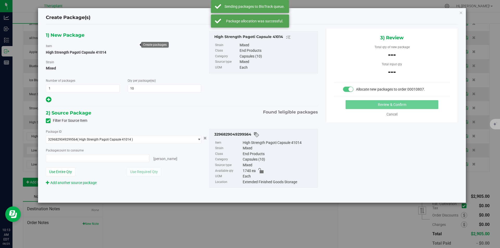
type input "0 ea"
click at [77, 163] on div "Package ID 3296829049299564 ( High Strength Pagoti Capsule 41014 ) 329682904929…" at bounding box center [123, 157] width 163 height 57
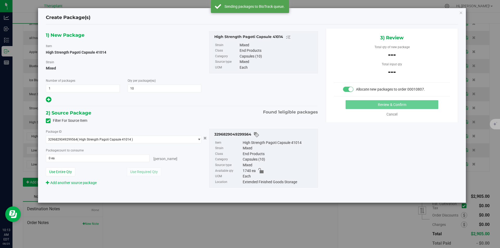
click at [77, 162] on div "Package ID 3296829049299564 ( High Strength Pagoti Capsule 41014 ) 329682904929…" at bounding box center [123, 157] width 163 height 57
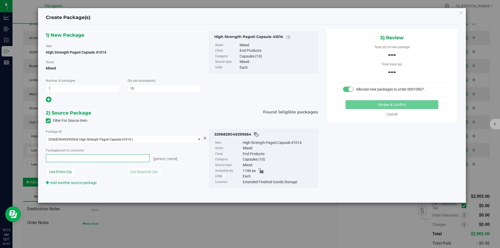
click at [77, 155] on span at bounding box center [98, 158] width 104 height 8
type input "10"
click at [356, 104] on button "Review & Confirm" at bounding box center [392, 104] width 93 height 9
type input "10 ea"
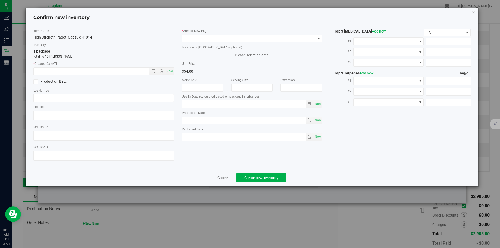
type input "[DATE]"
click at [169, 70] on span "Now" at bounding box center [169, 71] width 9 height 8
type input "8/25/2025 10:13 AM"
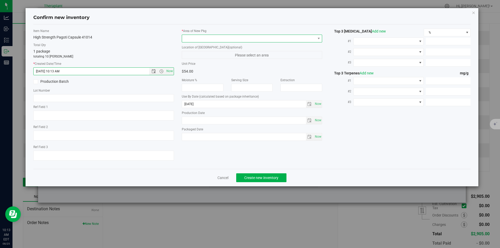
click at [193, 37] on span at bounding box center [249, 38] width 134 height 7
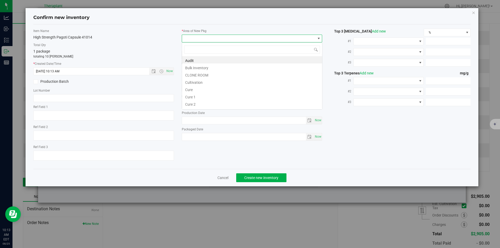
type input "v"
click at [194, 73] on li "Vault" at bounding box center [252, 74] width 140 height 7
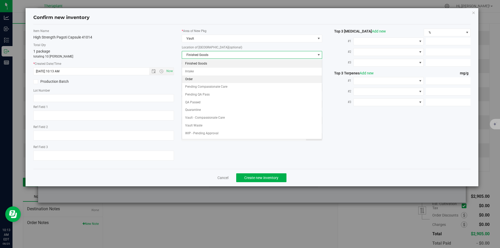
click at [197, 79] on li "Order" at bounding box center [252, 80] width 140 height 8
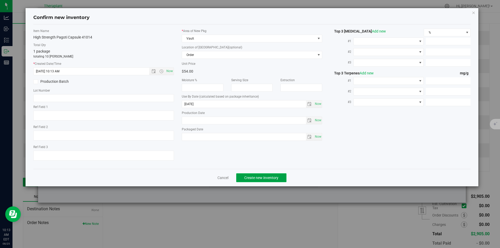
click at [250, 175] on button "Create new inventory" at bounding box center [261, 177] width 50 height 9
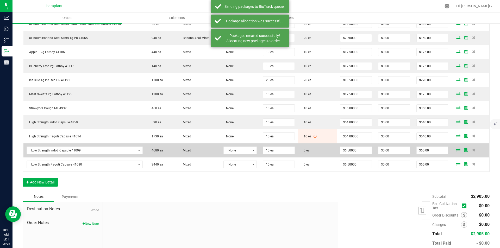
click at [456, 150] on icon at bounding box center [458, 149] width 4 height 3
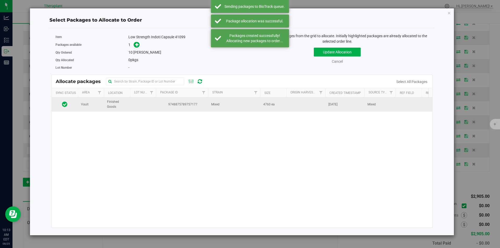
click at [199, 101] on td "9748875789757177" at bounding box center [182, 104] width 52 height 14
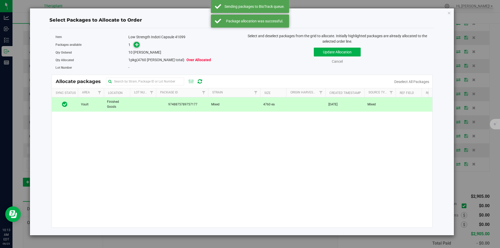
click at [138, 43] on icon at bounding box center [137, 45] width 4 height 4
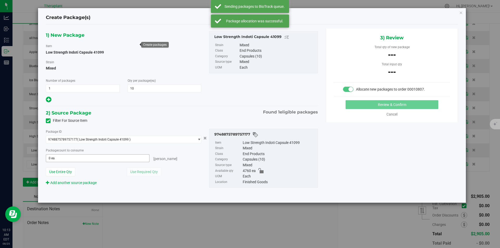
click at [72, 160] on span "0 ea 0" at bounding box center [98, 158] width 104 height 8
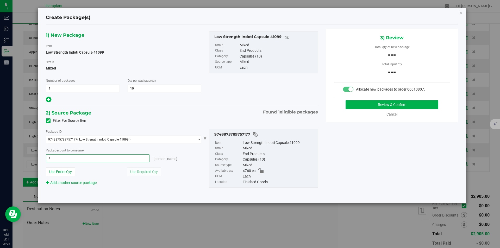
type input "10"
click at [375, 107] on button "Review & Confirm" at bounding box center [392, 104] width 93 height 9
type input "10 ea"
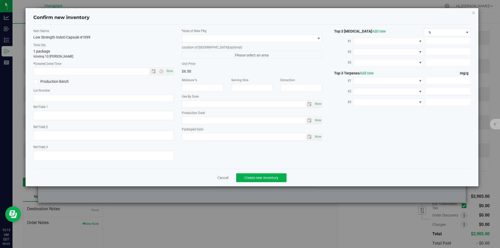
type input "2026-07-11"
drag, startPoint x: 172, startPoint y: 73, endPoint x: 191, endPoint y: 41, distance: 37.7
click at [174, 71] on span "Now" at bounding box center [103, 71] width 141 height 8
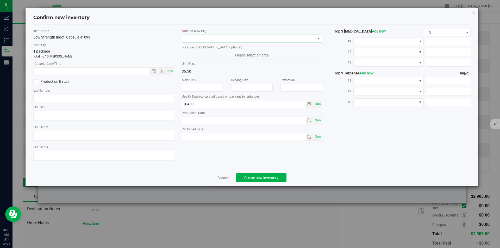
drag, startPoint x: 193, startPoint y: 35, endPoint x: 192, endPoint y: 22, distance: 13.1
click at [193, 35] on span at bounding box center [252, 39] width 141 height 8
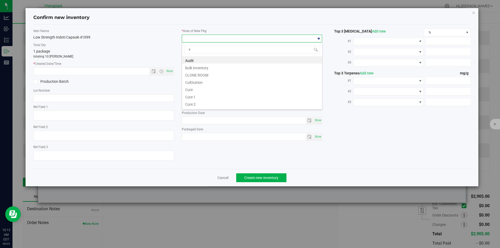
scroll to position [8, 141]
click at [192, 73] on li "Vault" at bounding box center [252, 74] width 140 height 7
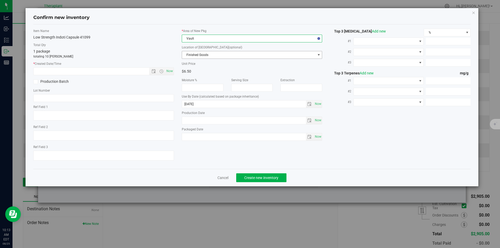
drag, startPoint x: 192, startPoint y: 57, endPoint x: 190, endPoint y: 31, distance: 25.8
click at [192, 56] on span "Finished Goods" at bounding box center [249, 54] width 134 height 7
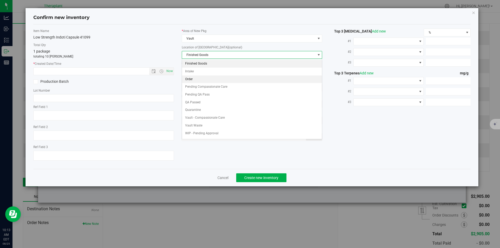
click at [190, 79] on li "Order" at bounding box center [252, 80] width 140 height 8
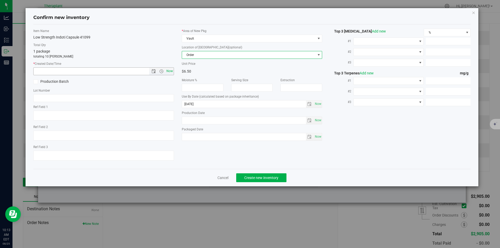
click at [169, 68] on span "Now" at bounding box center [169, 71] width 9 height 8
type input "8/25/2025 10:13 AM"
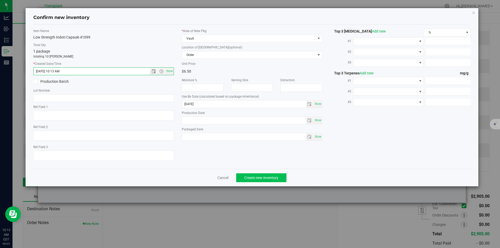
drag, startPoint x: 245, startPoint y: 184, endPoint x: 245, endPoint y: 178, distance: 6.5
click at [245, 184] on div "Cancel Create new inventory" at bounding box center [252, 177] width 438 height 17
click at [245, 178] on span "Create new inventory" at bounding box center [261, 178] width 34 height 4
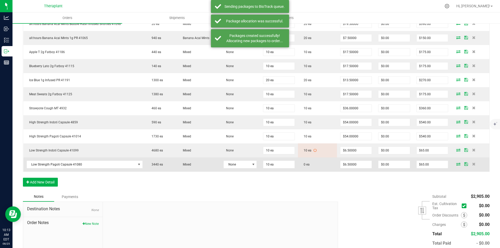
click at [456, 166] on icon at bounding box center [458, 164] width 4 height 3
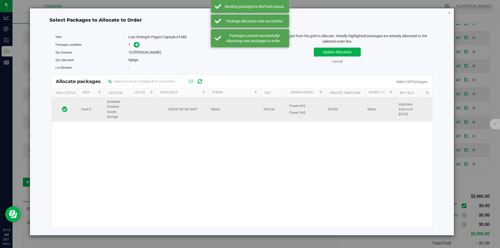
click at [209, 117] on td "Mixed" at bounding box center [234, 109] width 52 height 24
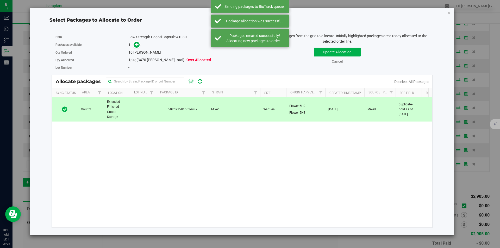
click at [132, 43] on span at bounding box center [135, 45] width 8 height 6
click at [135, 43] on icon at bounding box center [137, 45] width 4 height 4
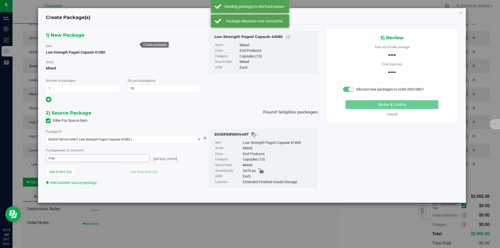
click at [102, 155] on span "0 ea 0" at bounding box center [98, 158] width 104 height 8
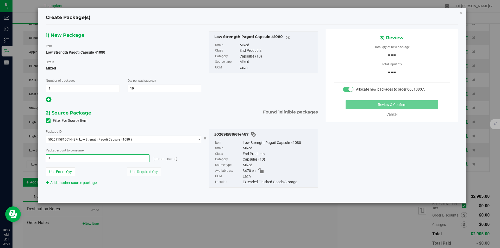
type input "10"
click at [389, 109] on div "Review & Confirm Cancel" at bounding box center [392, 108] width 116 height 17
type input "10 ea"
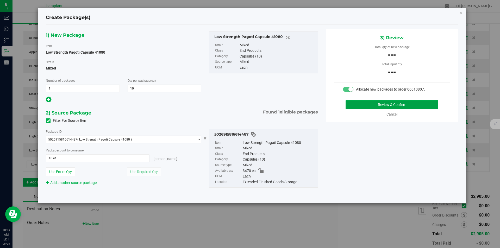
click at [388, 107] on button "Review & Confirm" at bounding box center [392, 104] width 93 height 9
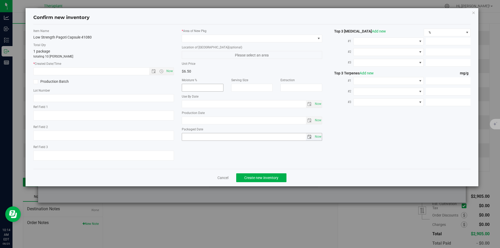
type textarea "duplicate-hold as of 7.9.25"
type input "2026-06-23"
click at [169, 71] on span "Now" at bounding box center [169, 71] width 9 height 8
type input "8/25/2025 10:14 AM"
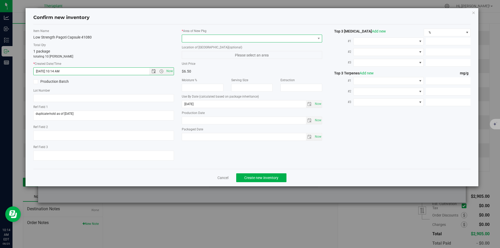
click at [197, 37] on span at bounding box center [249, 38] width 134 height 7
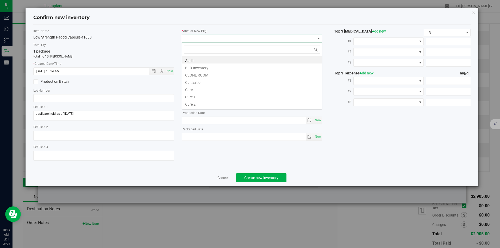
type input "v"
click at [196, 72] on li "Vault" at bounding box center [252, 74] width 140 height 7
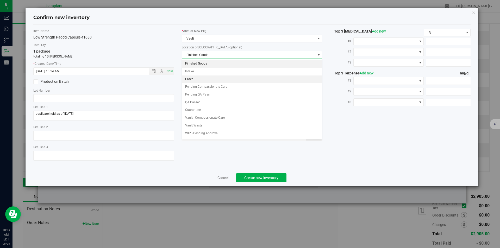
click at [197, 78] on li "Order" at bounding box center [252, 80] width 140 height 8
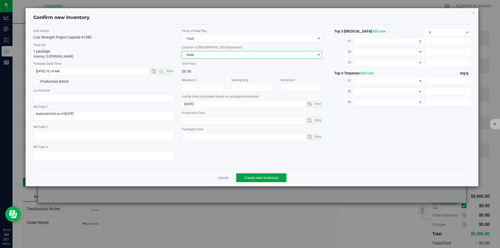
click at [248, 176] on span "Create new inventory" at bounding box center [261, 178] width 34 height 4
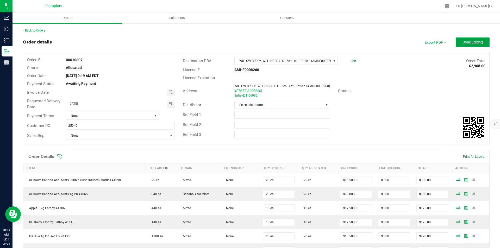
click at [467, 46] on button "Done Editing" at bounding box center [473, 42] width 34 height 9
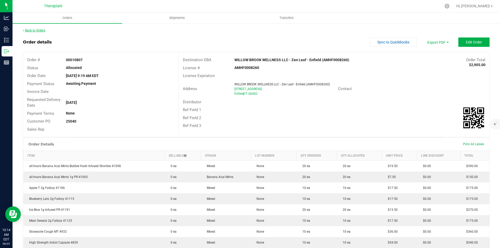
click at [38, 29] on link "Back to Orders" at bounding box center [34, 31] width 22 height 4
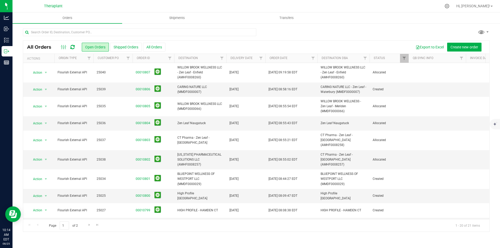
click at [73, 46] on icon at bounding box center [72, 47] width 4 height 5
click at [55, 29] on input "text" at bounding box center [139, 32] width 233 height 8
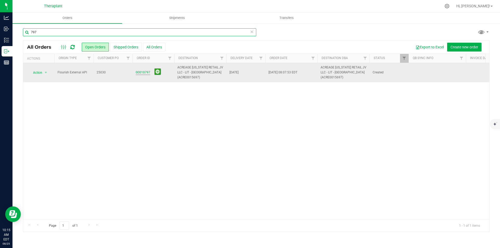
type input "797"
click at [146, 73] on link "00010797" at bounding box center [143, 72] width 15 height 5
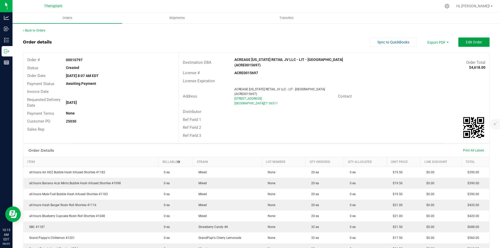
click at [466, 43] on span "Edit Order" at bounding box center [474, 42] width 16 height 4
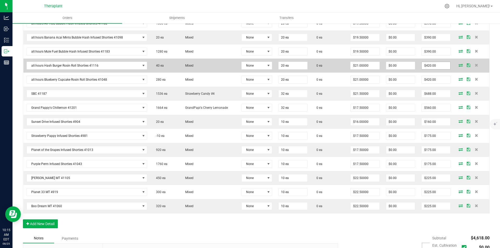
scroll to position [130, 0]
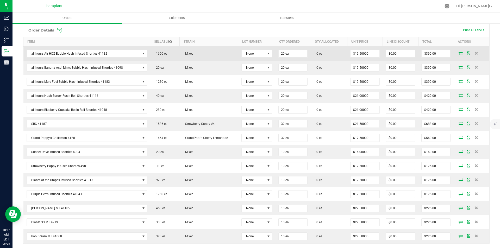
click at [459, 53] on icon at bounding box center [461, 53] width 4 height 3
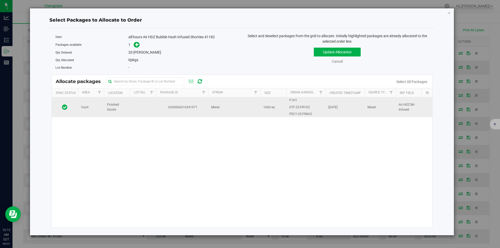
click at [112, 112] on span "Finished Goods" at bounding box center [117, 107] width 20 height 10
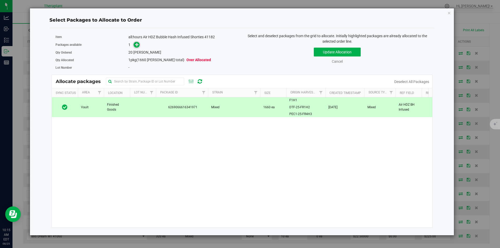
click at [135, 43] on icon at bounding box center [137, 45] width 4 height 4
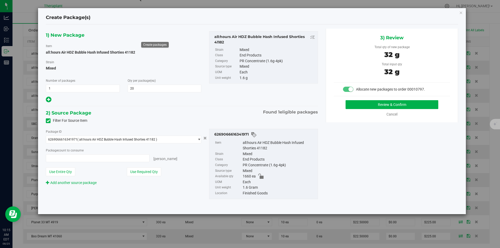
type input "20 ea"
click at [366, 106] on button "Review & Confirm" at bounding box center [392, 104] width 93 height 9
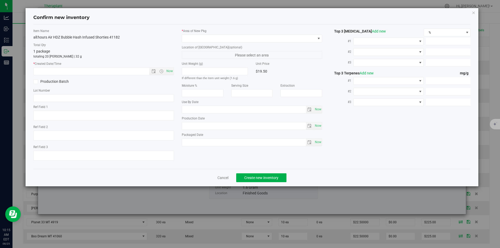
type textarea "Air HDZ BH Infused"
type input "2026-08-01"
drag, startPoint x: 168, startPoint y: 68, endPoint x: 193, endPoint y: 50, distance: 31.2
click at [168, 69] on span "Now" at bounding box center [169, 71] width 9 height 8
type input "8/25/2025 10:15 AM"
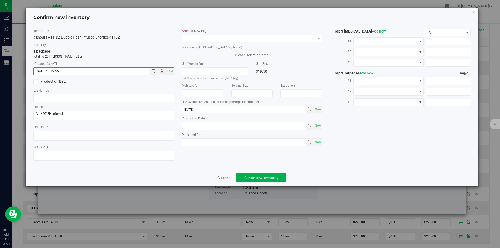
click at [197, 42] on span at bounding box center [252, 39] width 141 height 8
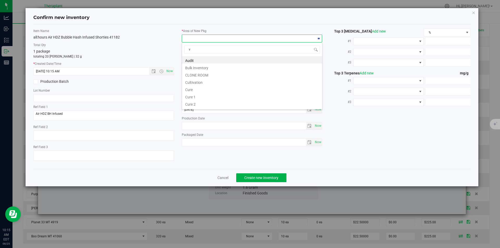
scroll to position [8, 141]
click at [195, 73] on li "Vault" at bounding box center [252, 74] width 140 height 7
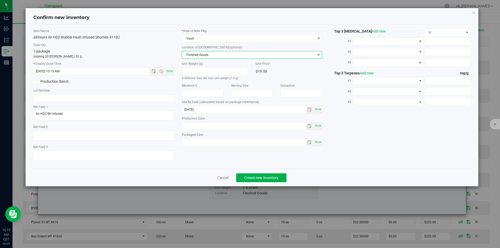
click at [201, 54] on span "Finished Goods" at bounding box center [249, 54] width 134 height 7
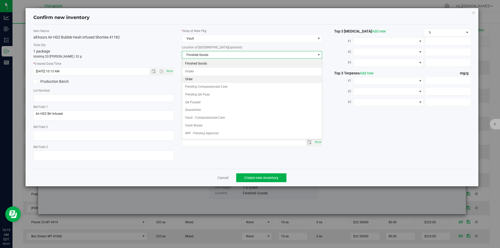
click at [201, 81] on li "Order" at bounding box center [252, 80] width 140 height 8
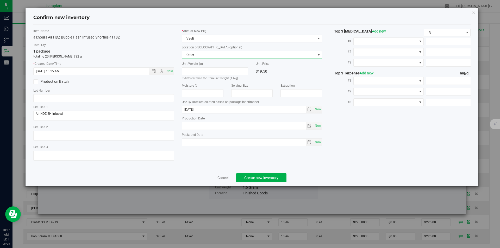
click at [264, 172] on div "Cancel Create new inventory" at bounding box center [252, 177] width 438 height 17
click at [264, 176] on span "Create new inventory" at bounding box center [261, 178] width 34 height 4
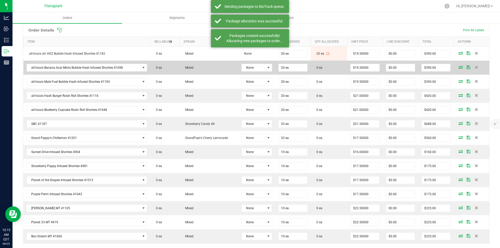
click at [459, 67] on icon at bounding box center [461, 67] width 4 height 3
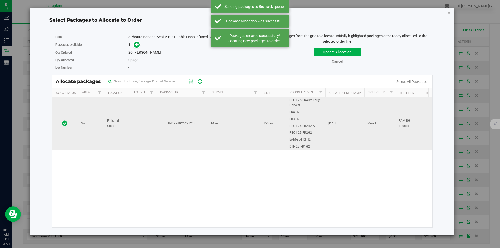
click at [140, 113] on td at bounding box center [143, 123] width 26 height 52
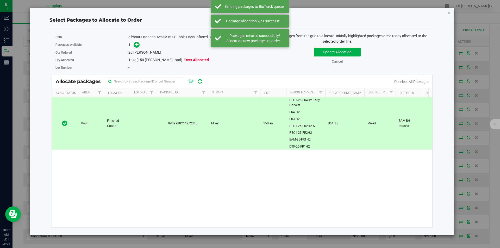
click at [133, 45] on span at bounding box center [135, 45] width 8 height 6
click at [134, 44] on span at bounding box center [137, 45] width 6 height 6
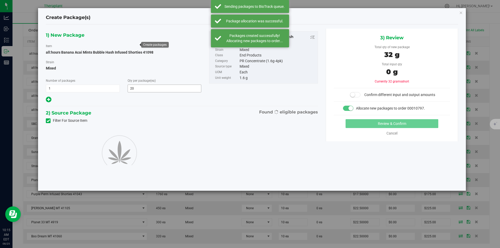
type input "20"
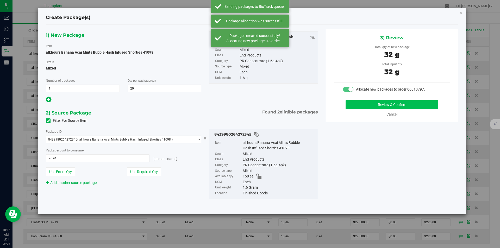
click at [353, 109] on div "Review & Confirm Cancel" at bounding box center [392, 108] width 116 height 17
click at [355, 106] on button "Review & Confirm" at bounding box center [392, 104] width 93 height 9
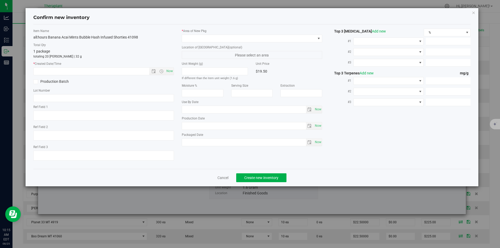
type textarea "BAM BH Infused"
type input "2026-07-15"
click at [173, 70] on span "Now" at bounding box center [169, 71] width 9 height 8
type input "8/25/2025 10:15 AM"
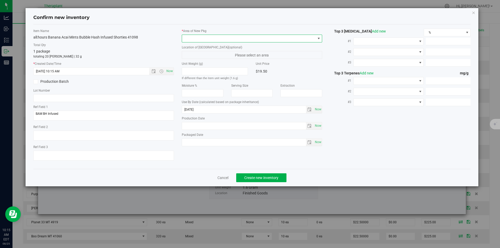
drag, startPoint x: 192, startPoint y: 42, endPoint x: 194, endPoint y: 26, distance: 16.2
click at [192, 41] on span at bounding box center [252, 39] width 141 height 8
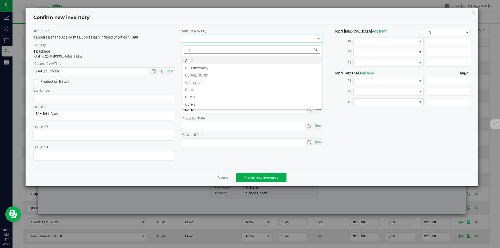
scroll to position [8, 141]
click at [200, 72] on li "Vault" at bounding box center [252, 74] width 140 height 7
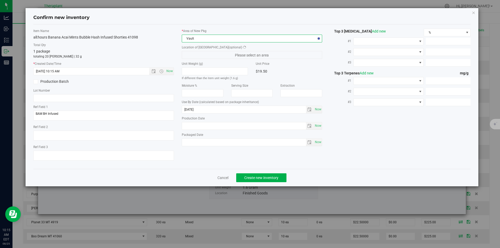
click at [201, 48] on label "Location of [GEOGRAPHIC_DATA] (optional)" at bounding box center [252, 47] width 141 height 5
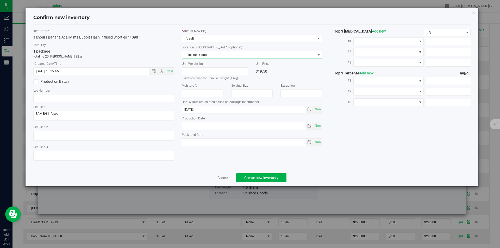
click at [200, 55] on span "Finished Goods" at bounding box center [249, 54] width 134 height 7
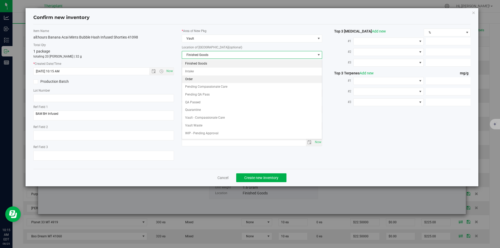
click at [199, 80] on li "Order" at bounding box center [252, 80] width 140 height 8
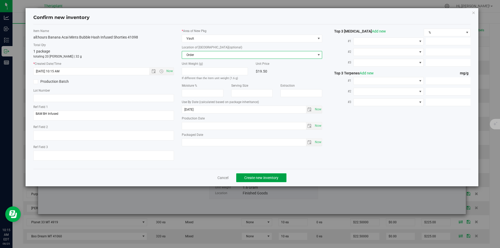
click at [256, 176] on span "Create new inventory" at bounding box center [261, 178] width 34 height 4
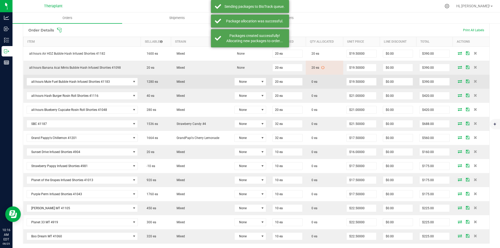
click at [458, 80] on icon at bounding box center [460, 81] width 4 height 3
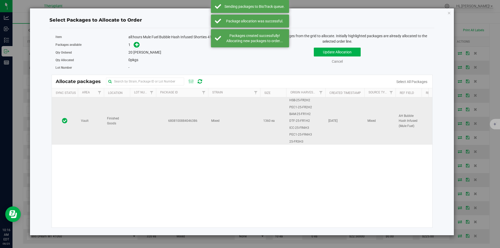
drag, startPoint x: 195, startPoint y: 111, endPoint x: 186, endPoint y: 101, distance: 13.6
click at [195, 110] on td "6808100884046386" at bounding box center [182, 120] width 52 height 47
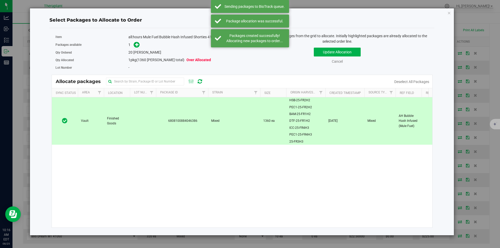
click at [133, 42] on span at bounding box center [135, 45] width 8 height 6
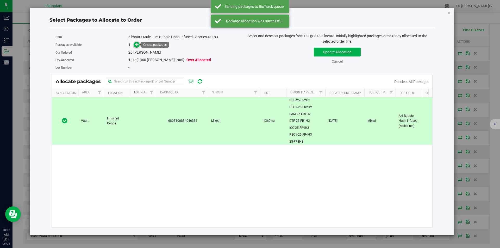
click at [137, 45] on icon at bounding box center [137, 45] width 4 height 4
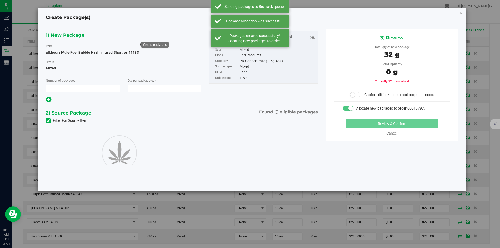
type input "1"
type input "20"
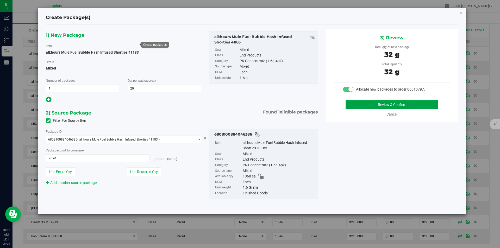
click at [358, 101] on button "Review & Confirm" at bounding box center [392, 104] width 93 height 9
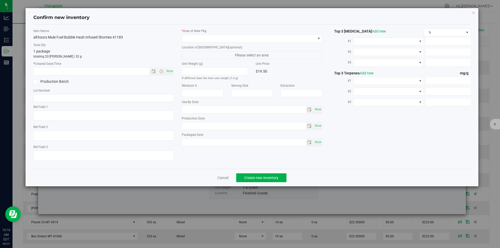
type textarea "AH Bubble Hash Infused (Mule Fuel)"
type input "2026-08-06"
drag, startPoint x: 167, startPoint y: 72, endPoint x: 195, endPoint y: 40, distance: 42.1
click at [168, 72] on span "Now" at bounding box center [169, 71] width 9 height 8
type input "8/25/2025 10:16 AM"
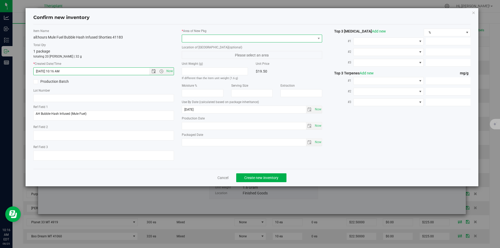
click at [195, 38] on span at bounding box center [249, 38] width 134 height 7
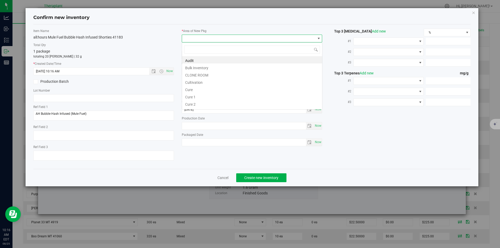
type input "v"
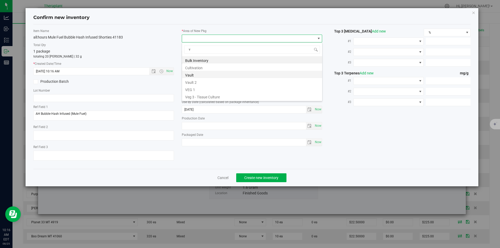
click at [198, 72] on li "Vault" at bounding box center [252, 74] width 140 height 7
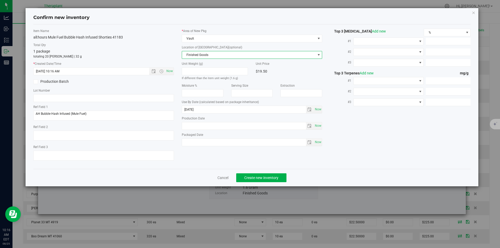
drag, startPoint x: 197, startPoint y: 55, endPoint x: 192, endPoint y: 21, distance: 34.7
click at [197, 54] on span "Finished Goods" at bounding box center [249, 54] width 134 height 7
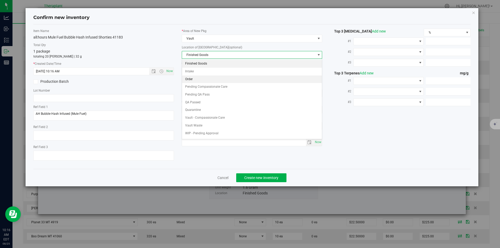
click at [195, 78] on li "Order" at bounding box center [252, 80] width 140 height 8
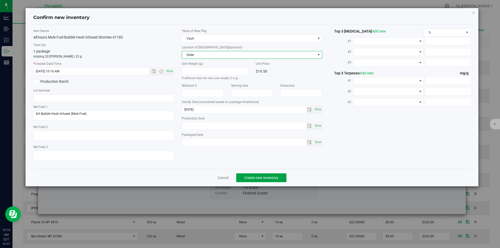
click at [258, 178] on span "Create new inventory" at bounding box center [261, 178] width 34 height 4
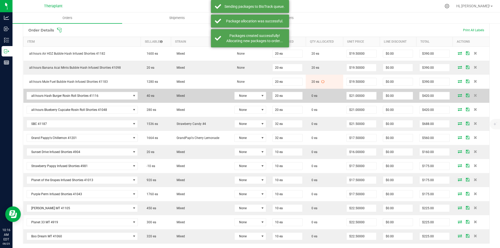
drag, startPoint x: 461, startPoint y: 93, endPoint x: 455, endPoint y: 93, distance: 6.3
click at [461, 93] on td at bounding box center [471, 96] width 36 height 14
click at [454, 95] on td at bounding box center [471, 96] width 36 height 14
click at [458, 95] on icon at bounding box center [460, 95] width 4 height 3
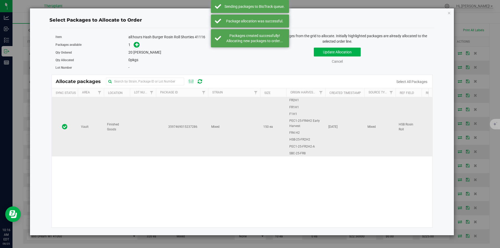
click at [167, 112] on td "3597469015237286" at bounding box center [182, 126] width 52 height 59
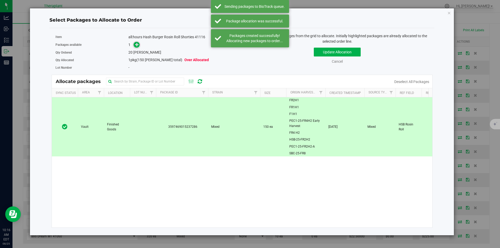
click at [138, 47] on span at bounding box center [135, 45] width 8 height 6
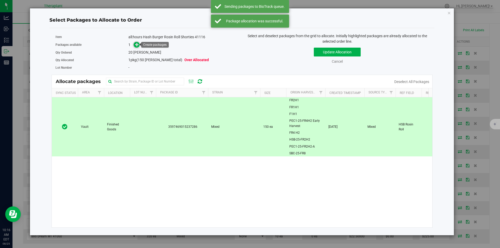
click at [138, 46] on icon at bounding box center [137, 45] width 4 height 4
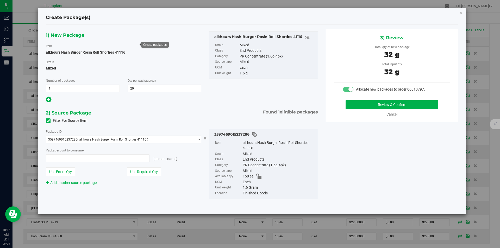
type input "20 ea"
click at [373, 99] on div "3) Review Total qty of new package 32 g Total input qty 32 g Allocate new packa…" at bounding box center [392, 76] width 132 height 94
click at [372, 103] on button "Review & Confirm" at bounding box center [392, 104] width 93 height 9
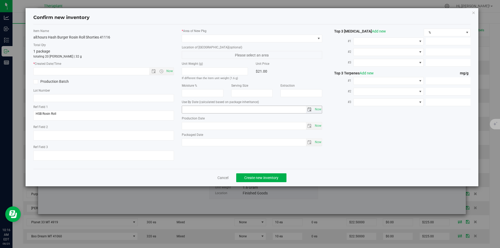
type input "2026-07-15"
click at [170, 70] on span "Now" at bounding box center [169, 71] width 9 height 8
type input "8/25/2025 10:16 AM"
click at [194, 31] on label "* Area of [GEOGRAPHIC_DATA]" at bounding box center [252, 31] width 141 height 5
click at [191, 36] on span at bounding box center [249, 38] width 134 height 7
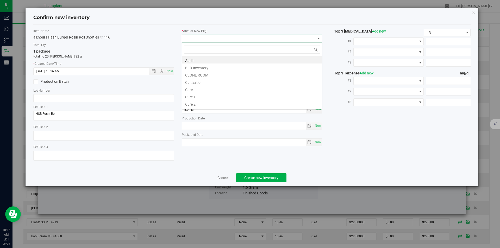
type input "v"
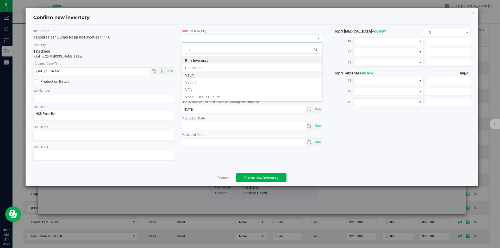
click at [199, 75] on li "Vault" at bounding box center [252, 74] width 140 height 7
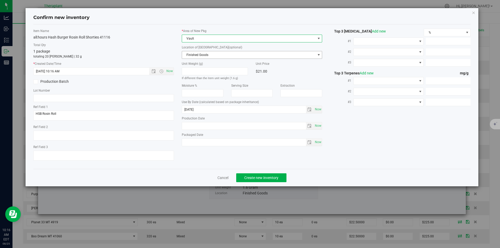
drag, startPoint x: 197, startPoint y: 60, endPoint x: 196, endPoint y: 27, distance: 32.6
click at [196, 57] on span "Finished Goods" at bounding box center [249, 54] width 134 height 7
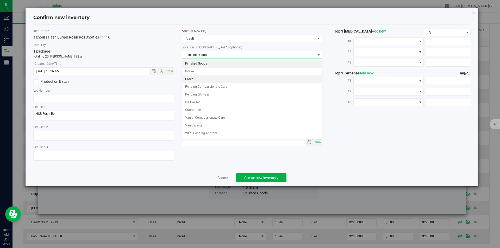
click at [203, 82] on li "Order" at bounding box center [252, 80] width 140 height 8
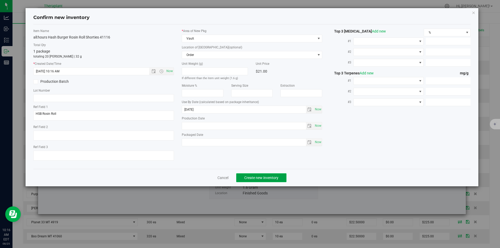
click at [256, 176] on span "Create new inventory" at bounding box center [261, 178] width 34 height 4
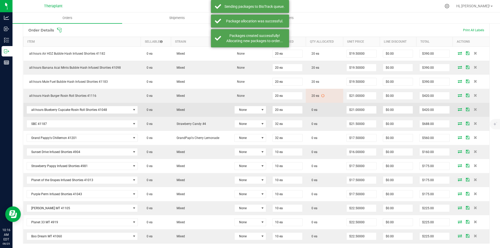
click at [458, 111] on icon at bounding box center [460, 109] width 4 height 3
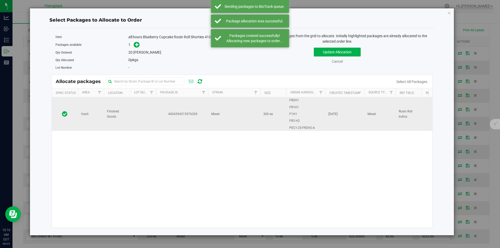
click at [200, 103] on td "4004394215976209" at bounding box center [182, 114] width 52 height 34
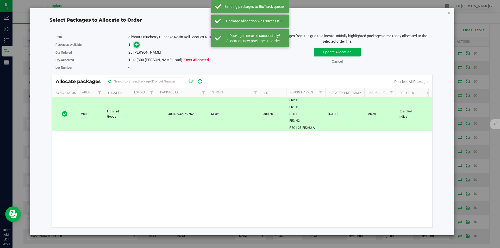
click at [138, 48] on span at bounding box center [137, 45] width 6 height 6
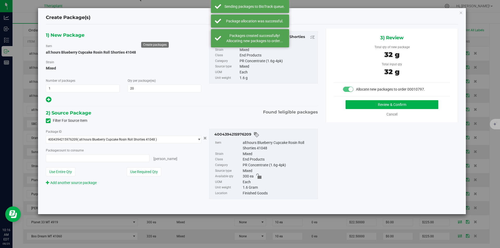
type input "20 ea"
click at [382, 106] on button "Review & Confirm" at bounding box center [392, 104] width 93 height 9
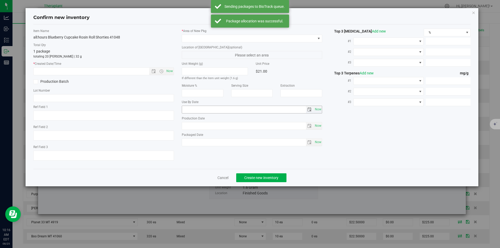
type textarea "Rosin Roll Indica"
type input "2026-06-17"
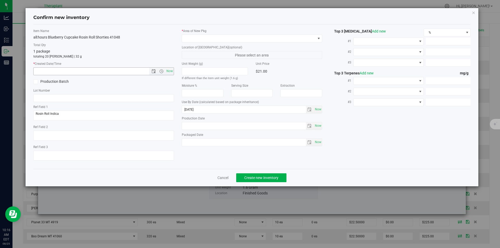
click at [170, 71] on span "Now" at bounding box center [169, 71] width 9 height 8
type input "8/25/2025 10:16 AM"
click at [194, 35] on span at bounding box center [249, 38] width 134 height 7
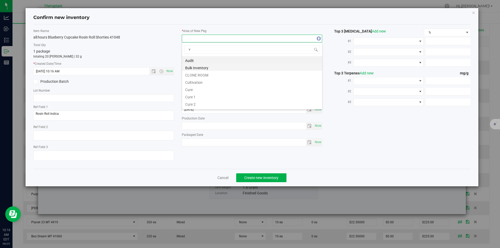
scroll to position [8, 141]
click at [192, 73] on li "Vault" at bounding box center [252, 74] width 140 height 7
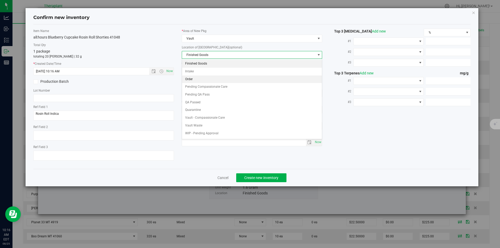
click at [197, 77] on li "Order" at bounding box center [252, 80] width 140 height 8
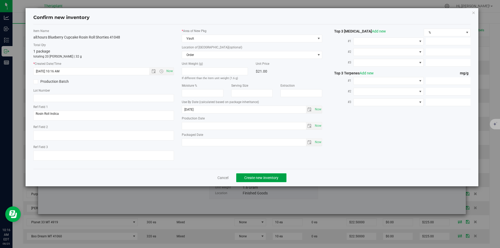
click at [259, 177] on span "Create new inventory" at bounding box center [261, 178] width 34 height 4
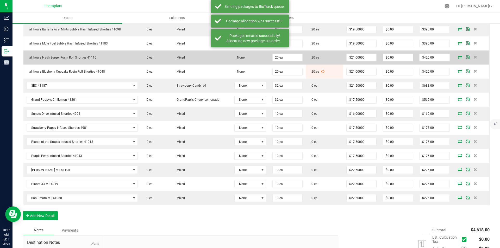
scroll to position [182, 0]
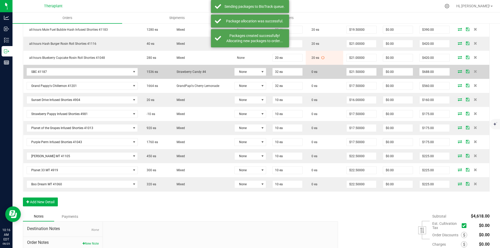
click at [456, 71] on span at bounding box center [460, 71] width 8 height 3
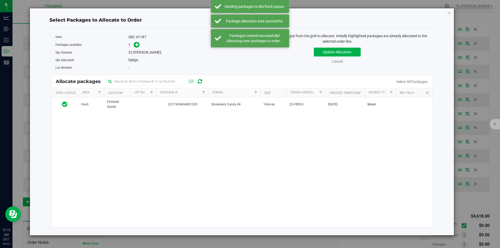
click at [182, 114] on div "Vault Finished Goods 0217434604801035 Strawberry Candy #4 1664 ea 25-FR2H3 Jul …" at bounding box center [242, 162] width 381 height 130
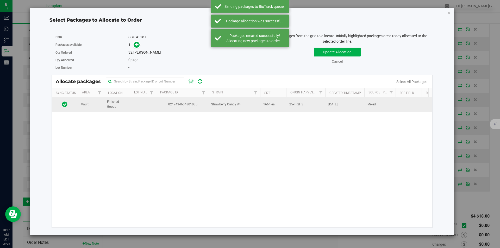
click at [182, 107] on td "0217434604801035" at bounding box center [182, 104] width 52 height 14
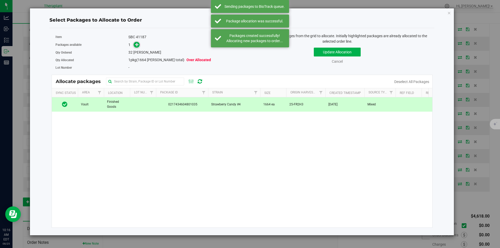
click at [133, 45] on span at bounding box center [135, 45] width 8 height 6
click at [135, 45] on span at bounding box center [137, 45] width 6 height 6
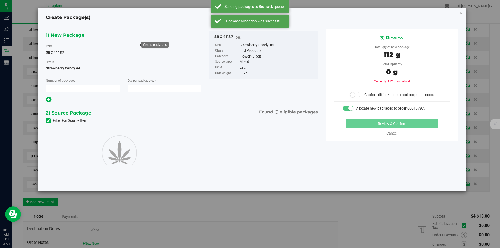
type input "1"
type input "32"
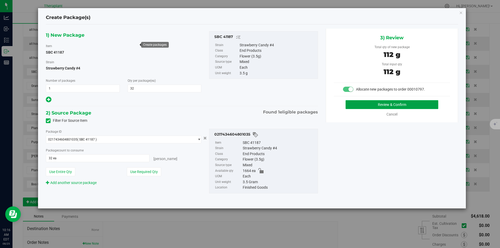
click at [378, 106] on button "Review & Confirm" at bounding box center [392, 104] width 93 height 9
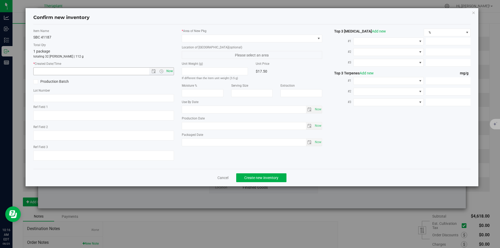
type input "[DATE]"
click at [169, 70] on span "Now" at bounding box center [169, 71] width 9 height 8
type input "8/25/2025 10:16 AM"
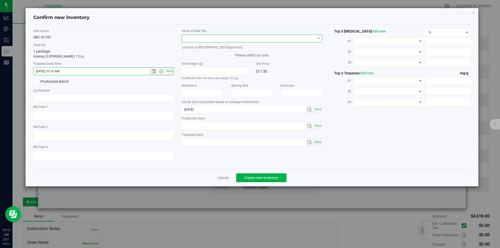
click at [191, 37] on span at bounding box center [249, 38] width 134 height 7
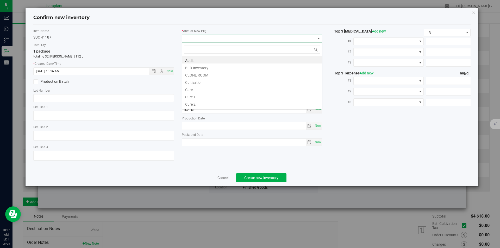
type input "v"
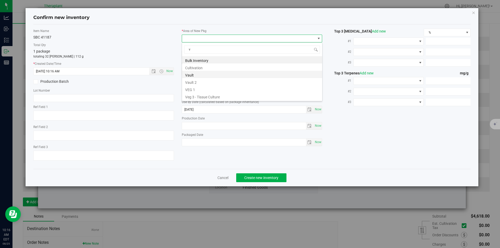
click at [197, 76] on li "Vault" at bounding box center [252, 74] width 140 height 7
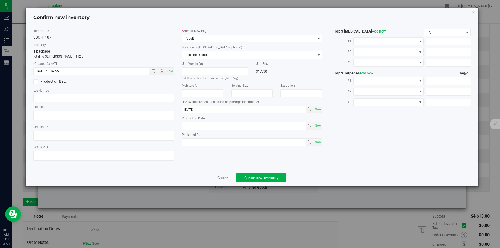
click at [193, 52] on span "Finished Goods" at bounding box center [249, 54] width 134 height 7
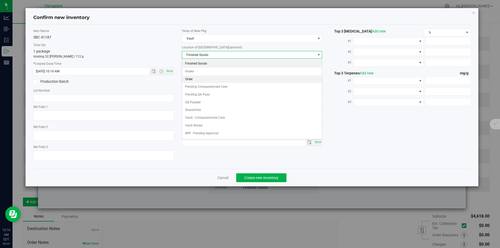
click at [196, 79] on li "Order" at bounding box center [252, 80] width 140 height 8
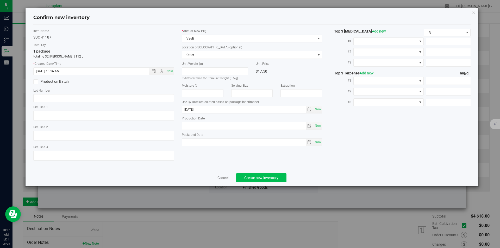
click at [252, 173] on div "Cancel Create new inventory" at bounding box center [252, 177] width 438 height 17
click at [252, 174] on button "Create new inventory" at bounding box center [261, 177] width 50 height 9
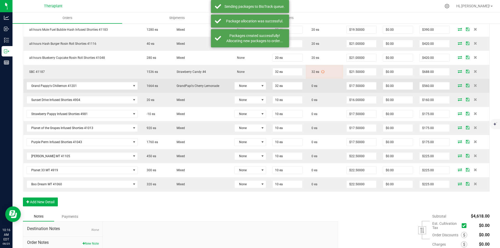
click at [458, 86] on icon at bounding box center [460, 85] width 4 height 3
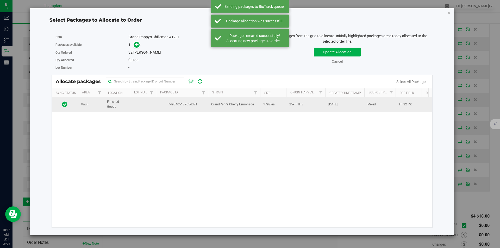
click at [175, 107] on td "7493405177654371" at bounding box center [182, 104] width 52 height 14
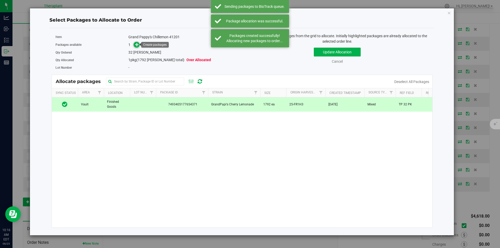
click at [137, 44] on icon at bounding box center [137, 45] width 4 height 4
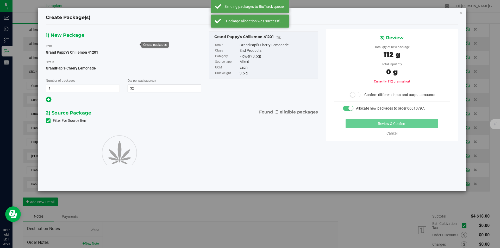
type input "32"
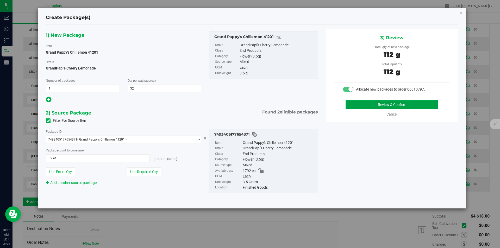
click at [364, 105] on button "Review & Confirm" at bounding box center [392, 104] width 93 height 9
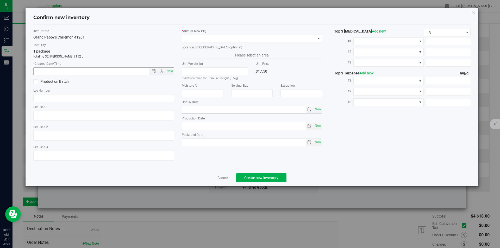
type textarea "TP 32 PK"
type input "2026-08-11"
drag, startPoint x: 170, startPoint y: 70, endPoint x: 190, endPoint y: 50, distance: 28.5
click at [171, 70] on span "Now" at bounding box center [169, 71] width 9 height 8
type input "8/25/2025 10:16 AM"
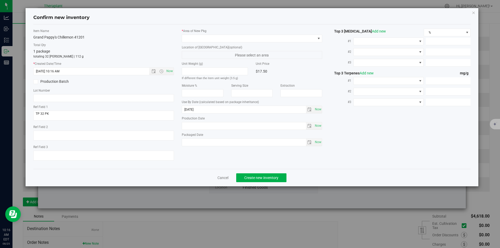
drag, startPoint x: 203, startPoint y: 33, endPoint x: 199, endPoint y: 22, distance: 11.5
click at [203, 33] on div "* Area of [GEOGRAPHIC_DATA]" at bounding box center [252, 36] width 141 height 14
click at [197, 34] on div "* Area of [GEOGRAPHIC_DATA]" at bounding box center [252, 36] width 141 height 14
click at [193, 41] on span at bounding box center [249, 38] width 134 height 7
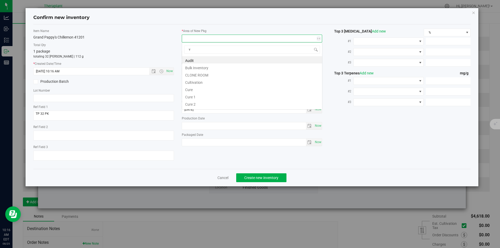
scroll to position [8, 141]
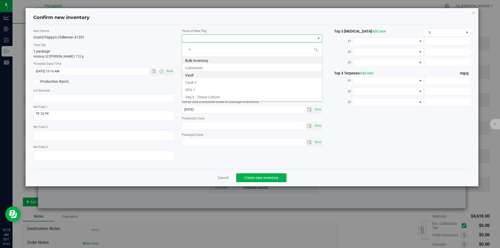
click at [195, 74] on li "Vault" at bounding box center [252, 74] width 140 height 7
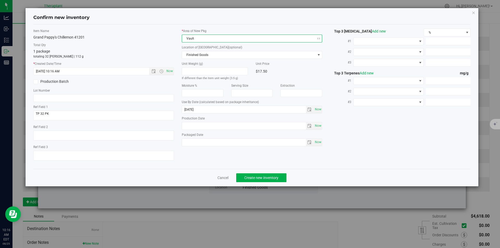
click at [195, 59] on div "* Area of [GEOGRAPHIC_DATA] Vault Location of [GEOGRAPHIC_DATA] (optional) Fini…" at bounding box center [252, 89] width 148 height 120
click at [195, 52] on span "Finished Goods" at bounding box center [249, 54] width 134 height 7
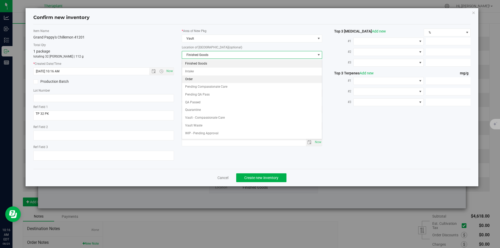
click at [192, 80] on li "Order" at bounding box center [252, 80] width 140 height 8
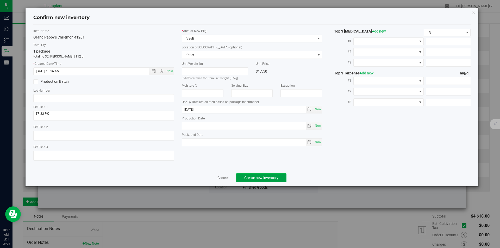
click at [254, 176] on span "Create new inventory" at bounding box center [261, 178] width 34 height 4
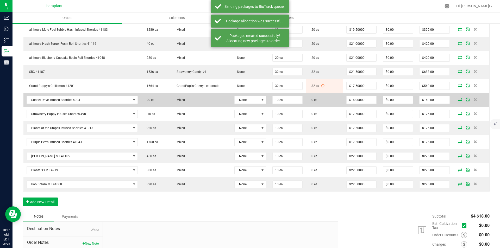
click at [458, 98] on icon at bounding box center [460, 99] width 4 height 3
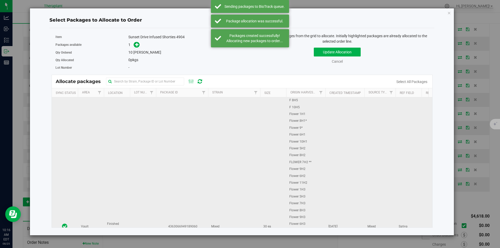
click at [149, 124] on td at bounding box center [143, 226] width 26 height 259
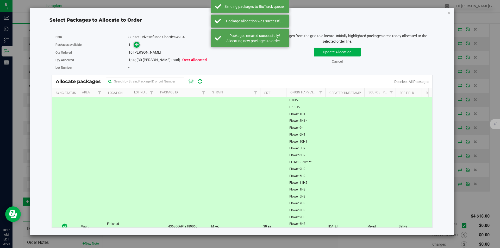
click at [136, 43] on icon at bounding box center [137, 45] width 4 height 4
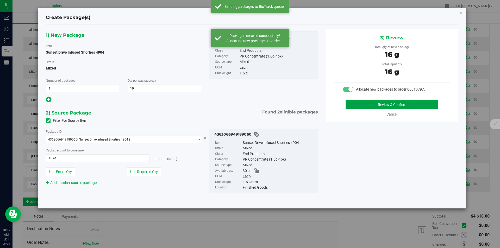
click at [362, 103] on button "Review & Confirm" at bounding box center [392, 104] width 93 height 9
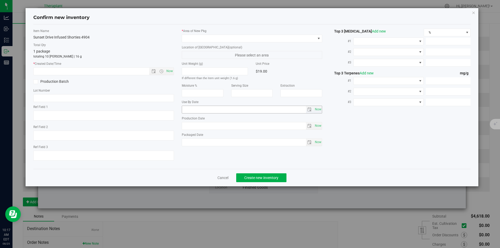
type textarea "Sativa"
type input "2026-04-17"
click at [170, 70] on span "Now" at bounding box center [169, 71] width 9 height 8
type input "[DATE] 10:17 AM"
click at [190, 34] on div "* Area of [GEOGRAPHIC_DATA]" at bounding box center [252, 36] width 141 height 14
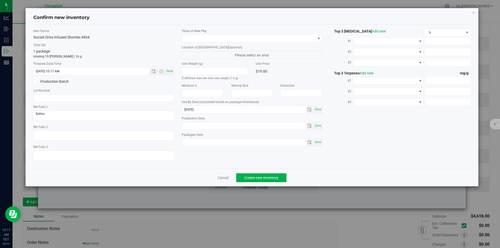
click at [192, 43] on div "* Area of New Pkg Location of New Pkg (optional) Please select an area Unit Wei…" at bounding box center [252, 89] width 148 height 120
click at [190, 37] on span at bounding box center [249, 38] width 134 height 7
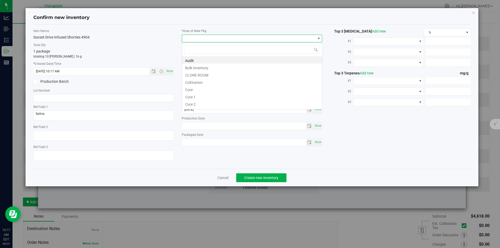
type input "v"
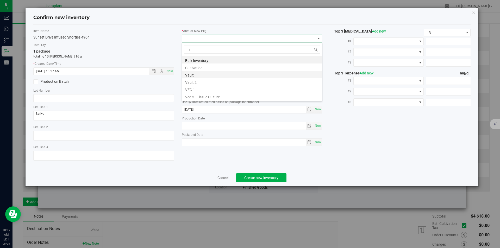
click at [198, 74] on li "Vault" at bounding box center [252, 74] width 140 height 7
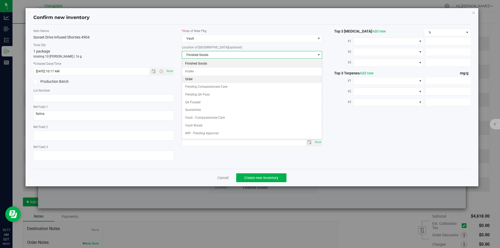
click at [194, 77] on li "Order" at bounding box center [252, 80] width 140 height 8
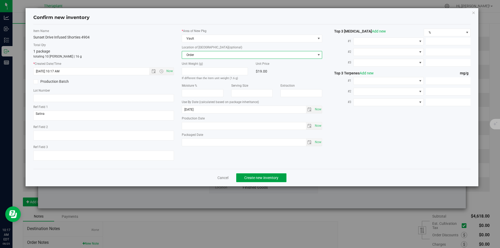
click at [253, 177] on span "Create new inventory" at bounding box center [261, 178] width 34 height 4
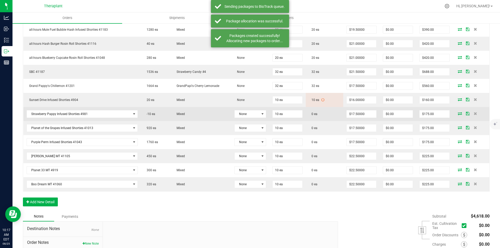
click at [458, 112] on icon at bounding box center [460, 113] width 4 height 3
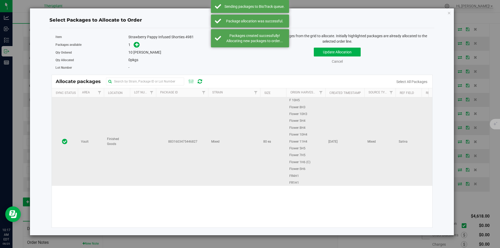
drag, startPoint x: 200, startPoint y: 128, endPoint x: 165, endPoint y: 100, distance: 44.8
click at [200, 129] on td "8831603475446827" at bounding box center [182, 141] width 52 height 89
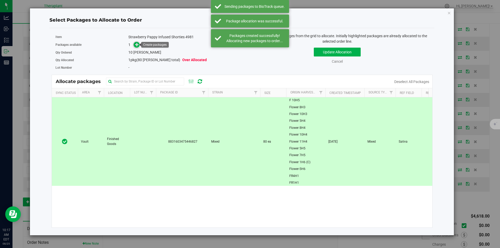
click at [136, 45] on icon at bounding box center [137, 45] width 4 height 4
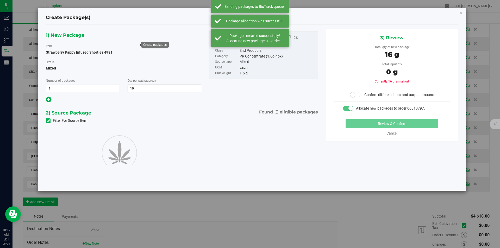
type input "10"
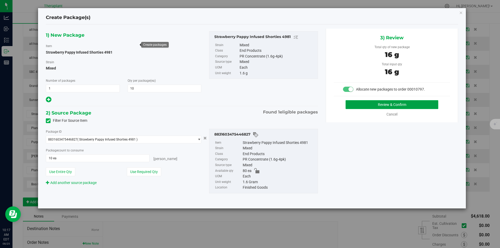
click at [379, 106] on button "Review & Confirm" at bounding box center [392, 104] width 93 height 9
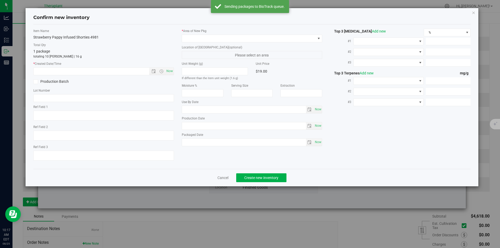
type textarea "Sativa"
type input "2026-05-20"
click at [171, 71] on span "Now" at bounding box center [169, 71] width 9 height 8
type input "[DATE] 10:17 AM"
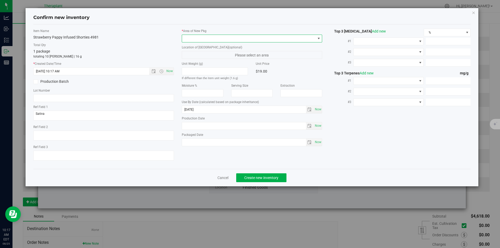
click at [189, 37] on span at bounding box center [249, 38] width 134 height 7
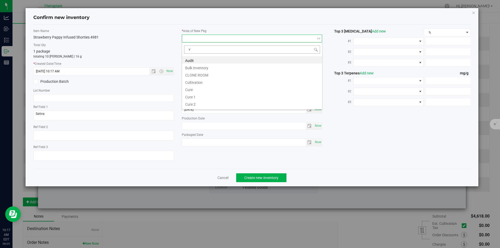
scroll to position [8, 141]
click at [198, 74] on li "Vault" at bounding box center [252, 74] width 140 height 7
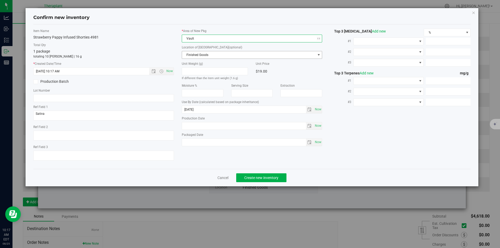
click at [197, 54] on span "Finished Goods" at bounding box center [249, 54] width 134 height 7
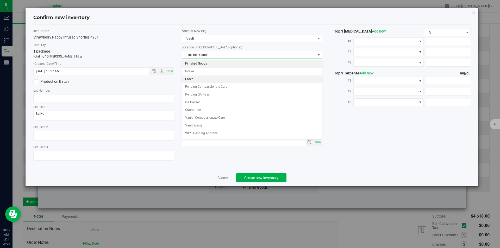
click at [193, 76] on li "Order" at bounding box center [252, 80] width 140 height 8
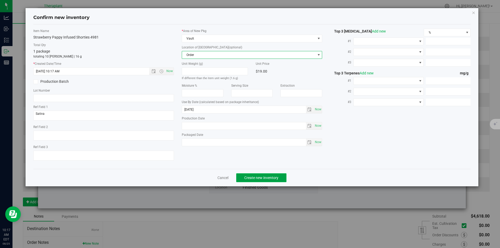
click at [262, 176] on span "Create new inventory" at bounding box center [261, 178] width 34 height 4
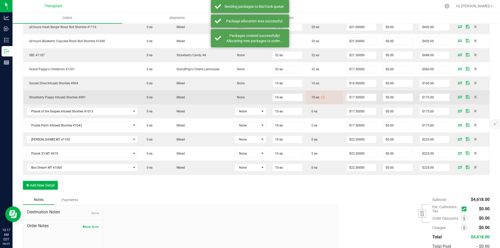
scroll to position [208, 0]
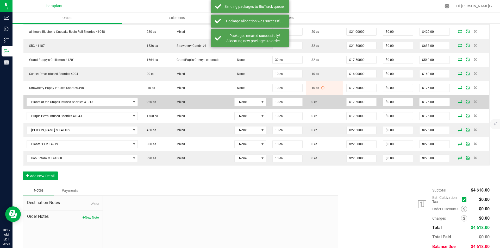
click at [456, 103] on span at bounding box center [460, 101] width 8 height 3
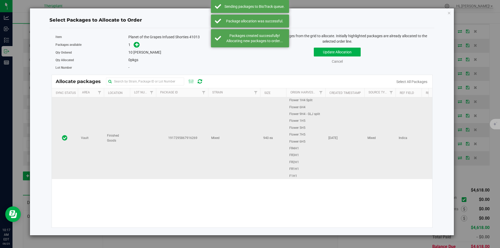
click at [173, 111] on td "1917295867916269" at bounding box center [182, 138] width 52 height 82
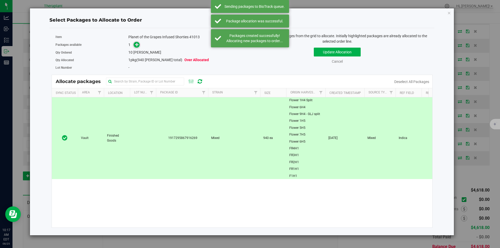
click at [139, 46] on icon at bounding box center [137, 45] width 4 height 4
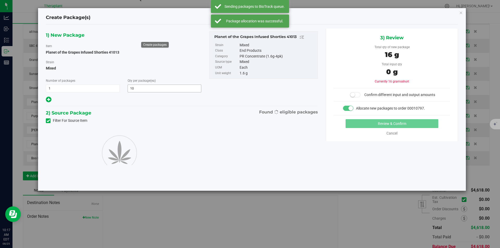
type input "10"
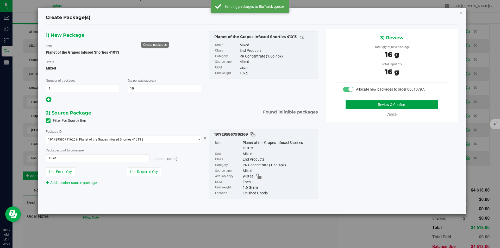
click at [367, 105] on button "Review & Confirm" at bounding box center [392, 104] width 93 height 9
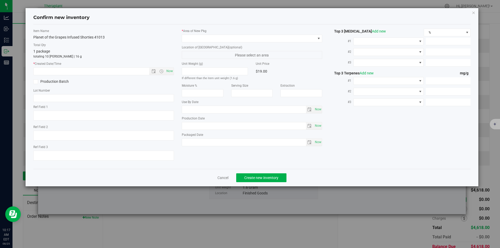
type textarea "Indica"
type input "2026-06-05"
click at [170, 70] on span "Now" at bounding box center [169, 71] width 9 height 8
type input "[DATE] 10:17 AM"
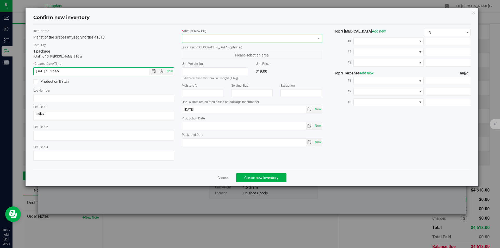
click at [201, 38] on span at bounding box center [249, 38] width 134 height 7
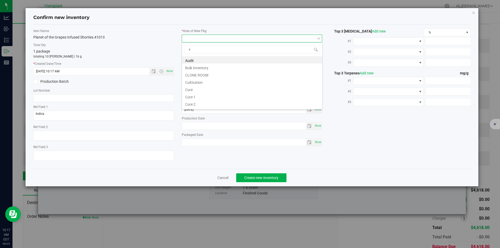
scroll to position [8, 141]
click at [195, 72] on li "Vault" at bounding box center [252, 74] width 140 height 7
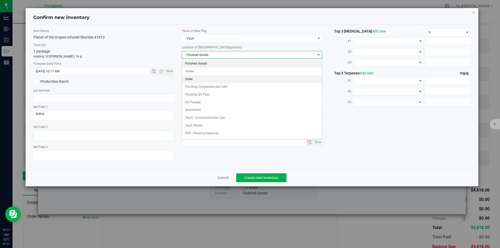
click at [195, 79] on li "Order" at bounding box center [252, 80] width 140 height 8
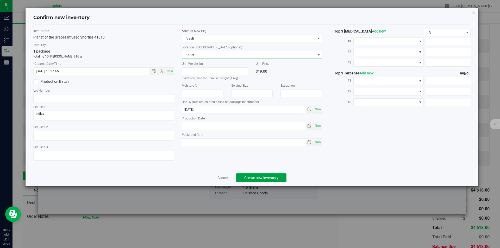
click at [252, 174] on button "Create new inventory" at bounding box center [261, 177] width 50 height 9
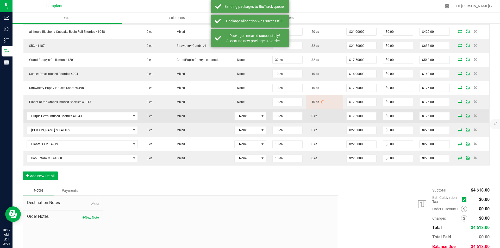
click at [455, 114] on td at bounding box center [471, 116] width 36 height 14
click at [458, 114] on icon at bounding box center [460, 115] width 4 height 3
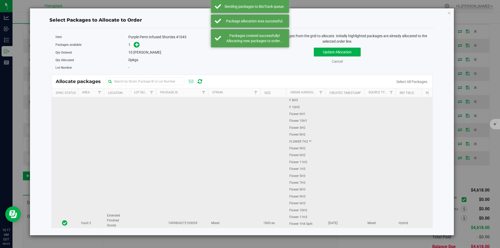
click at [179, 127] on td "7499804272109059" at bounding box center [182, 223] width 52 height 252
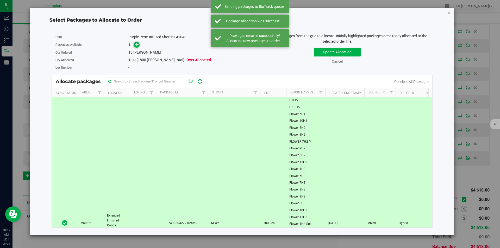
click at [136, 43] on icon at bounding box center [137, 45] width 4 height 4
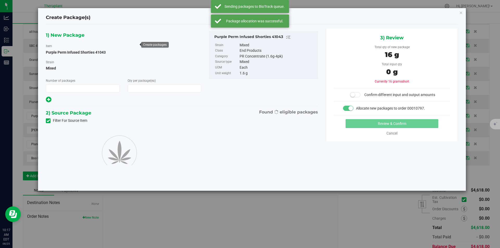
type input "1"
type input "10"
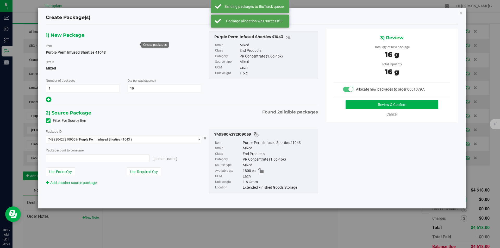
type input "10 ea"
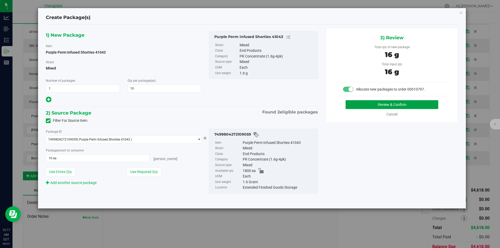
click at [373, 105] on button "Review & Confirm" at bounding box center [392, 104] width 93 height 9
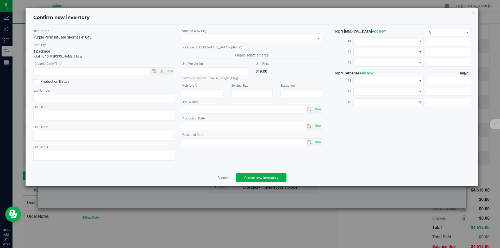
type textarea "Hybrid"
type input "[DATE]"
drag, startPoint x: 170, startPoint y: 73, endPoint x: 193, endPoint y: 47, distance: 34.9
click at [170, 72] on span "Now" at bounding box center [169, 71] width 9 height 8
type input "[DATE] 10:17 AM"
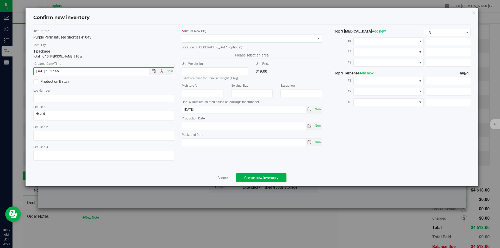
drag, startPoint x: 198, startPoint y: 39, endPoint x: 185, endPoint y: 15, distance: 27.7
click at [198, 39] on span at bounding box center [249, 38] width 134 height 7
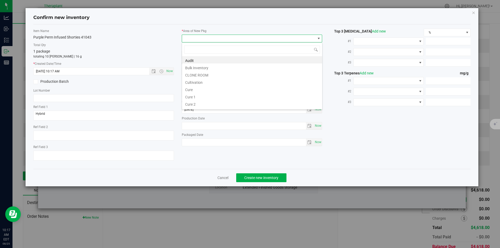
scroll to position [8, 141]
type input "v"
click at [196, 73] on li "Vault" at bounding box center [252, 74] width 140 height 7
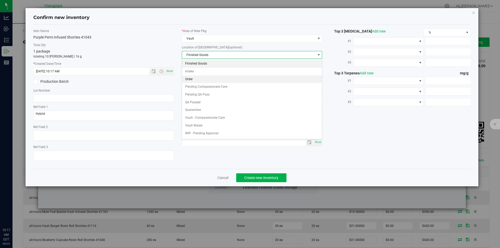
click at [198, 78] on li "Order" at bounding box center [252, 80] width 140 height 8
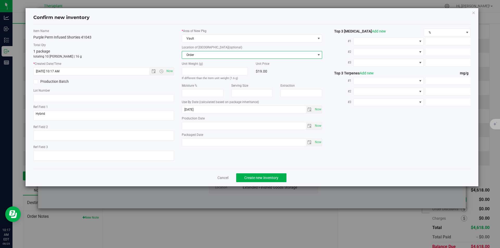
click at [262, 185] on div "Cancel Create new inventory" at bounding box center [252, 177] width 438 height 17
click at [262, 178] on span "Create new inventory" at bounding box center [261, 178] width 34 height 4
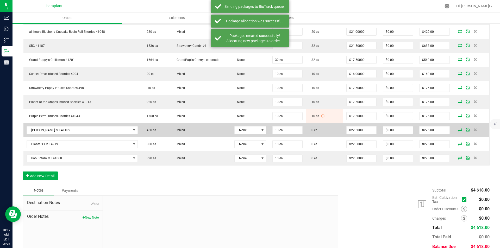
click at [458, 129] on icon at bounding box center [460, 129] width 4 height 3
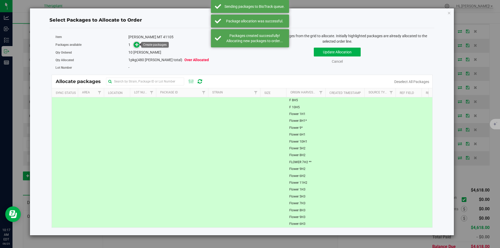
click at [135, 43] on span at bounding box center [137, 45] width 6 height 6
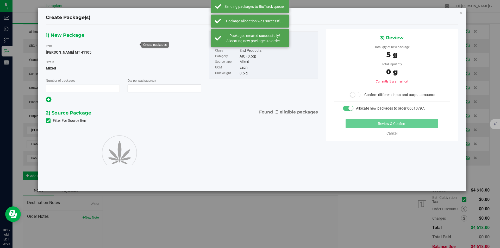
type input "1"
type input "10"
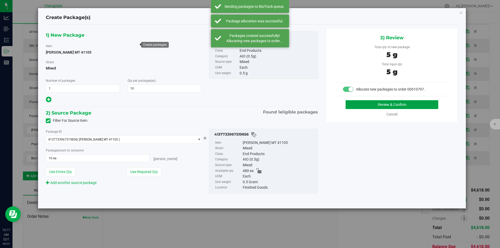
click at [415, 106] on button "Review & Confirm" at bounding box center [392, 104] width 93 height 9
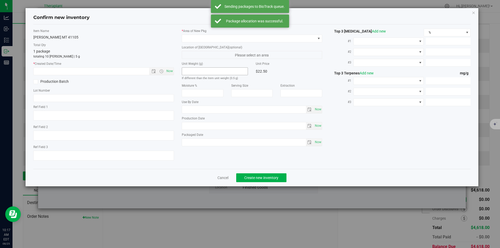
type textarea "[PERSON_NAME] (GTO x Gas 155 - Old School OG)"
type input "[DATE]"
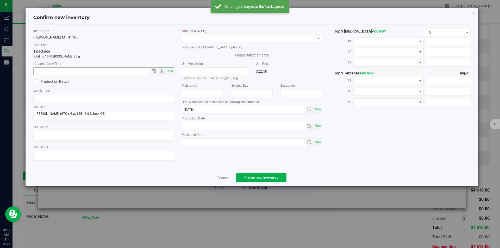
click at [171, 71] on span "Now" at bounding box center [169, 71] width 9 height 8
type input "[DATE] 10:17 AM"
click at [198, 33] on label "* Area of [GEOGRAPHIC_DATA]" at bounding box center [252, 31] width 141 height 5
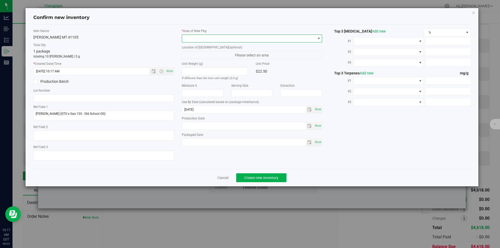
click at [198, 38] on span at bounding box center [249, 38] width 134 height 7
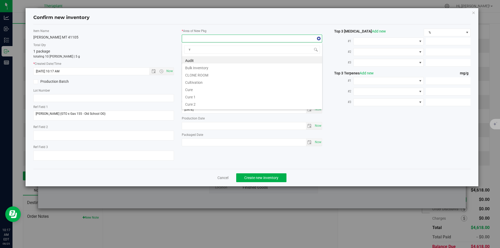
scroll to position [8, 141]
click at [197, 75] on li "Vault" at bounding box center [252, 74] width 140 height 7
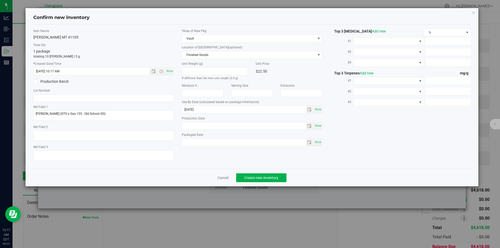
click at [198, 51] on div "Location of [GEOGRAPHIC_DATA] (optional) Finished Goods Finished Goods Intake O…" at bounding box center [252, 52] width 141 height 14
click at [198, 55] on span "Finished Goods" at bounding box center [249, 54] width 134 height 7
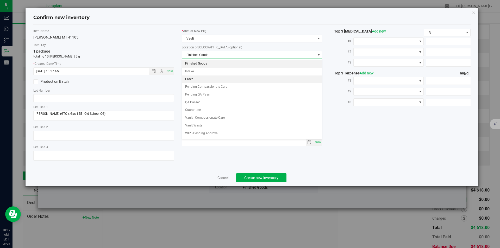
click at [196, 78] on li "Order" at bounding box center [252, 80] width 140 height 8
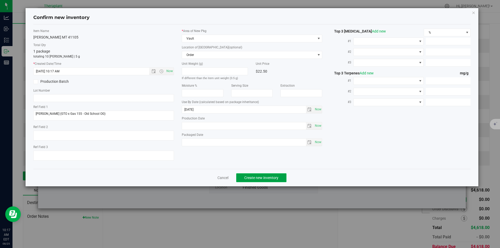
click at [258, 177] on span "Create new inventory" at bounding box center [261, 178] width 34 height 4
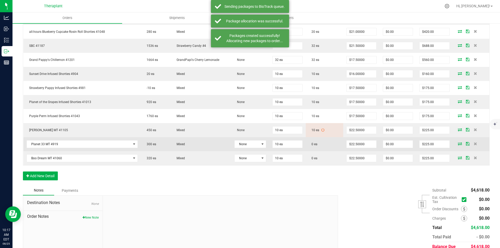
click at [458, 144] on icon at bounding box center [460, 143] width 4 height 3
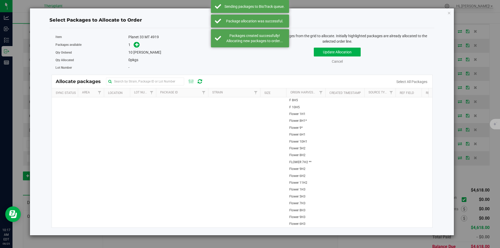
drag, startPoint x: 164, startPoint y: 111, endPoint x: 155, endPoint y: 91, distance: 22.1
click at [163, 111] on td "3668968729352483" at bounding box center [182, 233] width 52 height 272
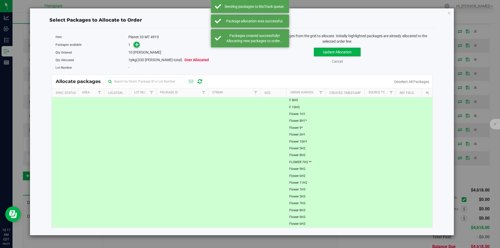
click at [137, 43] on icon at bounding box center [137, 44] width 4 height 4
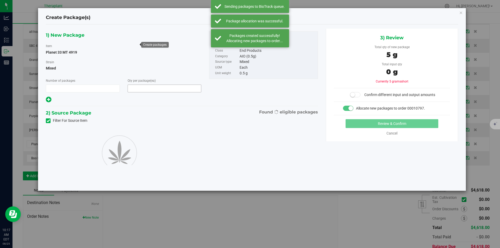
type input "1"
type input "10"
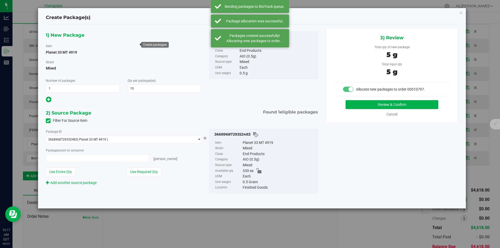
type input "10 ea"
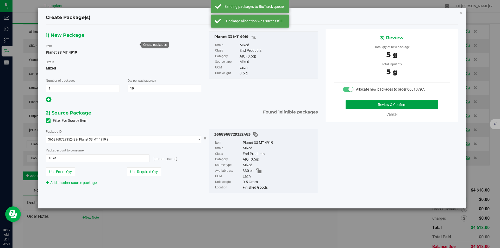
click at [374, 106] on button "Review & Confirm" at bounding box center [392, 104] width 93 height 9
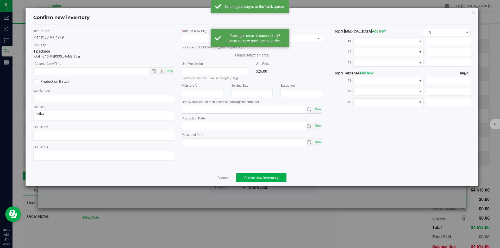
type input "[DATE]"
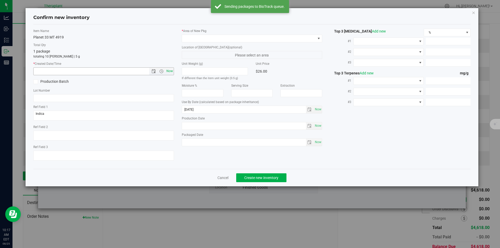
click at [167, 72] on span "Now" at bounding box center [169, 71] width 9 height 8
type input "[DATE] 10:17 AM"
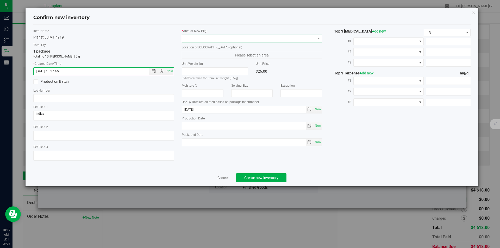
click at [203, 36] on span at bounding box center [249, 38] width 134 height 7
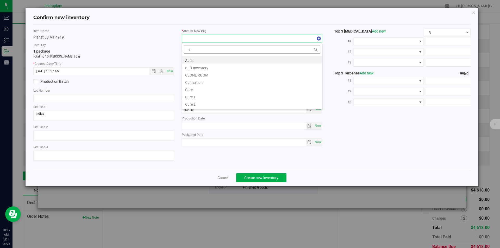
scroll to position [8, 141]
click at [192, 73] on li "Vault" at bounding box center [252, 74] width 140 height 7
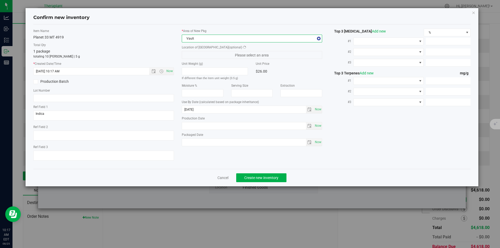
click at [193, 62] on label "Unit Weight (g)" at bounding box center [215, 63] width 66 height 5
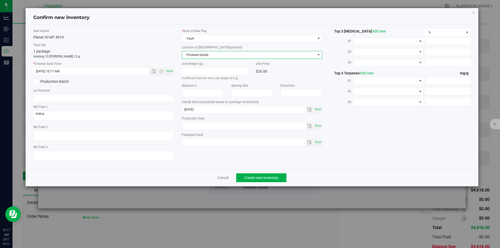
click at [190, 52] on span "Finished Goods" at bounding box center [249, 54] width 134 height 7
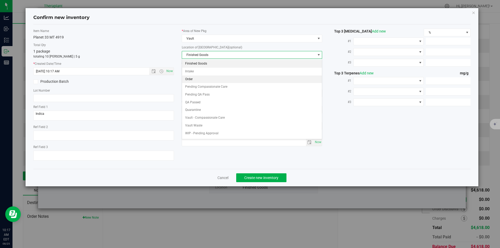
click at [193, 82] on li "Order" at bounding box center [252, 80] width 140 height 8
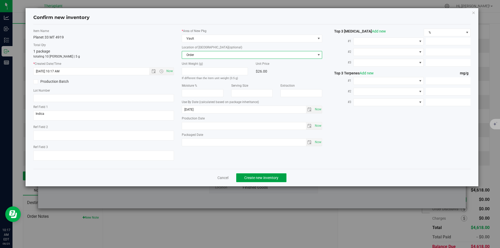
click at [257, 176] on span "Create new inventory" at bounding box center [261, 178] width 34 height 4
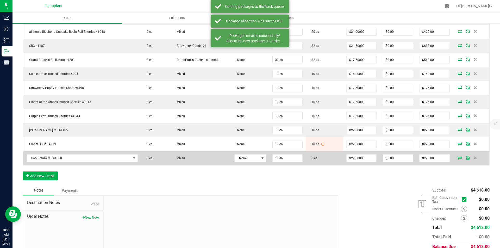
click at [458, 157] on icon at bounding box center [460, 157] width 4 height 3
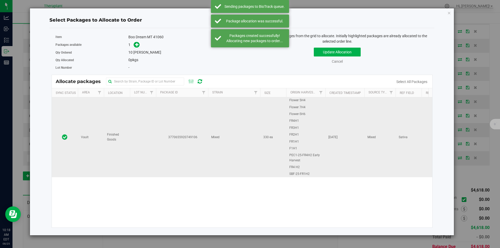
click at [131, 102] on td at bounding box center [143, 137] width 26 height 80
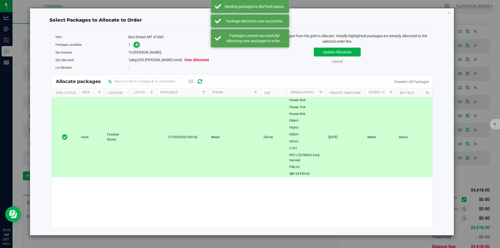
drag, startPoint x: 141, startPoint y: 45, endPoint x: 134, endPoint y: 45, distance: 7.1
click at [139, 45] on div "1" at bounding box center [183, 45] width 110 height 6
click at [134, 45] on span at bounding box center [137, 45] width 6 height 6
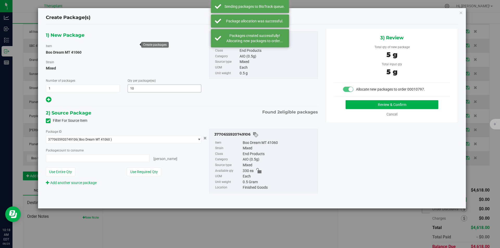
type input "10 ea"
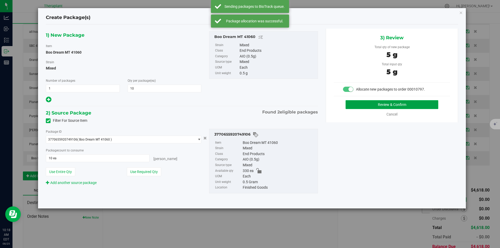
click at [373, 104] on button "Review & Confirm" at bounding box center [392, 104] width 93 height 9
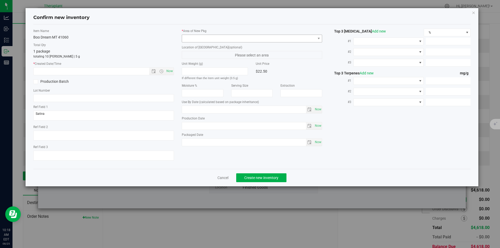
type input "[DATE]"
click at [168, 71] on span "Now" at bounding box center [169, 71] width 9 height 8
type input "[DATE] 10:18 AM"
click at [196, 38] on span at bounding box center [249, 38] width 134 height 7
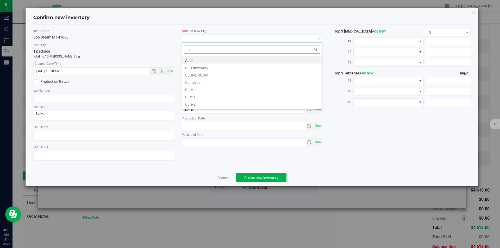
scroll to position [8, 141]
click at [192, 73] on li "Vault" at bounding box center [252, 74] width 140 height 7
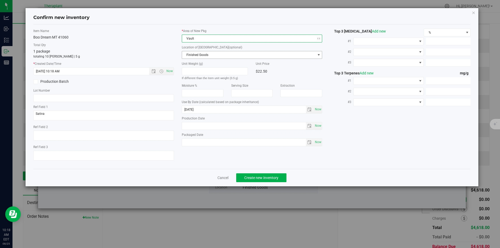
drag, startPoint x: 193, startPoint y: 57, endPoint x: 194, endPoint y: 23, distance: 33.6
click at [193, 57] on span "Finished Goods" at bounding box center [249, 54] width 134 height 7
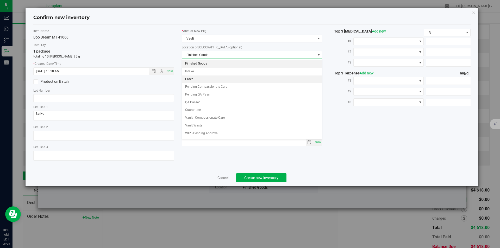
click at [196, 82] on li "Order" at bounding box center [252, 80] width 140 height 8
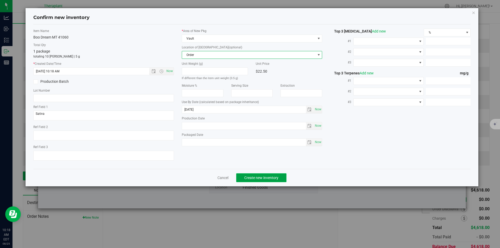
click at [260, 177] on span "Create new inventory" at bounding box center [261, 178] width 34 height 4
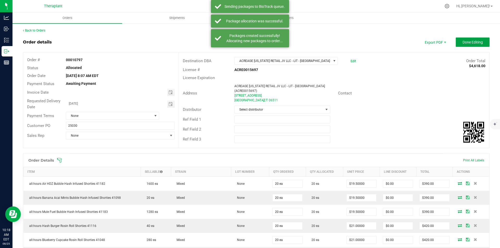
click at [470, 46] on button "Done Editing" at bounding box center [473, 42] width 34 height 9
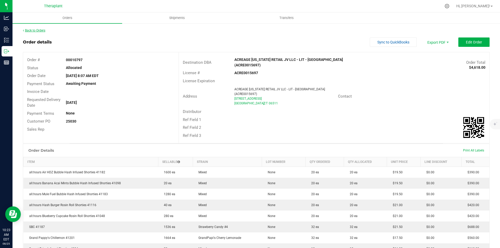
click at [38, 31] on link "Back to Orders" at bounding box center [34, 31] width 22 height 4
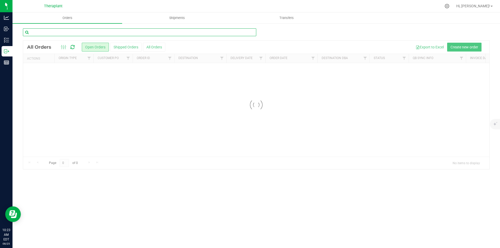
click at [60, 31] on input "text" at bounding box center [139, 32] width 233 height 8
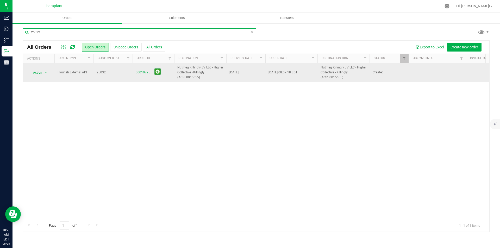
type input "25032"
click at [144, 72] on link "00010795" at bounding box center [143, 72] width 15 height 5
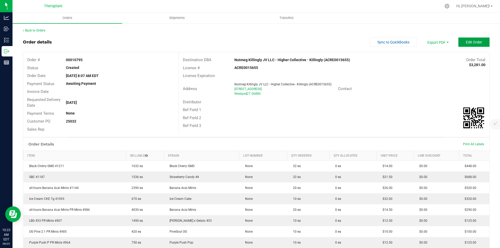
click at [461, 41] on button "Edit Order" at bounding box center [473, 42] width 31 height 9
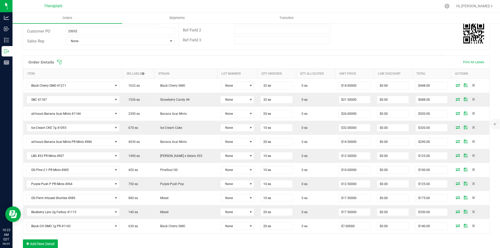
scroll to position [104, 0]
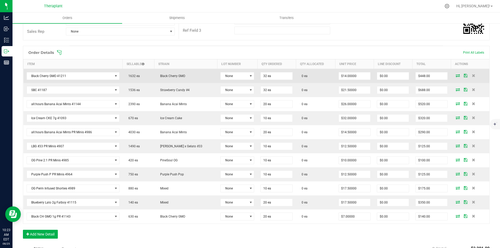
click at [456, 74] on icon at bounding box center [458, 75] width 4 height 3
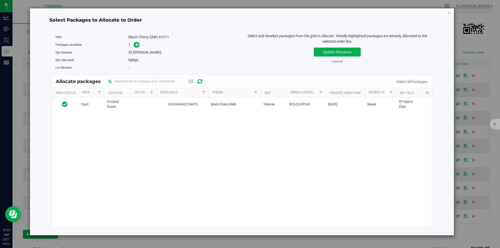
click at [163, 117] on div "Vault Finished Goods 9365444042234475 Black Cherry GMO 1664 ea BCG-25-FR1H2 [DA…" at bounding box center [242, 162] width 381 height 130
click at [164, 113] on div "Vault Finished Goods 9365444042234475 Black Cherry GMO 1664 ea BCG-25-FR1H2 [DA…" at bounding box center [242, 162] width 381 height 130
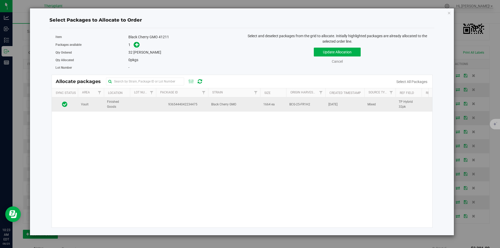
click at [153, 104] on td at bounding box center [143, 104] width 26 height 14
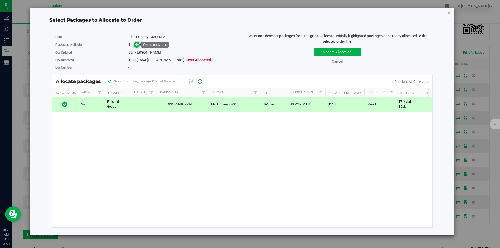
click at [134, 44] on span at bounding box center [137, 45] width 6 height 6
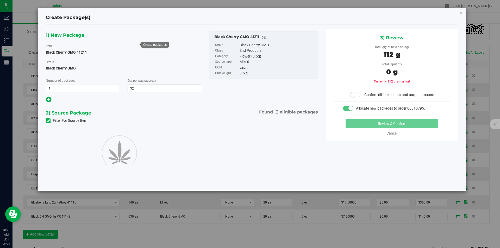
type input "32"
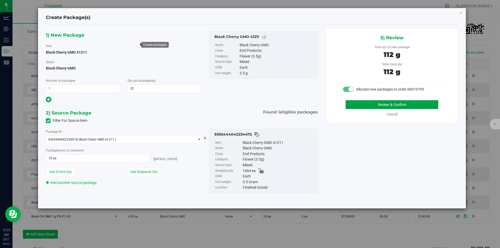
click at [366, 104] on button "Review & Confirm" at bounding box center [392, 104] width 93 height 9
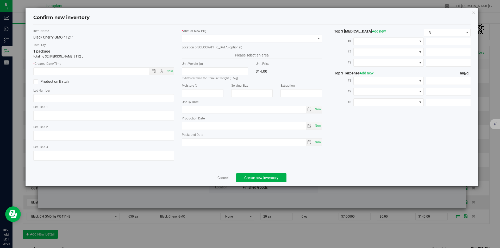
type textarea "TP Hybrid 32pk"
type input "[DATE]"
click at [172, 69] on span "Now" at bounding box center [169, 71] width 9 height 8
type input "[DATE] 10:23 AM"
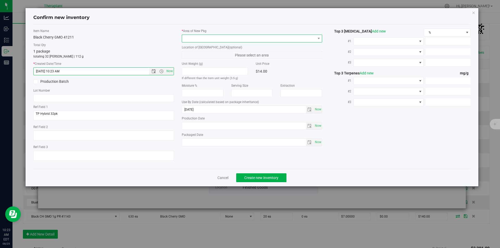
click at [195, 39] on span at bounding box center [249, 38] width 134 height 7
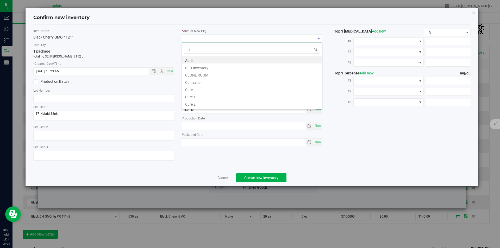
scroll to position [8, 141]
click at [198, 70] on li "Cultivation" at bounding box center [252, 67] width 140 height 7
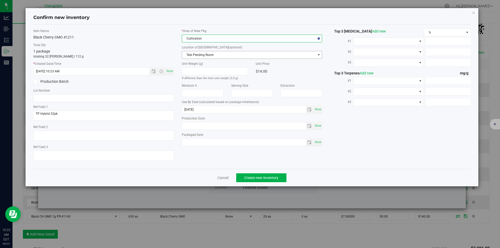
click at [196, 38] on span "Cultivation" at bounding box center [249, 38] width 134 height 7
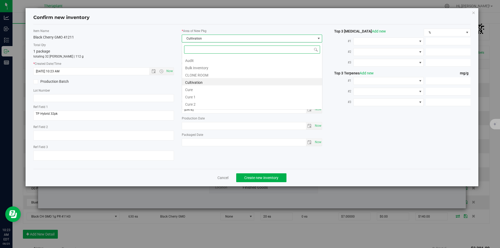
type input "v"
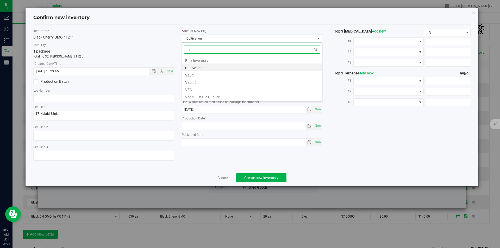
click at [197, 73] on li "Vault" at bounding box center [252, 74] width 140 height 7
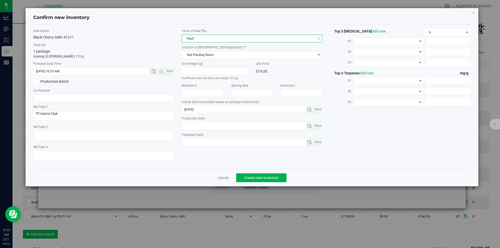
drag, startPoint x: 197, startPoint y: 60, endPoint x: 197, endPoint y: 46, distance: 14.6
click at [197, 58] on div "* Area of [GEOGRAPHIC_DATA] Vault Location of [GEOGRAPHIC_DATA] (optional) Test…" at bounding box center [252, 89] width 148 height 120
click at [197, 52] on span at bounding box center [249, 54] width 134 height 7
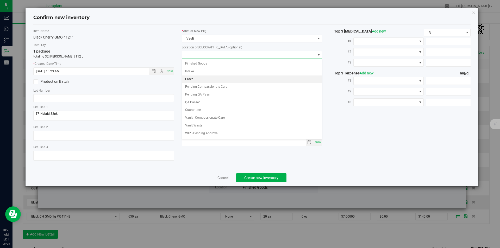
click at [202, 78] on li "Order" at bounding box center [252, 80] width 140 height 8
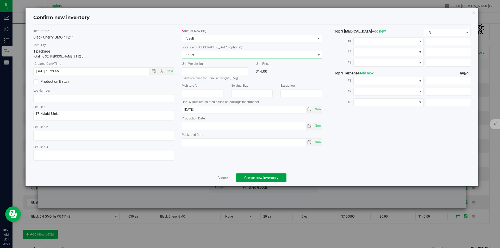
click at [252, 178] on span "Create new inventory" at bounding box center [261, 178] width 34 height 4
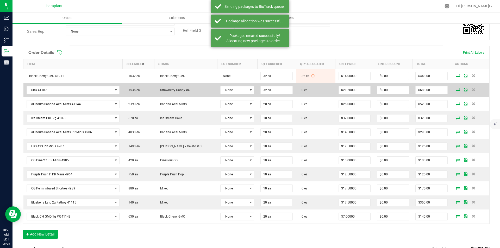
click at [456, 90] on icon at bounding box center [458, 89] width 4 height 3
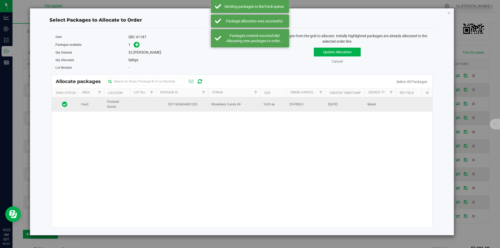
drag, startPoint x: 216, startPoint y: 102, endPoint x: 201, endPoint y: 99, distance: 15.1
click at [215, 102] on td "Strawberry Candy #4" at bounding box center [234, 104] width 52 height 14
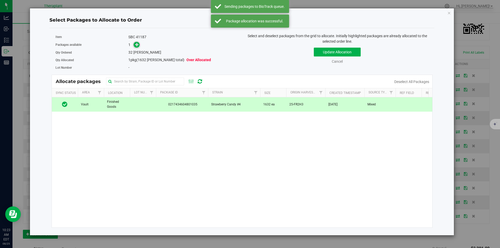
click at [136, 43] on icon at bounding box center [137, 45] width 4 height 4
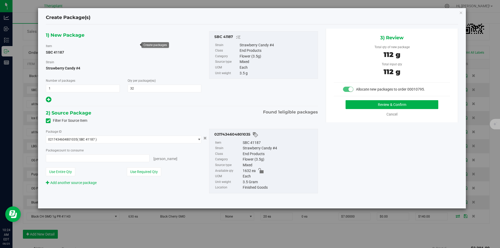
type input "32 ea"
click at [392, 101] on button "Review & Confirm" at bounding box center [392, 104] width 93 height 9
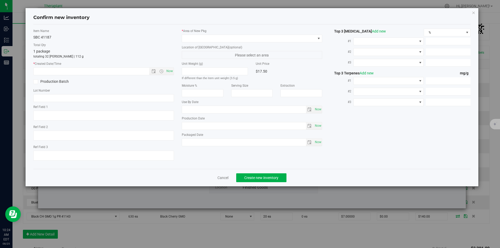
type input "[DATE]"
drag, startPoint x: 166, startPoint y: 70, endPoint x: 184, endPoint y: 62, distance: 19.6
click at [166, 70] on span "Now" at bounding box center [169, 71] width 9 height 8
type input "[DATE] 10:24 AM"
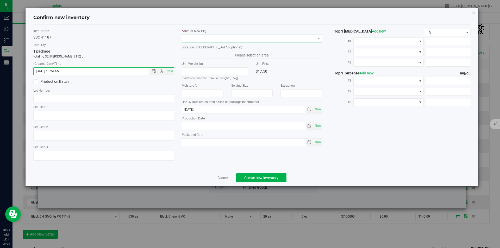
click at [203, 38] on span at bounding box center [249, 38] width 134 height 7
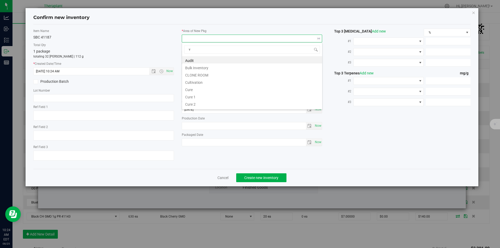
scroll to position [8, 141]
click at [190, 73] on li "Vault" at bounding box center [252, 74] width 140 height 7
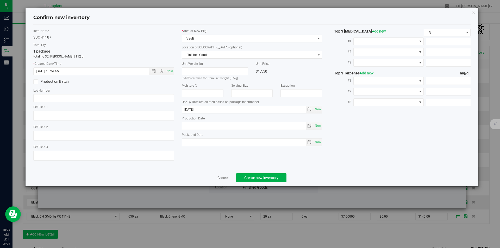
drag, startPoint x: 193, startPoint y: 59, endPoint x: 193, endPoint y: 55, distance: 4.4
click at [193, 58] on div "* Area of [GEOGRAPHIC_DATA] Vault Location of [GEOGRAPHIC_DATA] (optional) Fini…" at bounding box center [252, 89] width 148 height 120
click at [193, 55] on span "Finished Goods" at bounding box center [249, 54] width 134 height 7
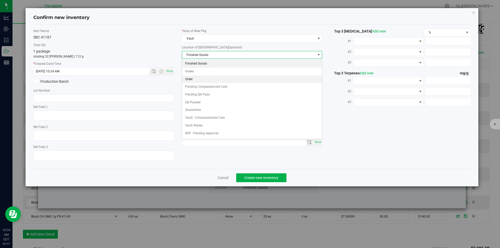
click at [191, 77] on li "Order" at bounding box center [252, 80] width 140 height 8
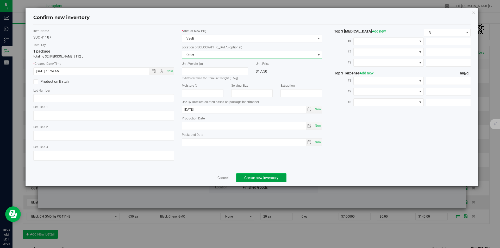
click at [259, 176] on span "Create new inventory" at bounding box center [261, 178] width 34 height 4
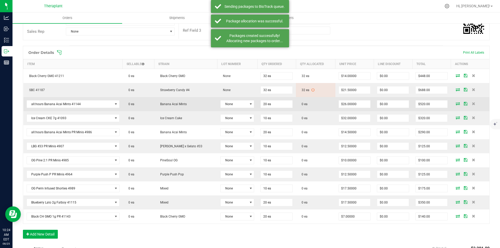
click at [456, 105] on icon at bounding box center [458, 103] width 4 height 3
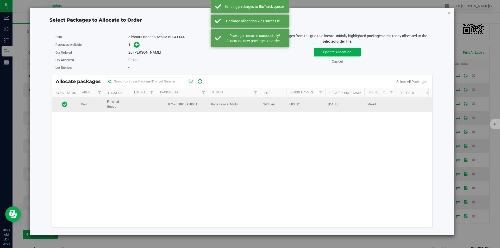
click at [150, 103] on td at bounding box center [143, 104] width 26 height 14
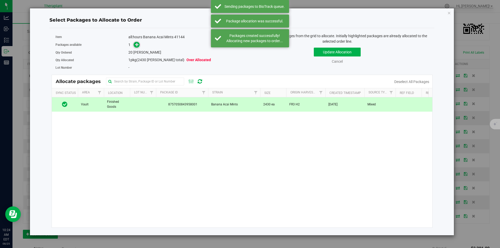
click at [137, 44] on icon at bounding box center [137, 44] width 4 height 4
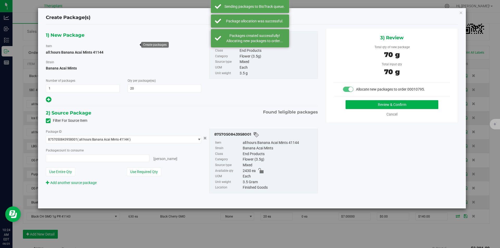
type input "20 ea"
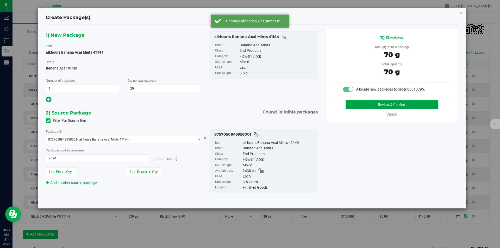
click at [402, 104] on button "Review & Confirm" at bounding box center [392, 104] width 93 height 9
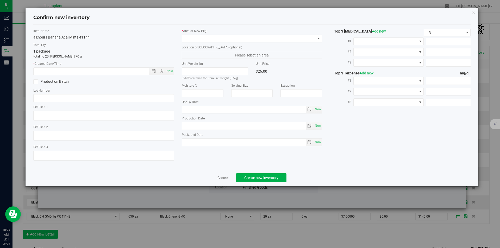
type input "[DATE]"
click at [167, 71] on span "Now" at bounding box center [169, 71] width 9 height 8
type input "[DATE] 10:24 AM"
click at [205, 34] on div "* Area of [GEOGRAPHIC_DATA]" at bounding box center [252, 36] width 141 height 14
click at [198, 45] on div "* Area of [GEOGRAPHIC_DATA] Location of [GEOGRAPHIC_DATA] (optional) Please sel…" at bounding box center [252, 89] width 148 height 120
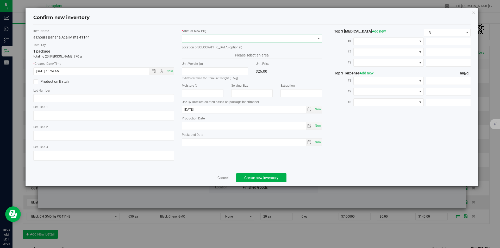
click at [198, 39] on span at bounding box center [249, 38] width 134 height 7
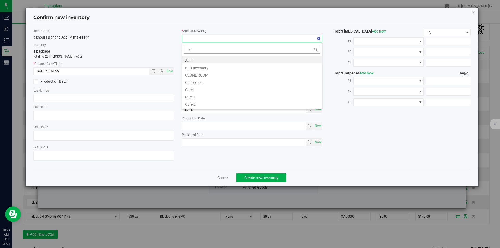
scroll to position [8, 141]
click at [188, 76] on li "Vault" at bounding box center [252, 74] width 140 height 7
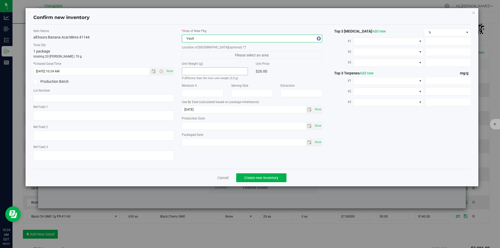
drag, startPoint x: 194, startPoint y: 60, endPoint x: 194, endPoint y: 45, distance: 15.6
click at [194, 60] on div "* Area of [GEOGRAPHIC_DATA] Vault Location of [GEOGRAPHIC_DATA] (optional) Plea…" at bounding box center [252, 89] width 148 height 120
click at [194, 58] on span "Finished Goods" at bounding box center [249, 54] width 134 height 7
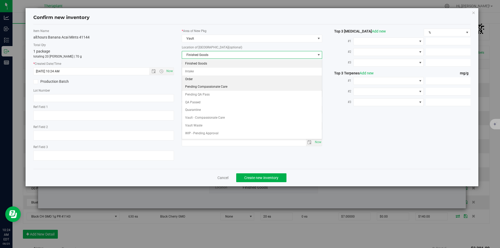
click at [192, 84] on li "Pending Compassionate Care" at bounding box center [252, 87] width 140 height 8
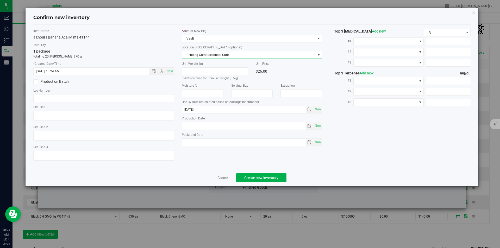
drag, startPoint x: 192, startPoint y: 53, endPoint x: 192, endPoint y: 28, distance: 25.0
click at [192, 51] on span "Pending Compassionate Care" at bounding box center [249, 54] width 134 height 7
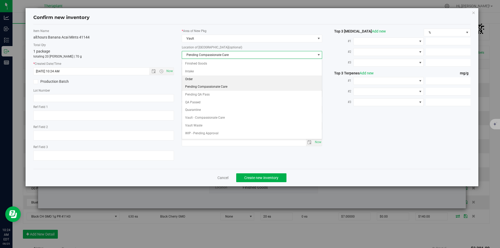
click at [192, 78] on li "Order" at bounding box center [252, 80] width 140 height 8
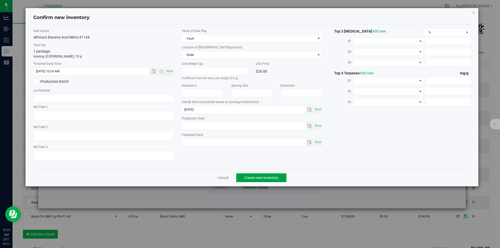
click at [262, 179] on span "Create new inventory" at bounding box center [261, 178] width 34 height 4
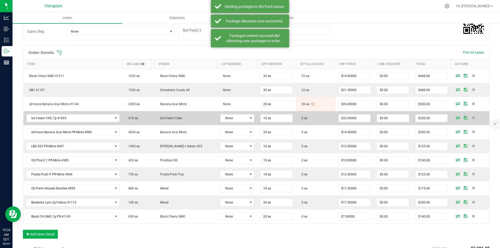
click at [456, 118] on icon at bounding box center [458, 117] width 4 height 3
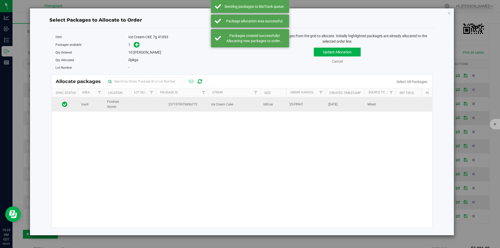
click at [173, 106] on span "2371579976896772" at bounding box center [182, 104] width 46 height 5
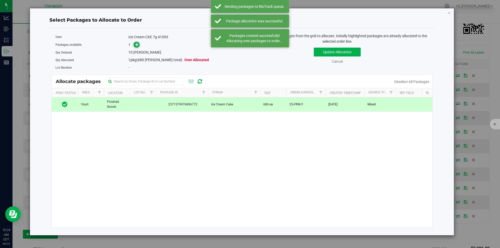
click at [134, 46] on span at bounding box center [137, 45] width 6 height 6
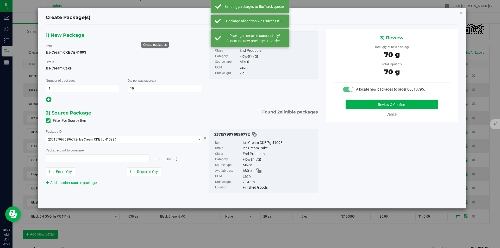
type input "10 ea"
click at [367, 103] on button "Review & Confirm" at bounding box center [392, 104] width 93 height 9
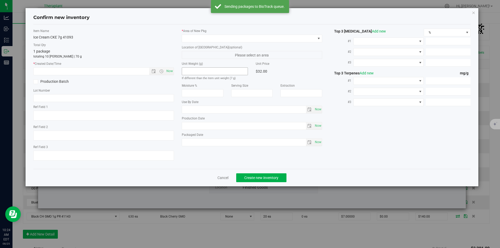
type input "[DATE]"
click at [168, 68] on span "Now" at bounding box center [169, 71] width 9 height 8
type input "[DATE] 10:24 AM"
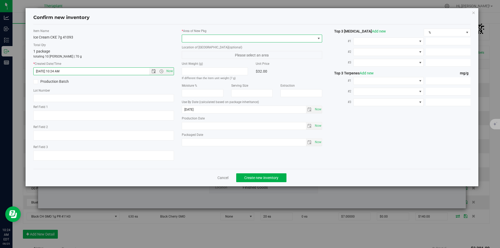
drag, startPoint x: 194, startPoint y: 36, endPoint x: 187, endPoint y: 21, distance: 16.1
click at [194, 35] on span at bounding box center [249, 38] width 134 height 7
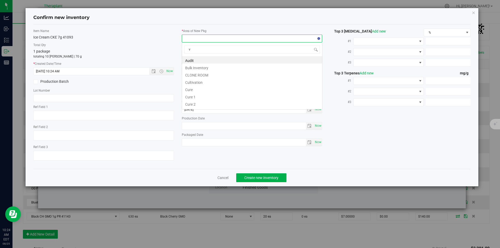
scroll to position [8, 141]
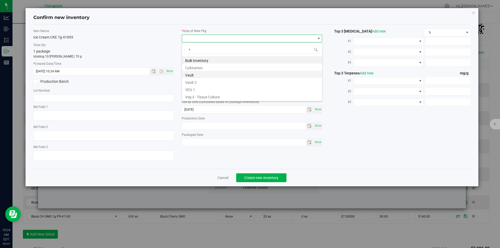
click at [191, 76] on li "Vault" at bounding box center [252, 74] width 140 height 7
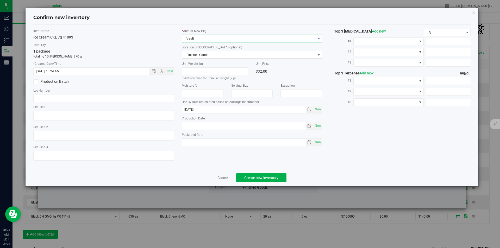
click at [194, 57] on span "Finished Goods" at bounding box center [249, 54] width 134 height 7
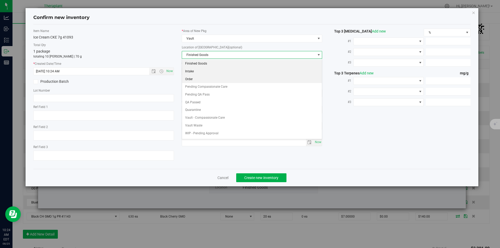
click at [191, 80] on li "Order" at bounding box center [252, 80] width 140 height 8
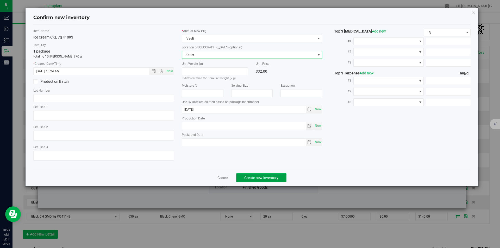
click at [249, 179] on span "Create new inventory" at bounding box center [261, 178] width 34 height 4
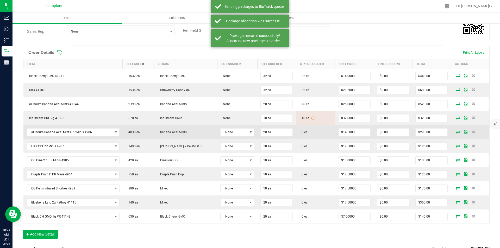
click at [456, 133] on icon at bounding box center [458, 131] width 4 height 3
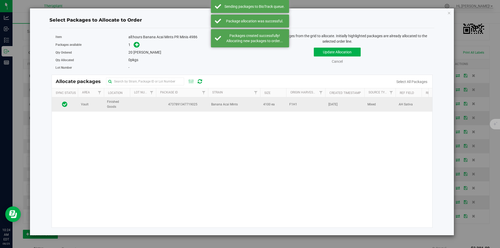
drag, startPoint x: 209, startPoint y: 105, endPoint x: 202, endPoint y: 104, distance: 7.1
click at [208, 106] on td "Banana Acai Mints" at bounding box center [234, 104] width 52 height 14
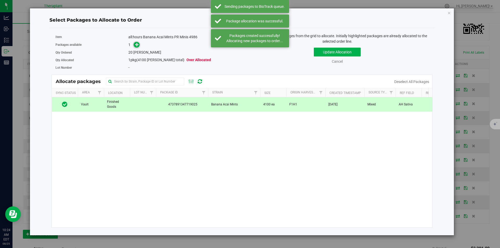
click at [139, 45] on span at bounding box center [137, 45] width 6 height 6
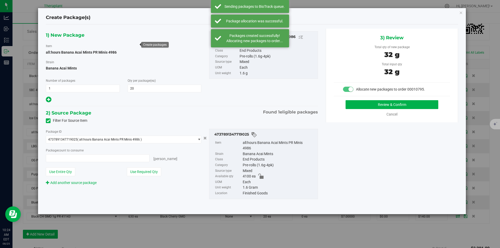
type input "20 ea"
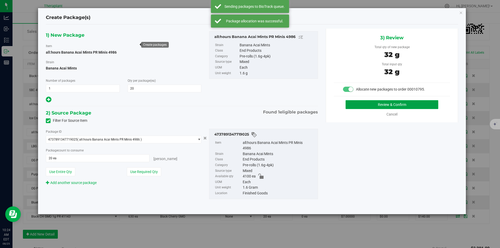
click at [370, 107] on button "Review & Confirm" at bounding box center [392, 104] width 93 height 9
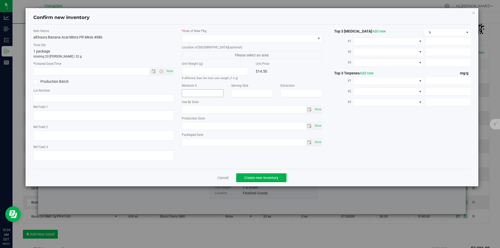
type textarea "AH Sativa"
type input "[DATE]"
click at [168, 74] on span "Now" at bounding box center [169, 71] width 9 height 8
type input "[DATE] 10:24 AM"
click at [193, 33] on div "* Area of [GEOGRAPHIC_DATA]" at bounding box center [252, 36] width 141 height 14
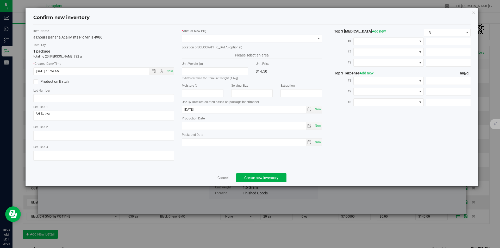
click at [190, 34] on div "* Area of [GEOGRAPHIC_DATA]" at bounding box center [252, 36] width 141 height 14
click at [188, 35] on span at bounding box center [249, 38] width 134 height 7
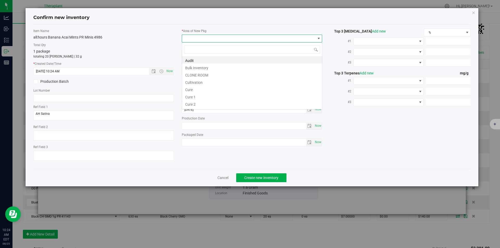
type input "v"
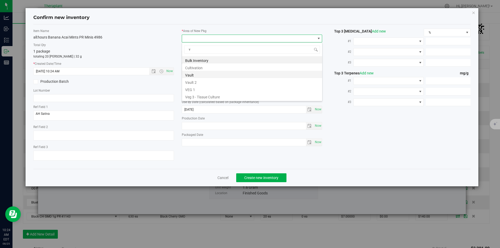
click at [192, 76] on li "Vault" at bounding box center [252, 74] width 140 height 7
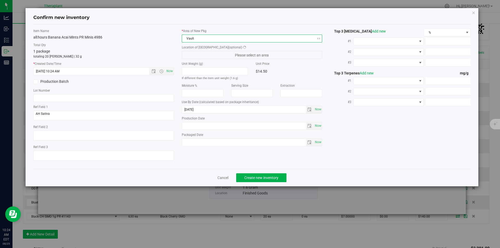
click at [193, 59] on div "* Area of [GEOGRAPHIC_DATA] Vault Location of [GEOGRAPHIC_DATA] (optional) Plea…" at bounding box center [252, 89] width 148 height 120
click at [193, 57] on span "Finished Goods" at bounding box center [249, 54] width 134 height 7
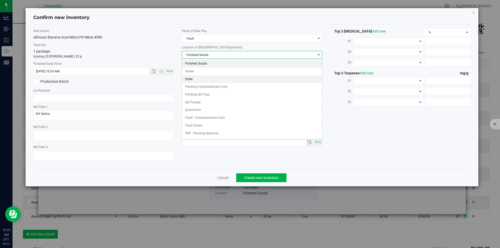
click at [195, 79] on li "Order" at bounding box center [252, 80] width 140 height 8
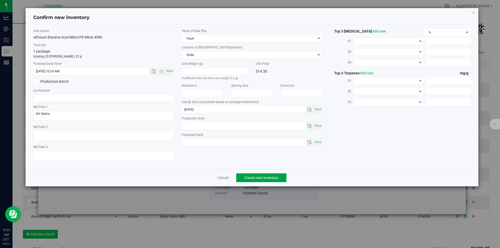
click at [258, 179] on span "Create new inventory" at bounding box center [261, 178] width 34 height 4
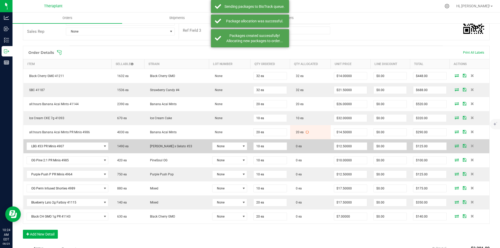
click at [455, 146] on icon at bounding box center [457, 145] width 4 height 3
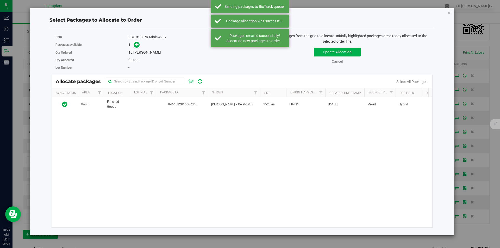
click at [158, 115] on div "Vault Finished Goods 8464522816067340 [PERSON_NAME] x Gelato #33 1520 ea FR4H1 …" at bounding box center [242, 162] width 381 height 130
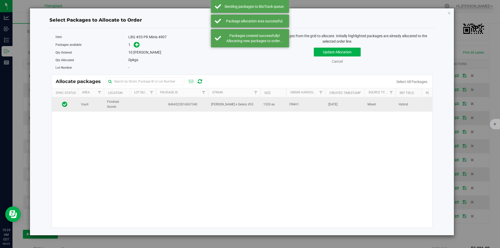
click at [160, 109] on td "8464522816067340" at bounding box center [182, 104] width 52 height 14
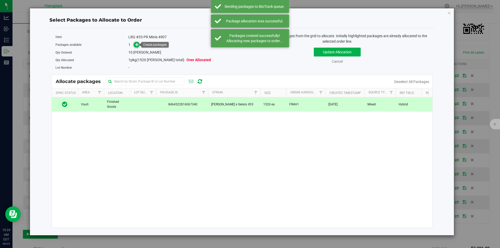
click at [135, 43] on icon at bounding box center [137, 45] width 4 height 4
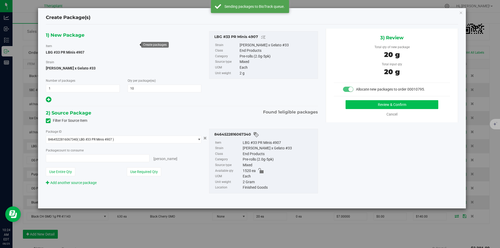
type input "10 ea"
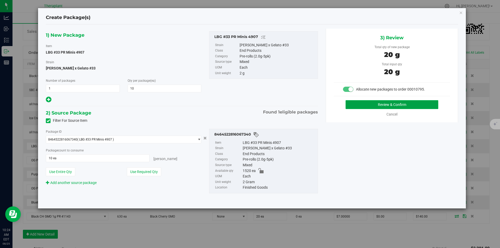
click at [363, 103] on button "Review & Confirm" at bounding box center [392, 104] width 93 height 9
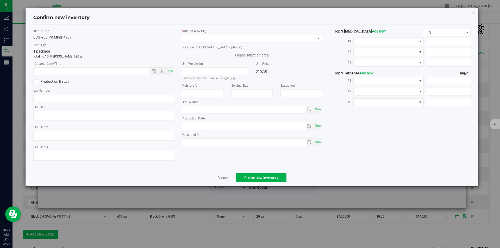
type textarea "Hybrid"
type input "[DATE]"
drag, startPoint x: 170, startPoint y: 71, endPoint x: 181, endPoint y: 57, distance: 18.7
click at [170, 70] on span "Now" at bounding box center [169, 71] width 9 height 8
type input "[DATE] 10:24 AM"
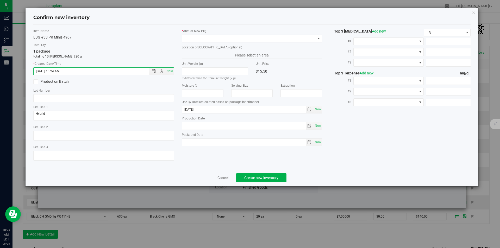
click at [188, 40] on div "* Area of [GEOGRAPHIC_DATA] Location of [GEOGRAPHIC_DATA] (optional) Please sel…" at bounding box center [252, 89] width 148 height 120
click at [187, 34] on div "* Area of [GEOGRAPHIC_DATA]" at bounding box center [252, 36] width 141 height 14
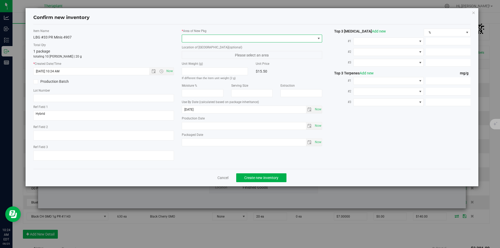
click at [187, 35] on span at bounding box center [249, 38] width 134 height 7
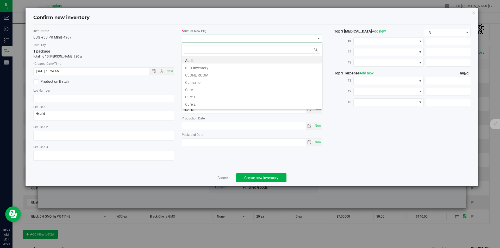
type input "v"
click at [196, 73] on li "Vault" at bounding box center [252, 74] width 140 height 7
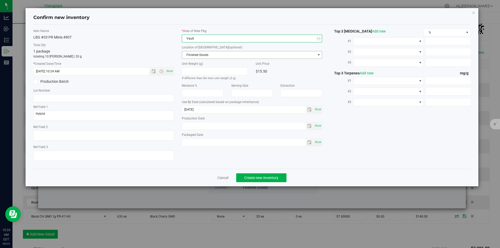
drag, startPoint x: 195, startPoint y: 60, endPoint x: 185, endPoint y: 35, distance: 26.1
click at [193, 53] on span "Finished Goods" at bounding box center [249, 54] width 134 height 7
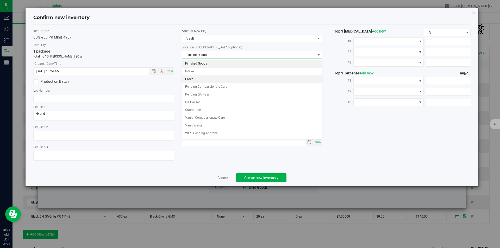
click at [188, 77] on li "Order" at bounding box center [252, 80] width 140 height 8
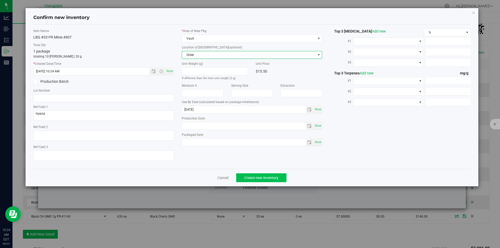
drag, startPoint x: 246, startPoint y: 173, endPoint x: 247, endPoint y: 176, distance: 3.3
click at [247, 174] on div "Cancel Create new inventory" at bounding box center [252, 177] width 438 height 17
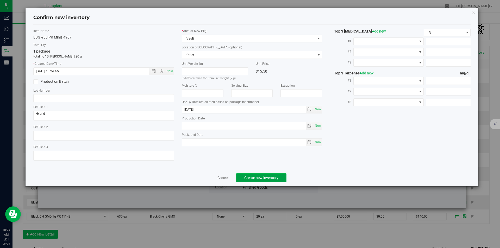
click at [247, 181] on button "Create new inventory" at bounding box center [261, 177] width 50 height 9
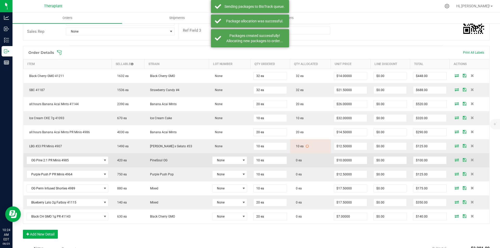
scroll to position [130, 0]
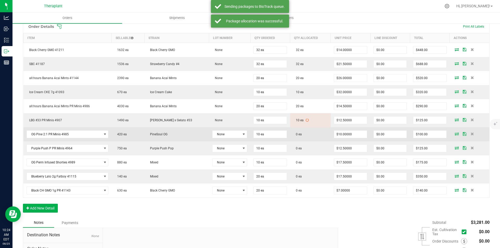
click at [455, 133] on icon at bounding box center [457, 133] width 4 height 3
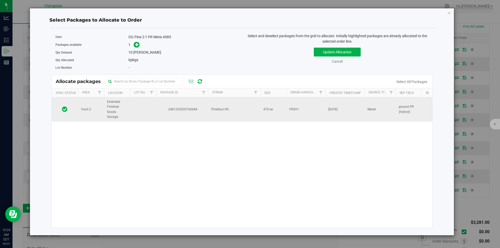
click at [170, 114] on td "2481253020760684" at bounding box center [182, 109] width 52 height 24
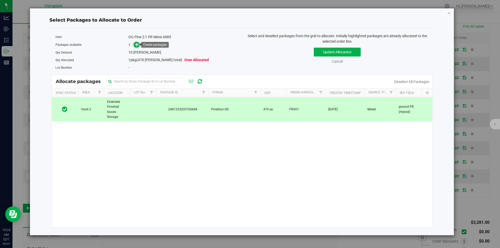
click at [138, 45] on icon at bounding box center [137, 44] width 4 height 4
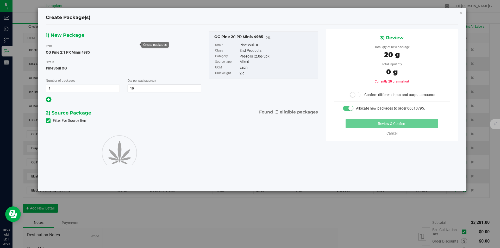
type input "10"
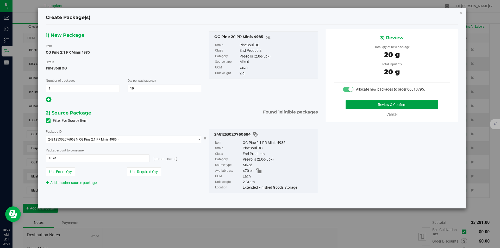
click at [365, 105] on button "Review & Confirm" at bounding box center [392, 104] width 93 height 9
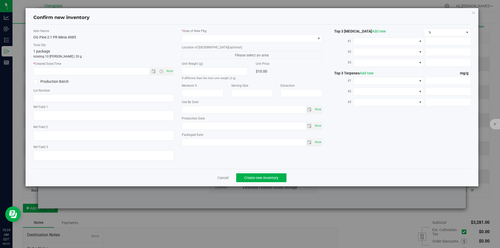
type textarea "ground PR (Hybrid)"
type input "[DATE]"
click at [173, 71] on span "Now" at bounding box center [169, 71] width 9 height 8
type input "[DATE] 10:24 AM"
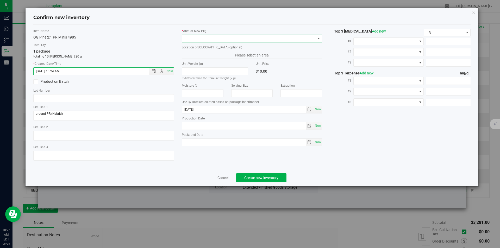
drag, startPoint x: 199, startPoint y: 41, endPoint x: 199, endPoint y: 30, distance: 11.2
click at [199, 40] on span at bounding box center [249, 38] width 134 height 7
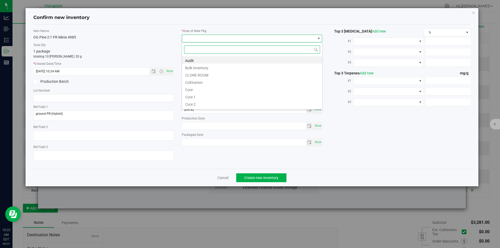
scroll to position [8, 141]
type input "v"
click at [198, 74] on li "Vault" at bounding box center [252, 74] width 140 height 7
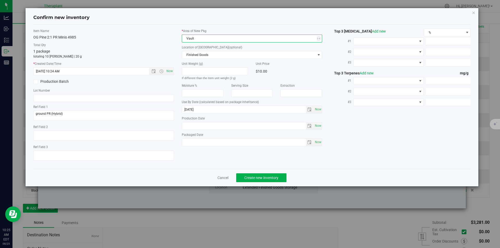
click at [198, 46] on label "Location of [GEOGRAPHIC_DATA] (optional)" at bounding box center [252, 47] width 141 height 5
click at [198, 59] on span "Finished Goods" at bounding box center [252, 55] width 141 height 8
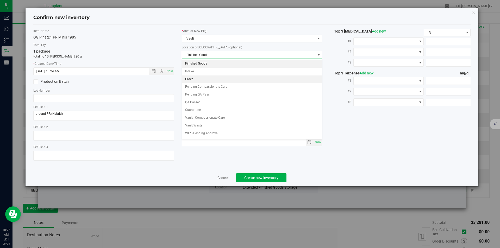
click at [196, 79] on li "Order" at bounding box center [252, 80] width 140 height 8
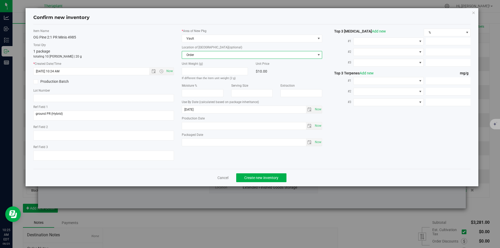
click at [252, 171] on div "Cancel Create new inventory" at bounding box center [252, 177] width 438 height 17
drag, startPoint x: 240, startPoint y: 183, endPoint x: 244, endPoint y: 181, distance: 4.2
click at [240, 183] on div "Cancel Create new inventory" at bounding box center [252, 177] width 438 height 17
click at [245, 181] on button "Create new inventory" at bounding box center [261, 177] width 50 height 9
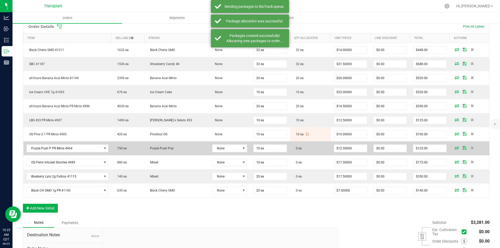
click at [455, 149] on icon at bounding box center [457, 147] width 4 height 3
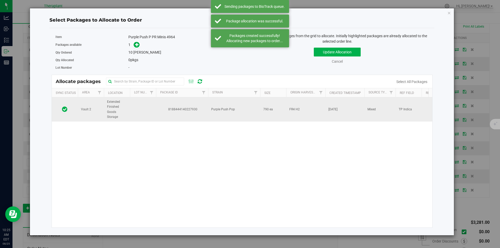
click at [163, 104] on td "8188444140227930" at bounding box center [182, 109] width 52 height 24
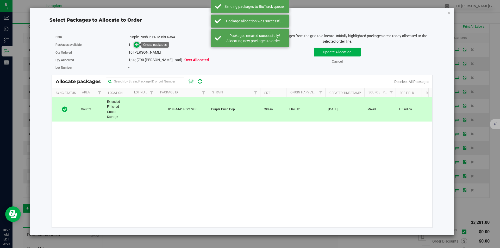
click at [139, 44] on span at bounding box center [137, 45] width 6 height 6
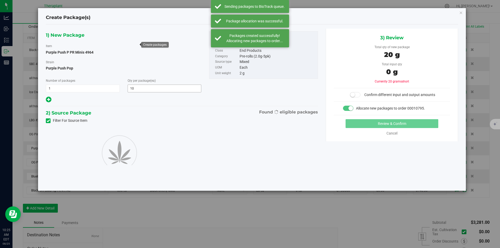
type input "10"
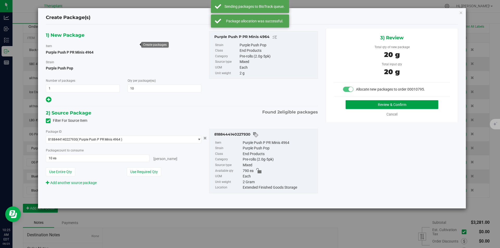
click at [379, 104] on button "Review & Confirm" at bounding box center [392, 104] width 93 height 9
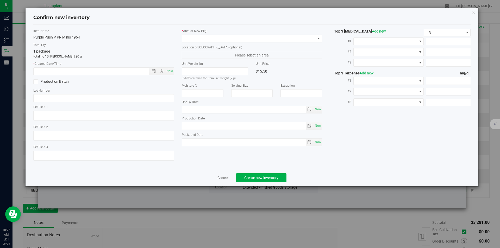
type textarea "TP Indica"
type input "[DATE]"
drag, startPoint x: 170, startPoint y: 69, endPoint x: 193, endPoint y: 40, distance: 37.7
click at [170, 70] on span "Now" at bounding box center [169, 71] width 9 height 8
type input "[DATE] 10:25 AM"
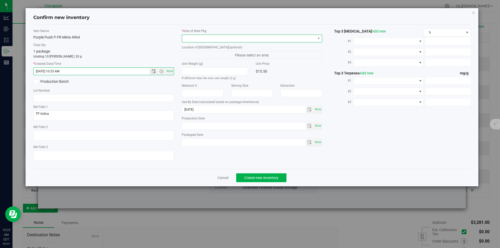
click at [194, 37] on span at bounding box center [249, 38] width 134 height 7
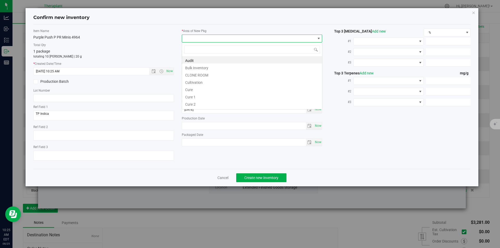
type input "v"
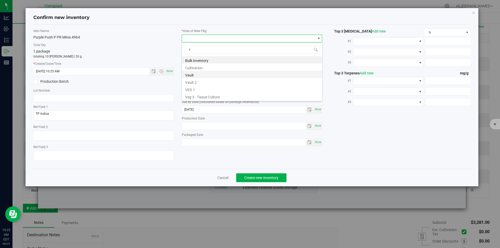
click at [198, 77] on li "Vault" at bounding box center [252, 74] width 140 height 7
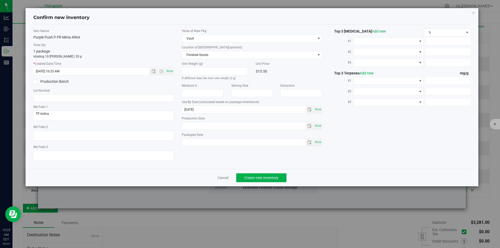
click at [193, 47] on label "Location of [GEOGRAPHIC_DATA] (optional)" at bounding box center [252, 47] width 141 height 5
click at [193, 53] on span "Finished Goods" at bounding box center [249, 54] width 134 height 7
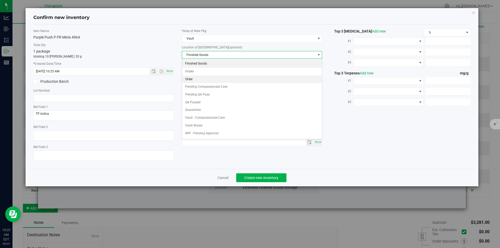
click at [195, 76] on li "Order" at bounding box center [252, 80] width 140 height 8
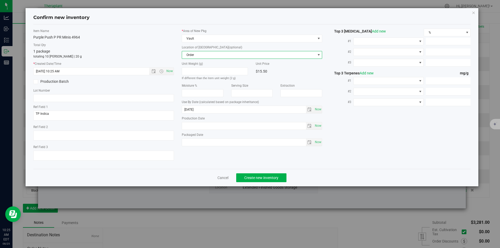
click at [260, 172] on div "Cancel Create new inventory" at bounding box center [252, 177] width 438 height 17
click at [260, 175] on button "Create new inventory" at bounding box center [261, 177] width 50 height 9
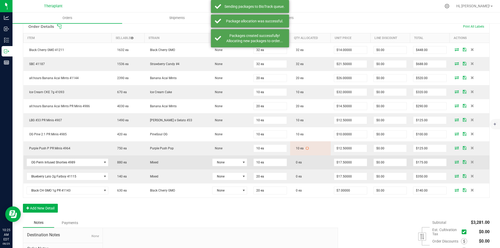
click at [455, 161] on icon at bounding box center [457, 161] width 4 height 3
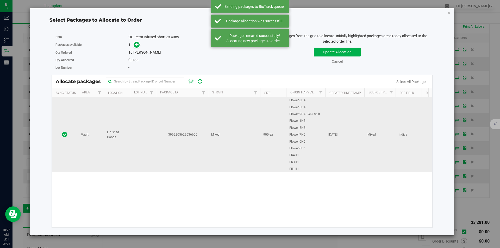
click at [147, 107] on td at bounding box center [143, 134] width 26 height 75
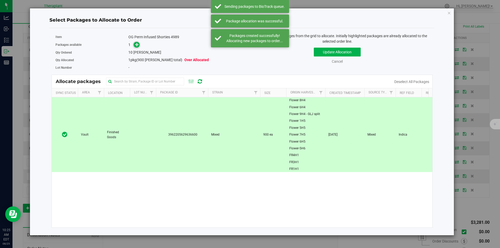
drag, startPoint x: 134, startPoint y: 42, endPoint x: 137, endPoint y: 47, distance: 5.9
click at [134, 42] on span at bounding box center [135, 45] width 8 height 6
click at [137, 47] on span at bounding box center [137, 45] width 6 height 6
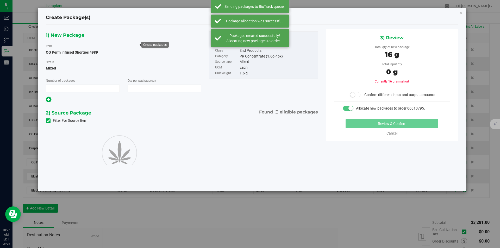
type input "1"
type input "10"
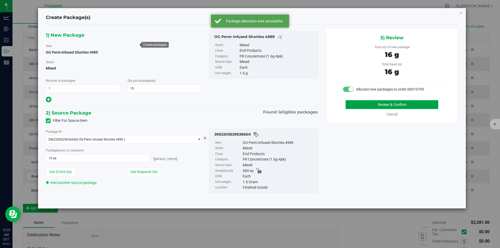
click at [357, 102] on button "Review & Confirm" at bounding box center [392, 104] width 93 height 9
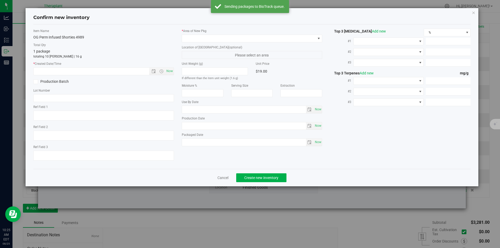
type textarea "Indica"
type input "[DATE]"
click at [170, 70] on span "Now" at bounding box center [169, 71] width 9 height 8
type input "[DATE] 10:25 AM"
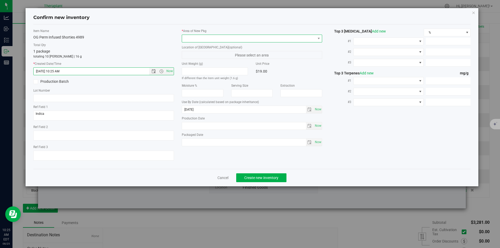
click at [203, 36] on span at bounding box center [249, 38] width 134 height 7
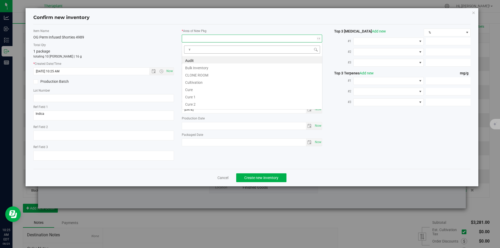
scroll to position [8, 141]
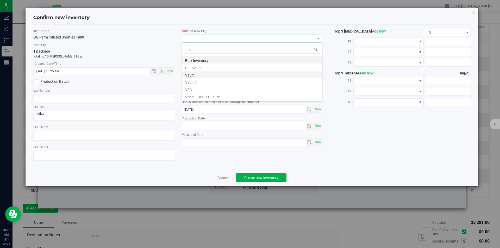
click at [201, 72] on li "Vault" at bounding box center [252, 74] width 140 height 7
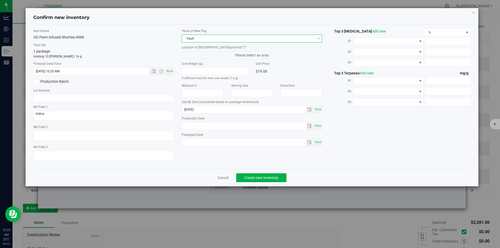
click at [201, 57] on span "Please select an area" at bounding box center [252, 55] width 141 height 8
click at [205, 62] on label "Unit Weight (g)" at bounding box center [215, 63] width 66 height 5
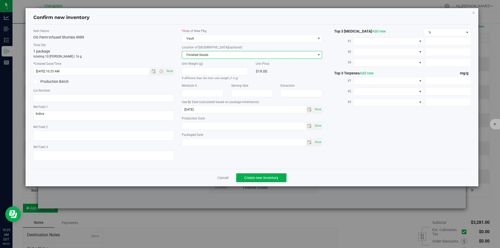
click at [205, 57] on span "Finished Goods" at bounding box center [249, 54] width 134 height 7
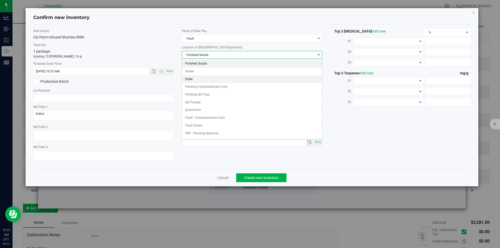
click at [200, 76] on li "Order" at bounding box center [252, 80] width 140 height 8
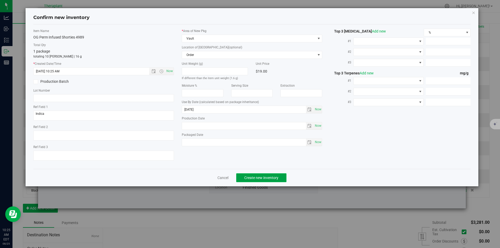
click at [257, 174] on button "Create new inventory" at bounding box center [261, 177] width 50 height 9
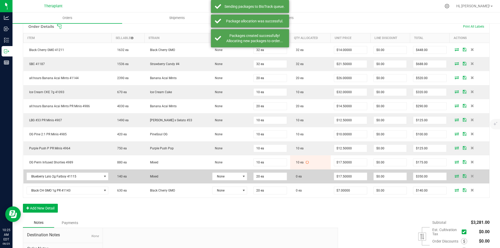
click at [455, 176] on icon at bounding box center [457, 175] width 4 height 3
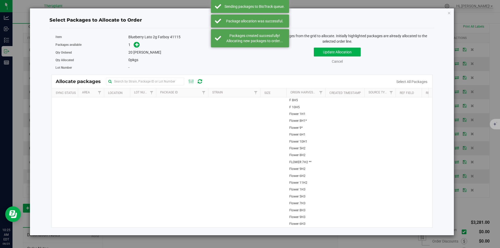
drag, startPoint x: 229, startPoint y: 120, endPoint x: 158, endPoint y: 90, distance: 77.4
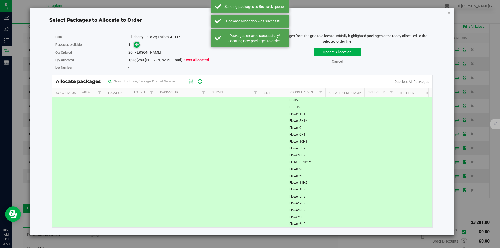
click at [138, 46] on icon at bounding box center [137, 45] width 4 height 4
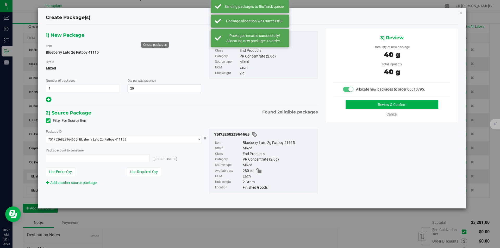
type input "20 ea"
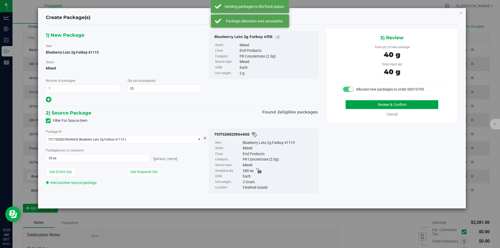
click at [373, 105] on button "Review & Confirm" at bounding box center [392, 104] width 93 height 9
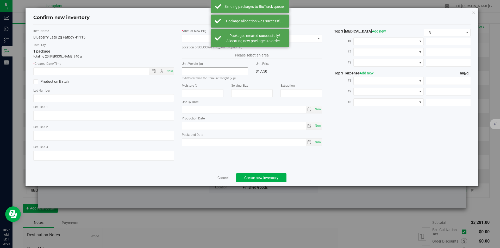
type textarea "BCK x GTO"
type textarea "(Budder Infused)"
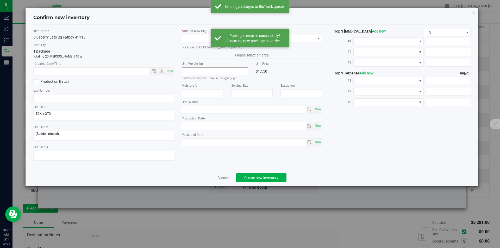
type input "[DATE]"
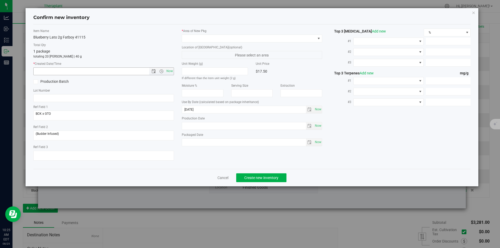
drag, startPoint x: 169, startPoint y: 72, endPoint x: 178, endPoint y: 63, distance: 12.5
click at [169, 72] on span "Now" at bounding box center [169, 71] width 9 height 8
type input "[DATE] 10:25 AM"
drag, startPoint x: 198, startPoint y: 44, endPoint x: 198, endPoint y: 39, distance: 4.9
click at [198, 42] on div "* Area of [GEOGRAPHIC_DATA] Location of [GEOGRAPHIC_DATA] (optional) Please sel…" at bounding box center [252, 89] width 148 height 120
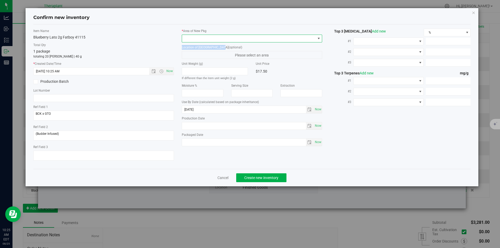
drag, startPoint x: 198, startPoint y: 39, endPoint x: 194, endPoint y: 19, distance: 20.4
click at [197, 38] on span at bounding box center [249, 38] width 134 height 7
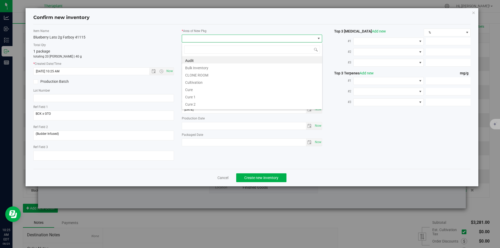
scroll to position [8, 141]
type input "v"
click at [192, 76] on li "Vault" at bounding box center [252, 74] width 140 height 7
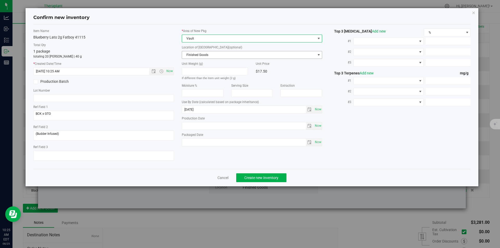
drag, startPoint x: 197, startPoint y: 59, endPoint x: 197, endPoint y: 18, distance: 40.9
click at [197, 54] on span "Finished Goods" at bounding box center [249, 54] width 134 height 7
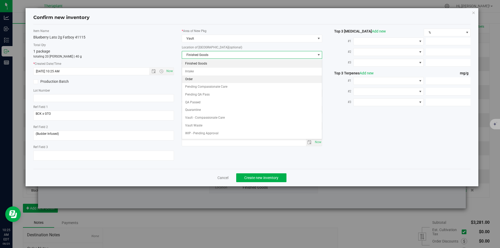
click at [198, 79] on li "Order" at bounding box center [252, 80] width 140 height 8
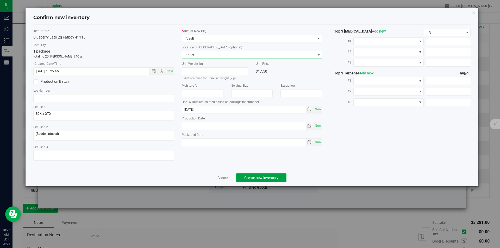
click at [254, 176] on span "Create new inventory" at bounding box center [261, 178] width 34 height 4
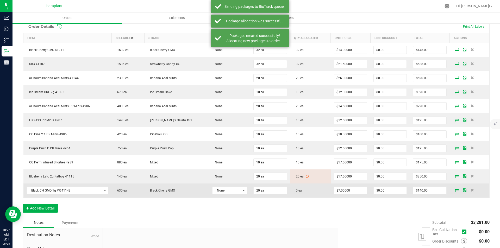
click at [453, 191] on span at bounding box center [457, 190] width 8 height 3
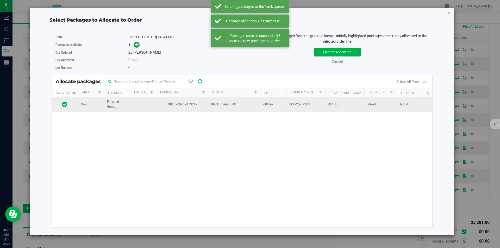
drag, startPoint x: 186, startPoint y: 102, endPoint x: 178, endPoint y: 102, distance: 7.3
click at [185, 102] on span "9020709409473217" at bounding box center [182, 104] width 46 height 5
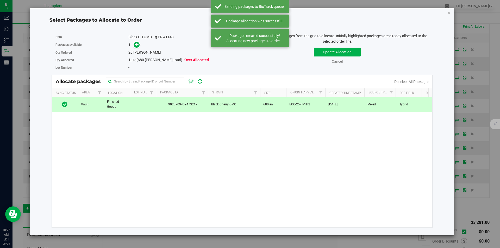
click at [132, 41] on div "Packages available 1" at bounding box center [146, 45] width 183 height 8
click at [136, 46] on icon at bounding box center [137, 44] width 4 height 4
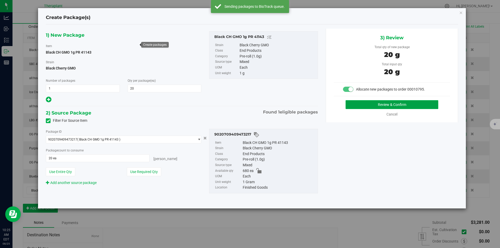
click at [360, 101] on button "Review & Confirm" at bounding box center [392, 104] width 93 height 9
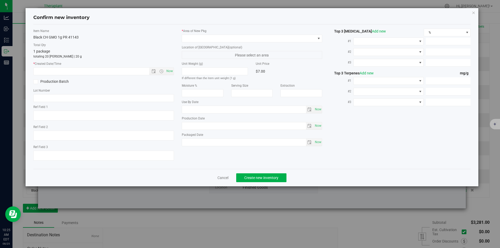
type textarea "Hybrid"
type input "[DATE]"
drag, startPoint x: 168, startPoint y: 74, endPoint x: 183, endPoint y: 60, distance: 20.3
click at [168, 74] on span "Now" at bounding box center [169, 71] width 9 height 8
type input "[DATE] 10:25 AM"
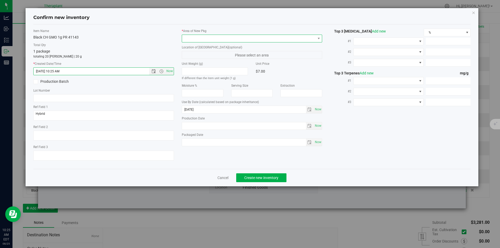
click at [200, 37] on span at bounding box center [249, 38] width 134 height 7
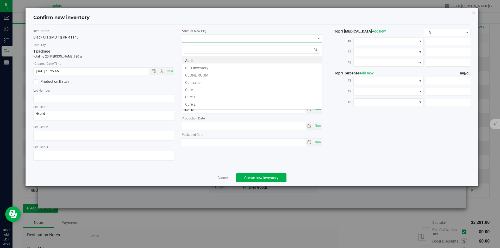
type input "v"
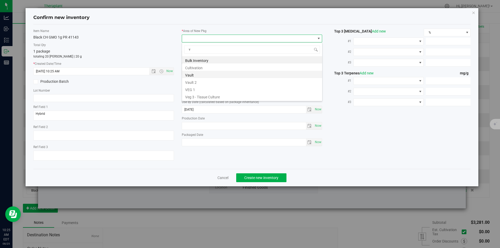
click at [193, 76] on li "Vault" at bounding box center [252, 74] width 140 height 7
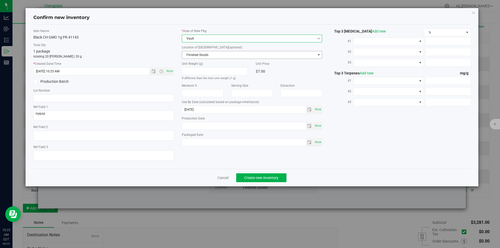
click at [195, 55] on span "Finished Goods" at bounding box center [249, 54] width 134 height 7
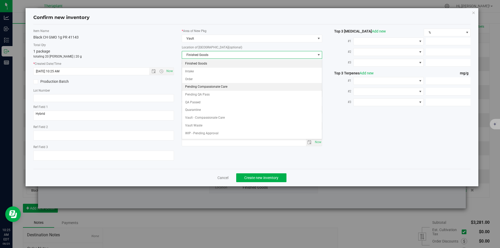
click at [194, 85] on li "Pending Compassionate Care" at bounding box center [252, 87] width 140 height 8
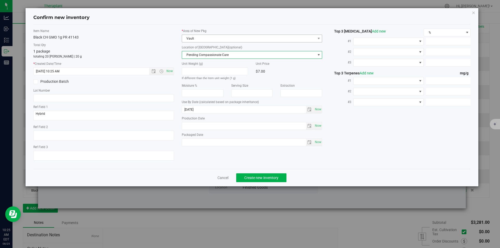
click at [193, 52] on span "Pending Compassionate Care" at bounding box center [249, 54] width 134 height 7
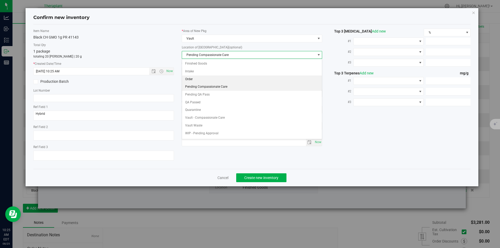
click at [193, 77] on li "Order" at bounding box center [252, 80] width 140 height 8
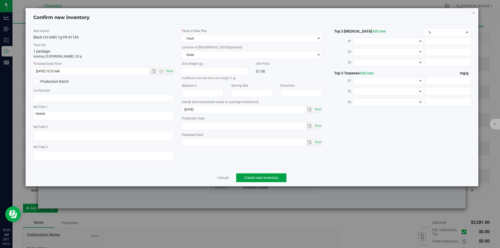
click at [267, 178] on span "Create new inventory" at bounding box center [261, 178] width 34 height 4
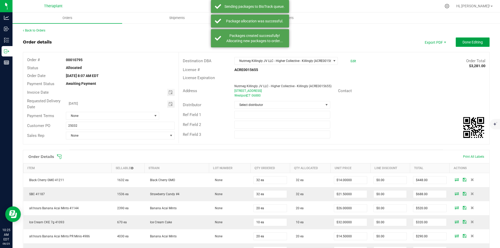
click at [476, 38] on button "Done Editing" at bounding box center [473, 42] width 34 height 9
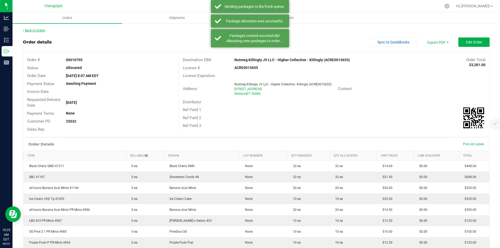
click at [37, 29] on link "Back to Orders" at bounding box center [34, 31] width 22 height 4
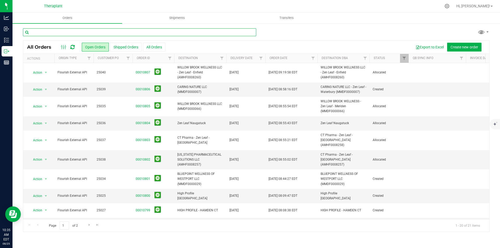
click at [37, 29] on input "text" at bounding box center [139, 32] width 233 height 8
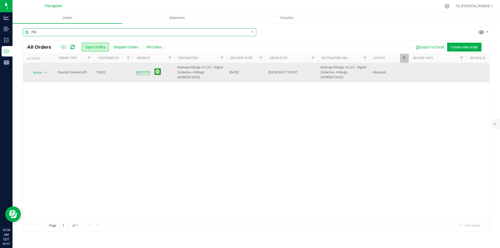
type input "795"
click at [141, 73] on link "00010795" at bounding box center [143, 72] width 15 height 5
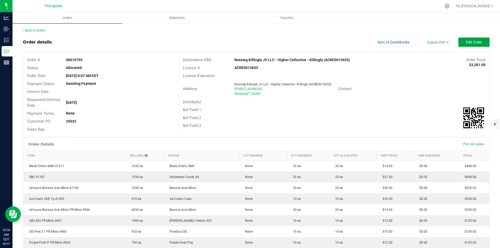
click at [471, 43] on span "Edit Order" at bounding box center [474, 42] width 16 height 4
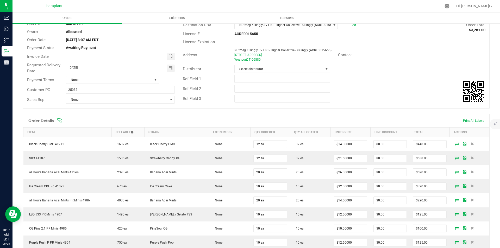
scroll to position [104, 0]
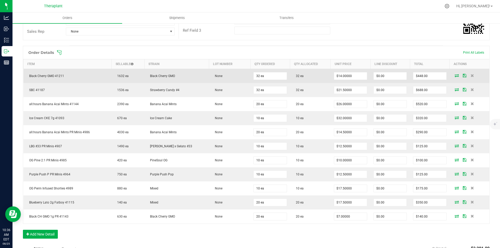
click at [455, 77] on icon at bounding box center [457, 75] width 4 height 3
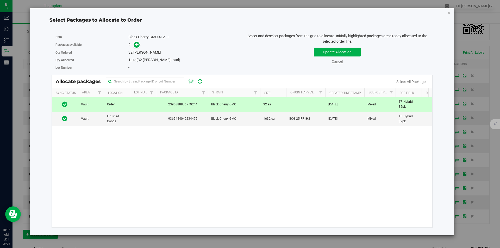
click at [340, 59] on link "Cancel" at bounding box center [337, 61] width 11 height 4
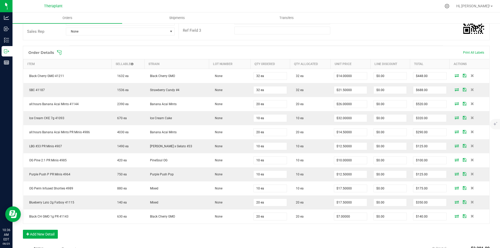
scroll to position [0, 0]
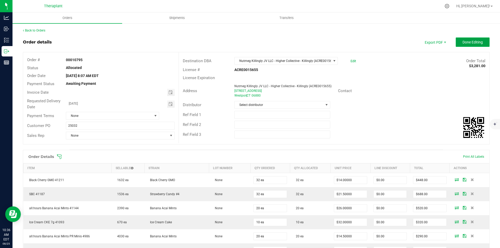
click at [456, 44] on button "Done Editing" at bounding box center [473, 42] width 34 height 9
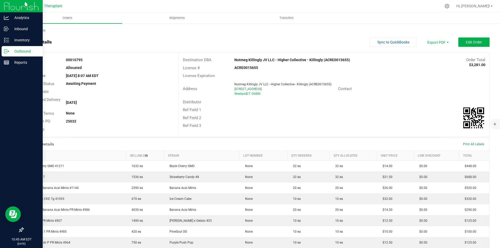
click at [5, 51] on icon at bounding box center [6, 51] width 5 height 5
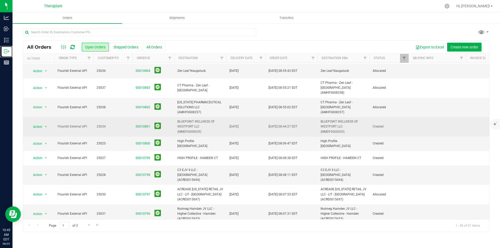
scroll to position [52, 0]
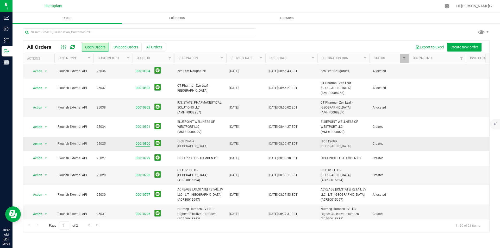
click at [147, 141] on link "00010800" at bounding box center [143, 143] width 15 height 5
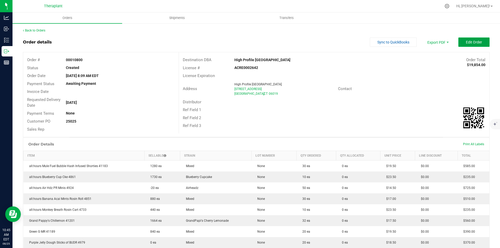
click at [470, 43] on span "Edit Order" at bounding box center [474, 42] width 16 height 4
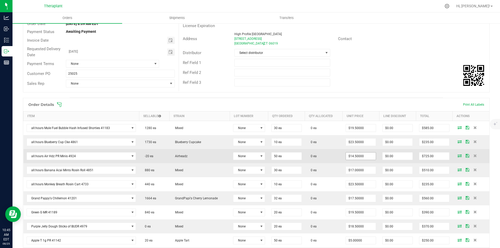
scroll to position [78, 0]
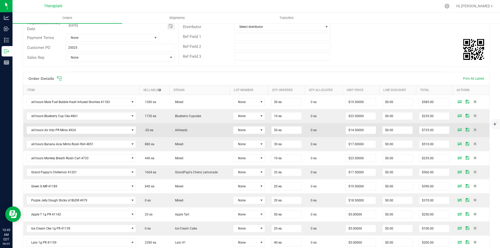
click at [455, 127] on td at bounding box center [471, 130] width 37 height 14
click at [458, 129] on icon at bounding box center [460, 129] width 4 height 3
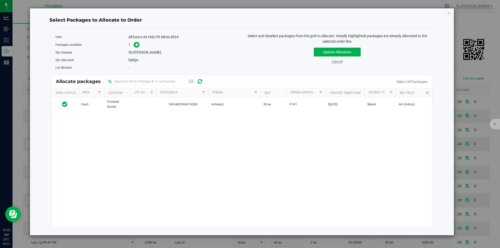
click at [334, 63] on link "Cancel" at bounding box center [337, 61] width 11 height 4
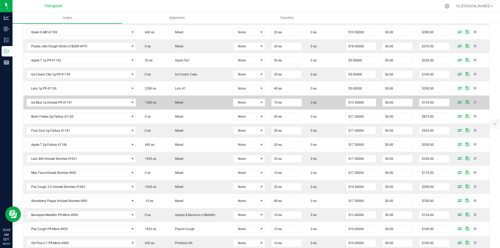
scroll to position [234, 0]
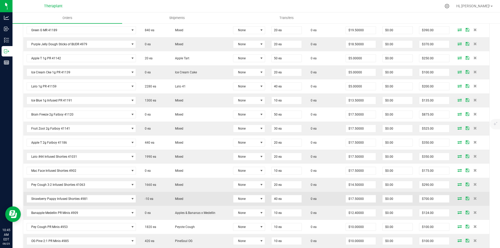
click at [458, 200] on icon at bounding box center [460, 198] width 4 height 3
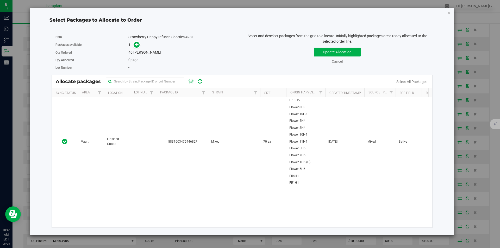
click at [332, 64] on link "Cancel" at bounding box center [337, 61] width 11 height 4
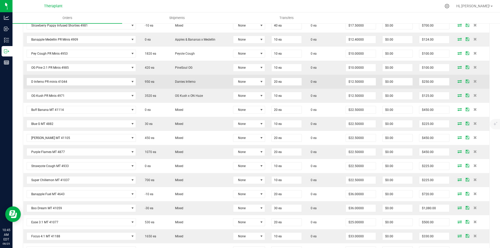
scroll to position [443, 0]
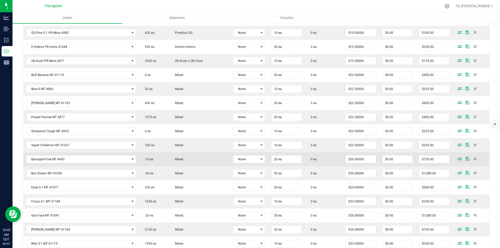
click at [458, 159] on icon at bounding box center [460, 158] width 4 height 3
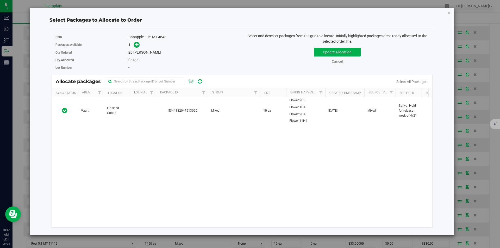
click at [341, 62] on link "Cancel" at bounding box center [337, 61] width 11 height 4
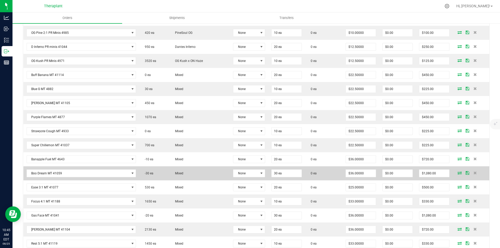
click at [458, 172] on icon at bounding box center [460, 172] width 4 height 3
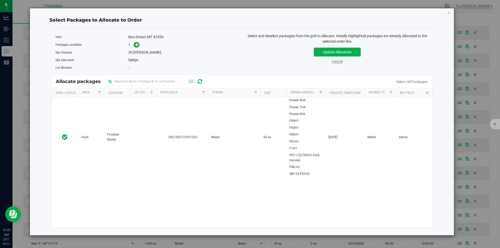
click at [337, 62] on link "Cancel" at bounding box center [337, 61] width 11 height 4
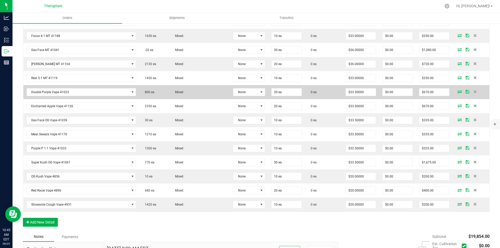
scroll to position [599, 0]
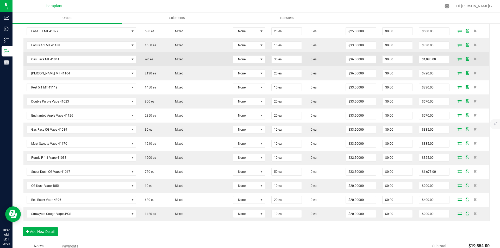
click at [458, 59] on icon at bounding box center [460, 58] width 4 height 3
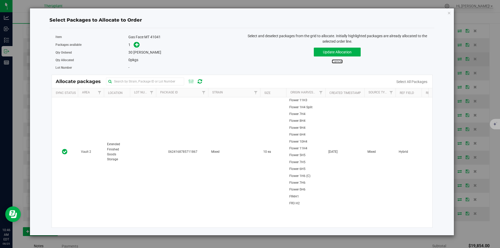
drag, startPoint x: 334, startPoint y: 61, endPoint x: 345, endPoint y: 64, distance: 11.4
click at [334, 61] on link "Cancel" at bounding box center [337, 61] width 11 height 4
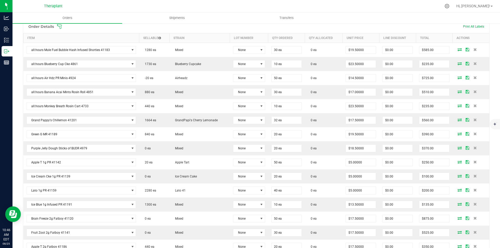
scroll to position [0, 0]
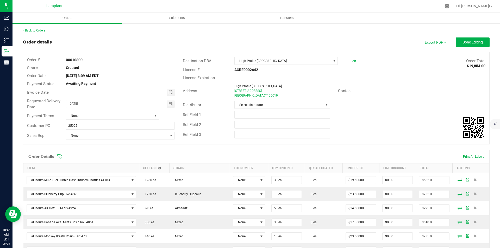
click at [472, 33] on div "Back to Orders" at bounding box center [256, 30] width 467 height 5
click at [472, 39] on button "Done Editing" at bounding box center [473, 42] width 34 height 9
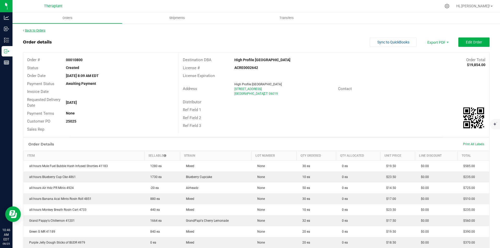
click at [35, 30] on link "Back to Orders" at bounding box center [34, 31] width 22 height 4
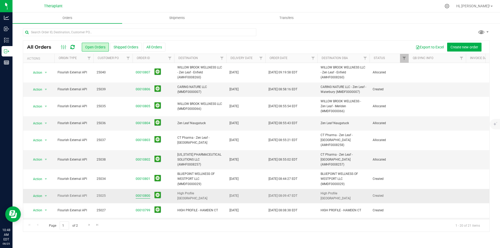
click at [143, 193] on link "00010800" at bounding box center [143, 195] width 15 height 5
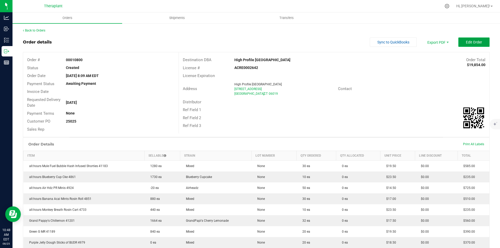
click at [470, 44] on span "Edit Order" at bounding box center [474, 42] width 16 height 4
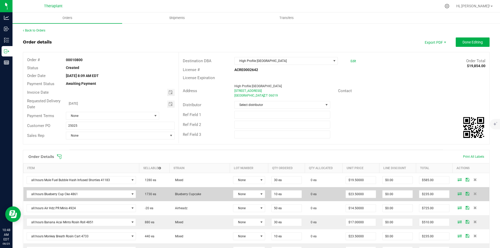
scroll to position [26, 0]
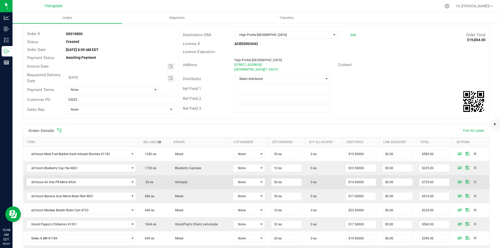
click at [458, 182] on icon at bounding box center [460, 181] width 4 height 3
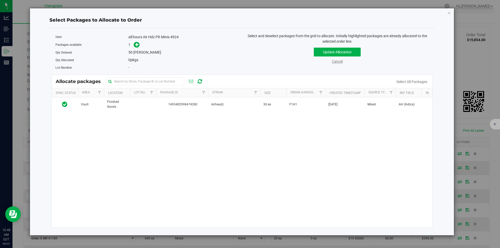
click at [336, 61] on link "Cancel" at bounding box center [337, 61] width 11 height 4
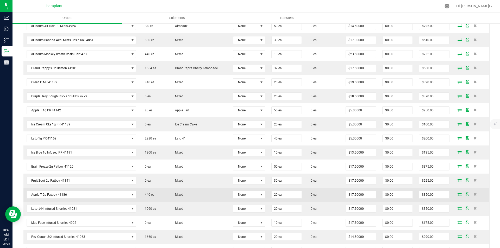
scroll to position [208, 0]
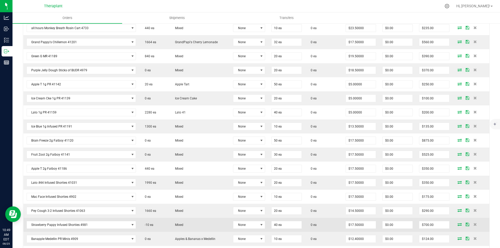
click at [458, 224] on icon at bounding box center [460, 224] width 4 height 3
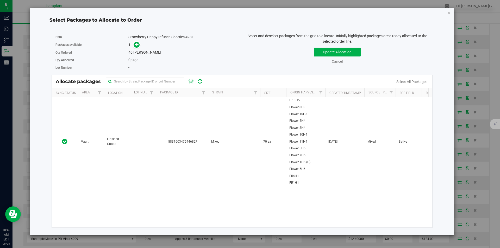
click at [334, 60] on link "Cancel" at bounding box center [337, 61] width 11 height 4
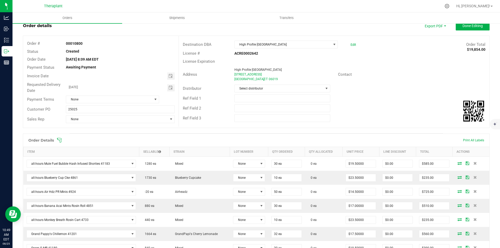
scroll to position [0, 0]
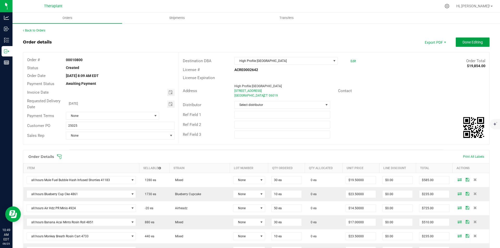
click at [468, 45] on button "Done Editing" at bounding box center [473, 42] width 34 height 9
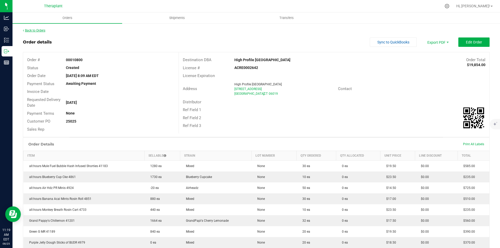
click at [35, 29] on link "Back to Orders" at bounding box center [34, 31] width 22 height 4
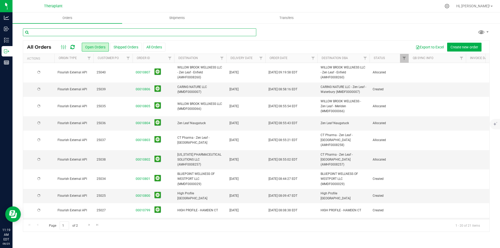
click at [138, 29] on input "text" at bounding box center [139, 32] width 233 height 8
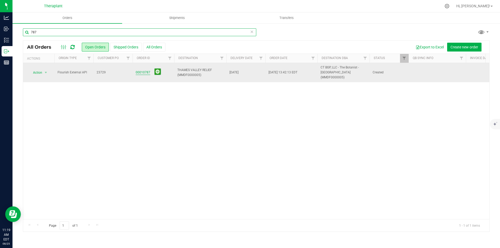
type input "787"
click at [139, 70] on link "00010787" at bounding box center [143, 72] width 15 height 5
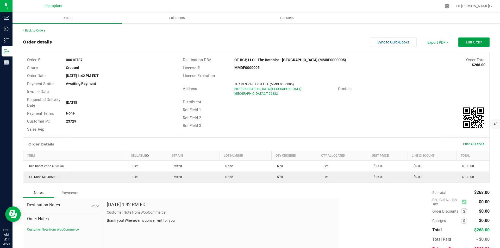
click at [474, 42] on span "Edit Order" at bounding box center [474, 42] width 16 height 4
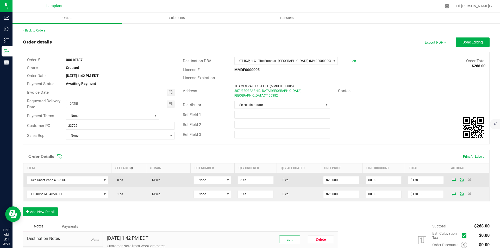
click at [452, 180] on icon at bounding box center [454, 179] width 4 height 3
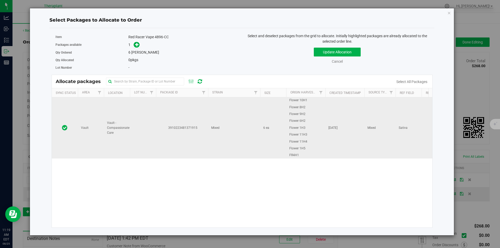
click at [188, 121] on td "3910223481371915" at bounding box center [182, 127] width 52 height 61
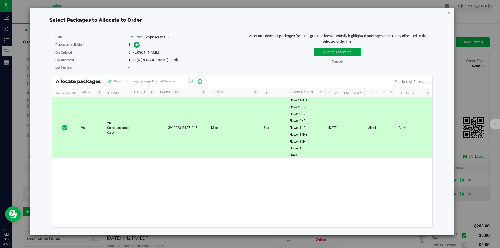
click at [351, 51] on button "Update Allocation" at bounding box center [337, 52] width 47 height 9
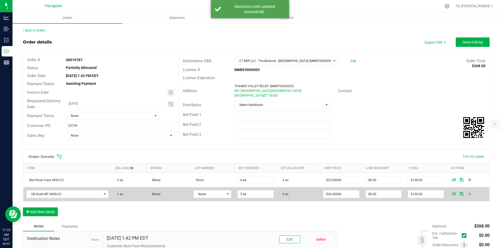
click at [452, 194] on icon at bounding box center [454, 193] width 4 height 3
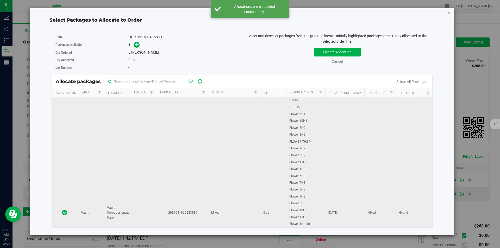
click at [207, 129] on td "2981041969283539" at bounding box center [182, 212] width 52 height 231
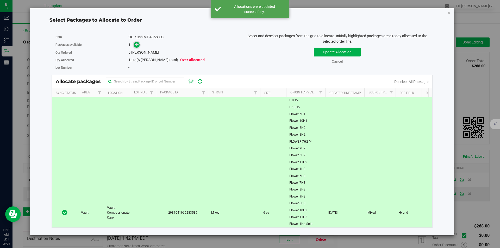
click at [137, 42] on span at bounding box center [137, 45] width 6 height 6
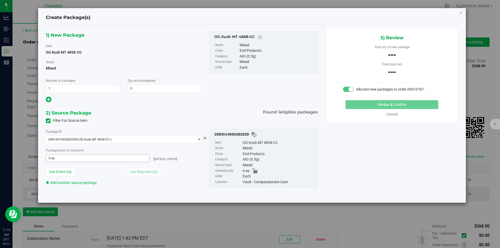
click at [116, 161] on span "0 ea 0" at bounding box center [98, 158] width 104 height 8
type input "5"
